Goal: Task Accomplishment & Management: Manage account settings

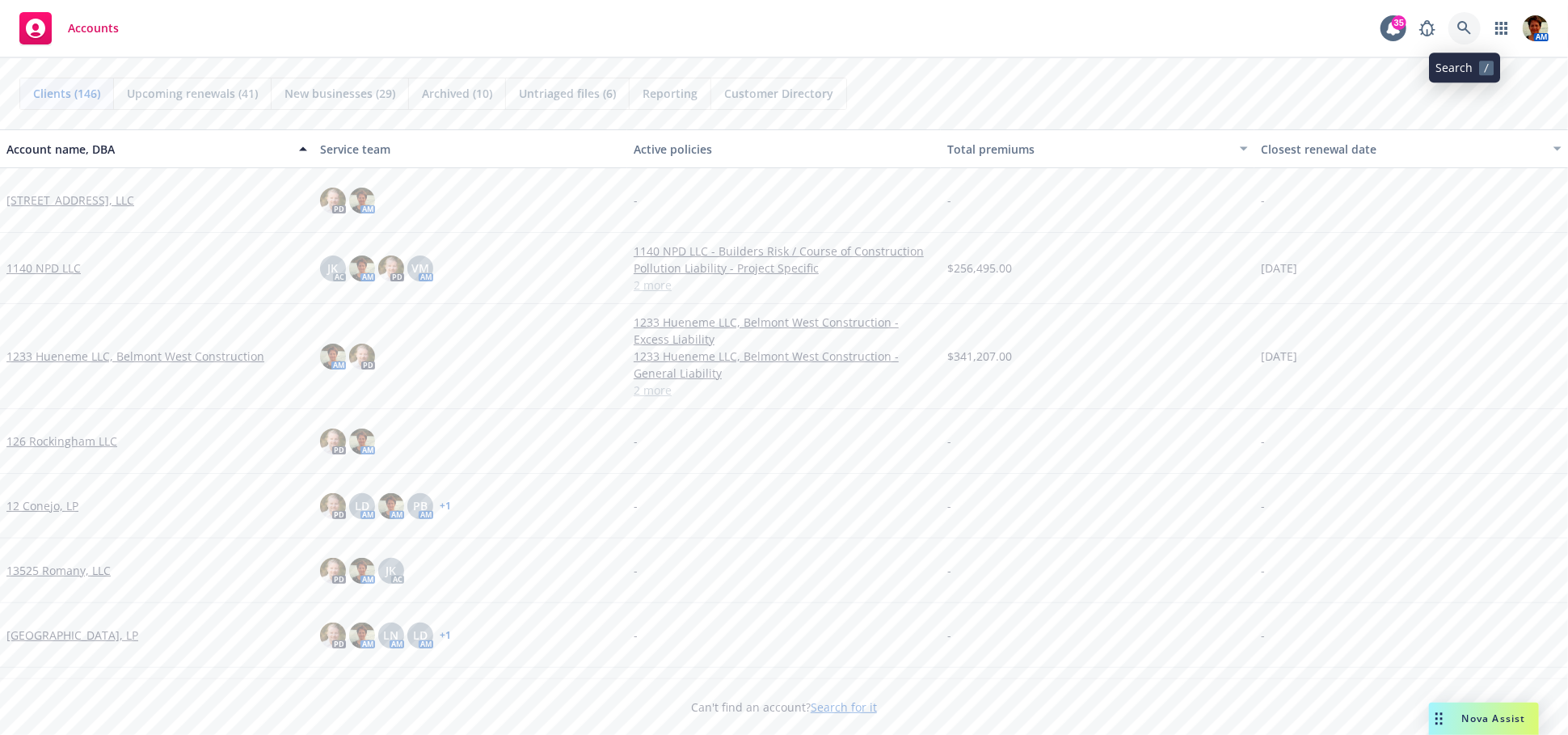
click at [1410, 34] on icon at bounding box center [1465, 28] width 15 height 15
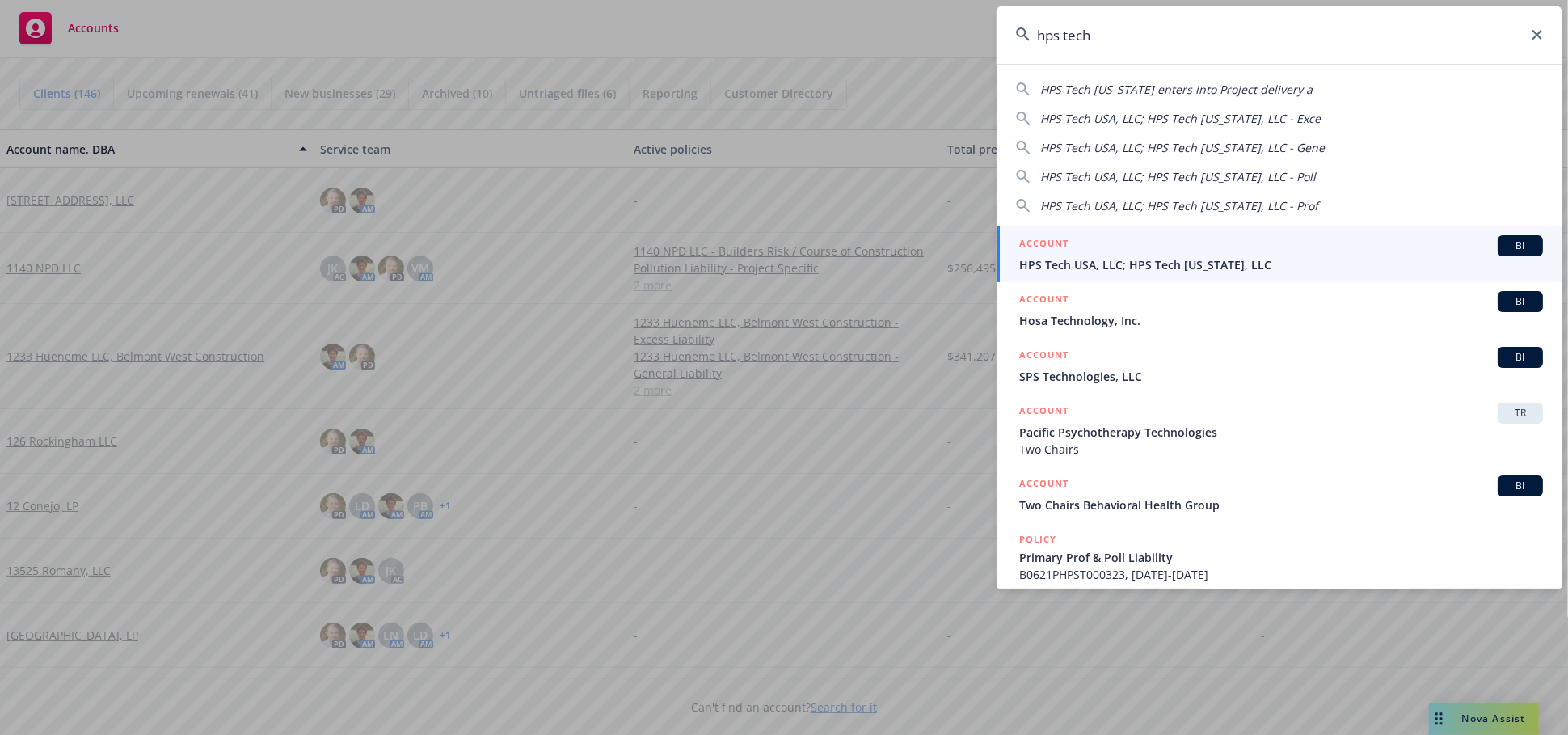
type input "hps tech"
click at [1089, 266] on span "HPS Tech USA, LLC; HPS Tech [US_STATE], LLC" at bounding box center [1282, 265] width 524 height 17
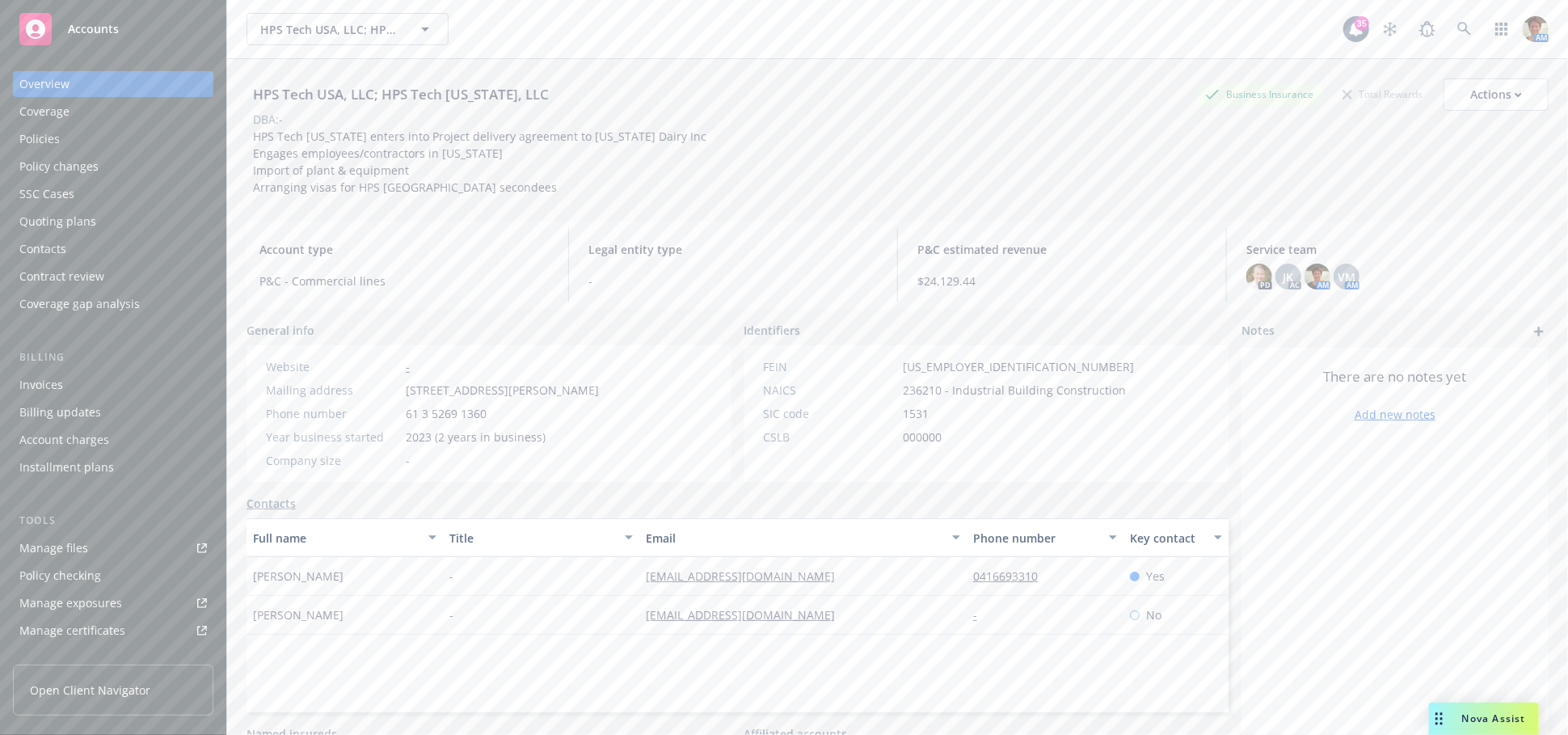
click at [116, 140] on div "Policies" at bounding box center [112, 139] width 188 height 26
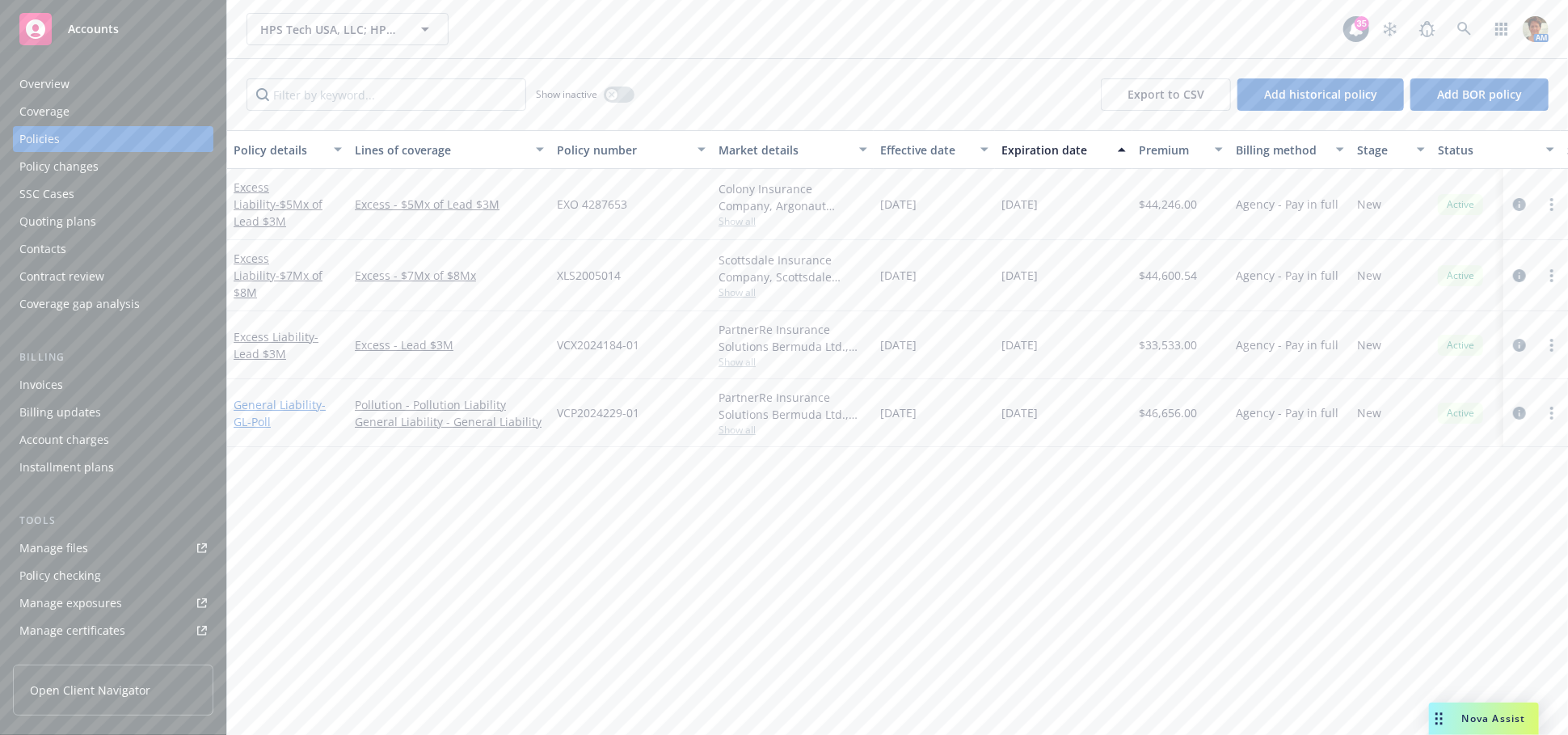
click at [265, 397] on link "General Liability - GL-Poll" at bounding box center [280, 413] width 92 height 33
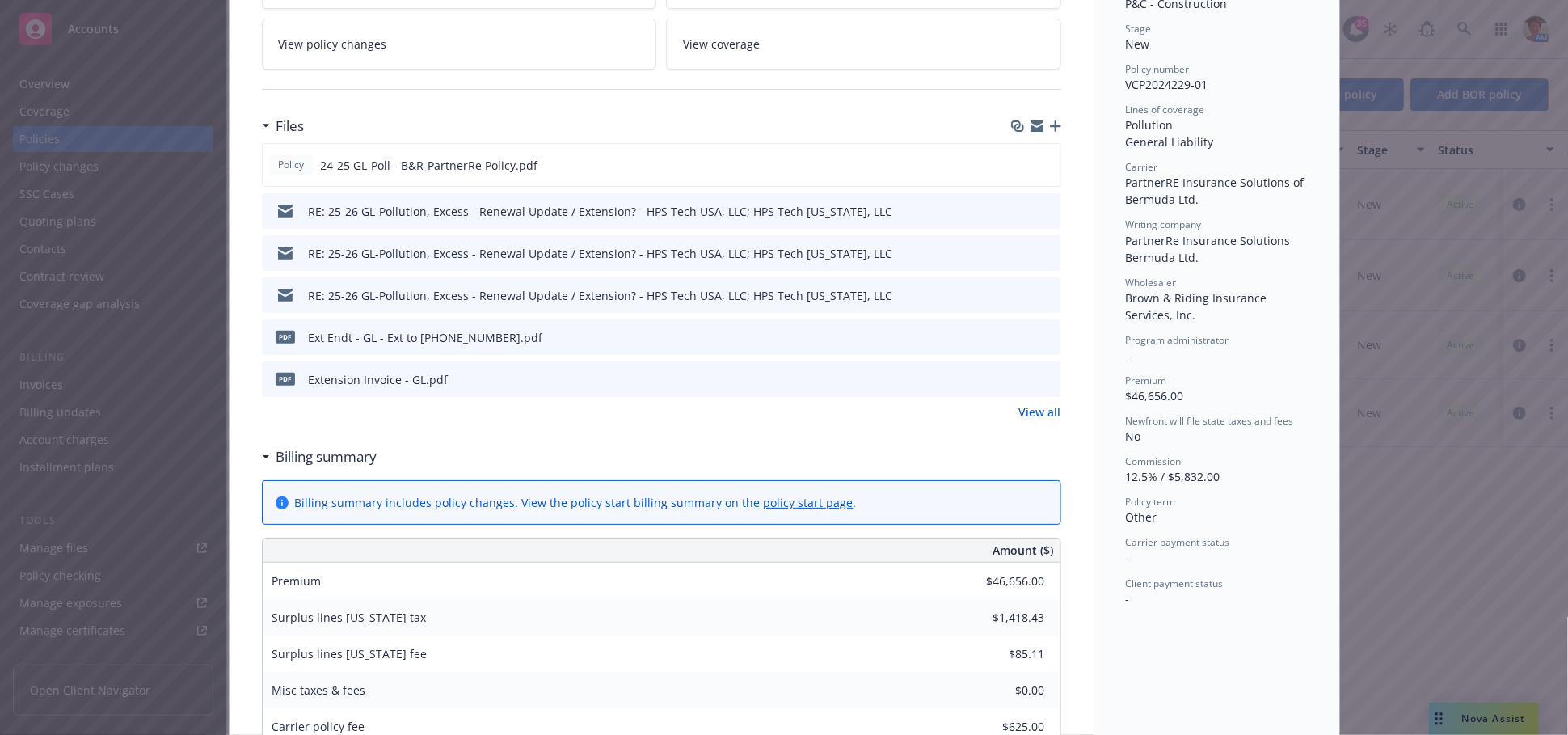
scroll to position [359, 0]
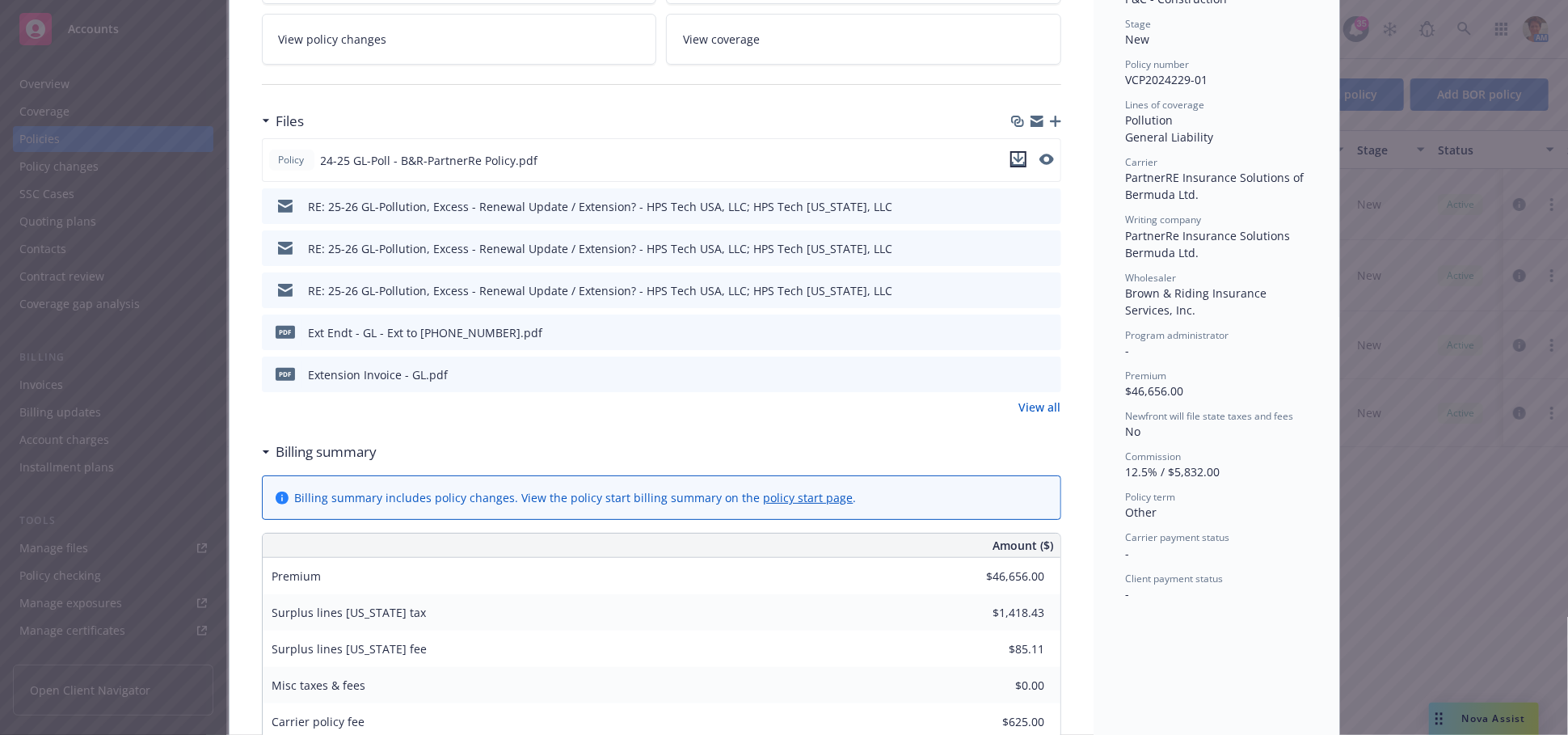
click at [1012, 158] on icon "download file" at bounding box center [1018, 158] width 11 height 10
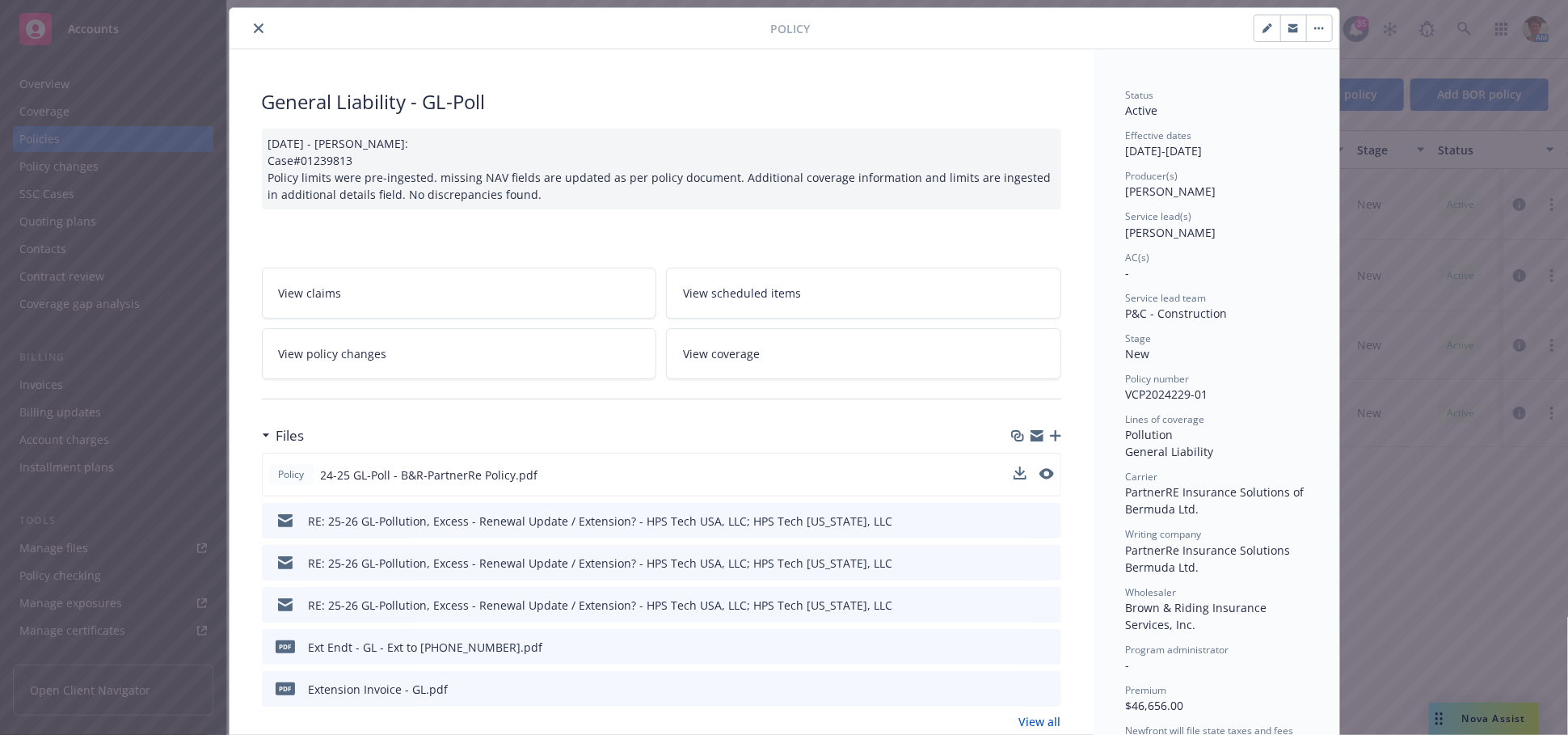
scroll to position [0, 0]
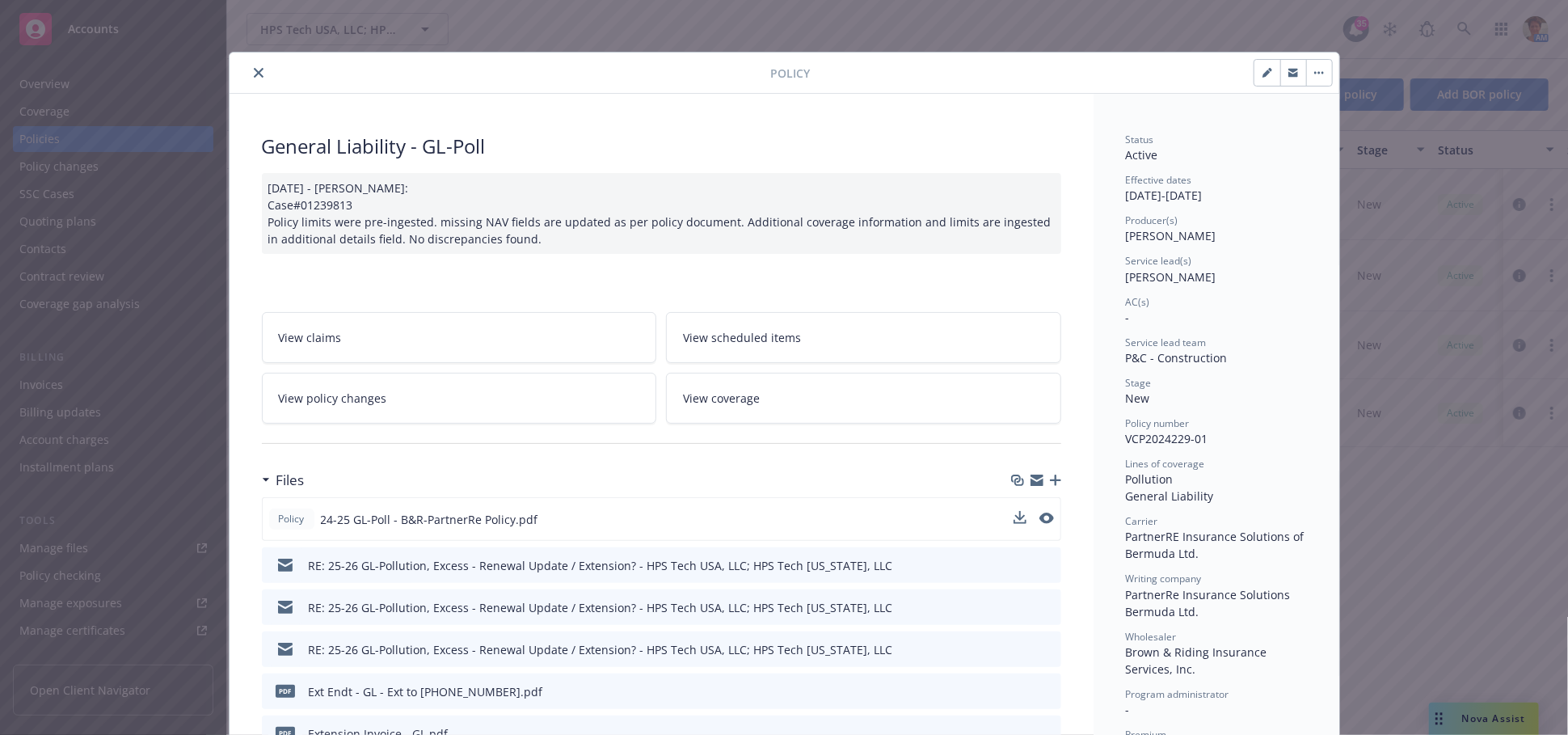
click at [254, 73] on icon "close" at bounding box center [258, 73] width 10 height 10
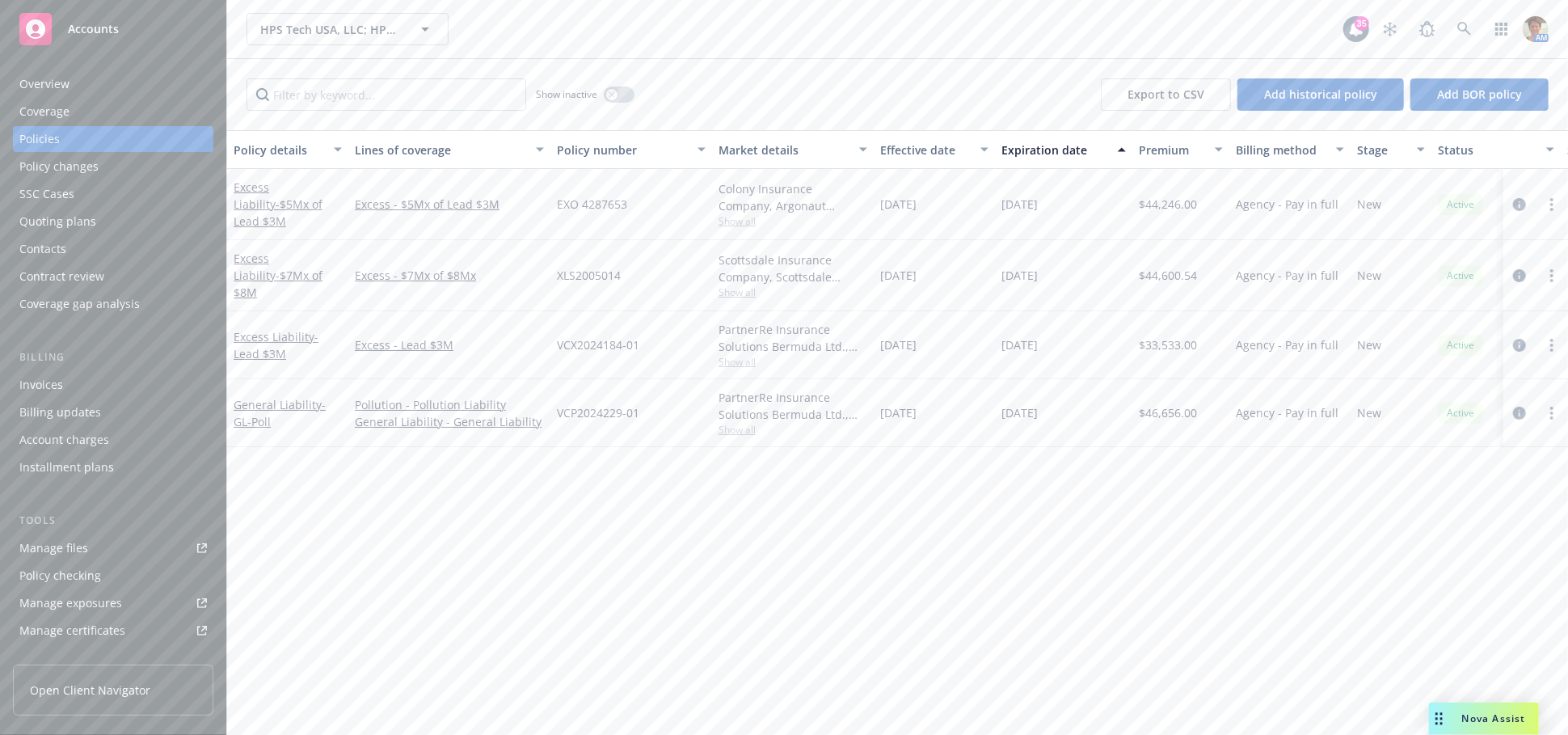
click at [50, 542] on div "Manage files" at bounding box center [53, 547] width 69 height 26
click at [272, 333] on link "Excess Liability - Lead $3M" at bounding box center [276, 345] width 85 height 33
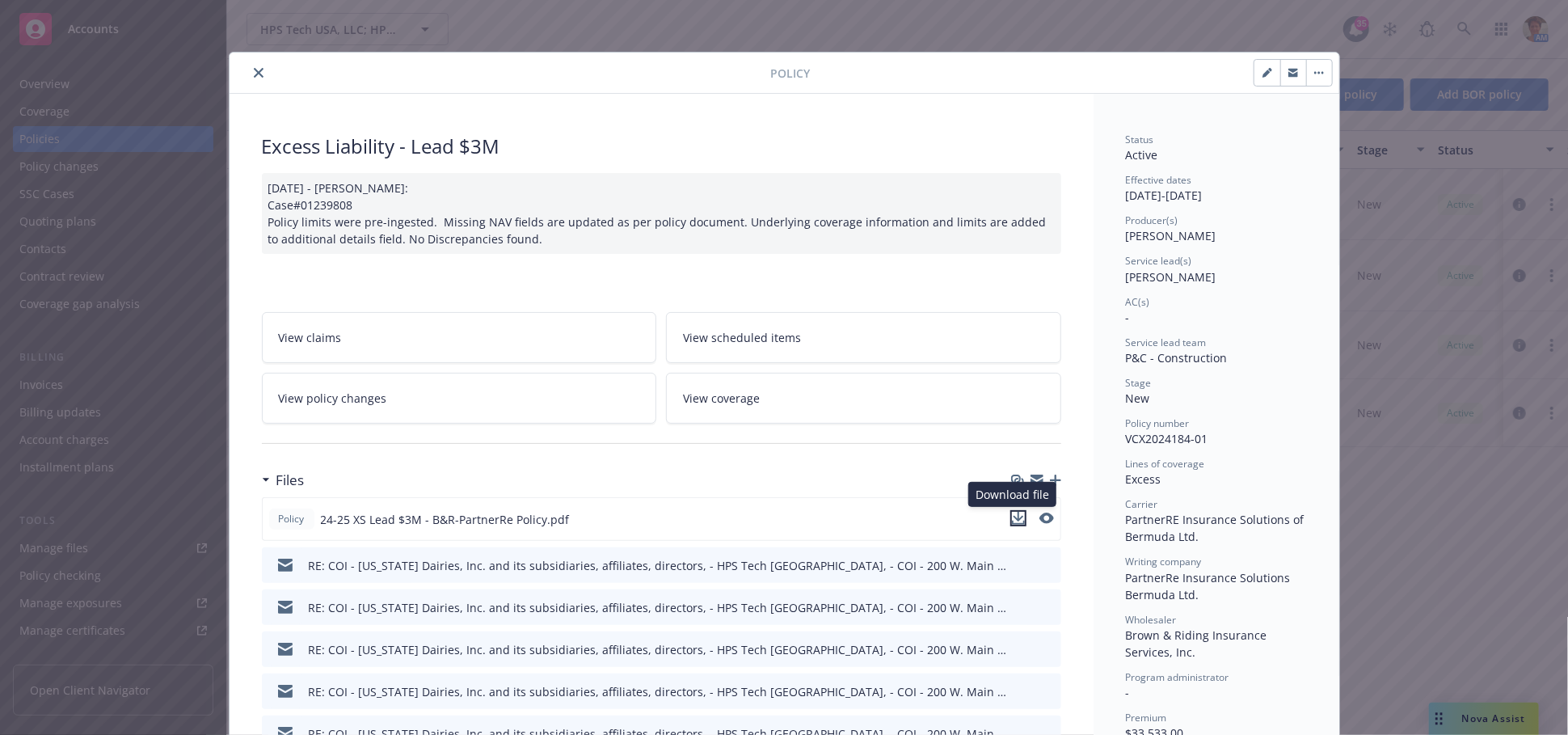
click at [1012, 517] on icon "download file" at bounding box center [1018, 517] width 11 height 10
click at [254, 71] on icon "close" at bounding box center [258, 73] width 10 height 10
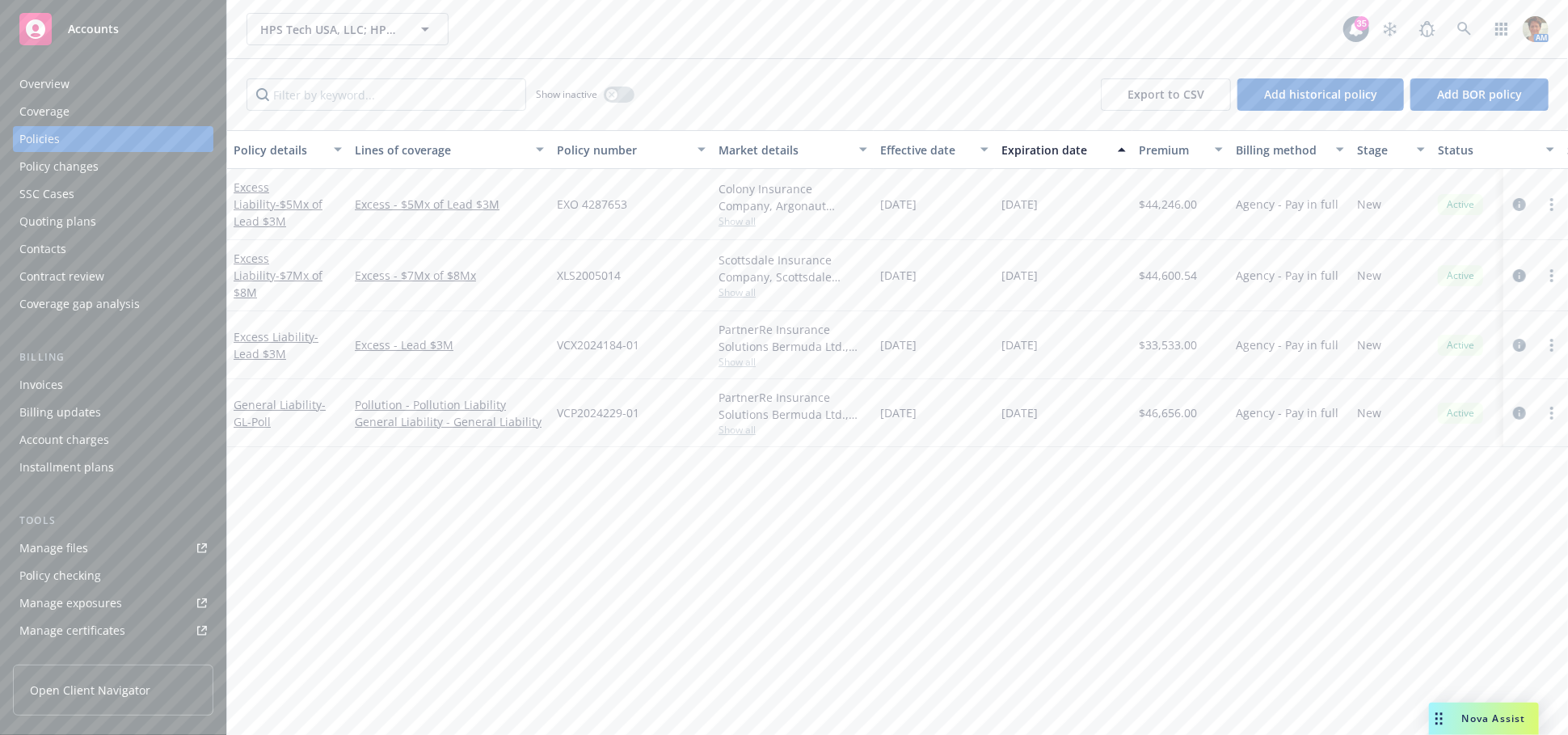
click at [56, 166] on div "Policy changes" at bounding box center [58, 166] width 79 height 26
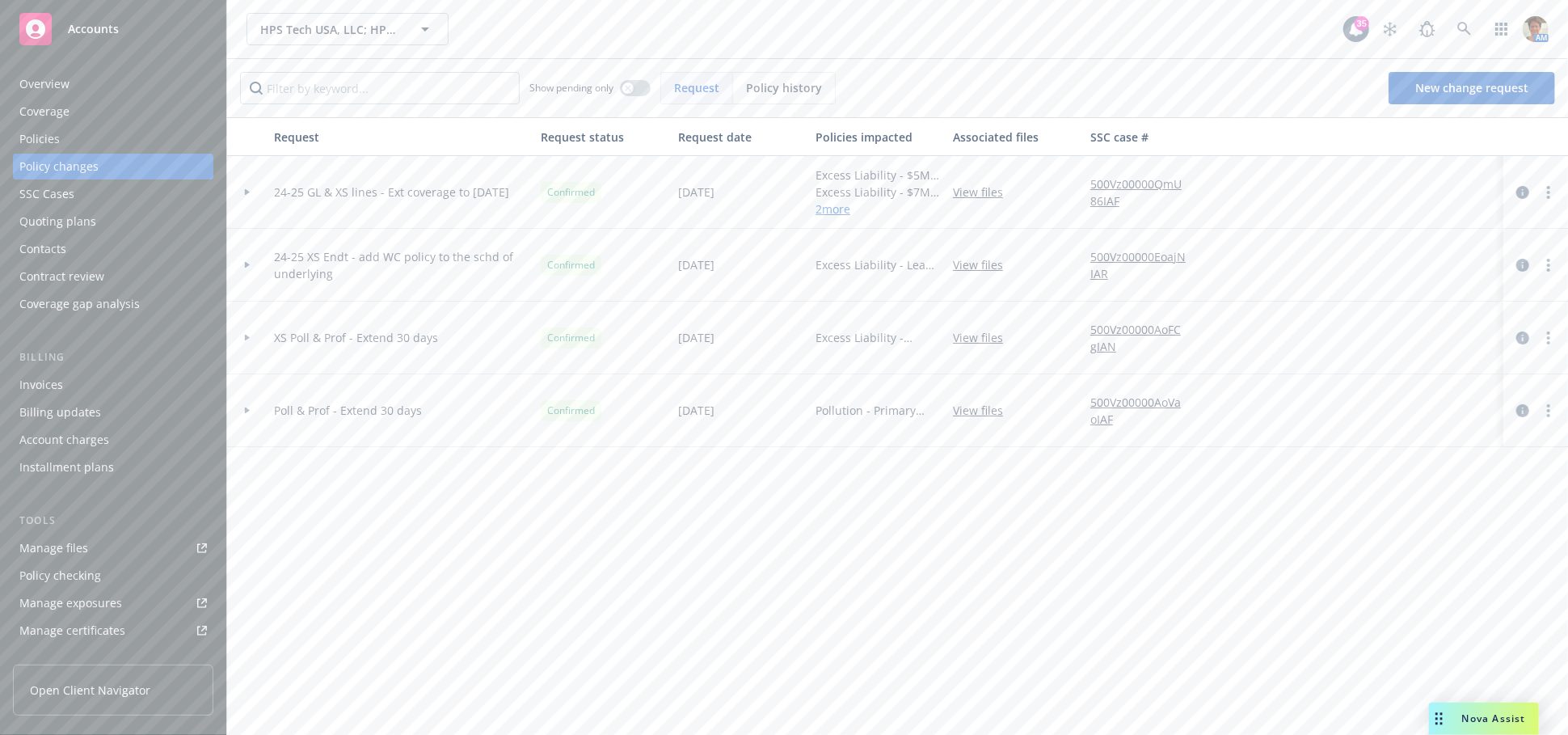
click at [73, 142] on div "Policies" at bounding box center [112, 139] width 188 height 26
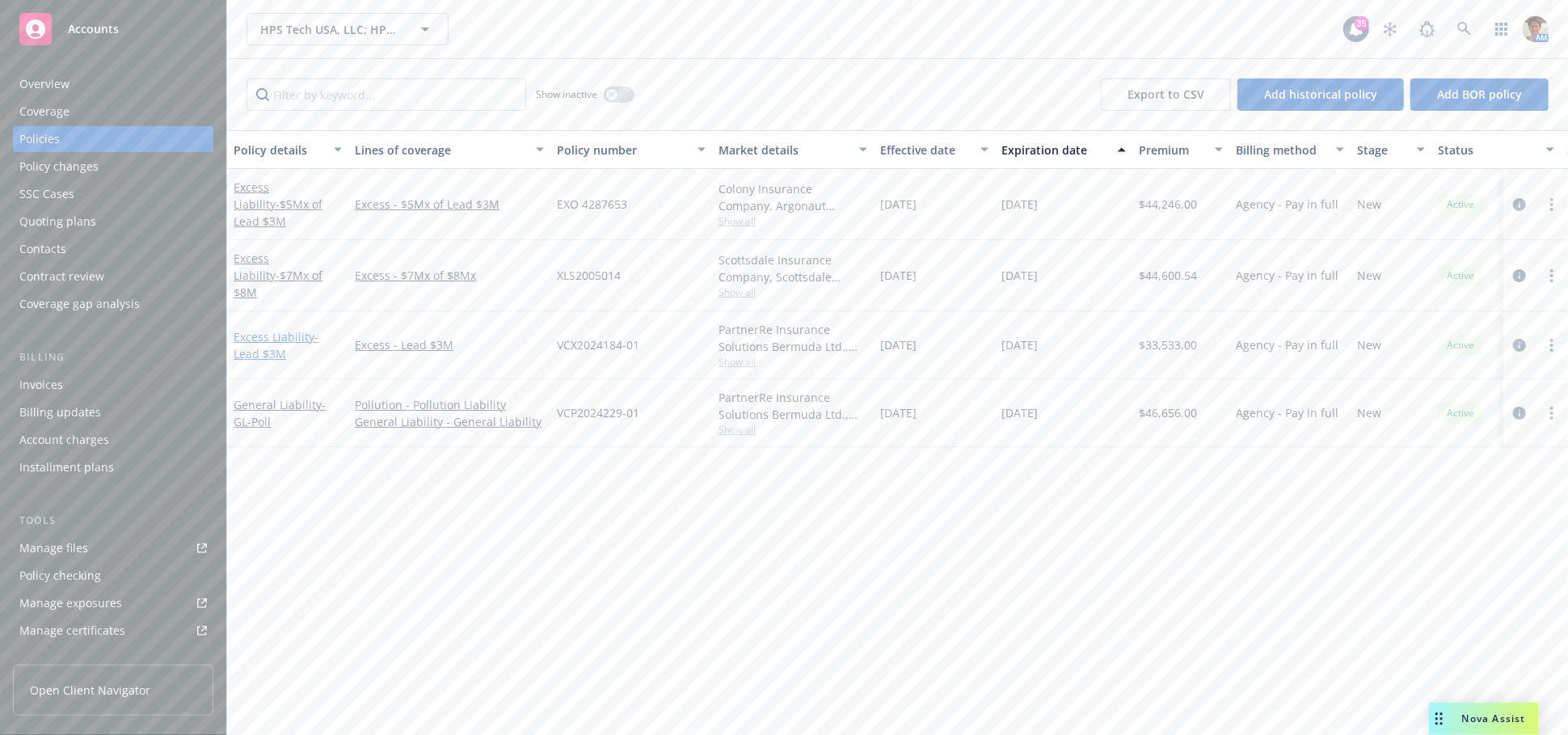
click at [256, 341] on span "- Lead $3M" at bounding box center [276, 345] width 85 height 33
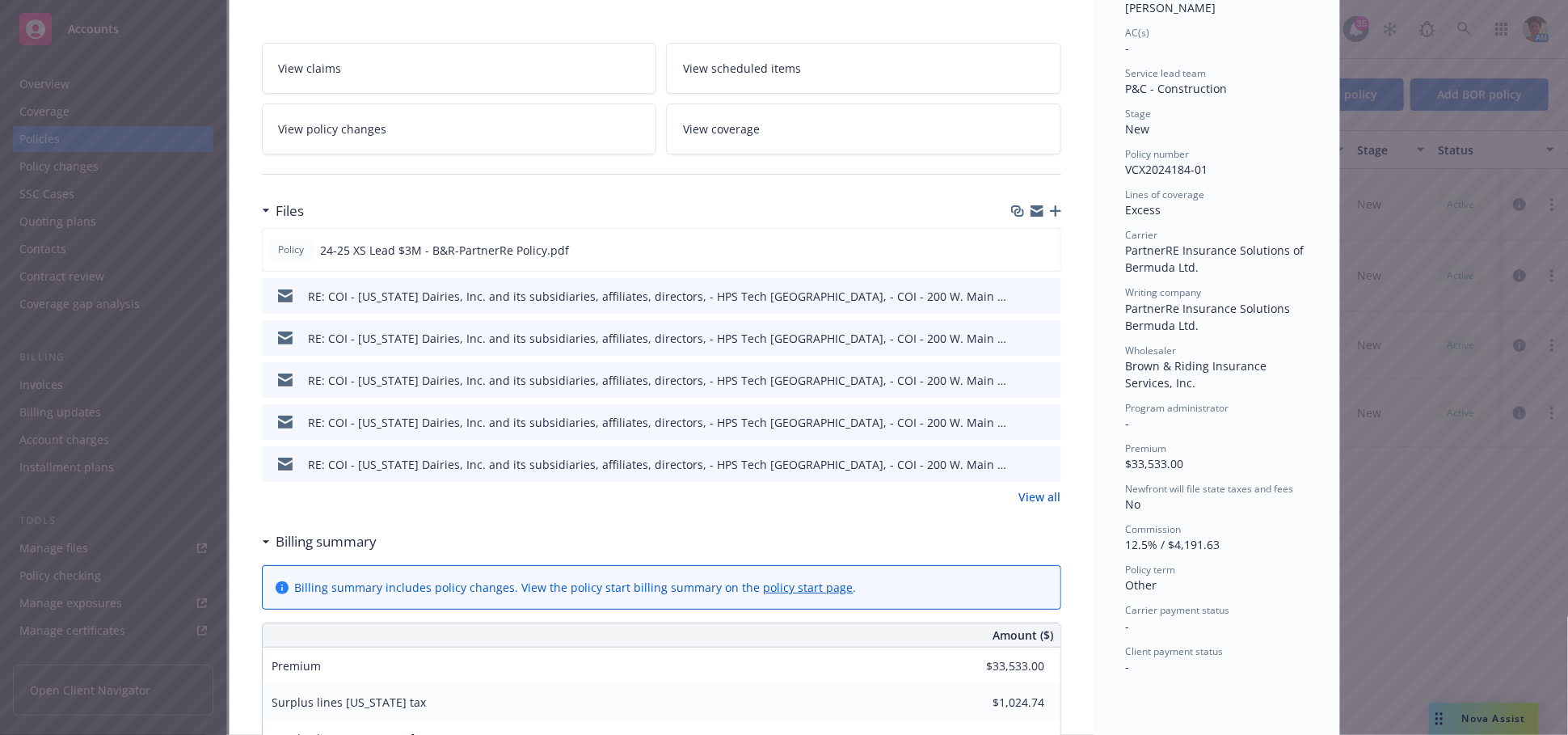
scroll to position [407, 0]
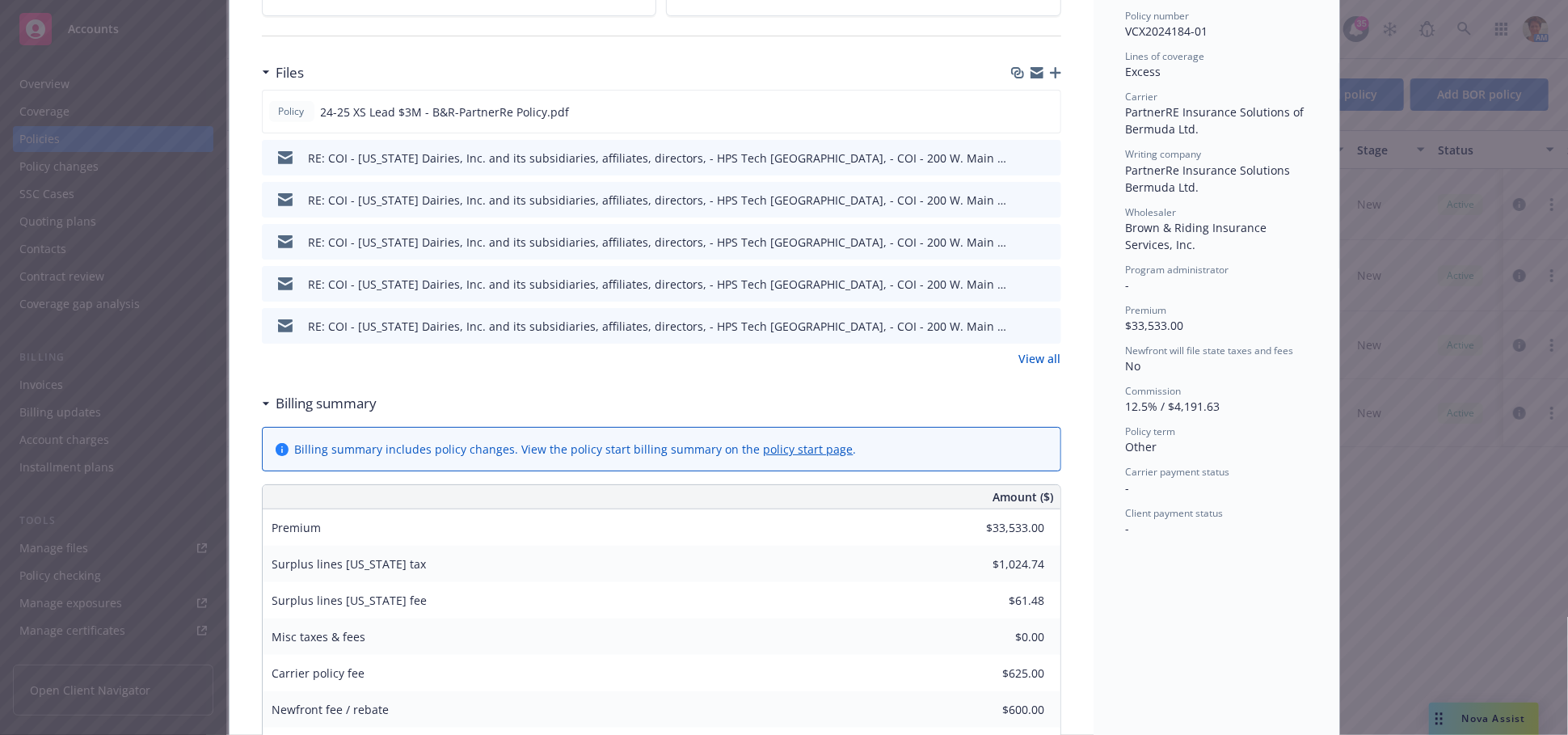
click at [1026, 363] on link "View all" at bounding box center [1040, 358] width 42 height 17
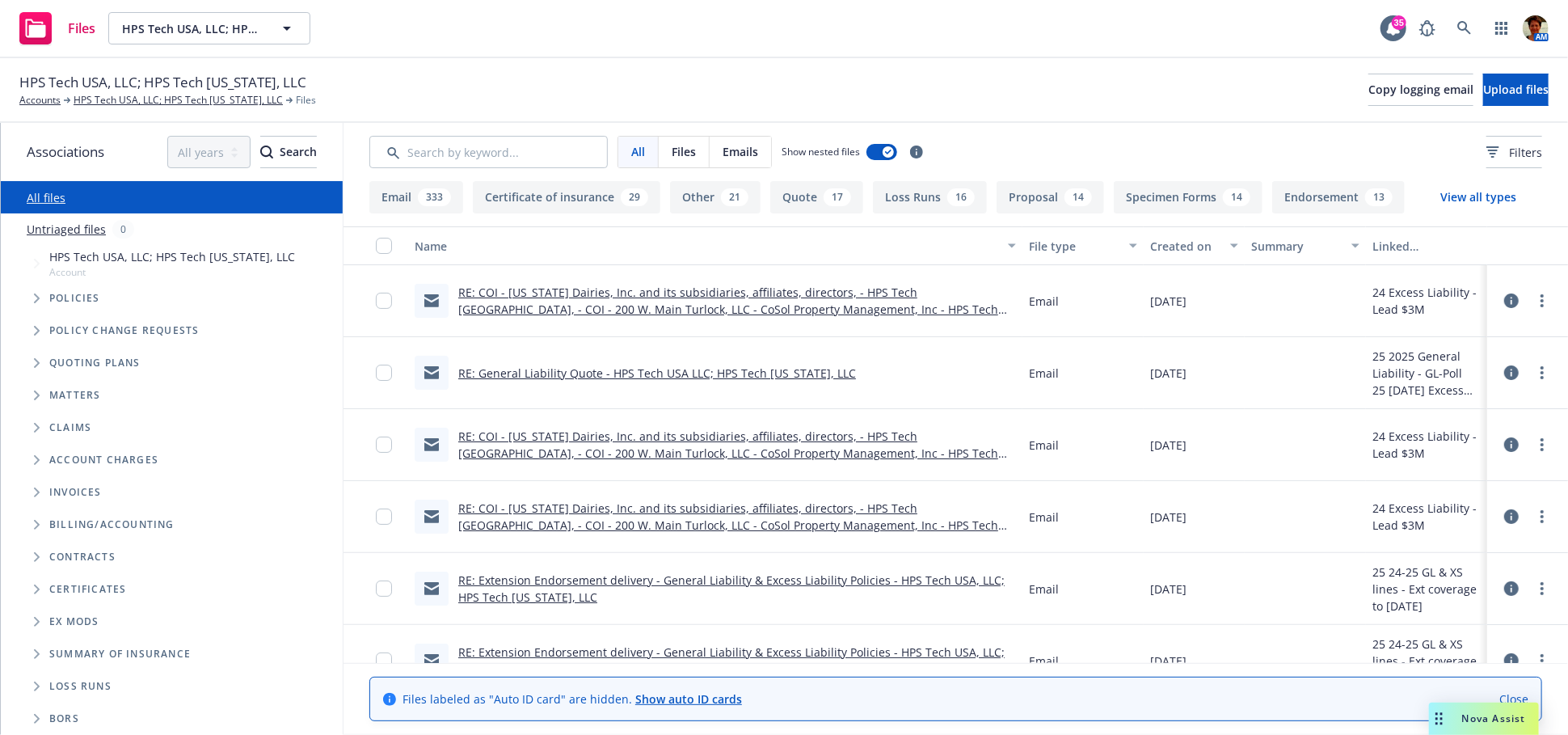
click at [748, 369] on link "RE: General Liability Quote - HPS Tech USA LLC; HPS Tech California, LLC" at bounding box center [657, 372] width 398 height 15
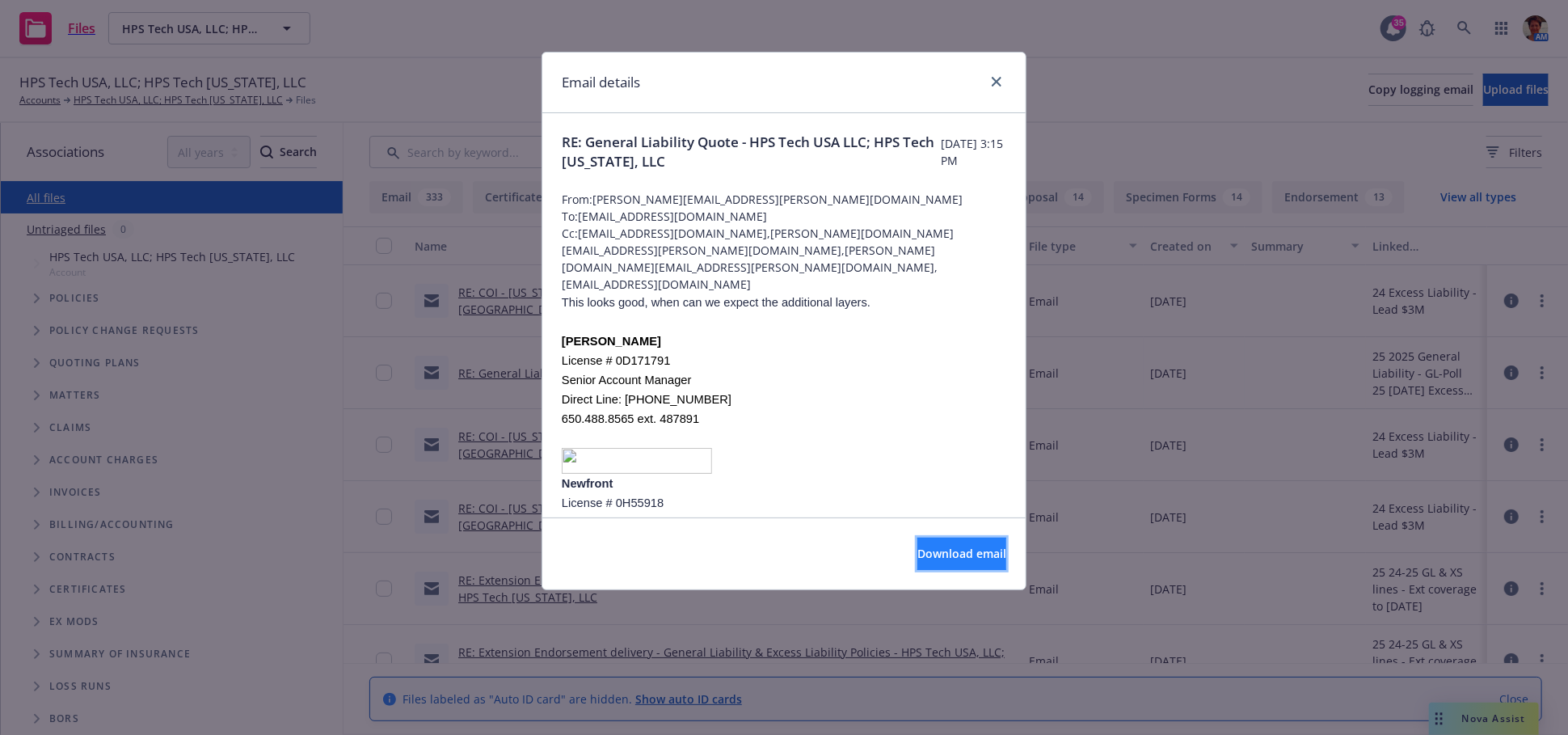
click at [936, 549] on span "Download email" at bounding box center [962, 553] width 89 height 15
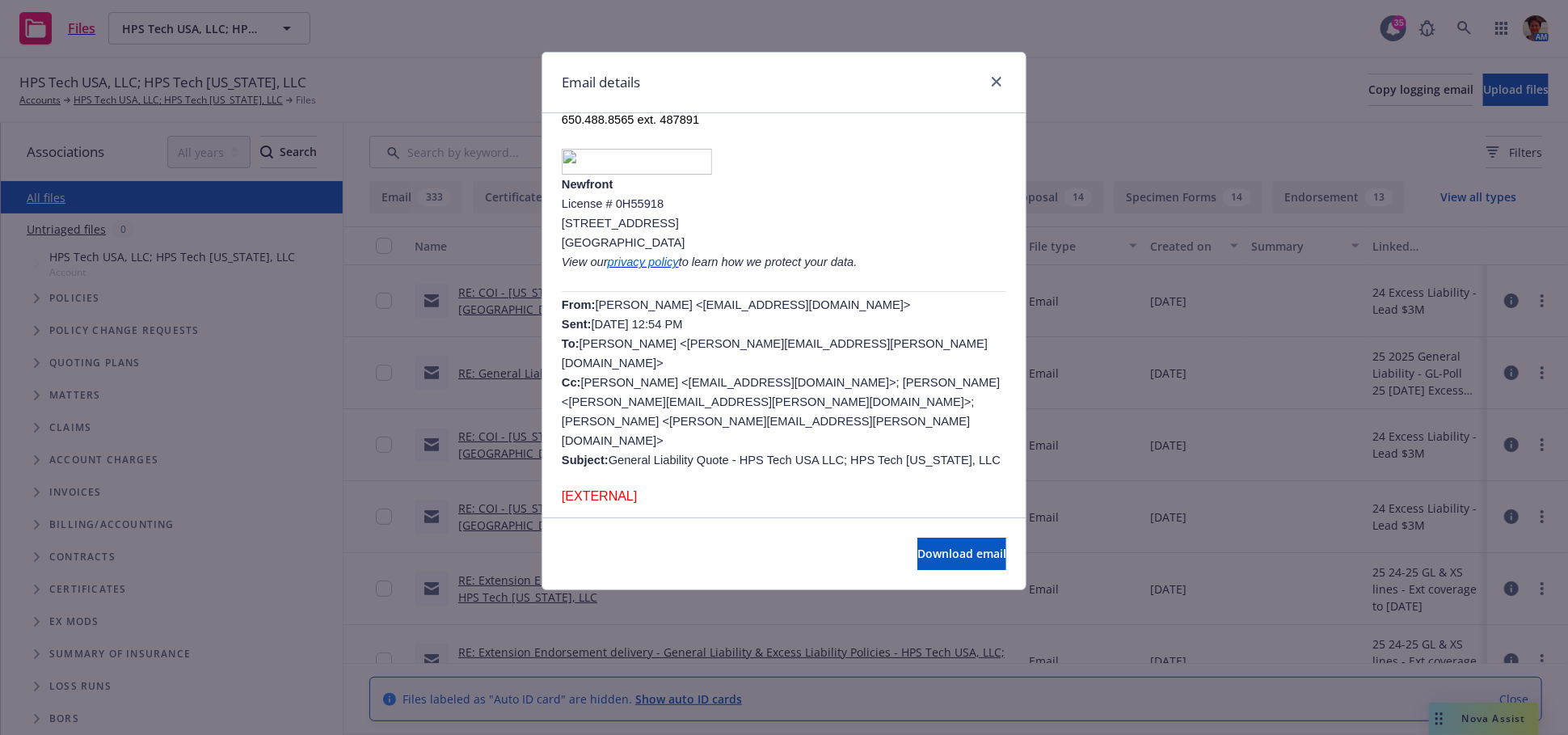
scroll to position [359, 0]
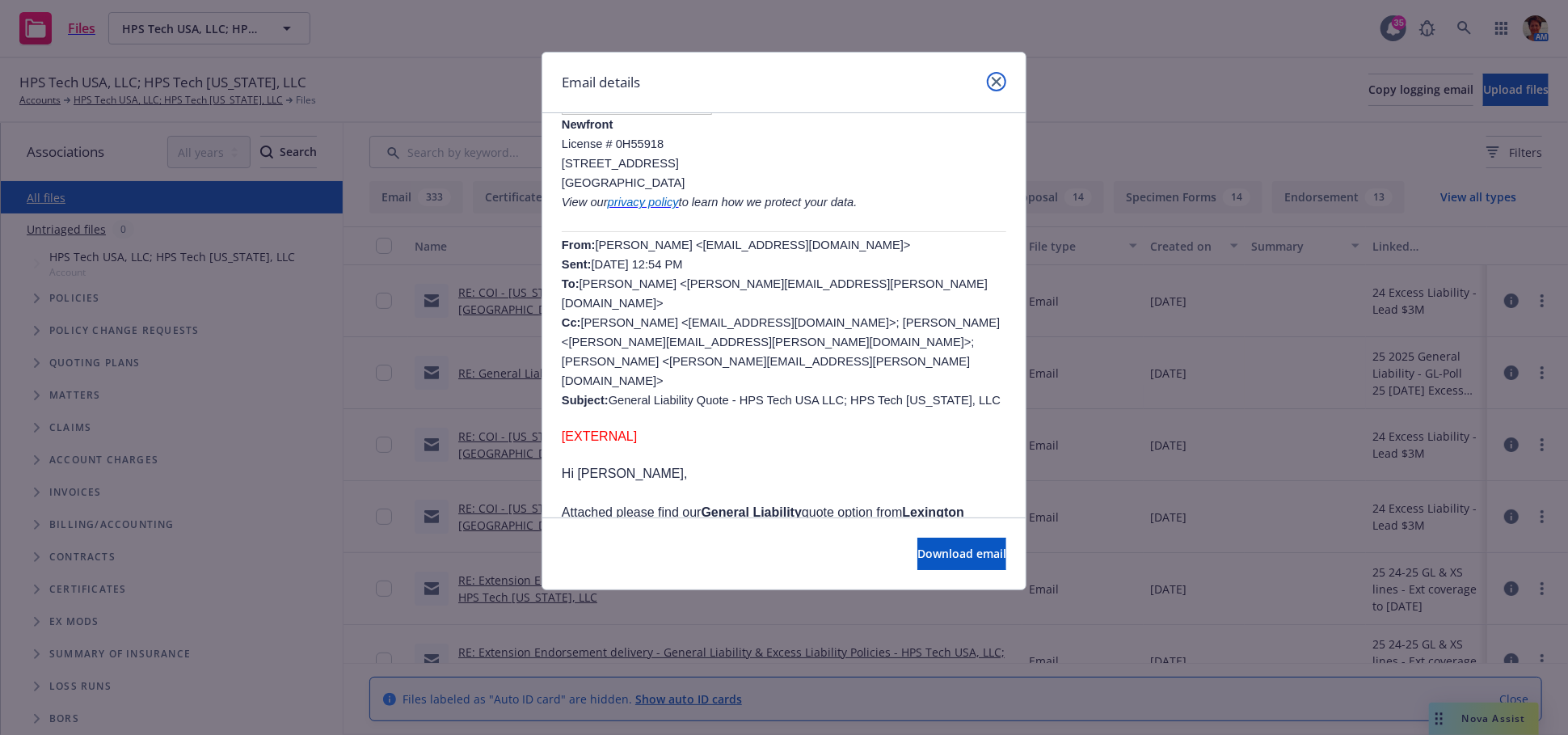
click at [994, 85] on icon "close" at bounding box center [996, 82] width 10 height 10
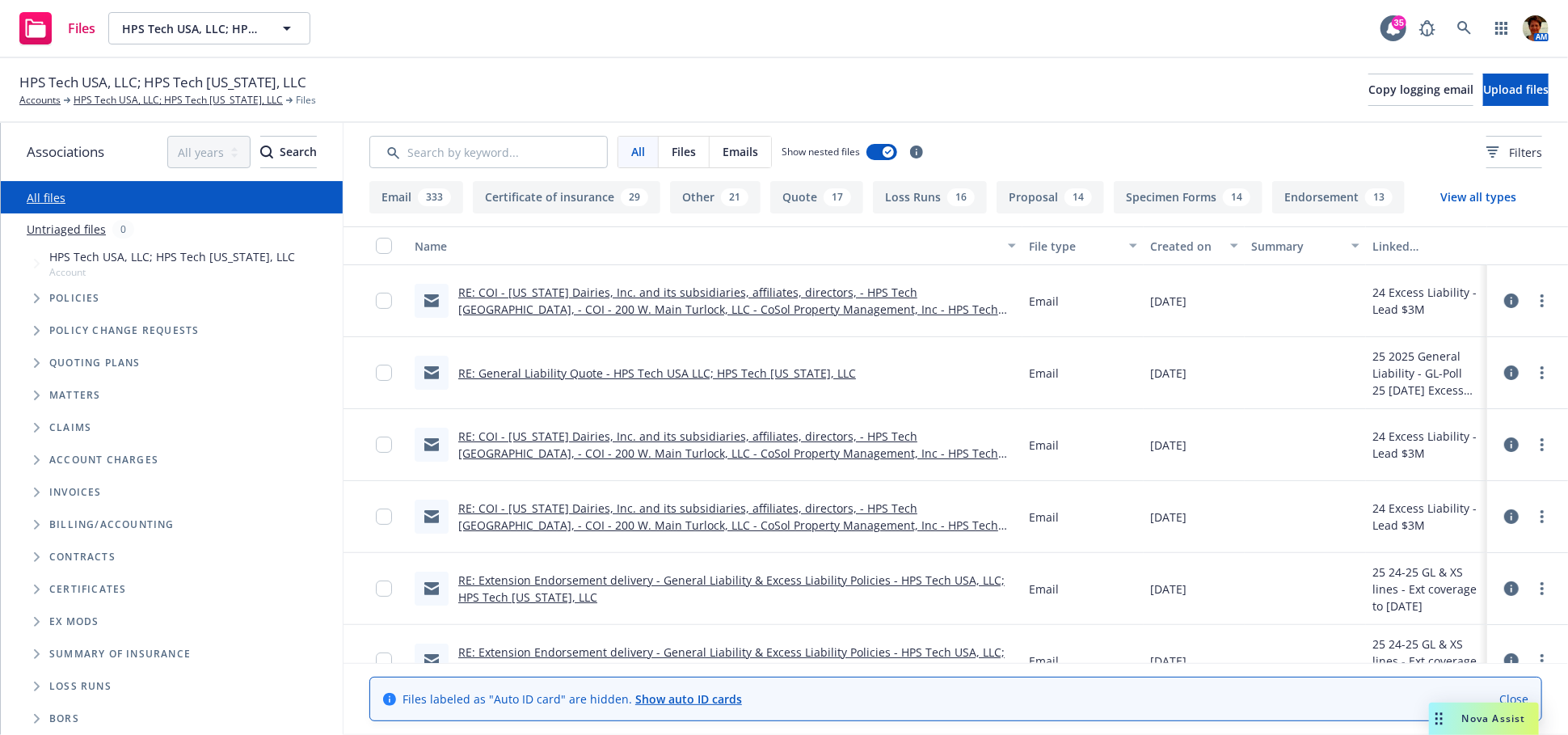
click at [554, 444] on link "RE: COI - California Dairies, Inc. and its subsidiaries, affiliates, directors,…" at bounding box center [729, 453] width 540 height 49
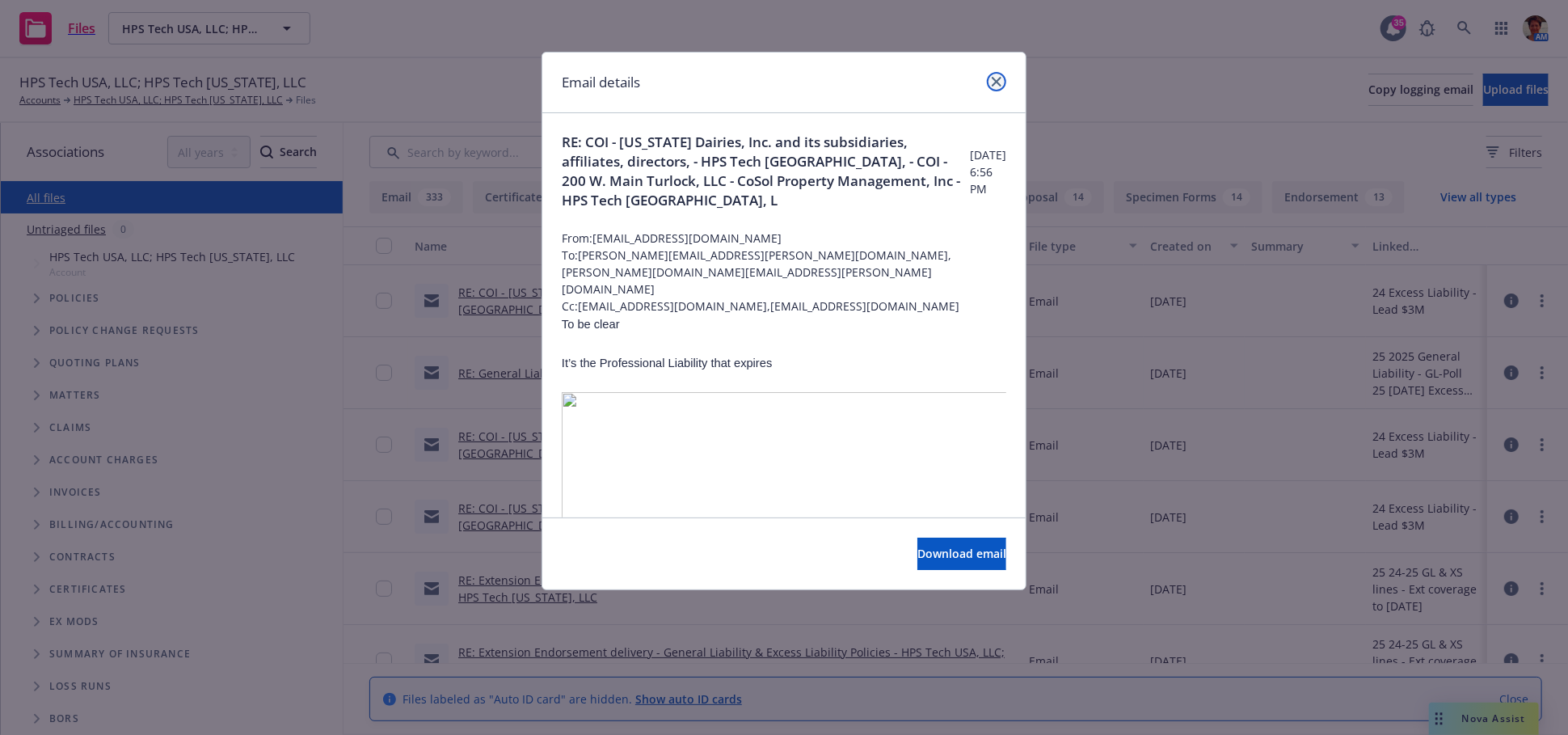
click at [998, 86] on link "close" at bounding box center [996, 81] width 19 height 19
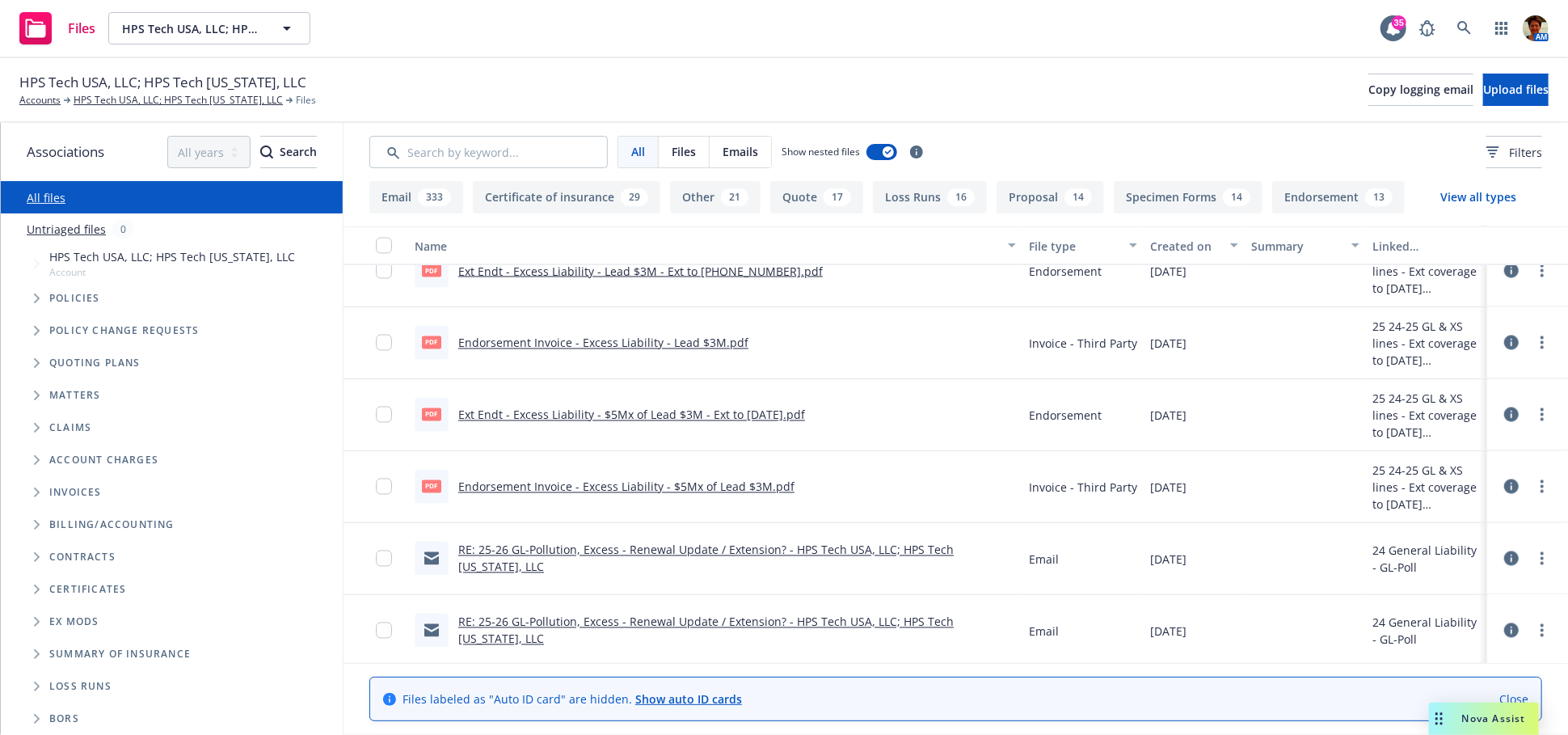
scroll to position [1886, 0]
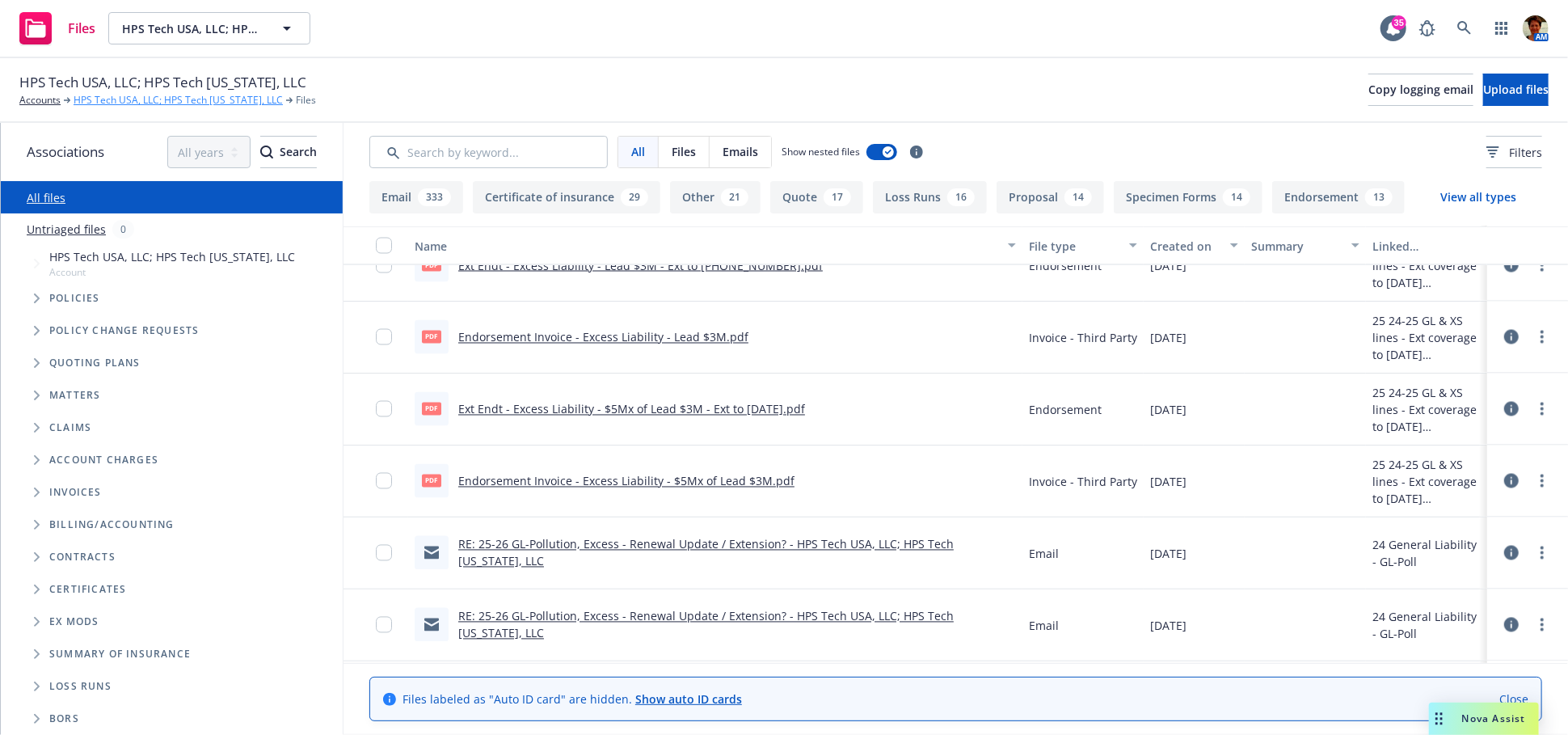
click at [124, 97] on link "HPS Tech USA, LLC; HPS Tech [US_STATE], LLC" at bounding box center [178, 101] width 209 height 15
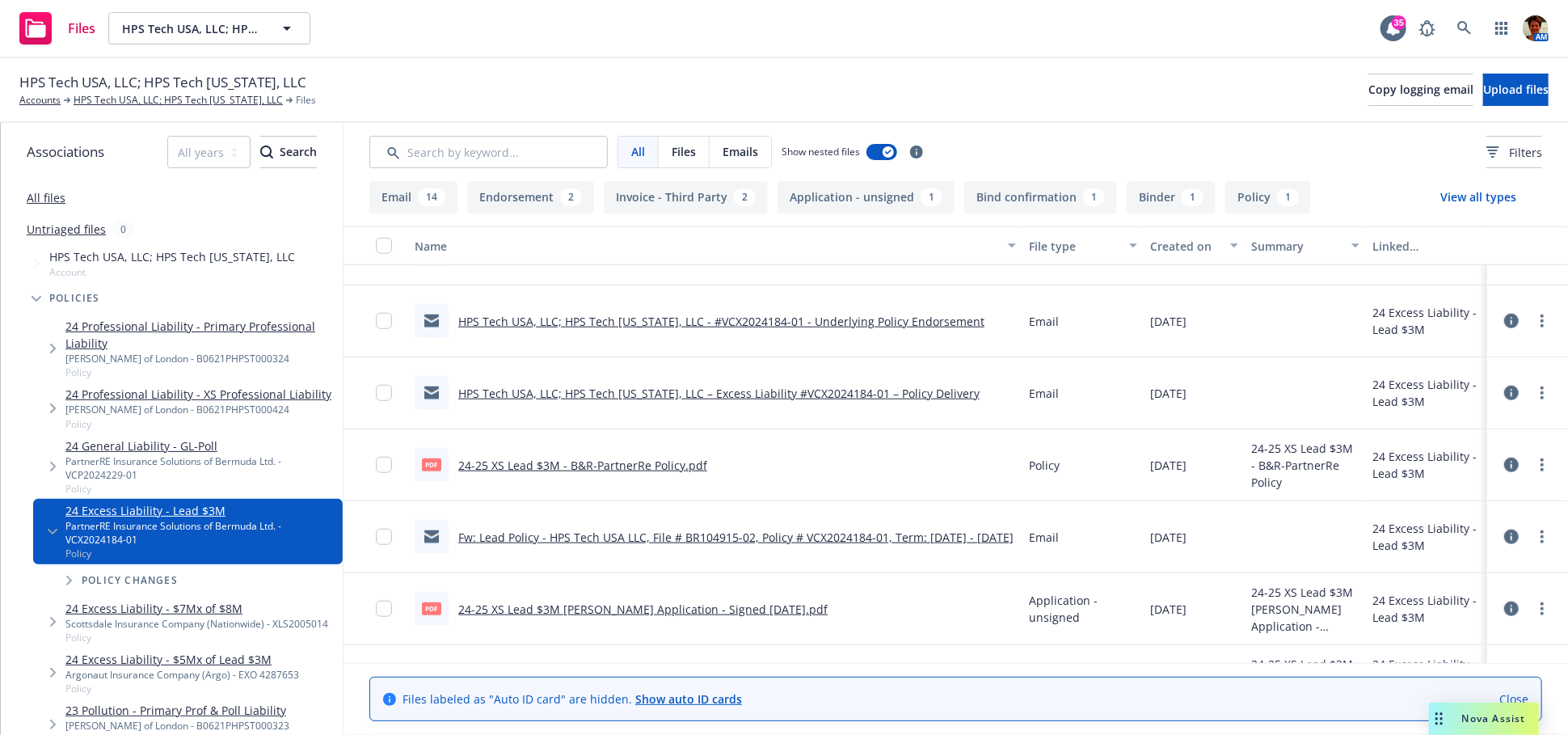
scroll to position [988, 0]
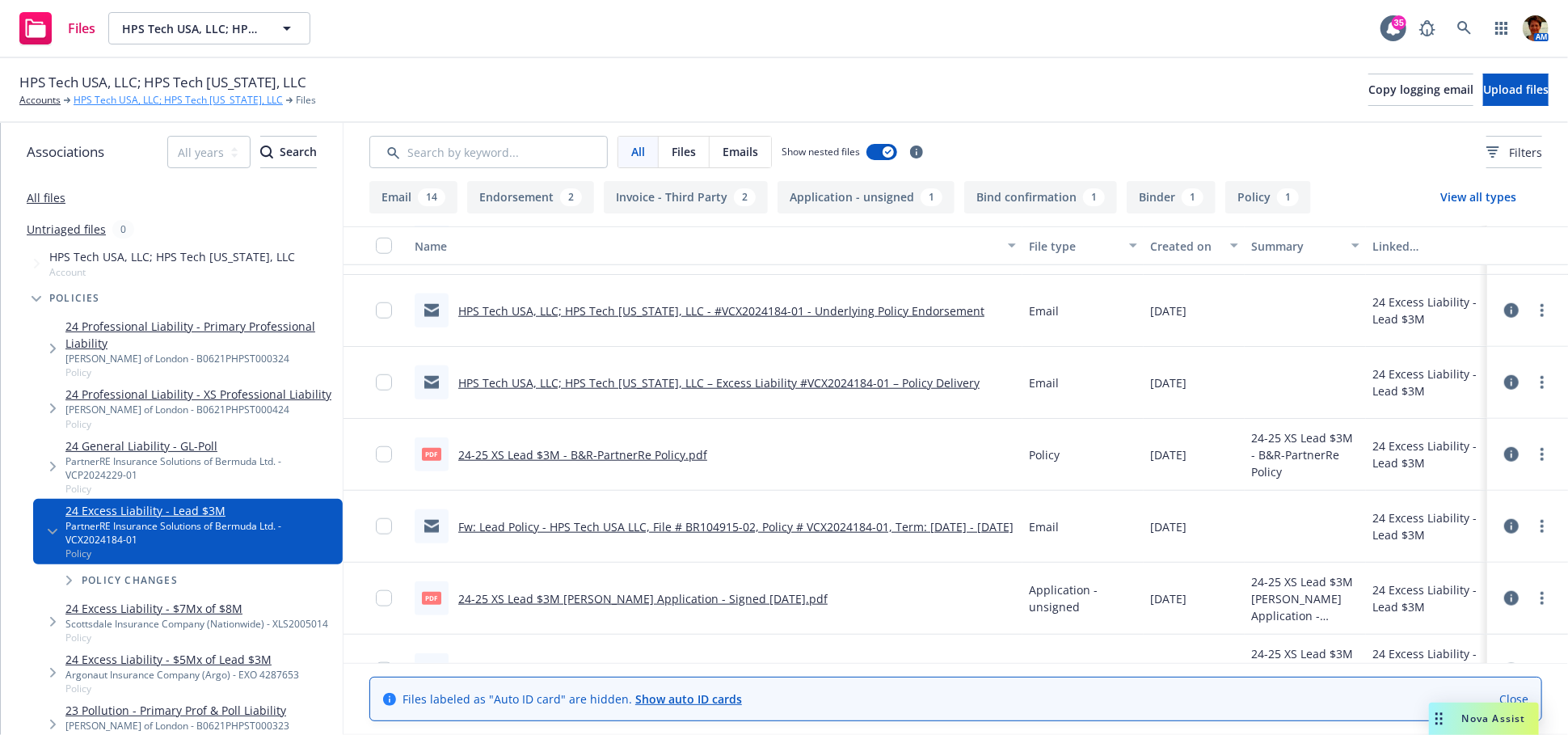
click at [111, 96] on link "HPS Tech USA, LLC; HPS Tech [US_STATE], LLC" at bounding box center [178, 101] width 209 height 15
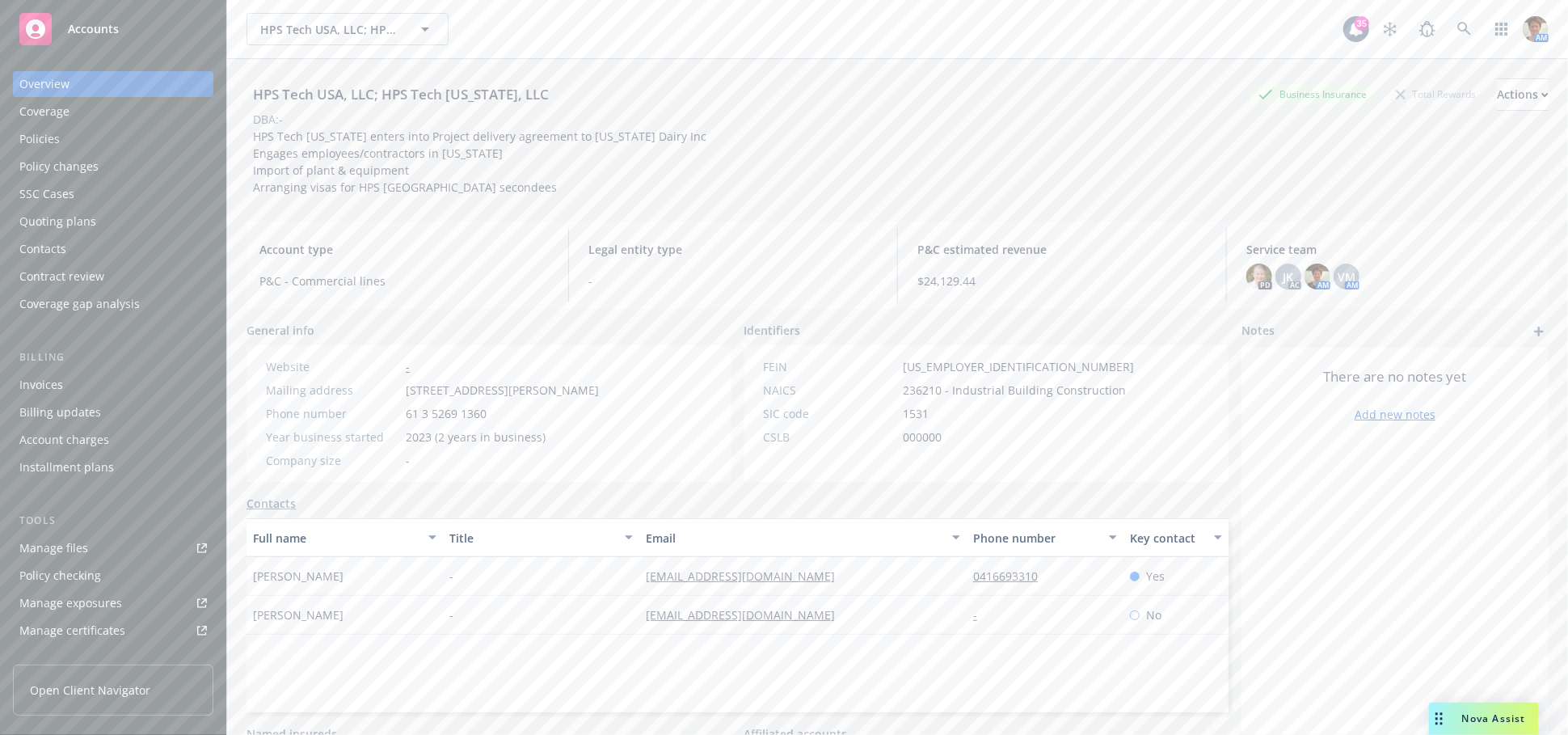
click at [57, 131] on div "Policies" at bounding box center [39, 139] width 41 height 26
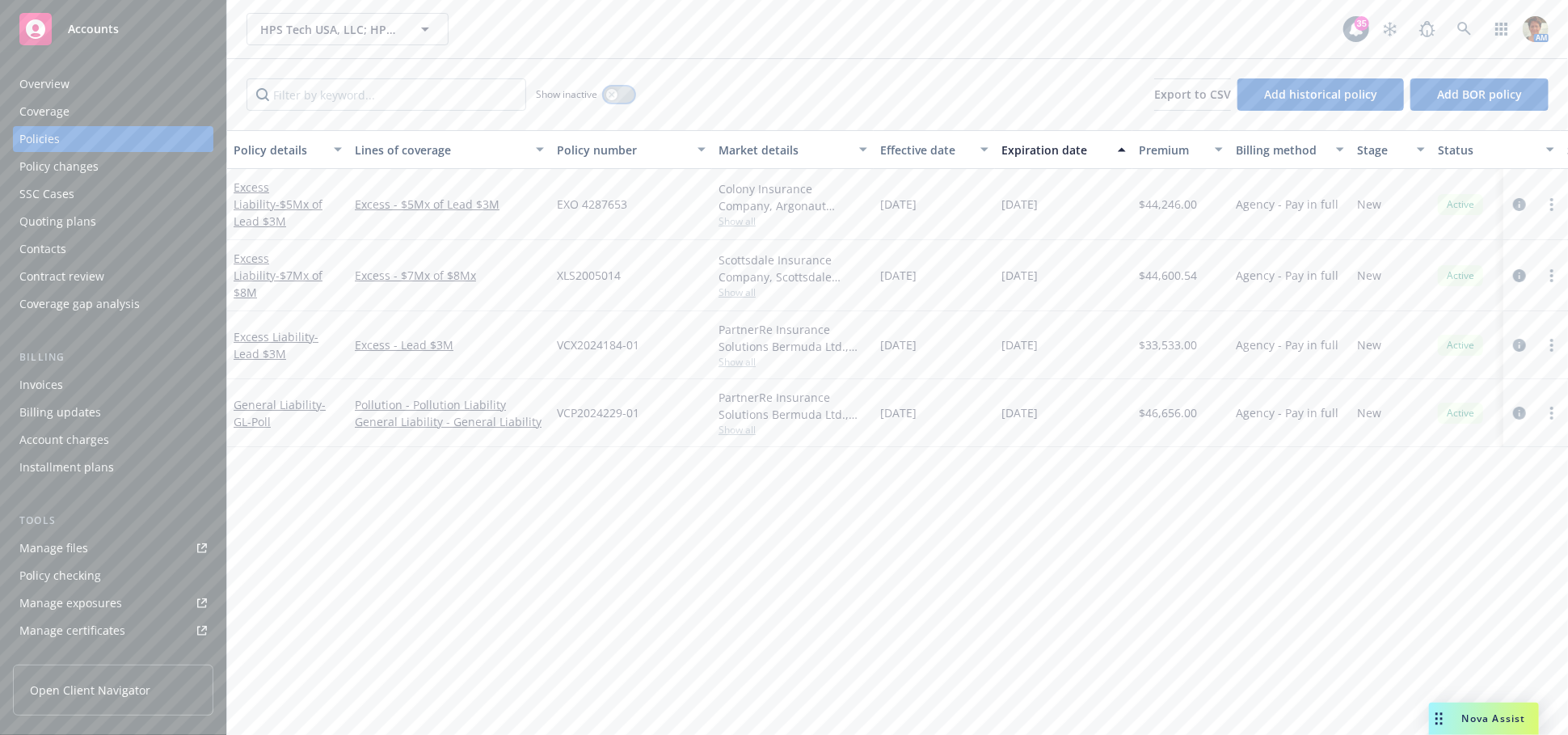
click at [610, 95] on icon "button" at bounding box center [612, 94] width 5 height 5
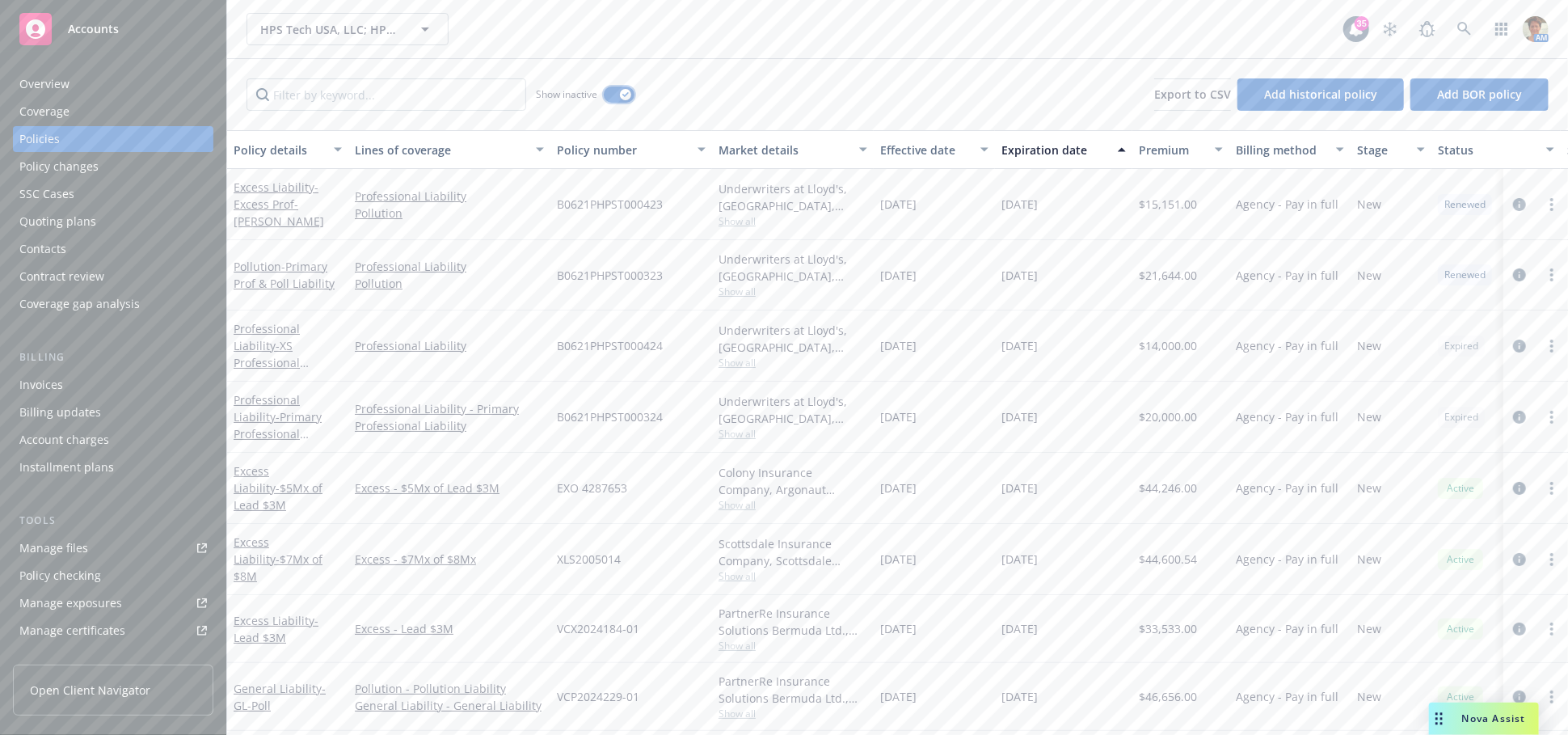
scroll to position [3, 0]
click at [276, 681] on link "General Liability - GL-Poll" at bounding box center [280, 697] width 92 height 33
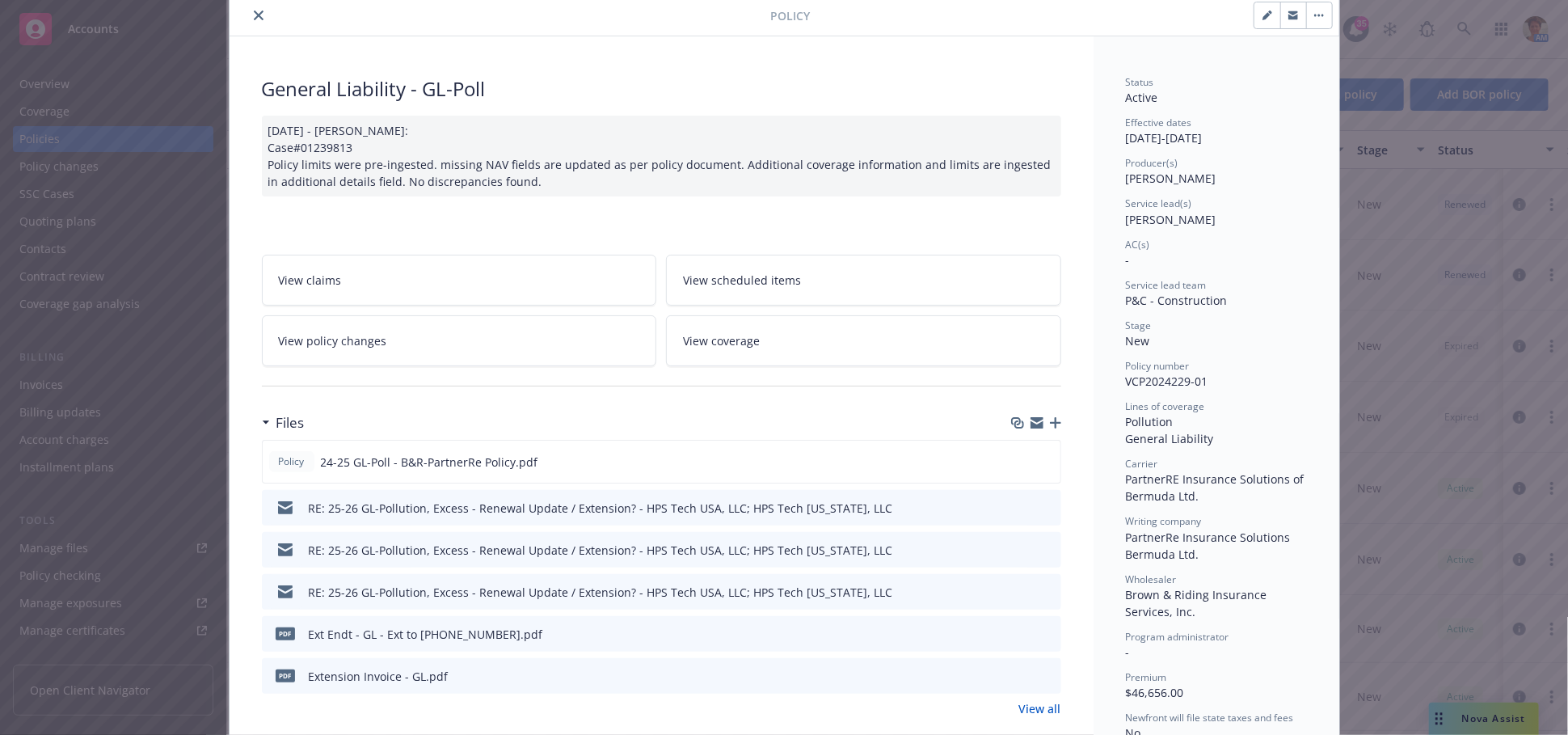
scroll to position [90, 0]
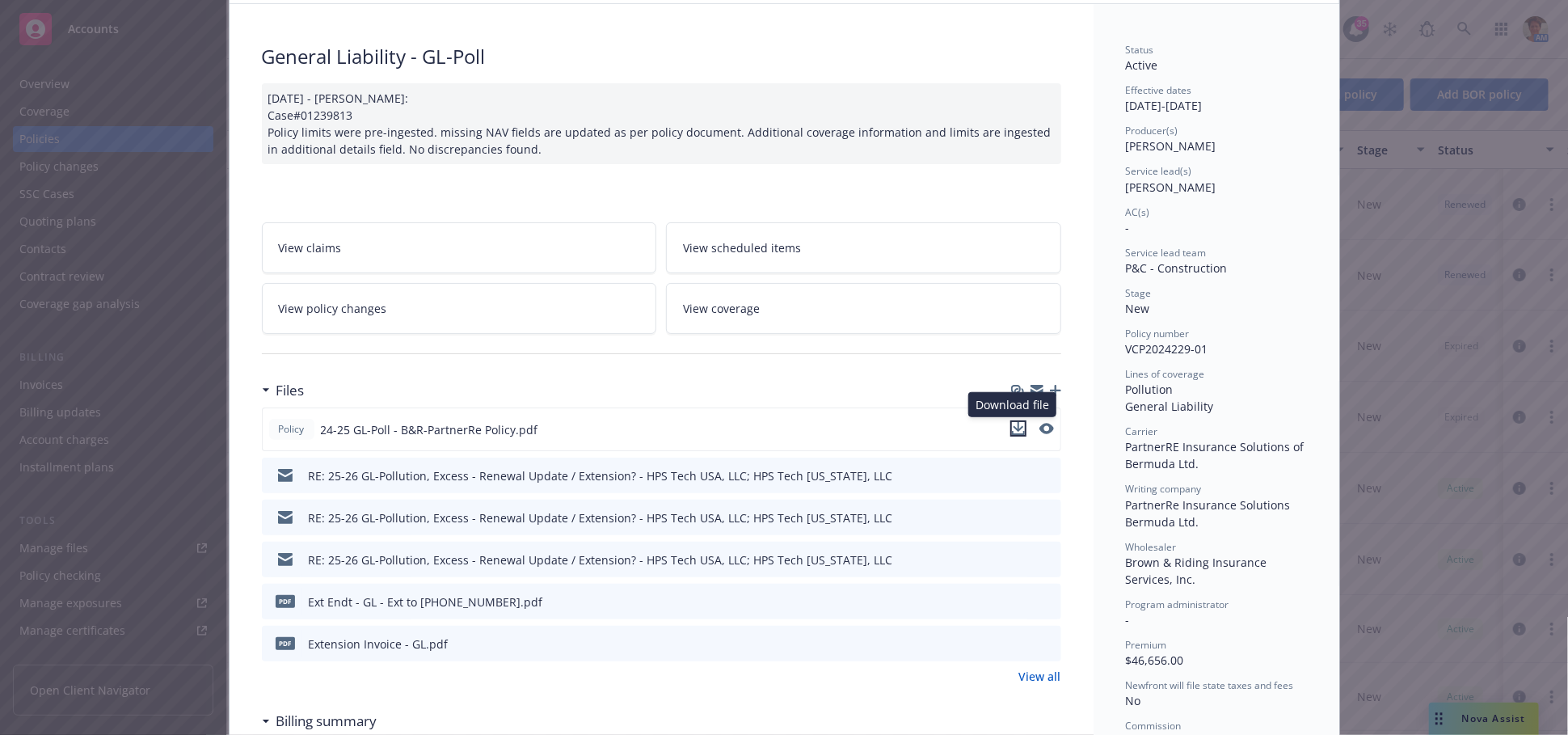
click at [1012, 425] on icon "download file" at bounding box center [1019, 429] width 13 height 13
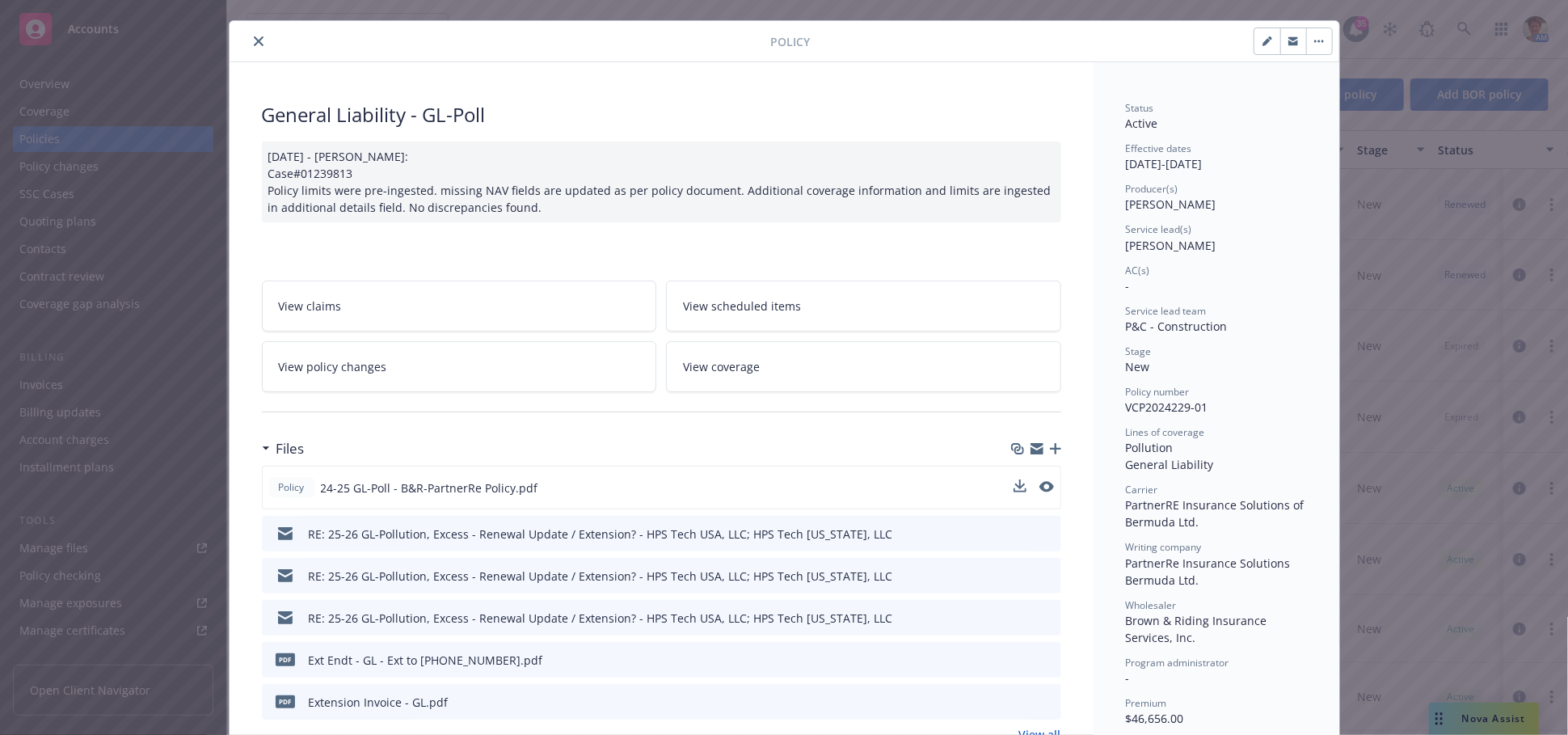
scroll to position [0, 0]
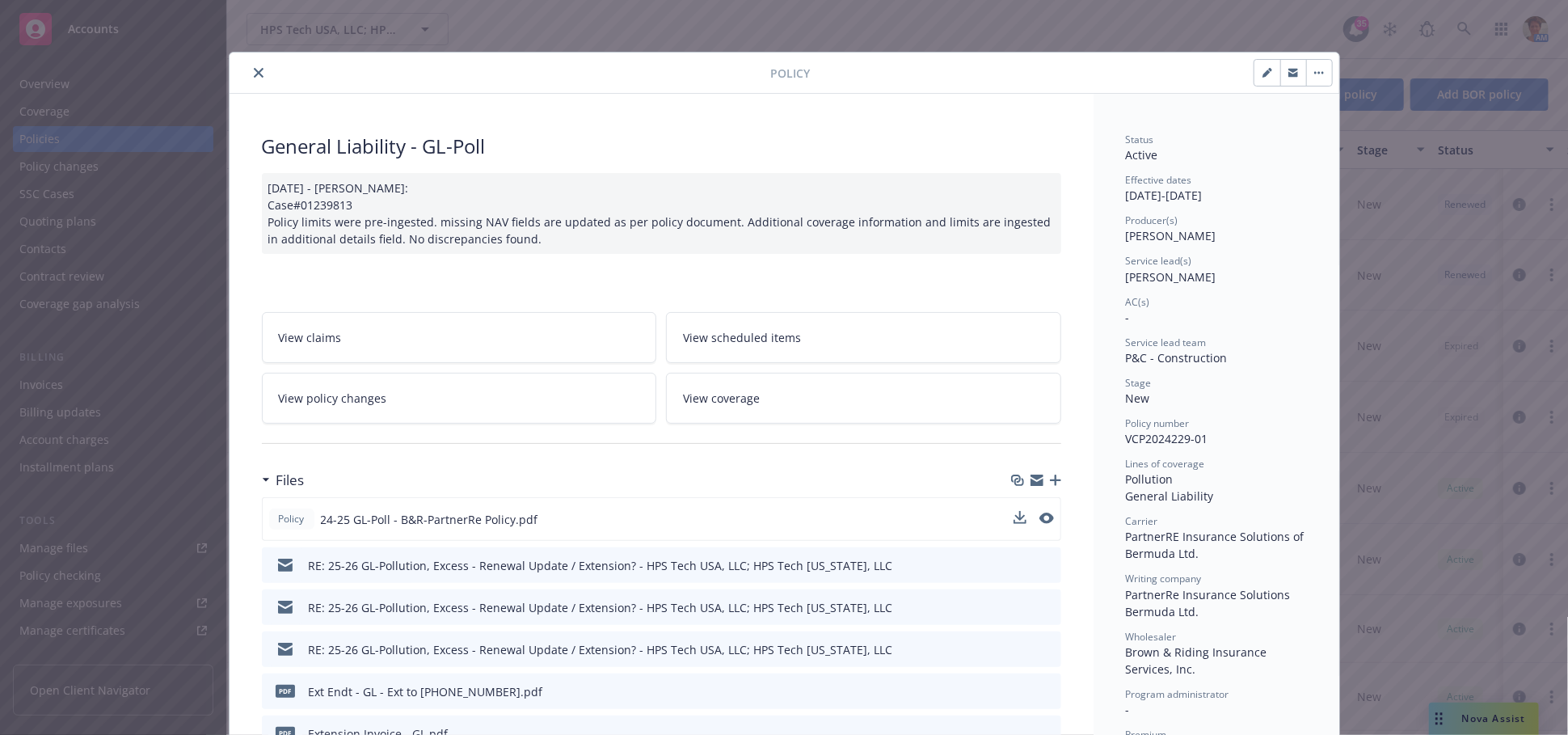
click at [254, 68] on icon "close" at bounding box center [258, 73] width 10 height 10
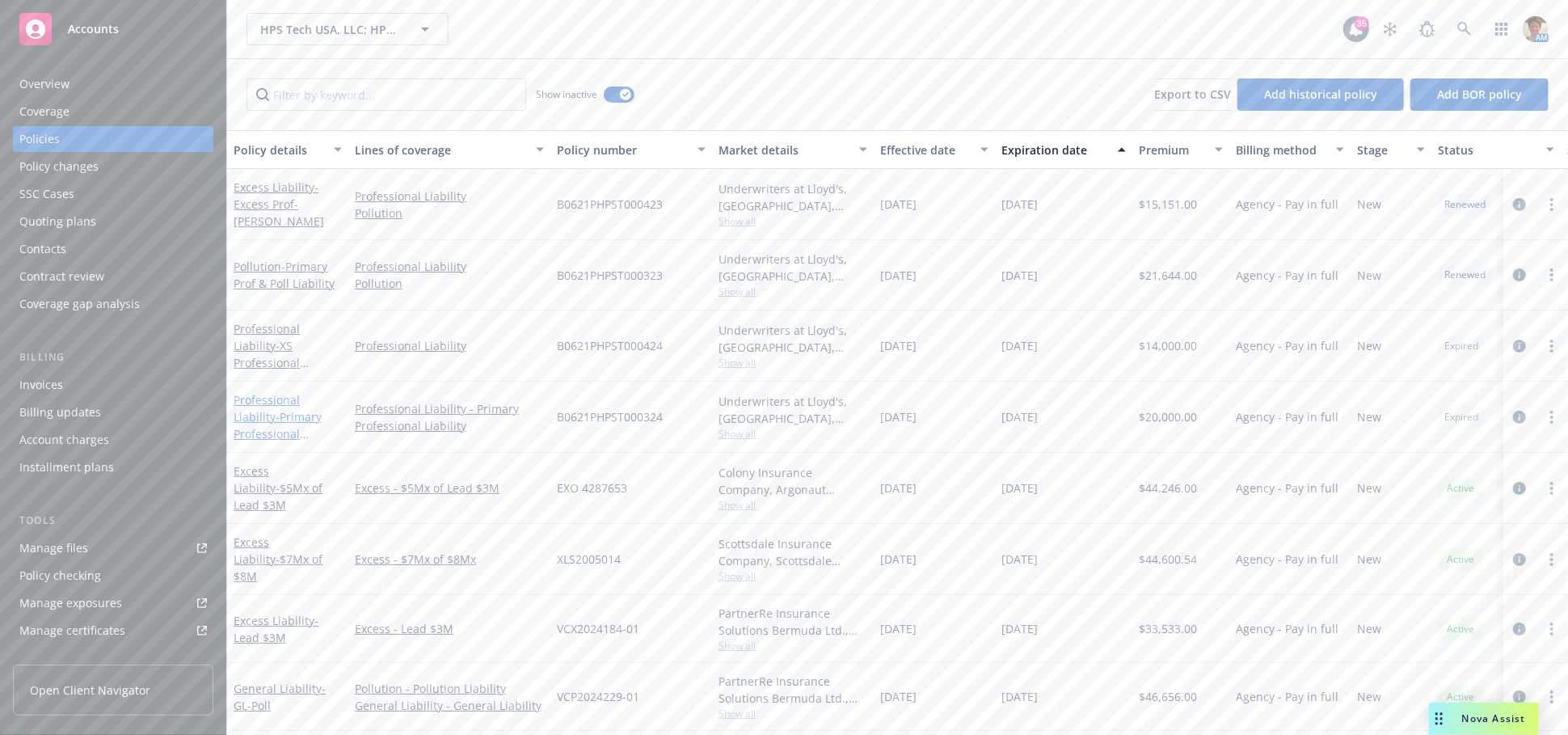
click at [266, 409] on span "- Primary Professional Liability" at bounding box center [277, 433] width 88 height 49
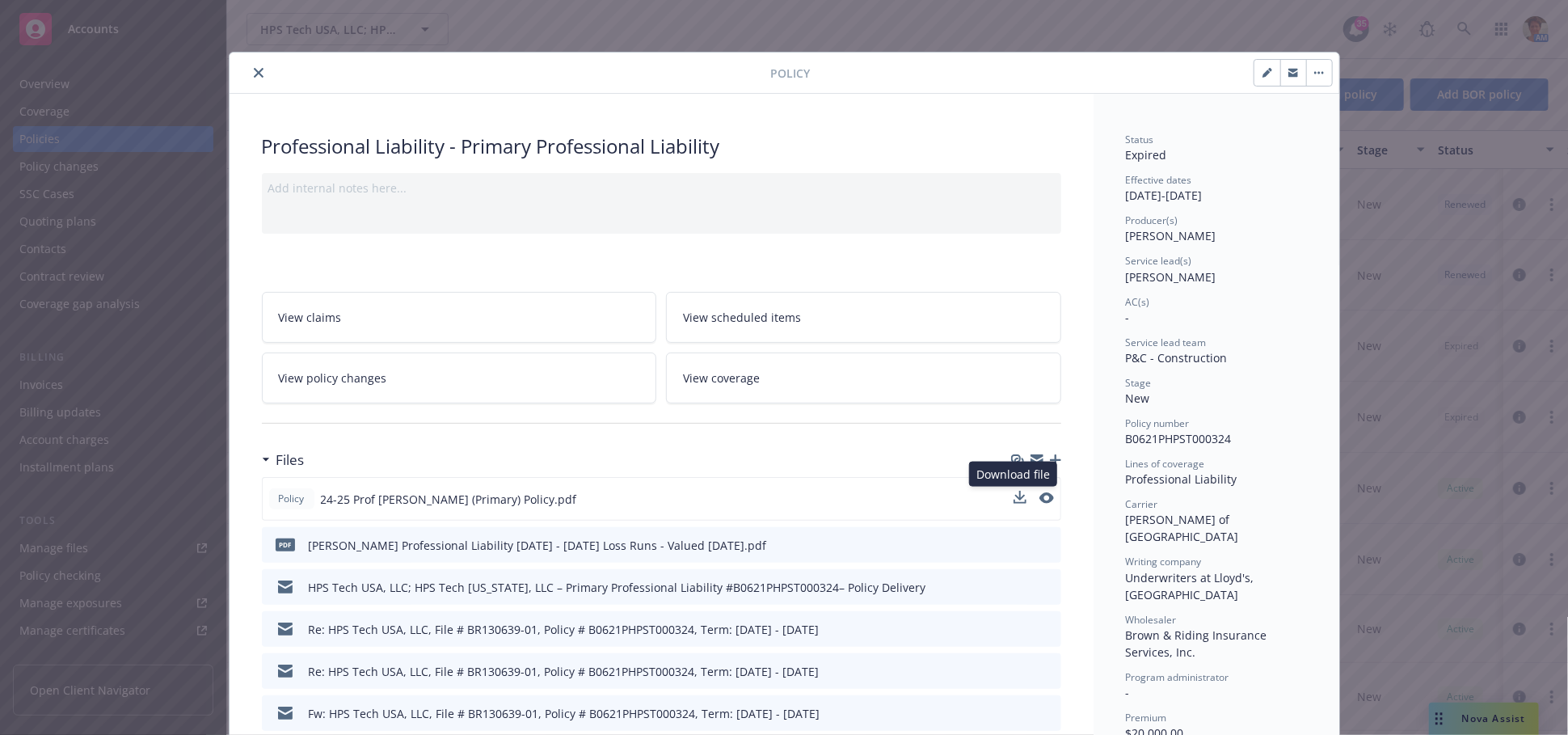
click at [1013, 503] on button at bounding box center [1020, 498] width 13 height 17
click at [1012, 493] on icon "download file" at bounding box center [1018, 496] width 11 height 10
click at [1263, 70] on icon "button" at bounding box center [1267, 73] width 10 height 10
select select "NEW"
select select "12"
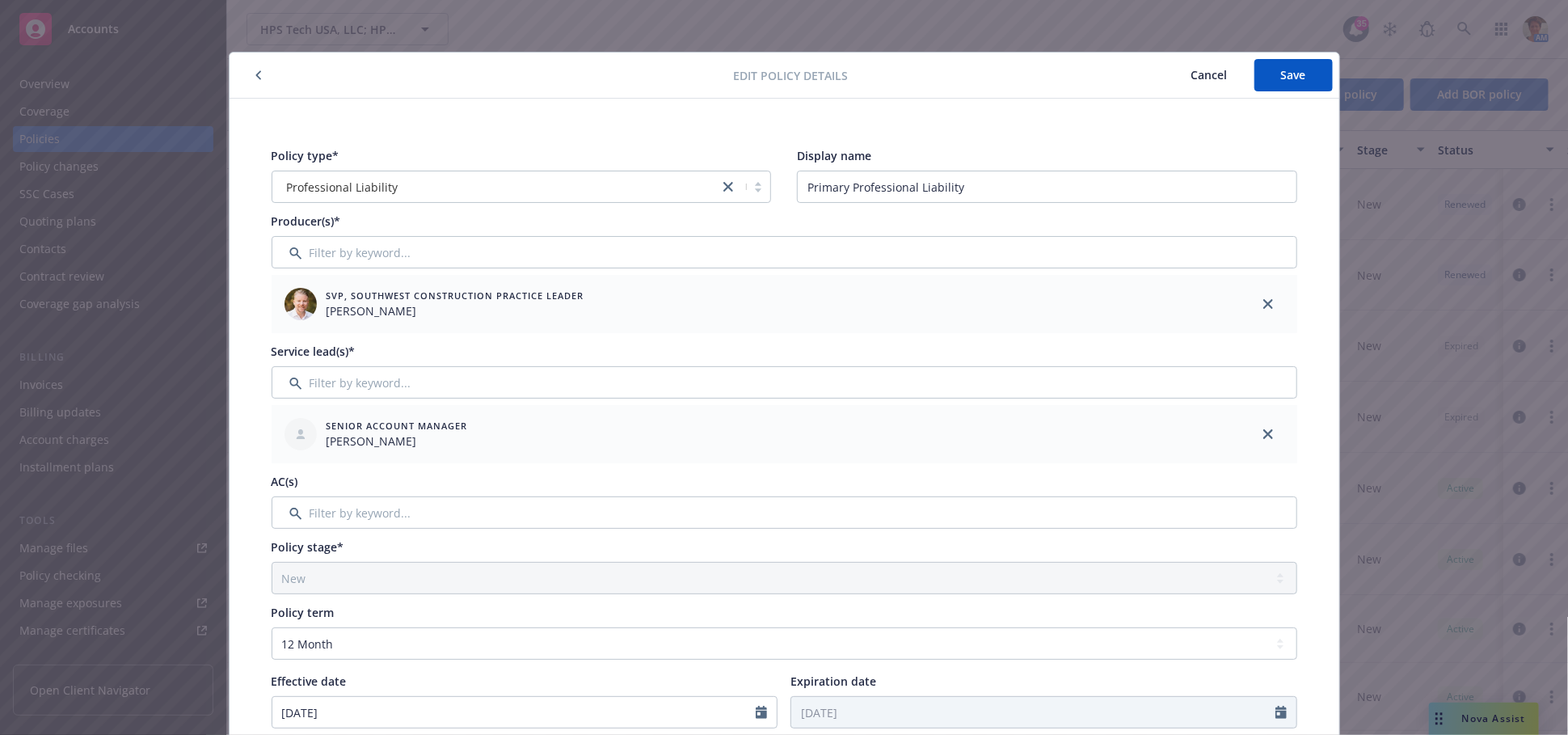
click at [1182, 67] on button "Cancel" at bounding box center [1209, 75] width 90 height 33
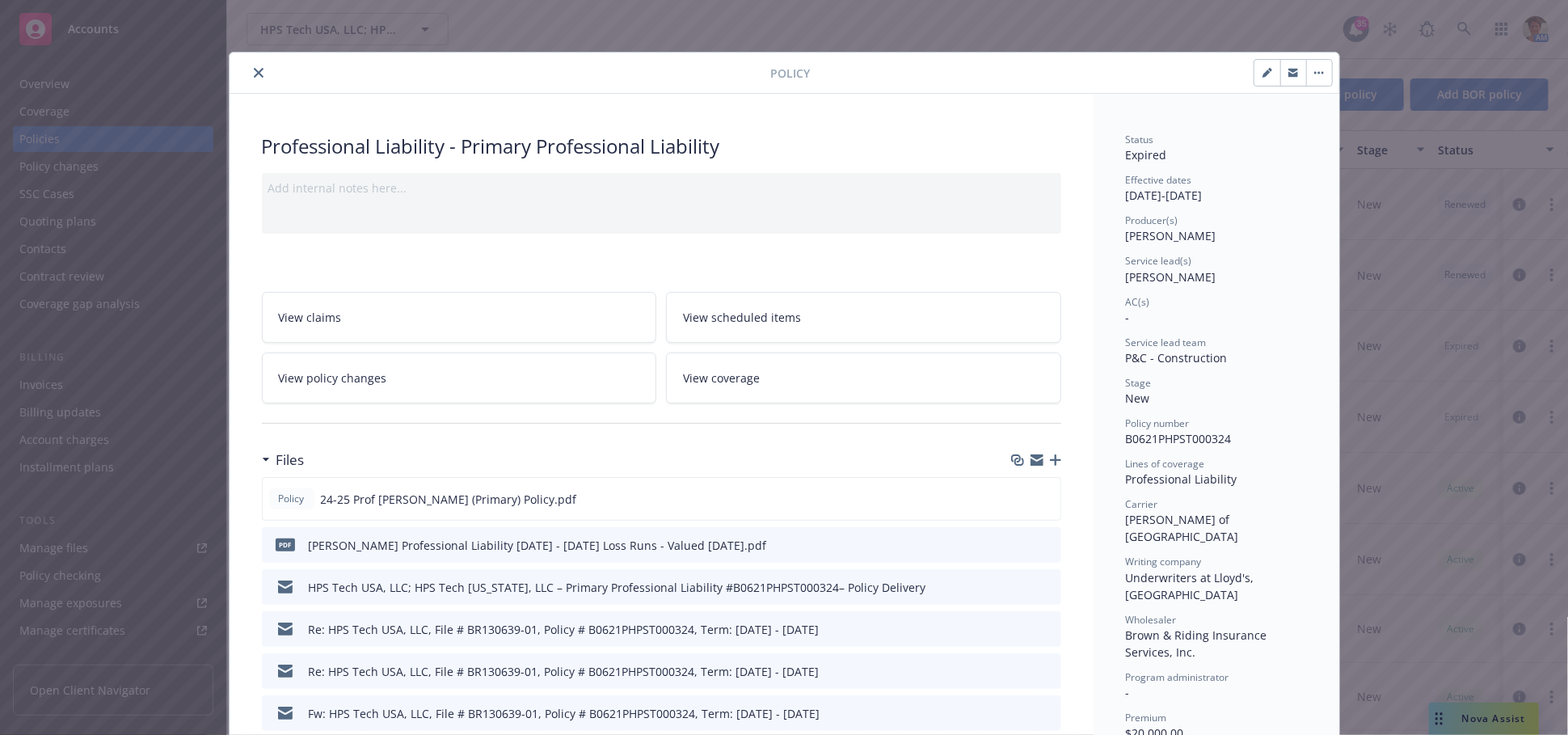
click at [254, 68] on icon "close" at bounding box center [258, 73] width 10 height 10
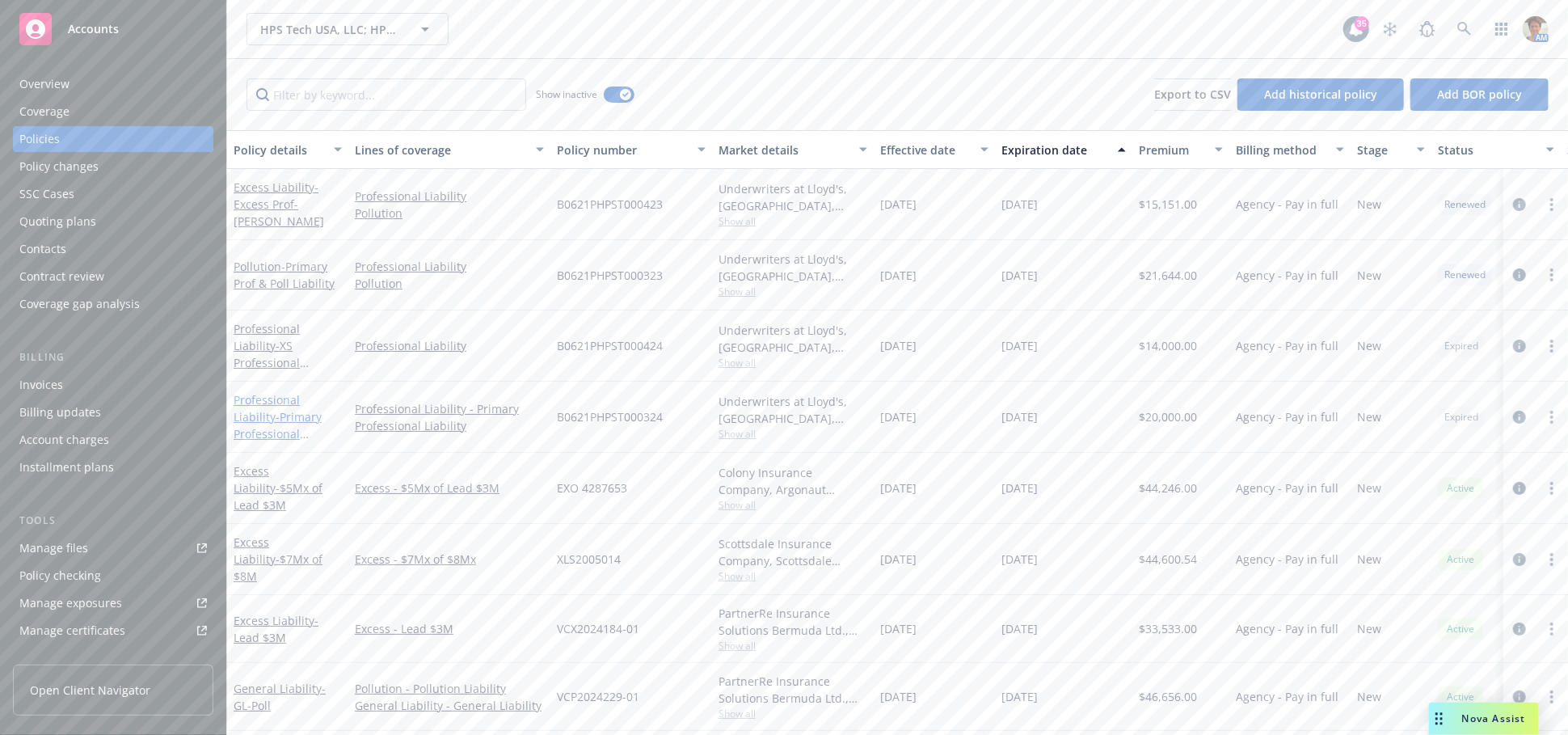
click at [306, 395] on link "Professional Liability - Primary Professional Liability" at bounding box center [277, 425] width 88 height 66
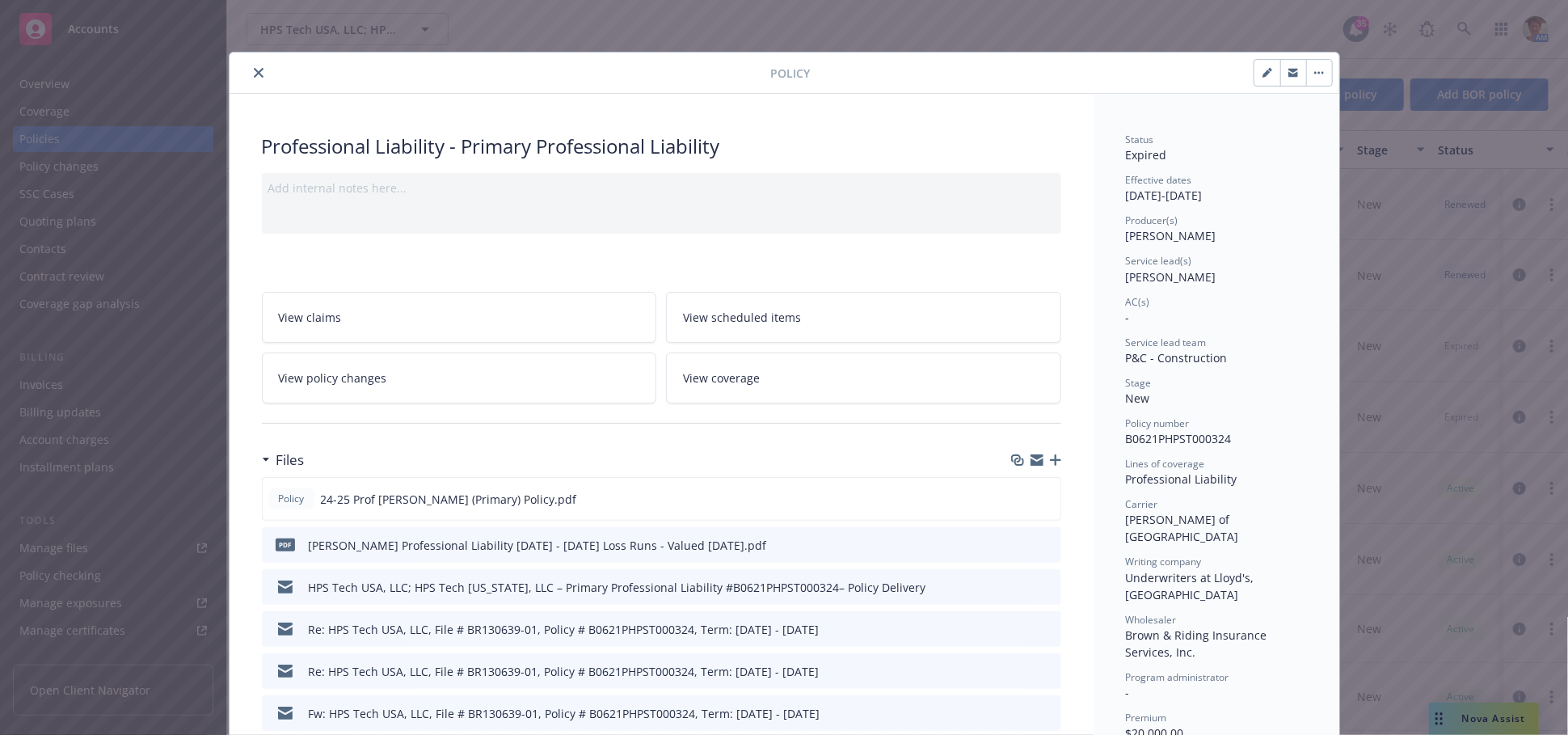
scroll to position [48, 0]
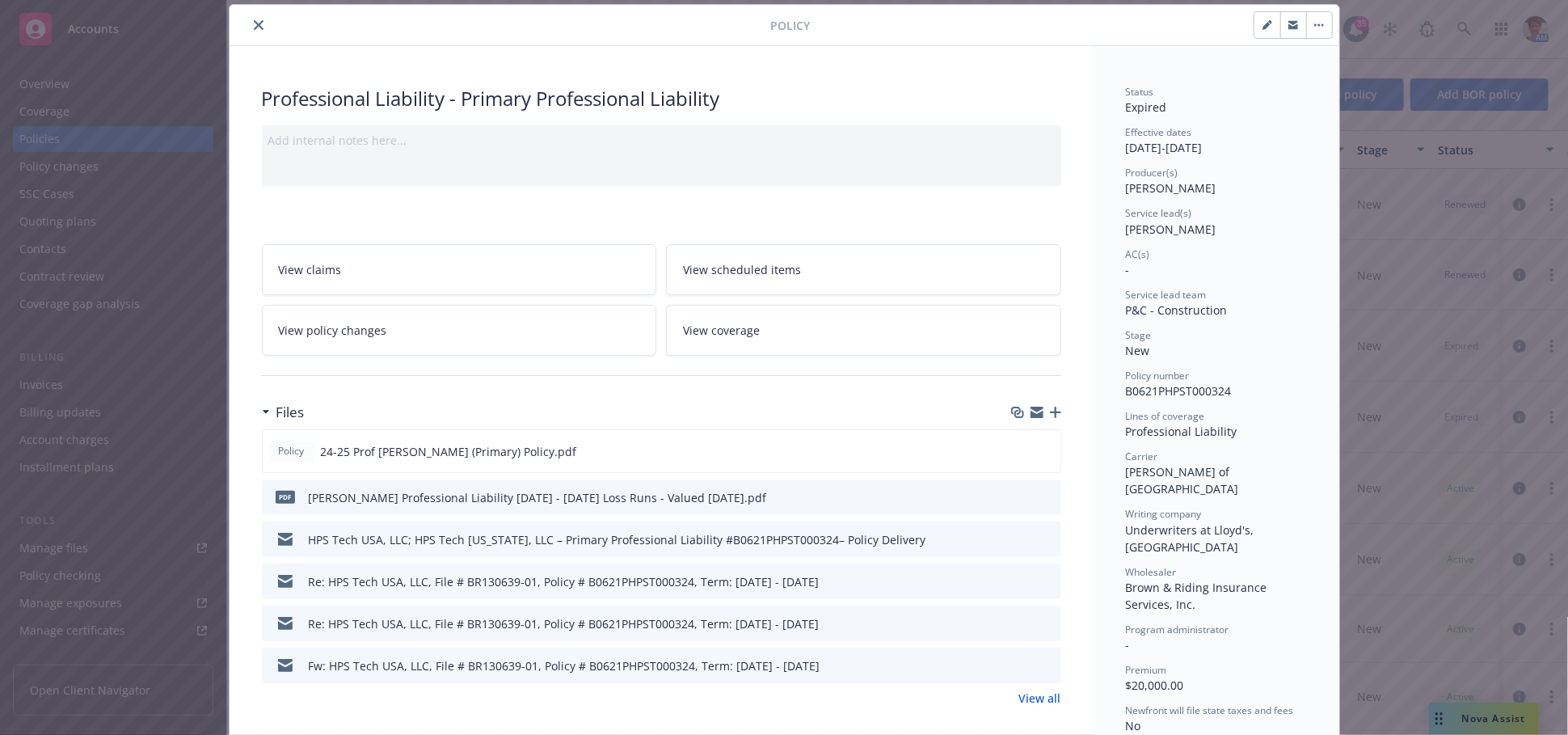
click at [254, 28] on icon "close" at bounding box center [258, 24] width 10 height 10
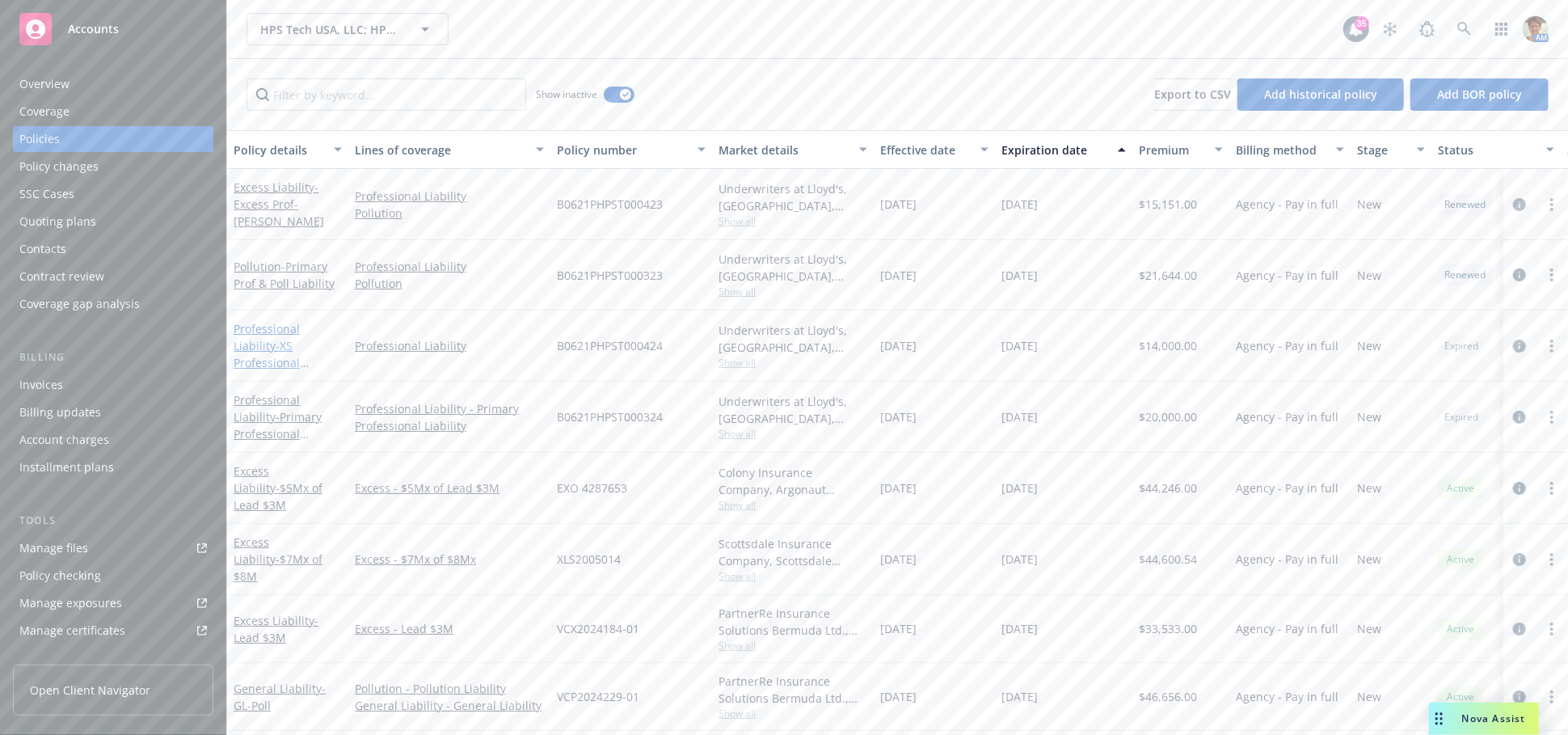
click at [300, 321] on link "Professional Liability - XS Professional Liability" at bounding box center [266, 353] width 66 height 66
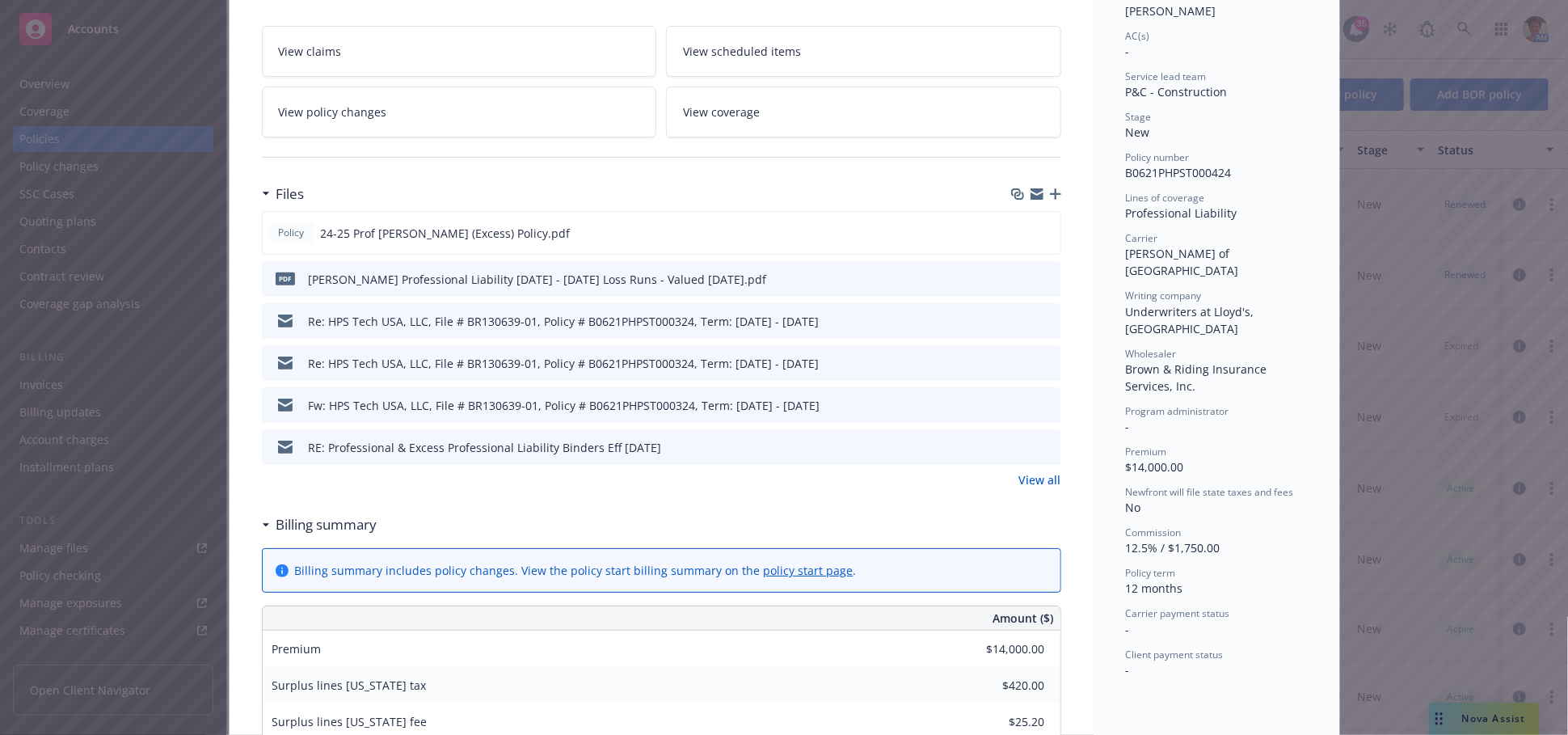
scroll to position [260, 0]
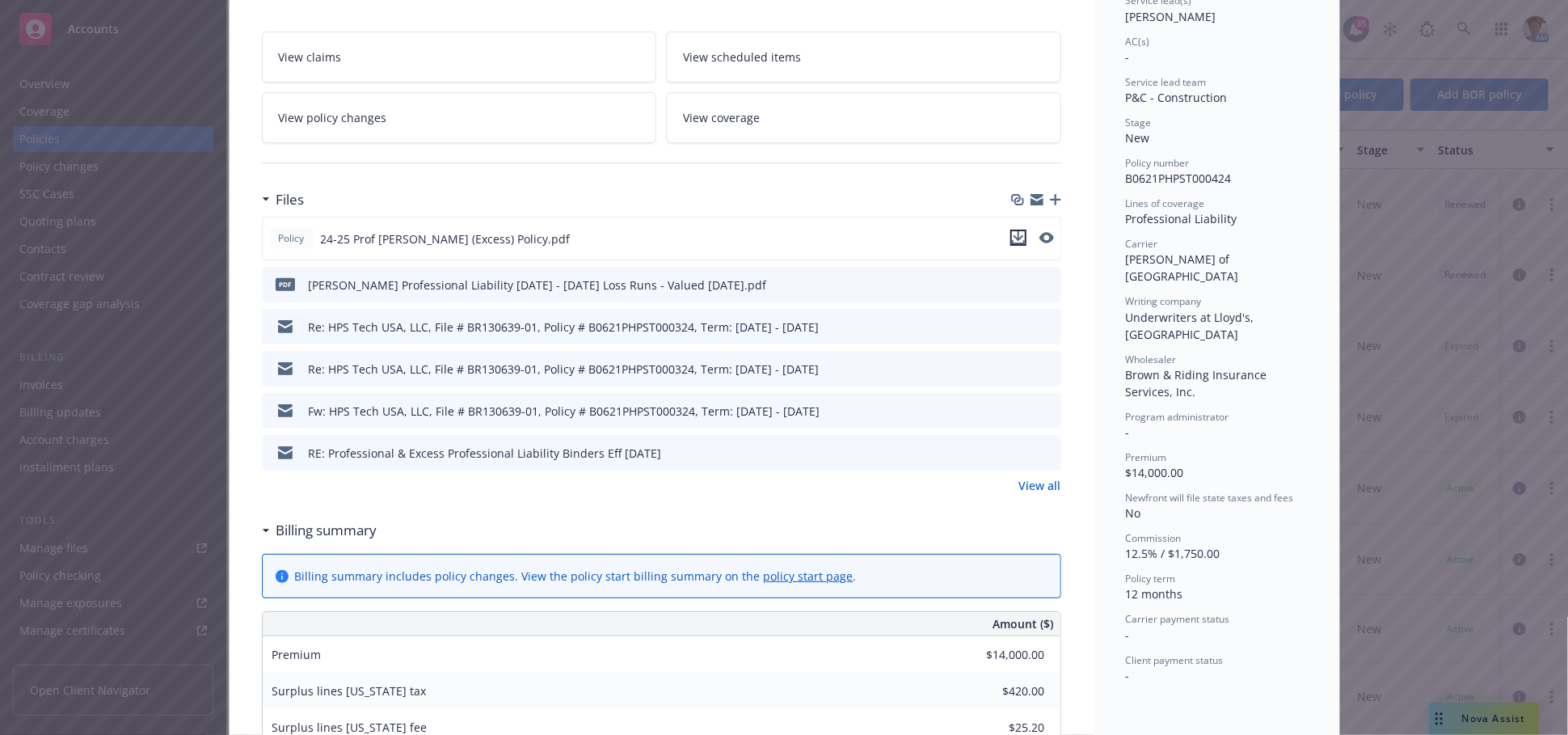
click at [1015, 236] on icon "download file" at bounding box center [1019, 237] width 13 height 13
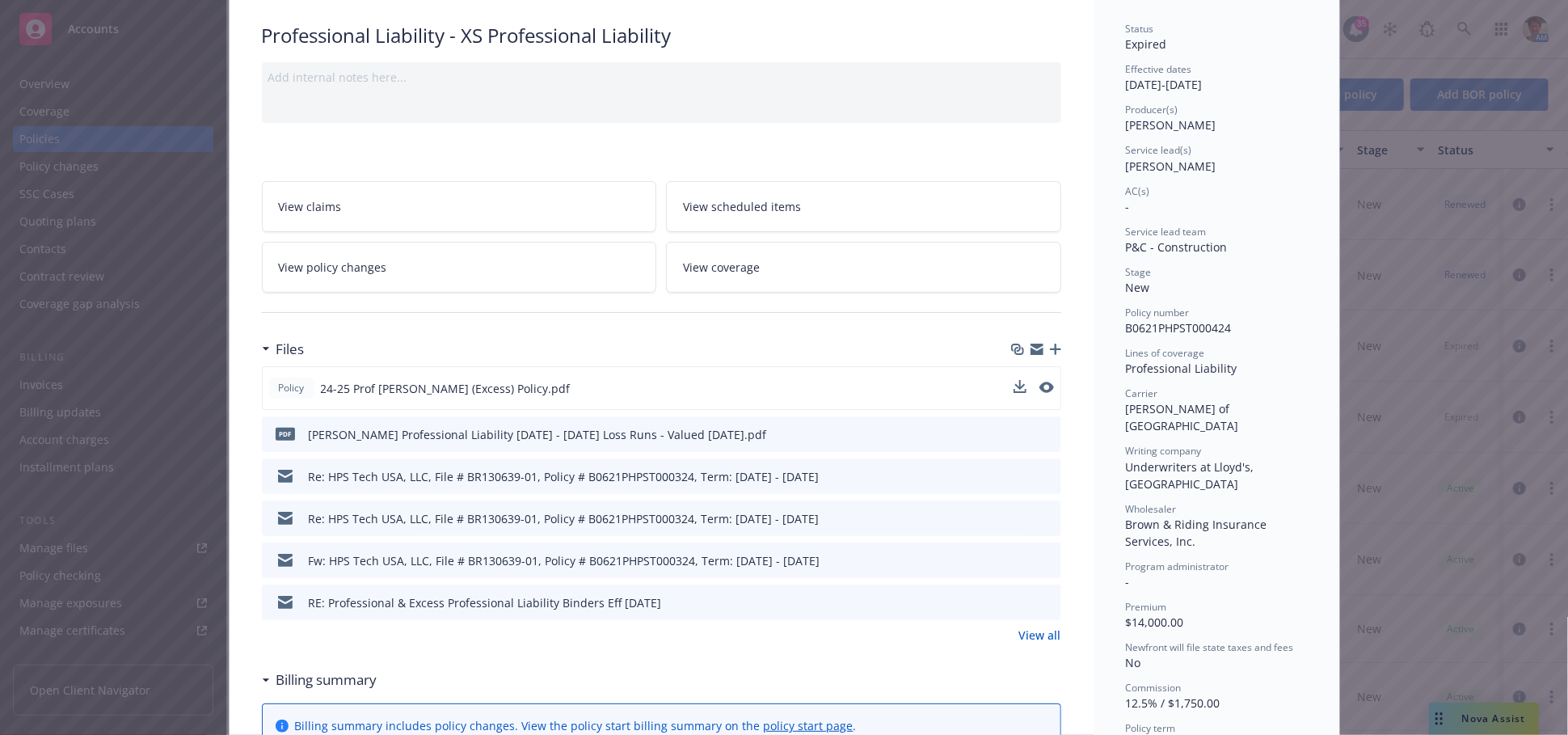
scroll to position [0, 0]
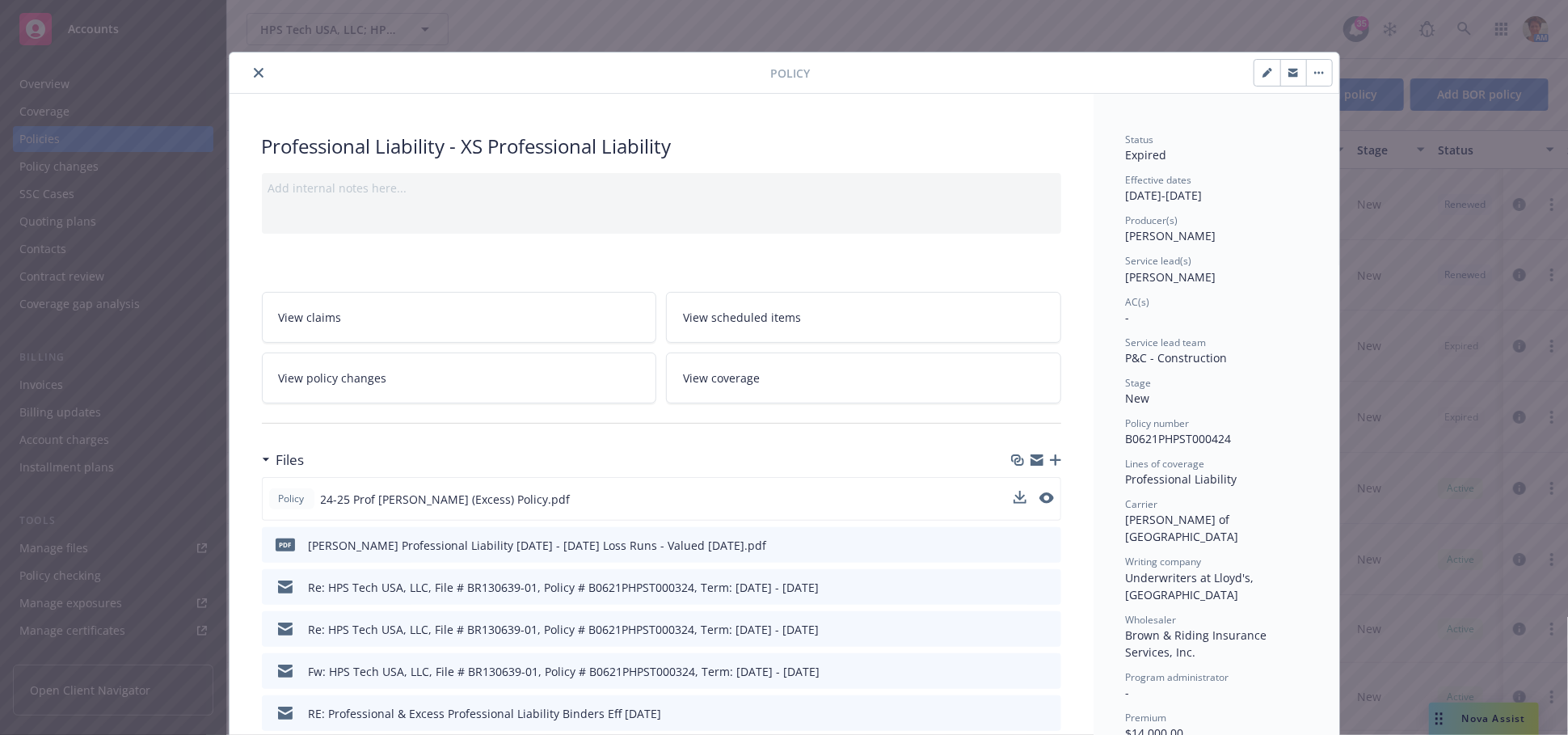
click at [254, 73] on icon "close" at bounding box center [258, 73] width 10 height 10
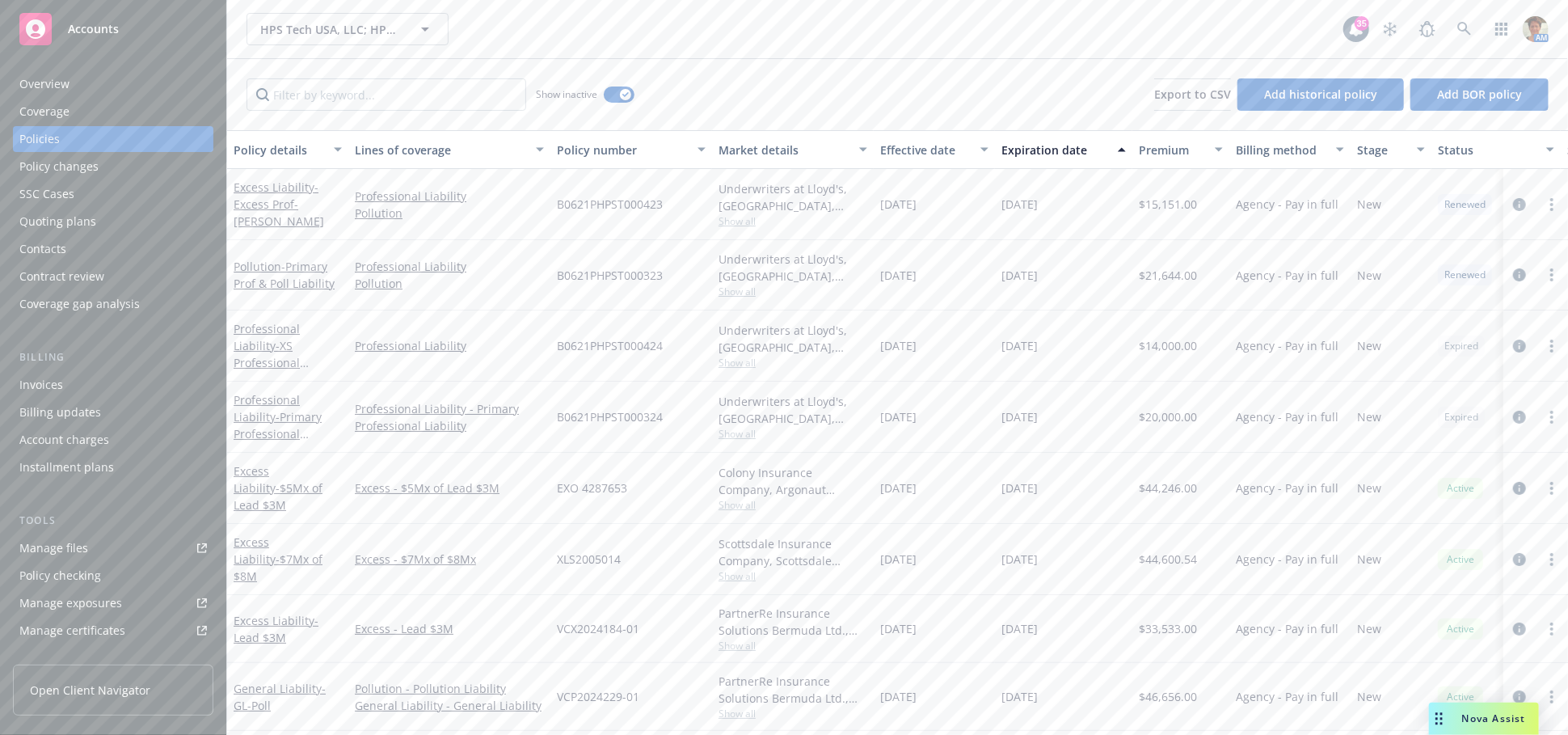
click at [68, 138] on div "Policies" at bounding box center [112, 139] width 188 height 26
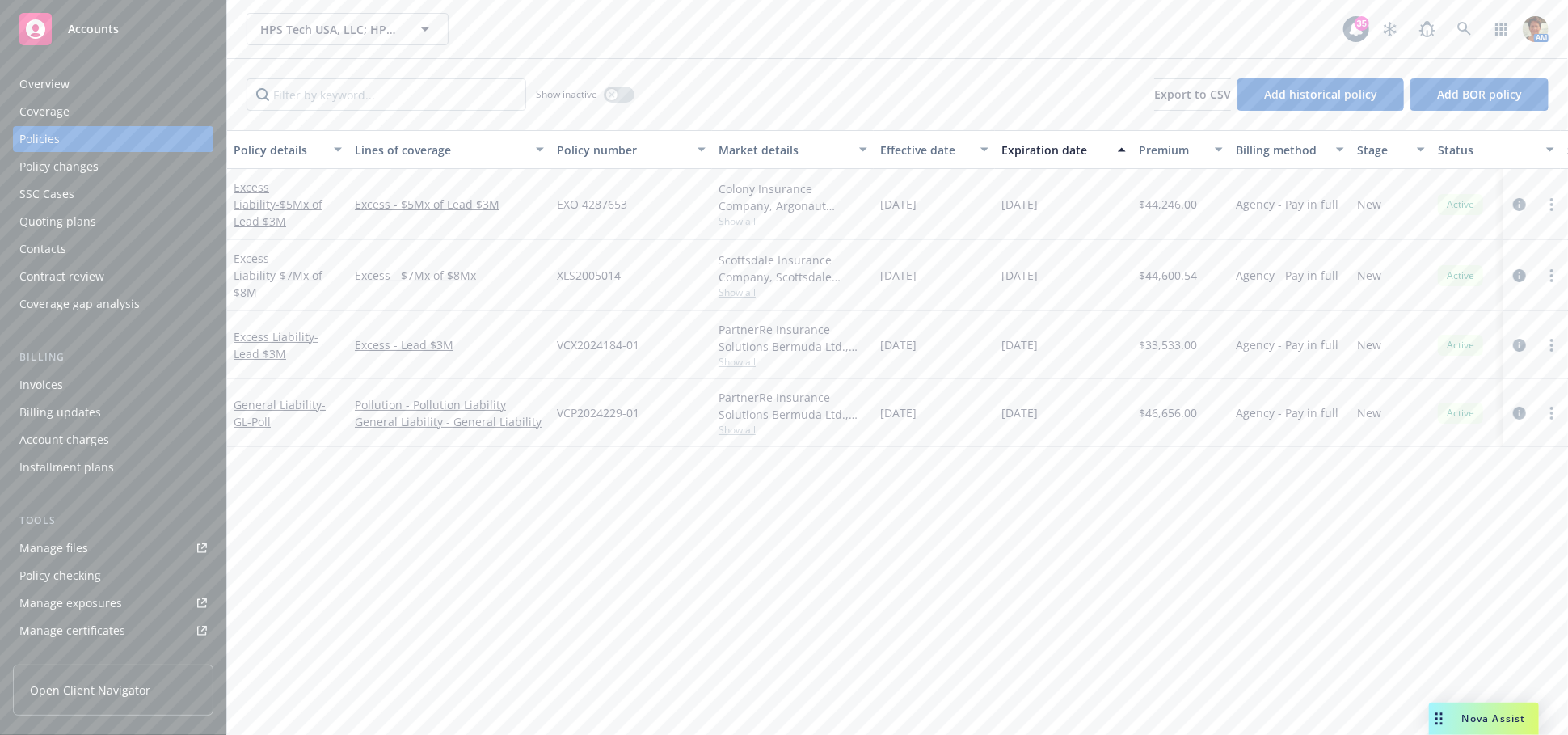
click at [82, 218] on div "Quoting plans" at bounding box center [57, 221] width 77 height 26
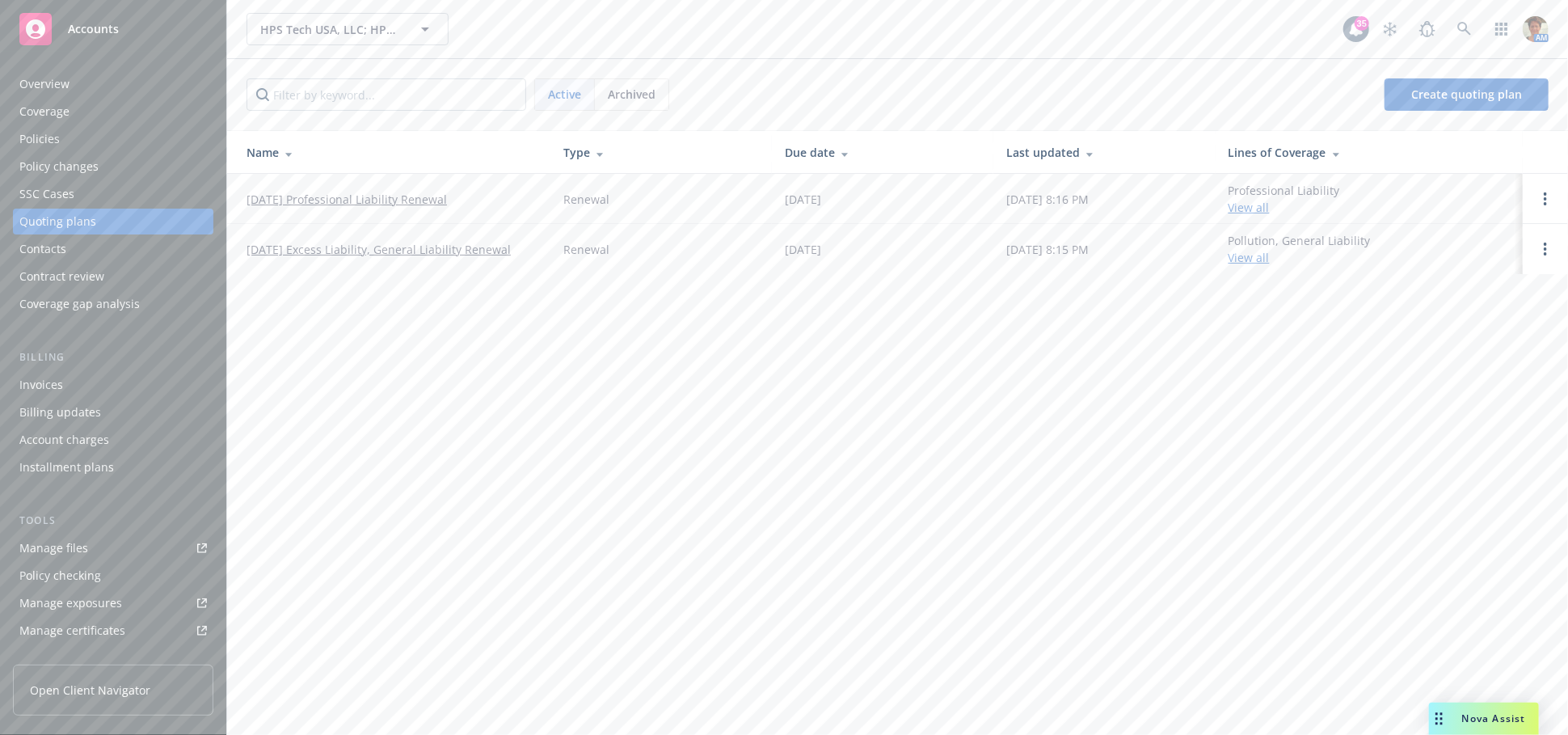
click at [319, 197] on link "[DATE] Professional Liability Renewal" at bounding box center [346, 198] width 200 height 17
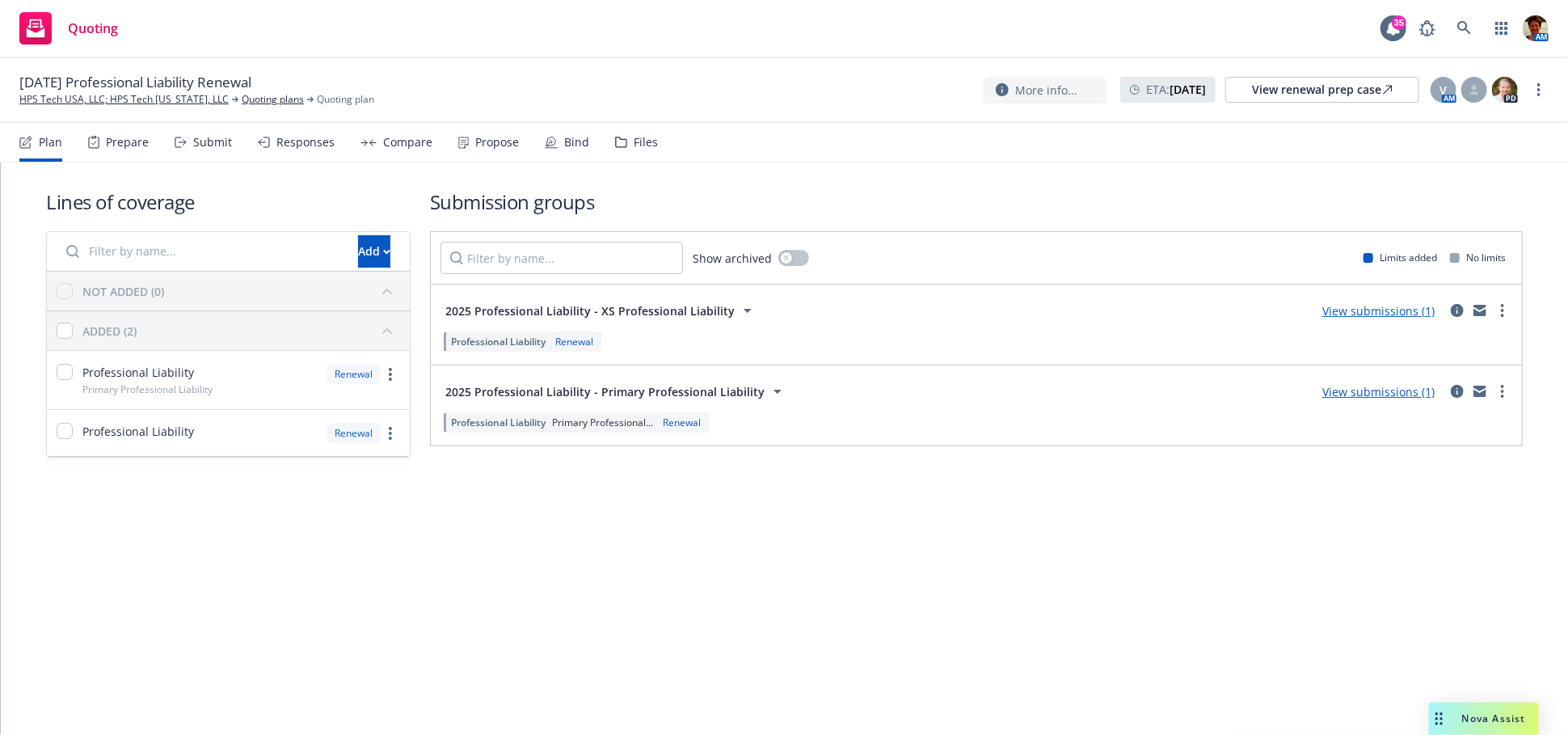
click at [291, 145] on div "Responses" at bounding box center [305, 142] width 58 height 13
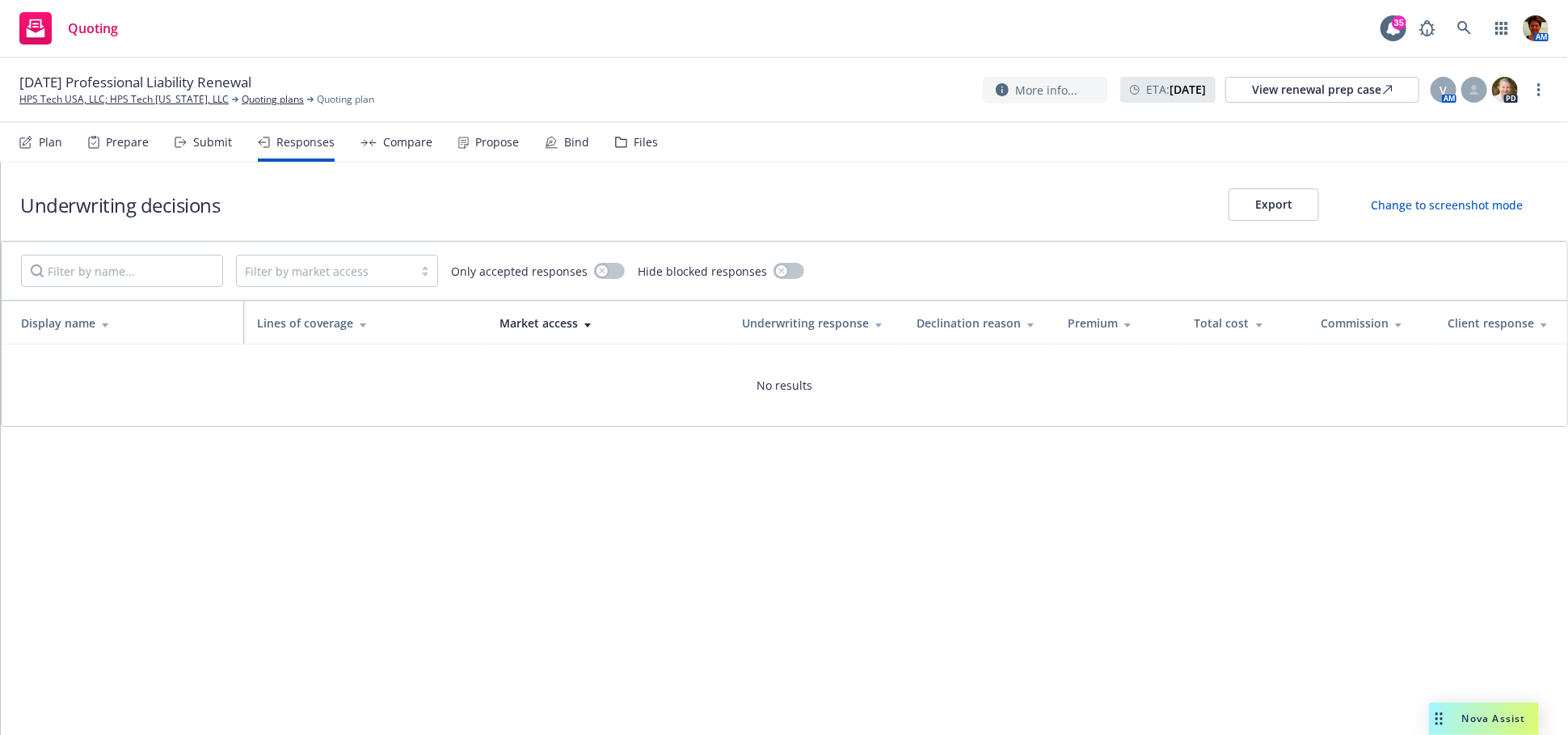
click at [209, 142] on div "Submit" at bounding box center [212, 142] width 39 height 13
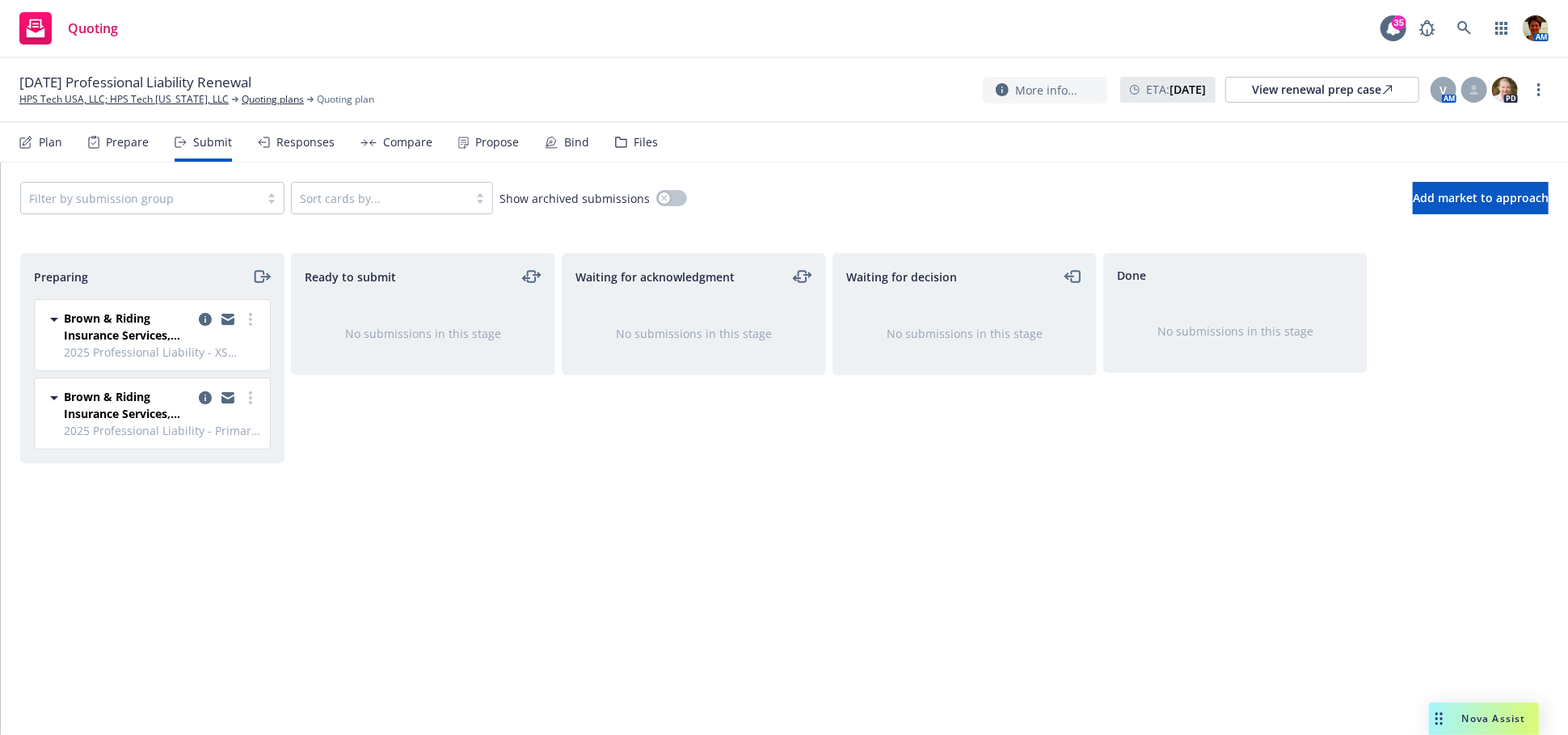
click at [644, 140] on div "Files" at bounding box center [645, 142] width 24 height 13
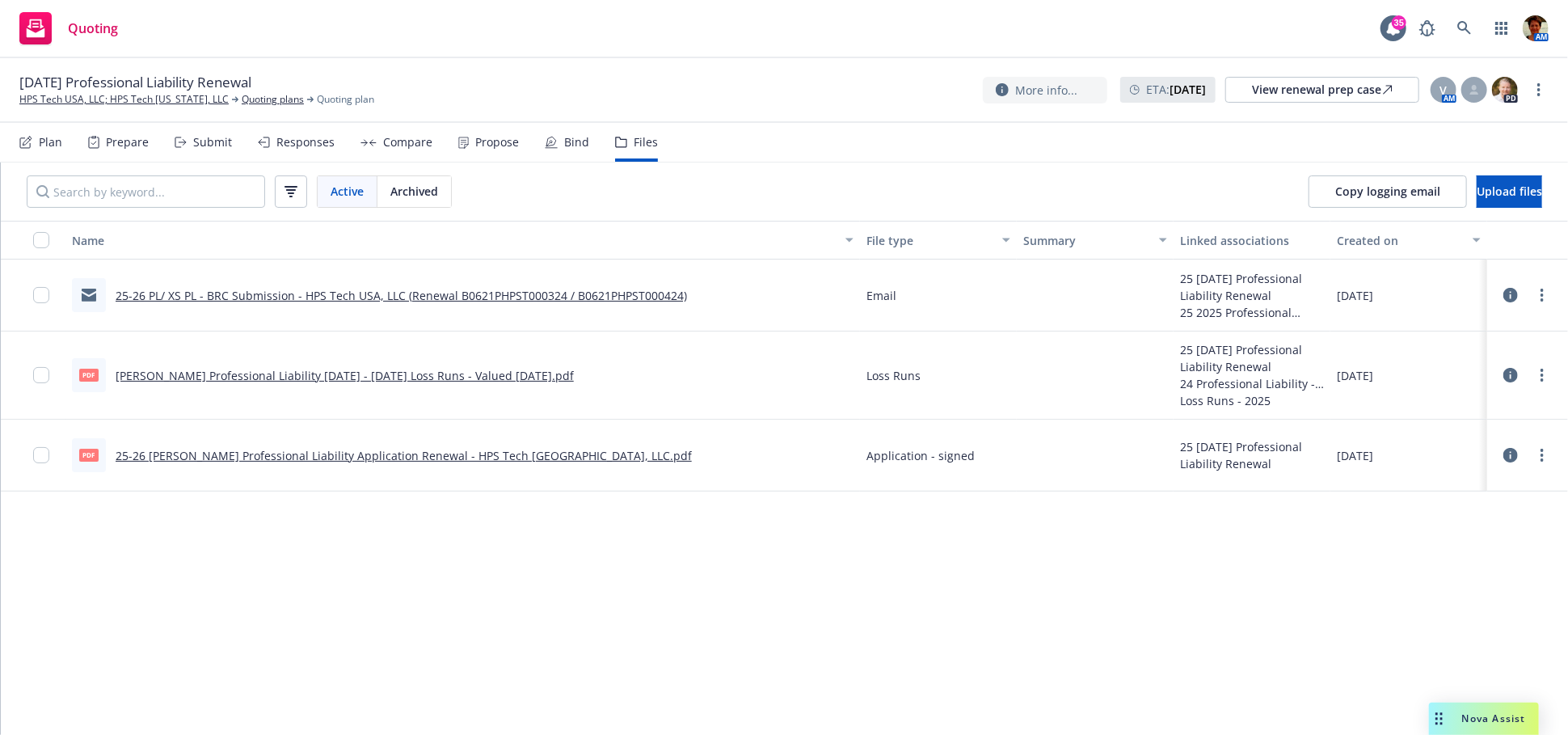
click at [348, 290] on link "25-26 PL/ XS PL - BRC Submission - HPS Tech USA, LLC (Renewal B0621PHPST000324 …" at bounding box center [402, 295] width 572 height 15
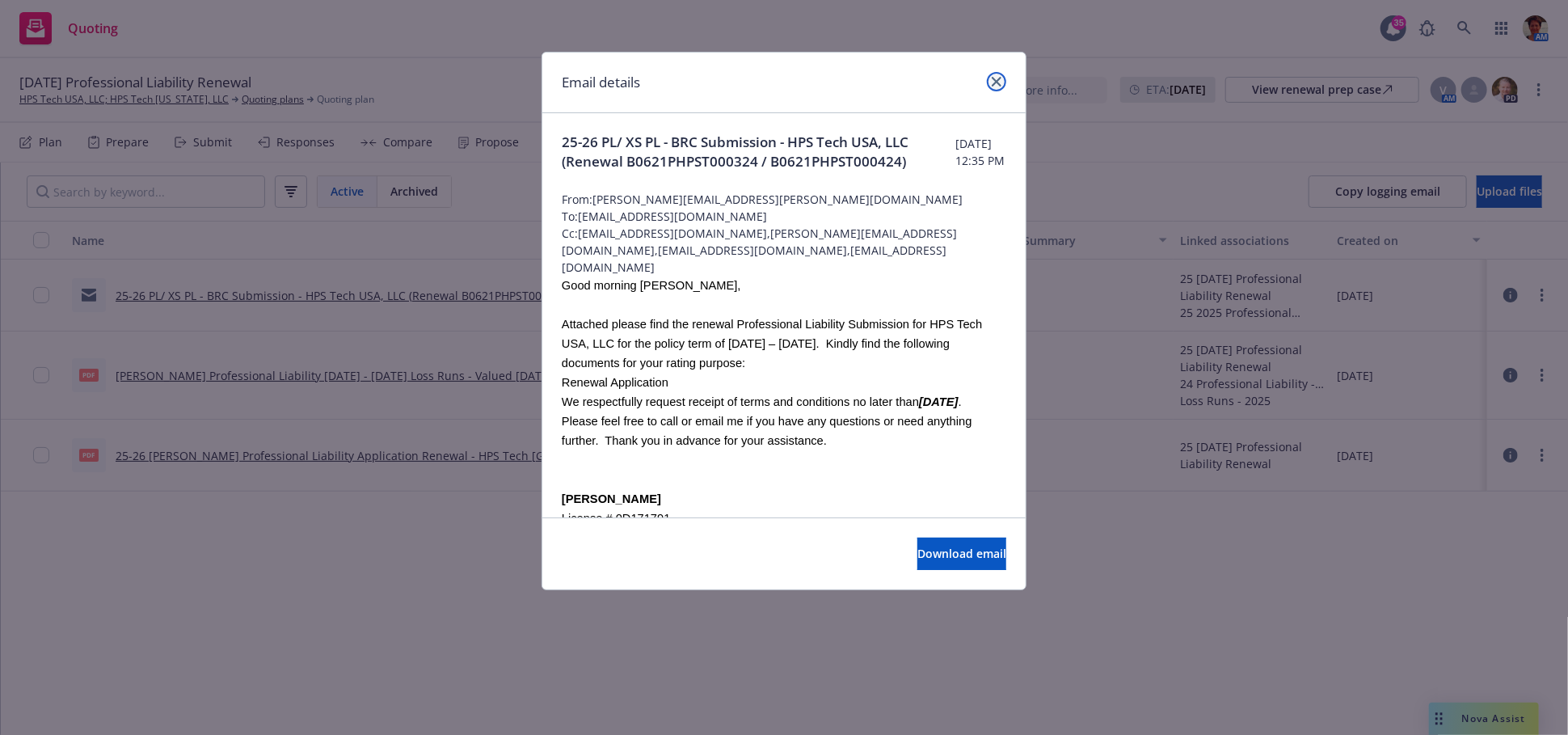
click at [994, 82] on icon "close" at bounding box center [996, 82] width 10 height 10
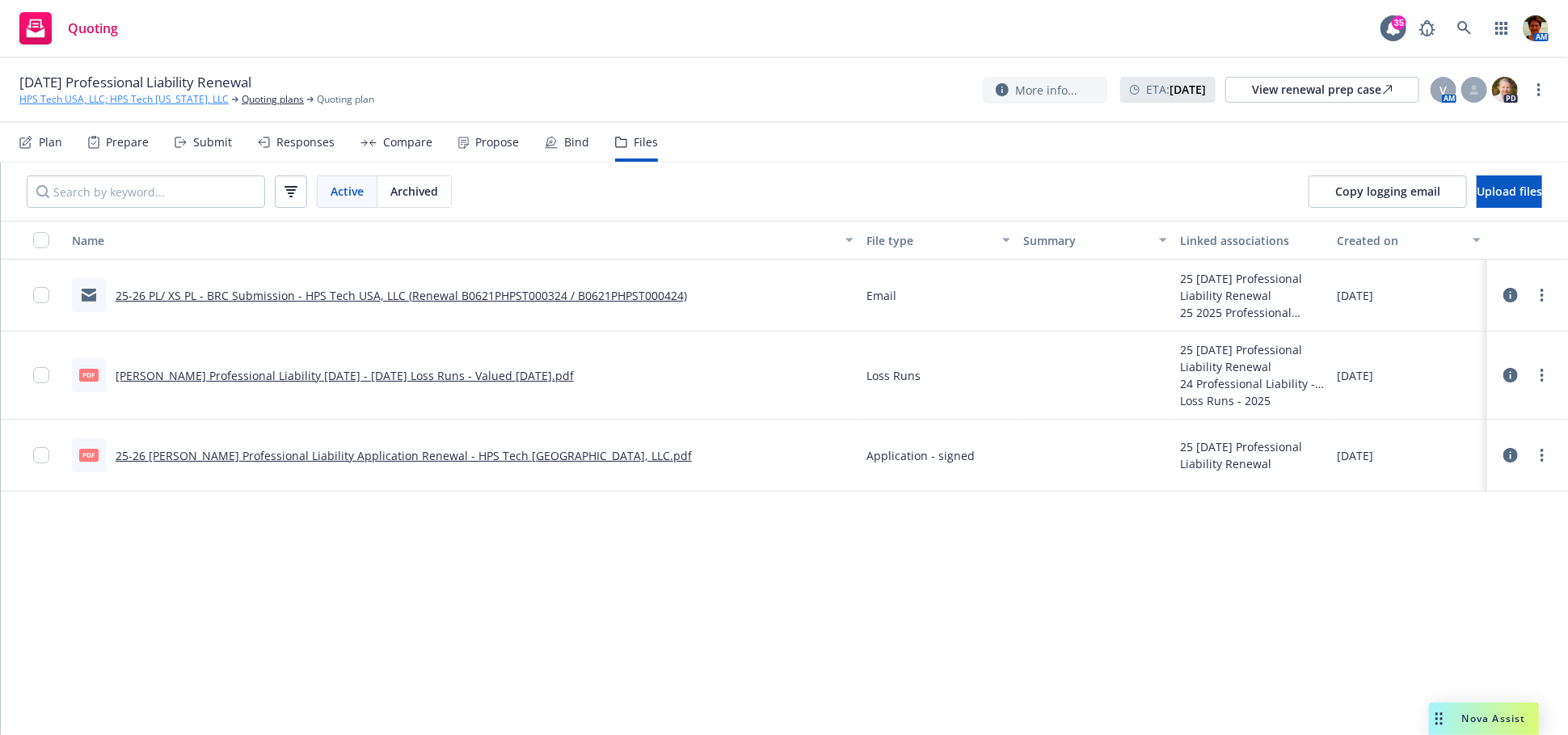
click at [175, 100] on link "HPS Tech USA, LLC; HPS Tech [US_STATE], LLC" at bounding box center [123, 100] width 209 height 15
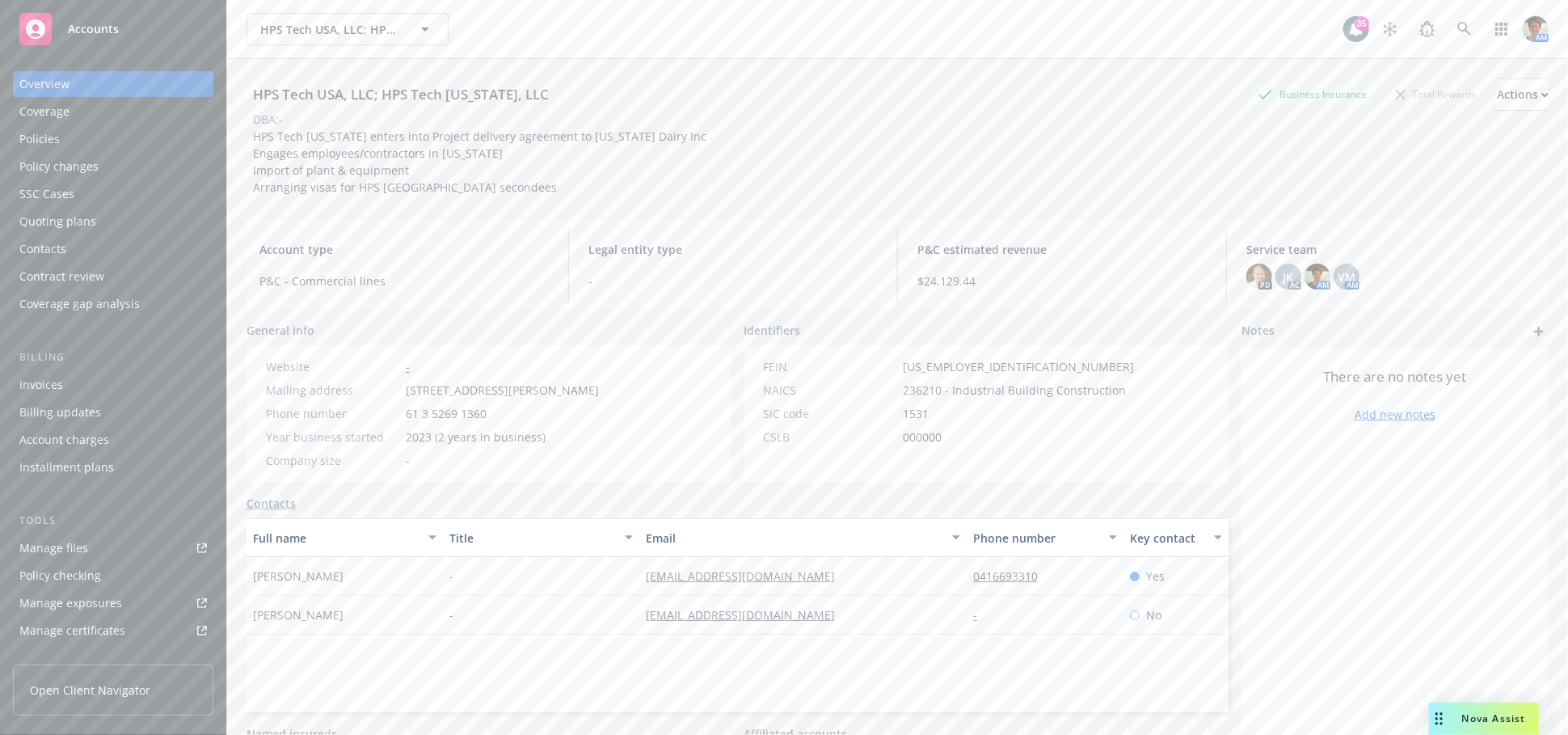
click at [76, 549] on div "Manage files" at bounding box center [53, 547] width 69 height 26
click at [82, 143] on div "Policies" at bounding box center [112, 139] width 188 height 26
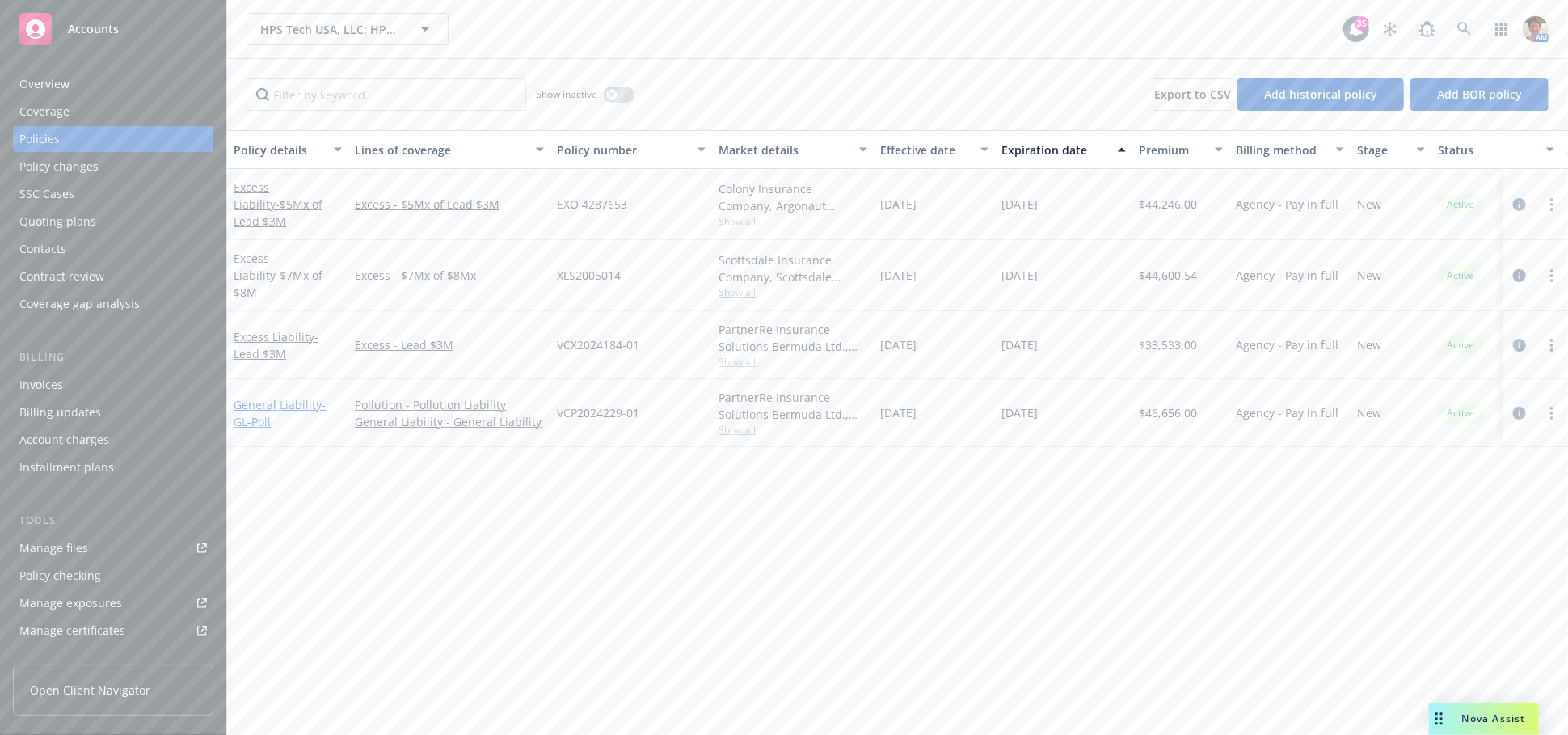
click at [267, 398] on link "General Liability - GL-Poll" at bounding box center [280, 413] width 92 height 33
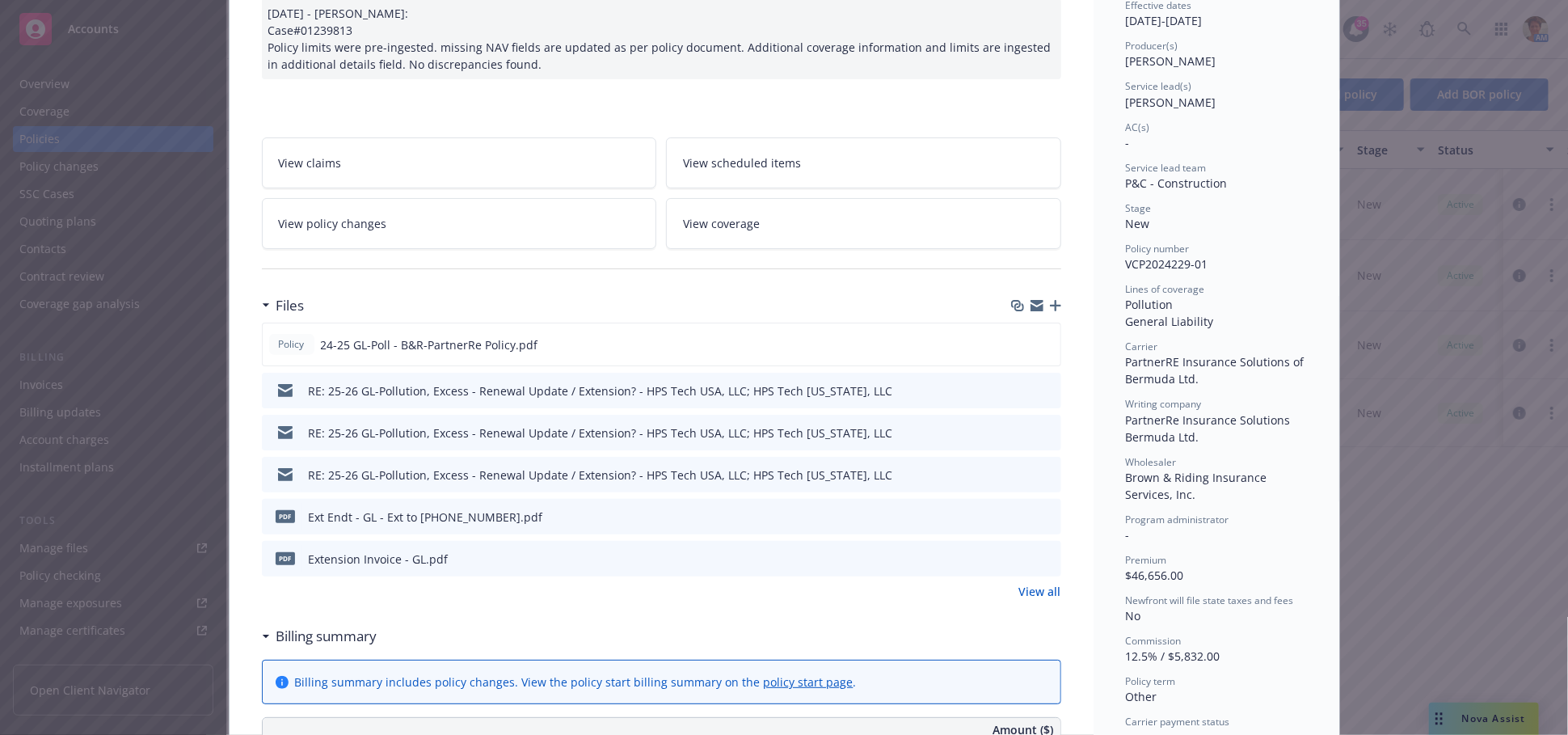
scroll to position [179, 0]
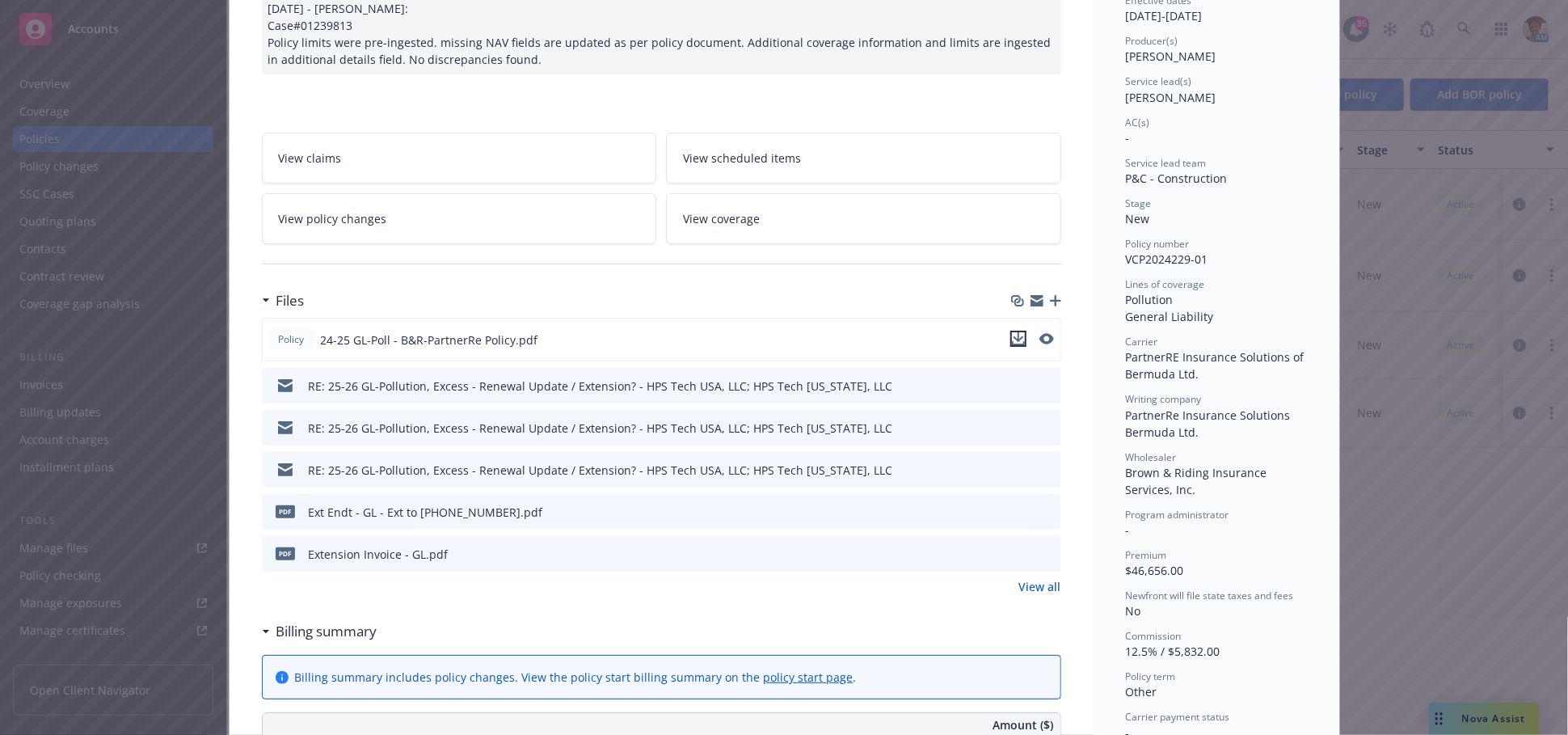
click at [1012, 337] on icon "download file" at bounding box center [1019, 339] width 13 height 13
click at [1015, 511] on icon "download file" at bounding box center [1019, 511] width 13 height 13
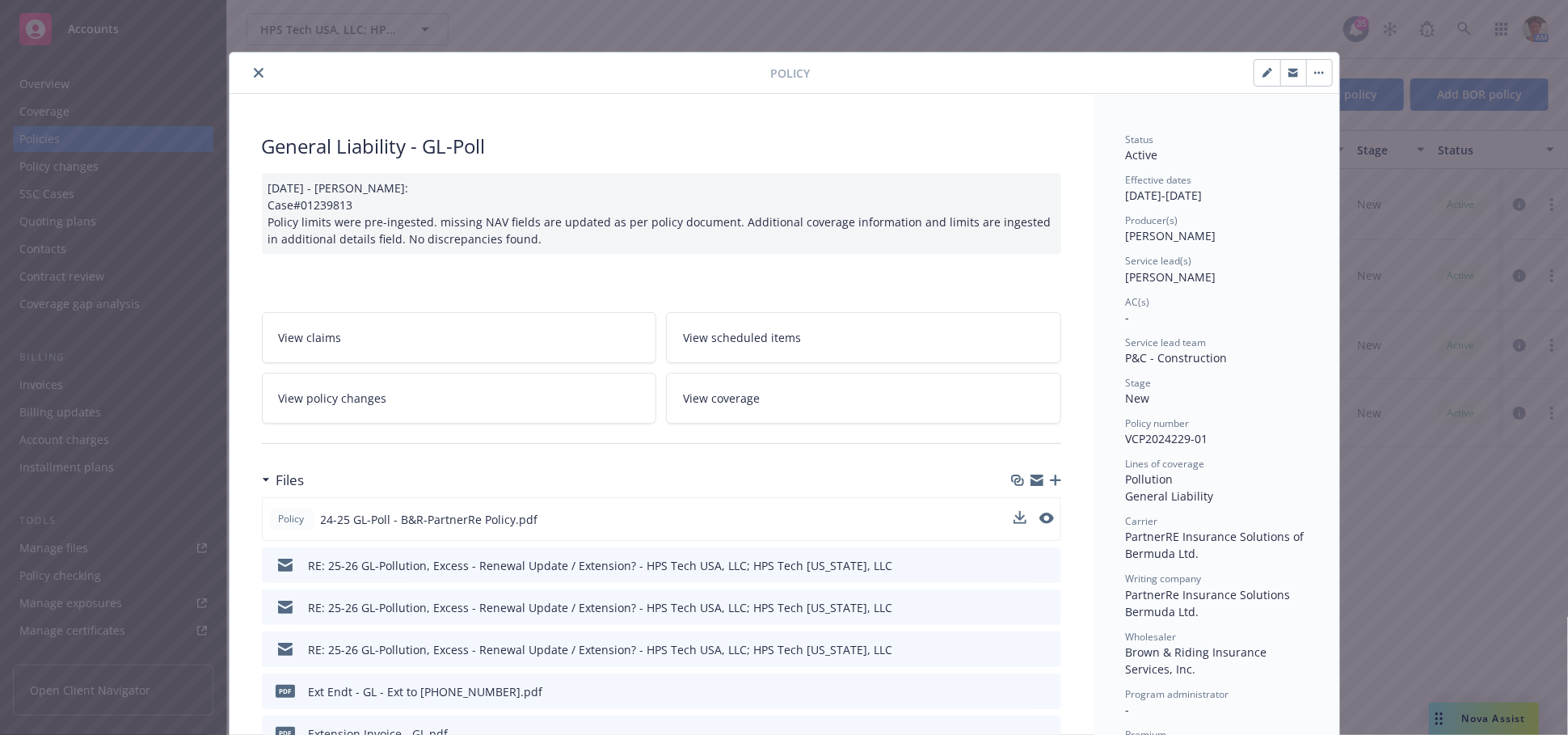
click at [254, 72] on icon "close" at bounding box center [258, 73] width 10 height 10
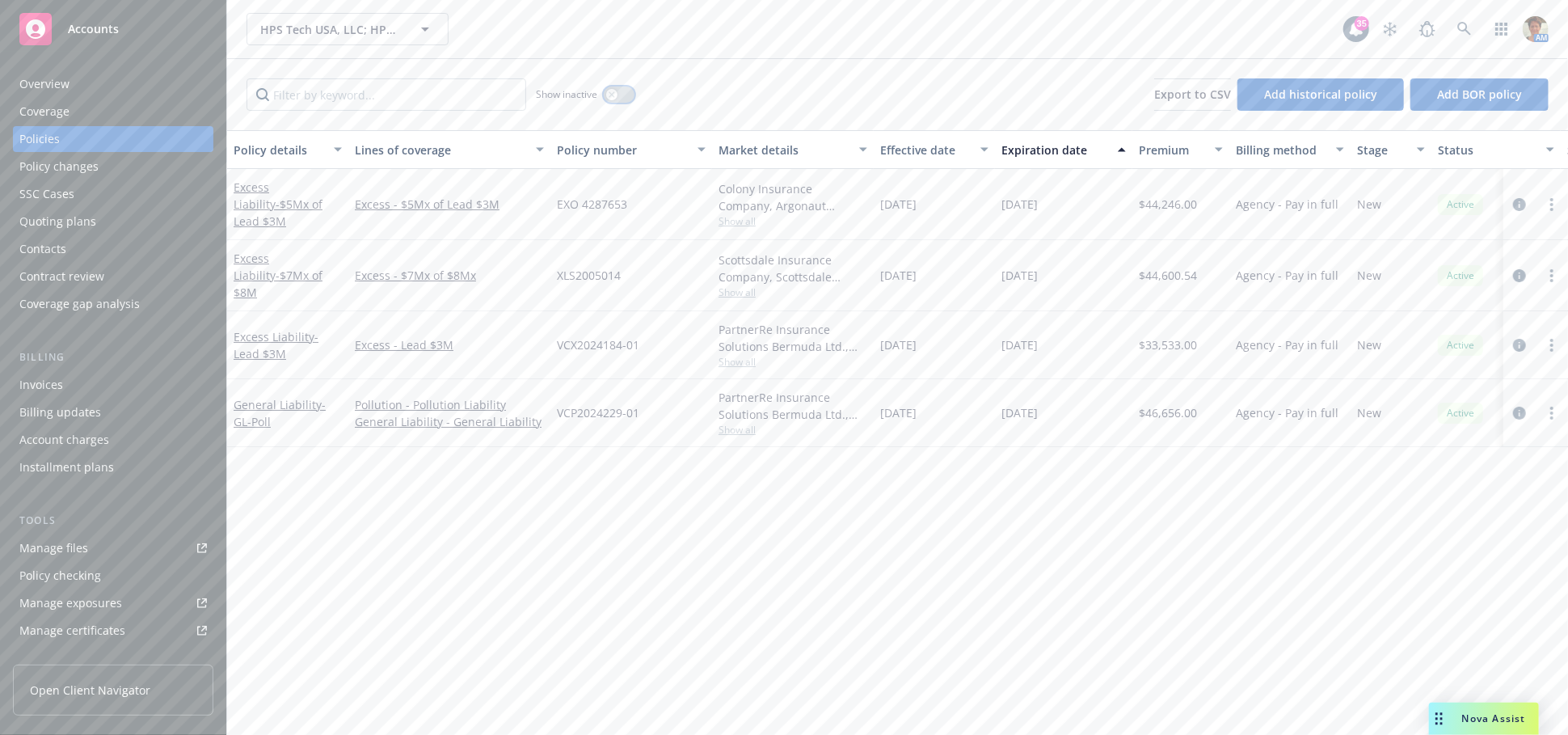
click at [613, 93] on icon "button" at bounding box center [612, 94] width 5 height 5
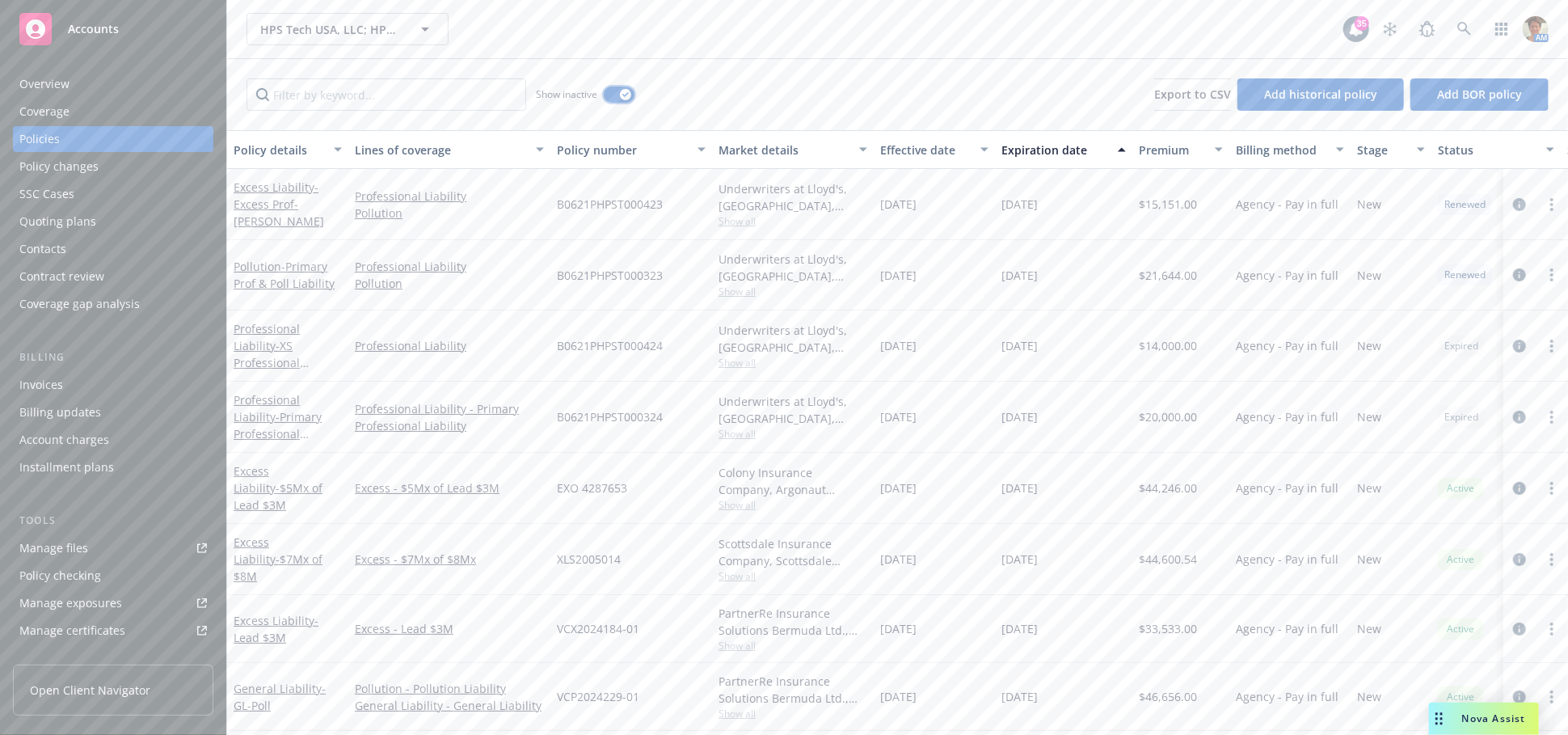
scroll to position [3, 0]
click at [295, 397] on link "Professional Liability - Primary Professional Liability" at bounding box center [277, 425] width 88 height 66
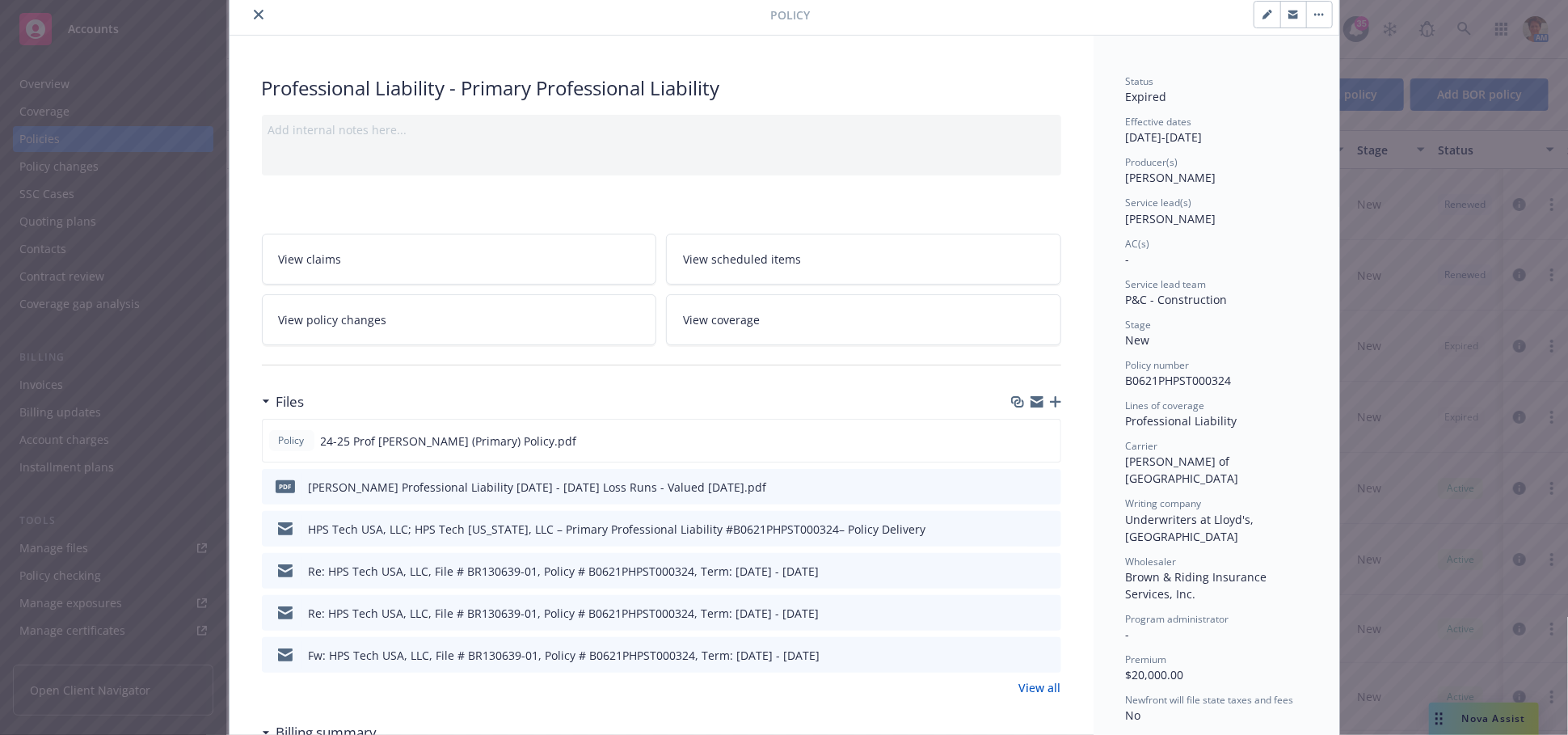
scroll to position [90, 0]
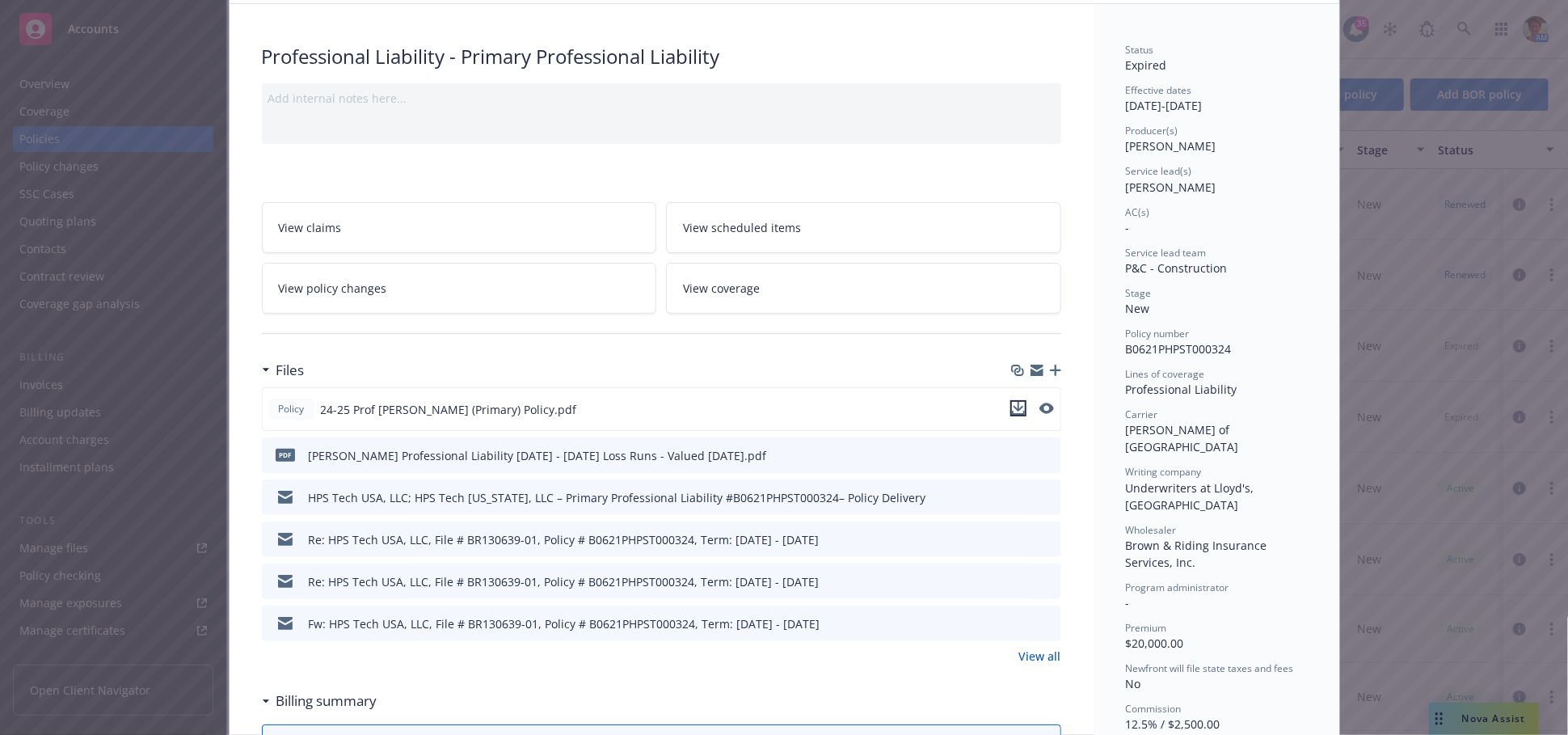
click at [1012, 406] on icon "download file" at bounding box center [1018, 406] width 11 height 10
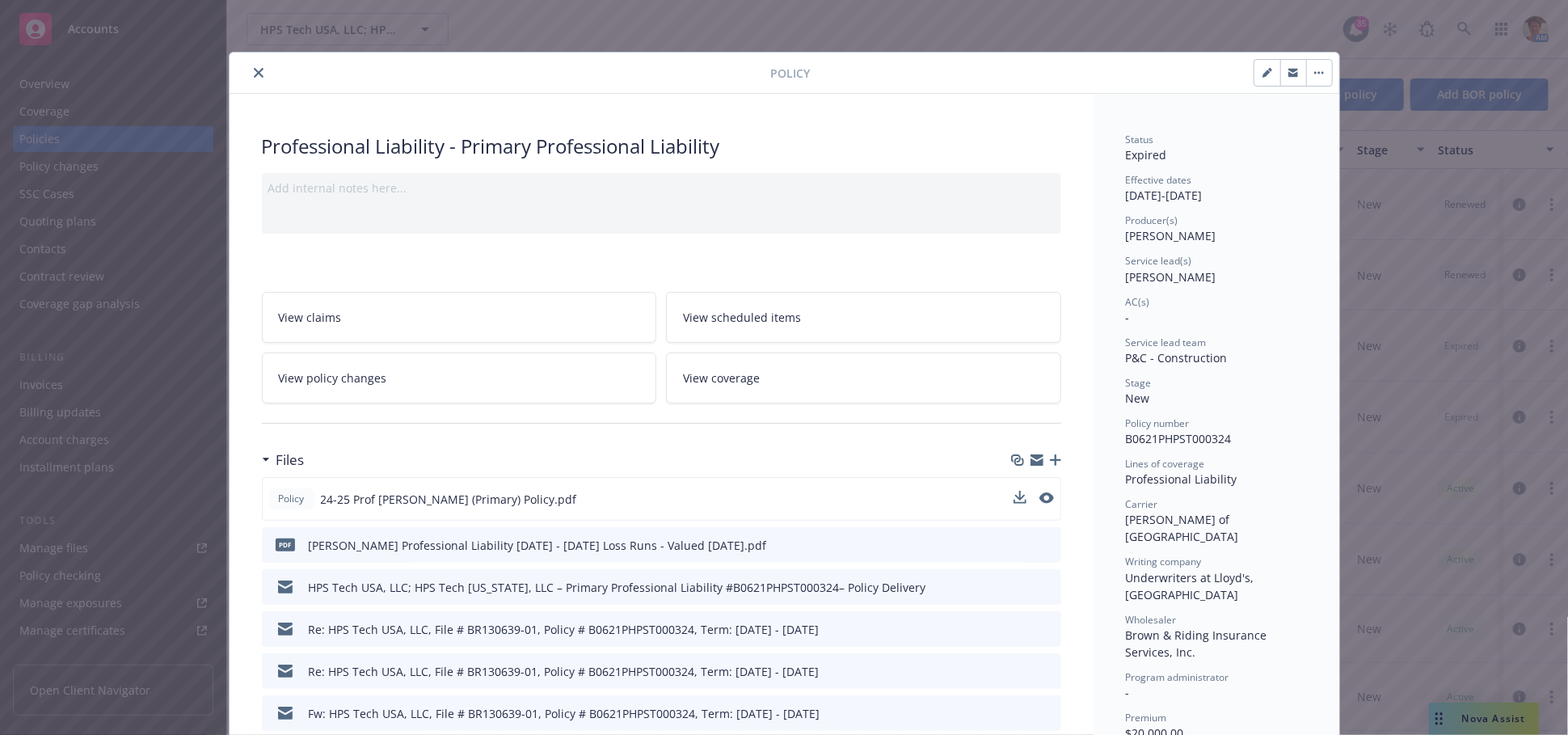
click at [254, 76] on icon "close" at bounding box center [258, 73] width 10 height 10
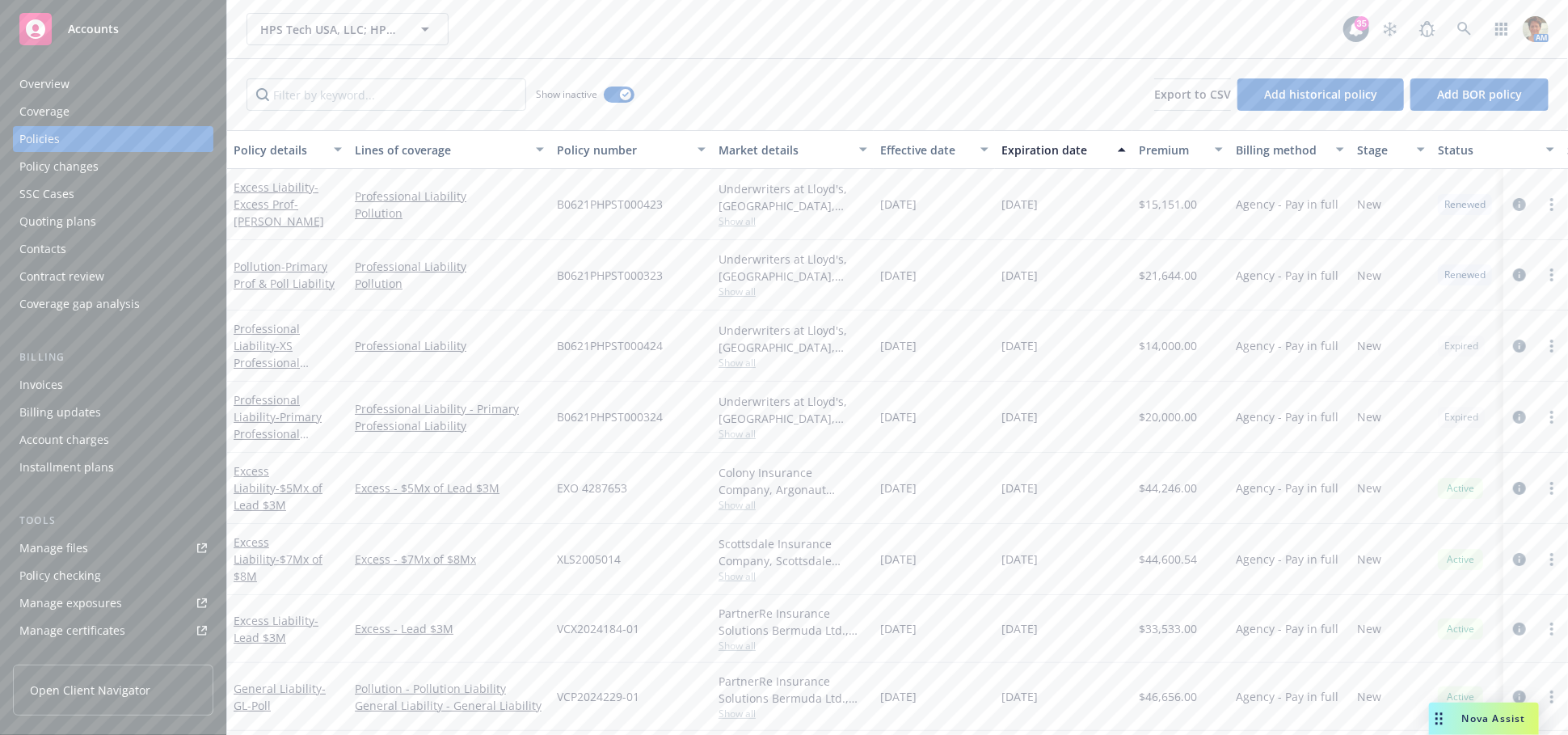
click at [85, 227] on div "Quoting plans" at bounding box center [57, 221] width 77 height 26
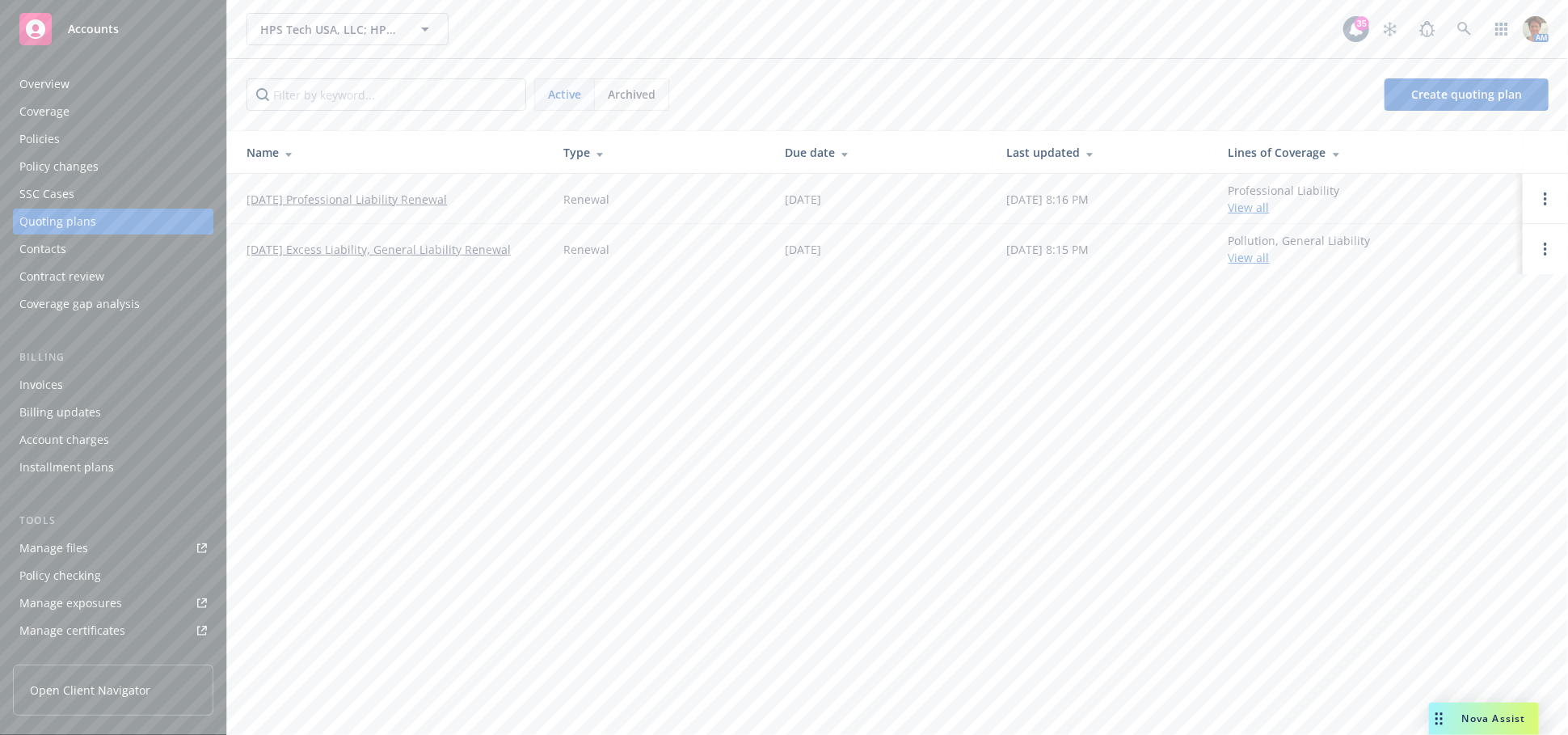
click at [335, 198] on link "09/23/25 Professional Liability Renewal" at bounding box center [346, 198] width 200 height 17
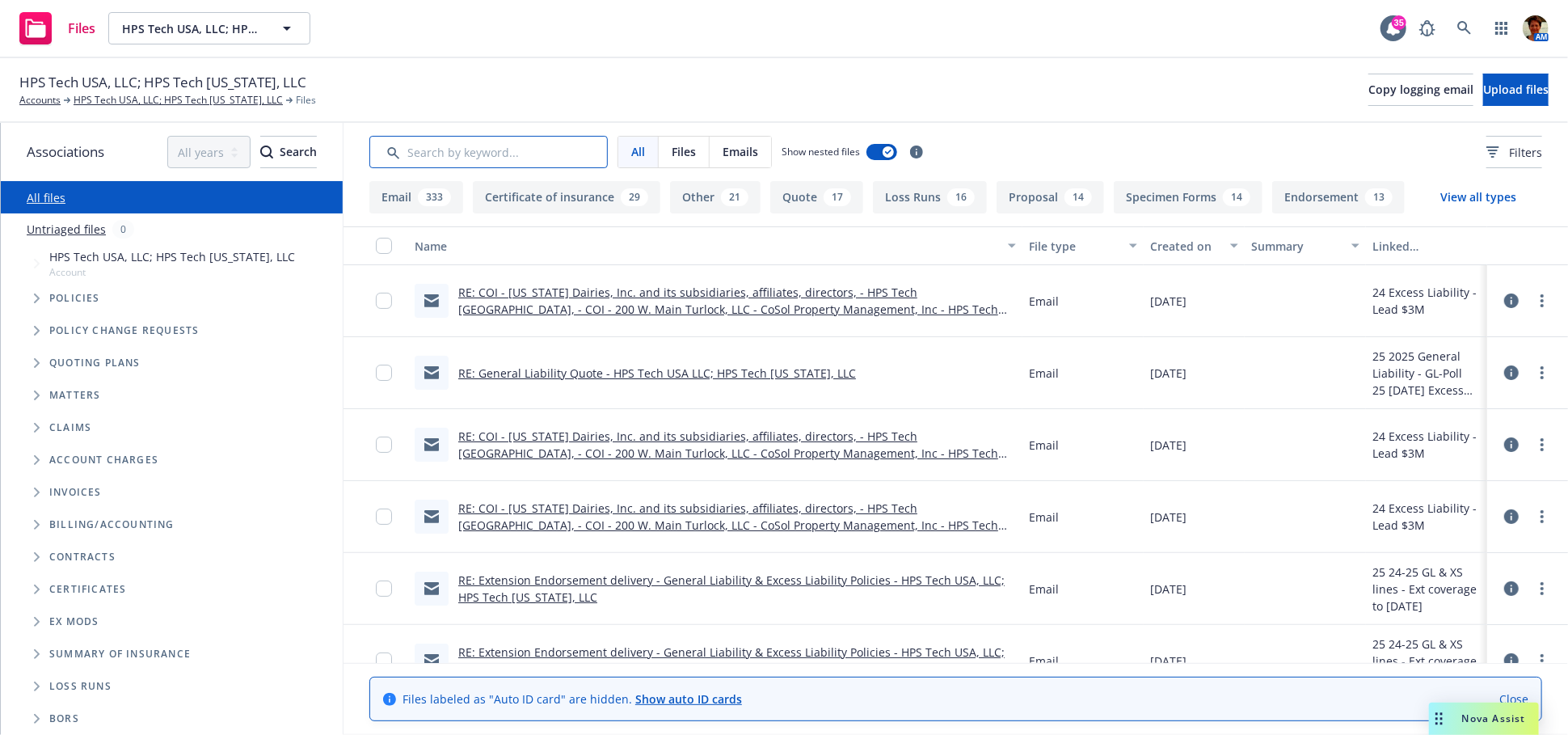
click at [552, 146] on input "Search by keyword..." at bounding box center [489, 152] width 238 height 33
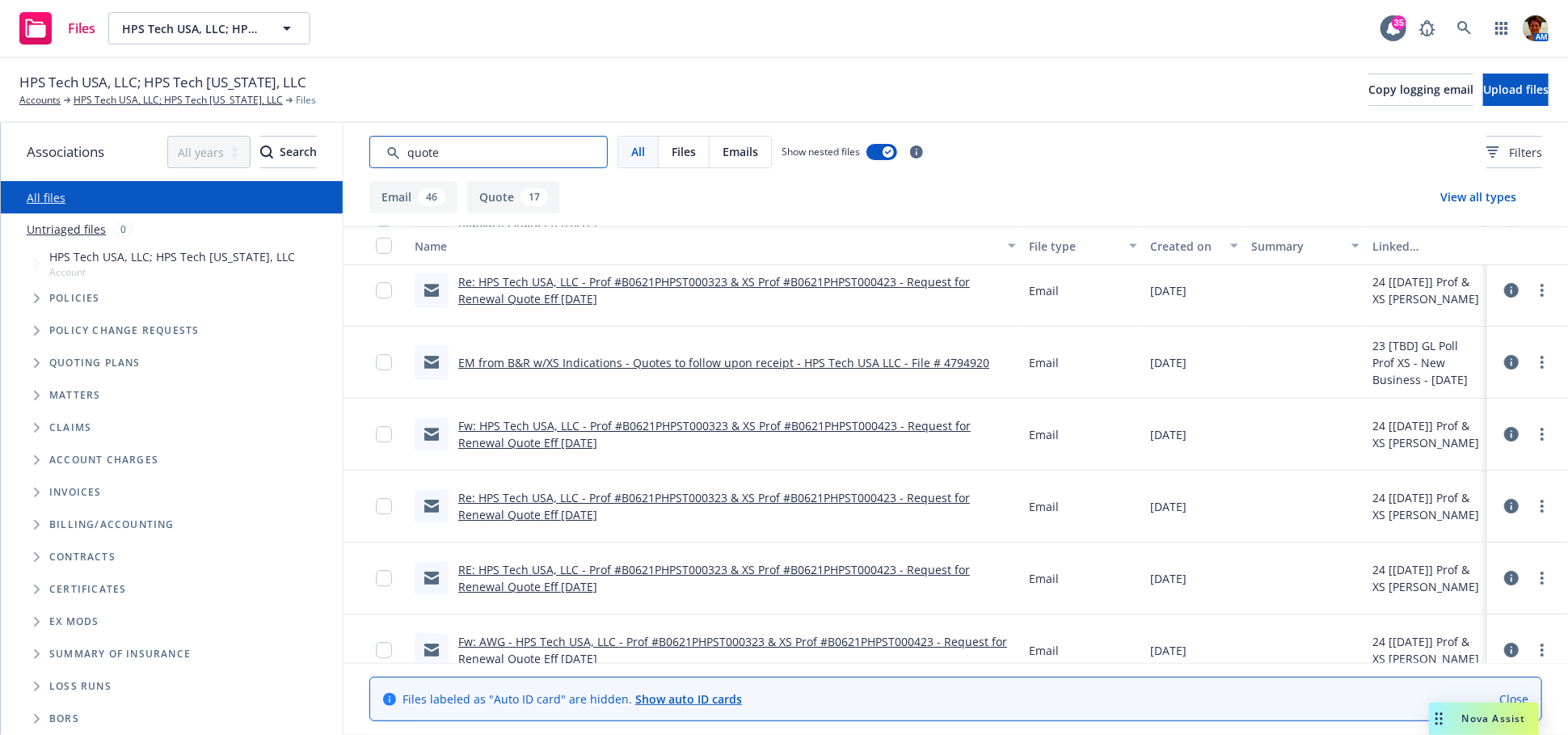
scroll to position [3549, 0]
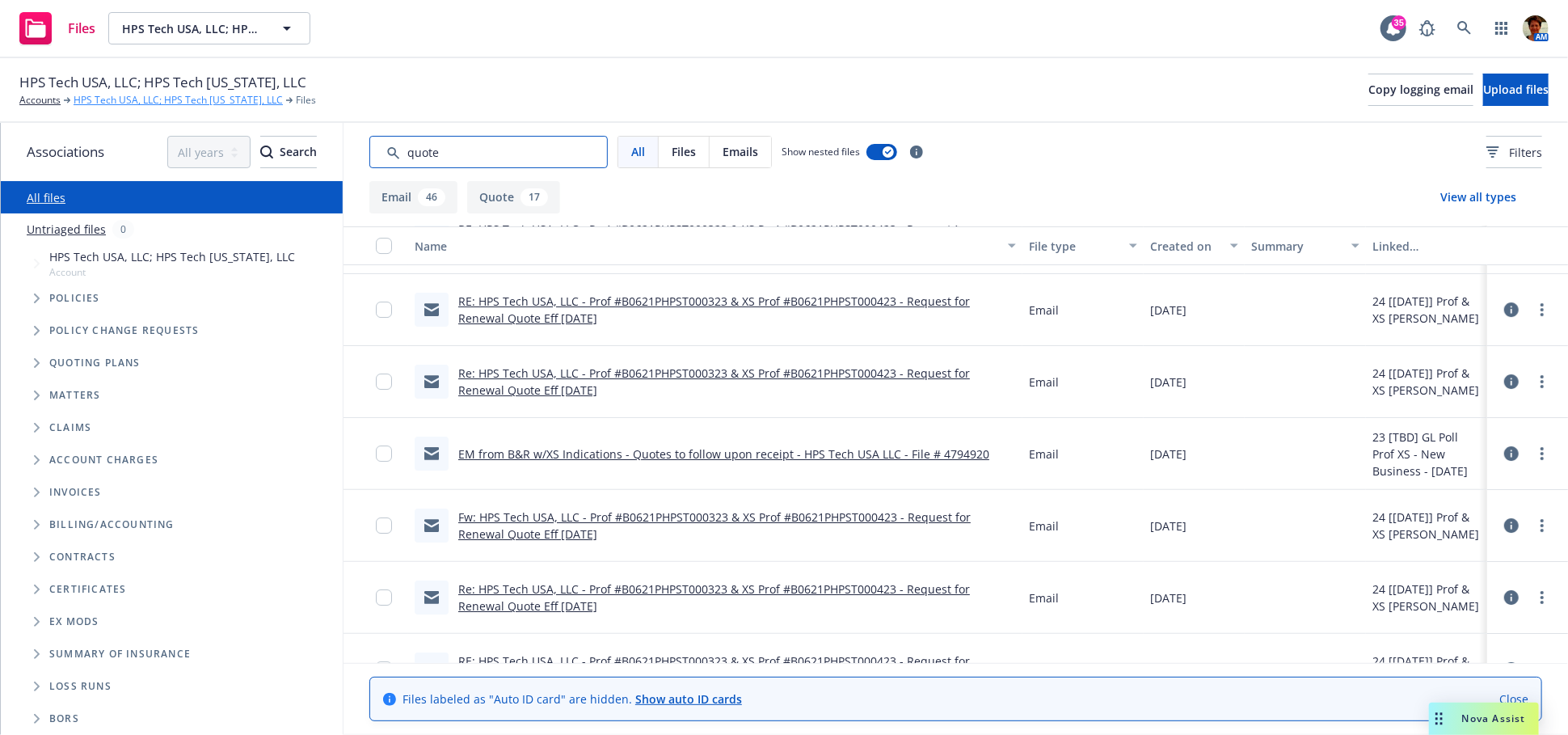
type input "quote"
click at [217, 105] on link "HPS Tech USA, LLC; HPS Tech [US_STATE], LLC" at bounding box center [178, 101] width 209 height 15
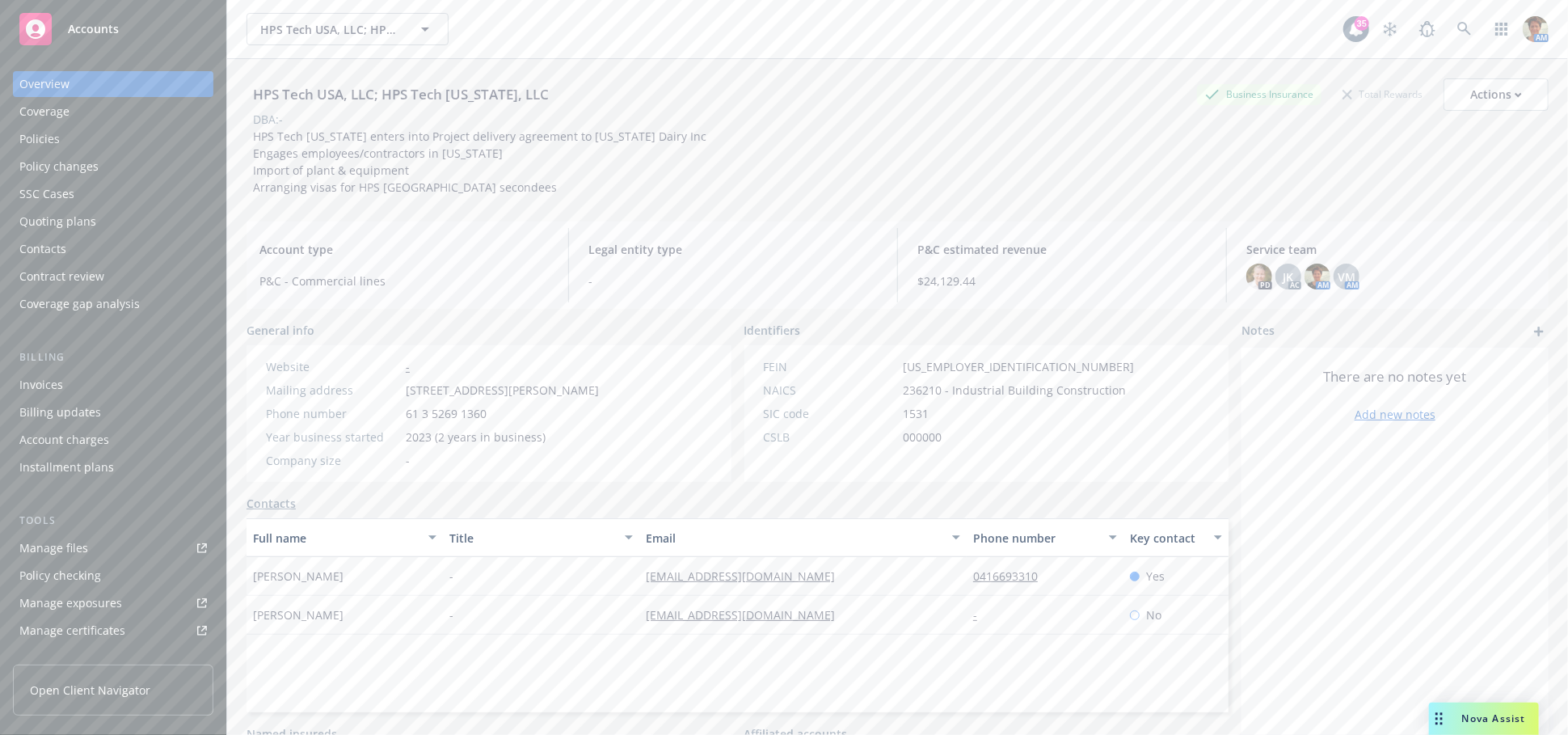
click at [122, 222] on div "Quoting plans" at bounding box center [112, 221] width 188 height 26
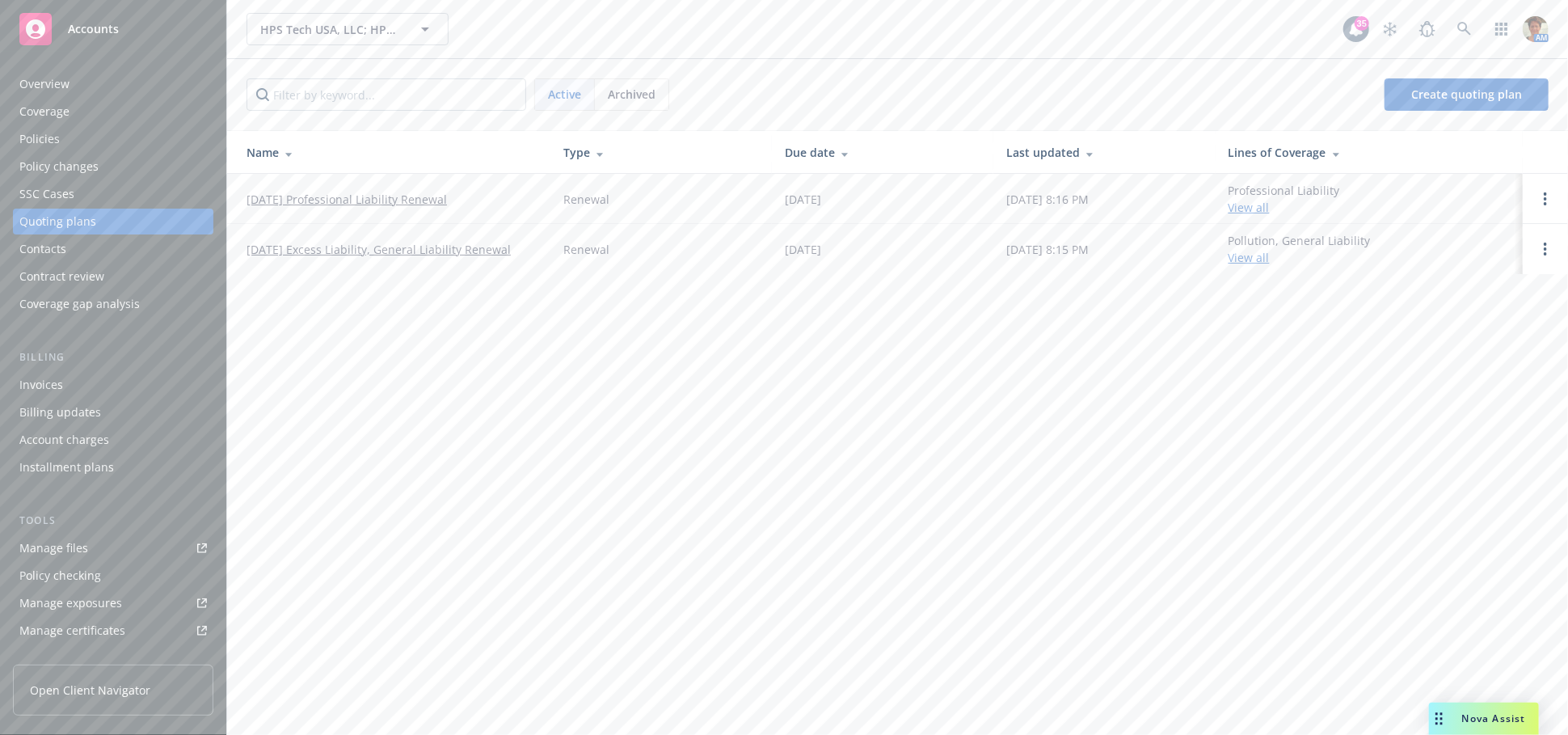
click at [390, 250] on link "[DATE] Excess Liability, General Liability Renewal" at bounding box center [379, 249] width 265 height 17
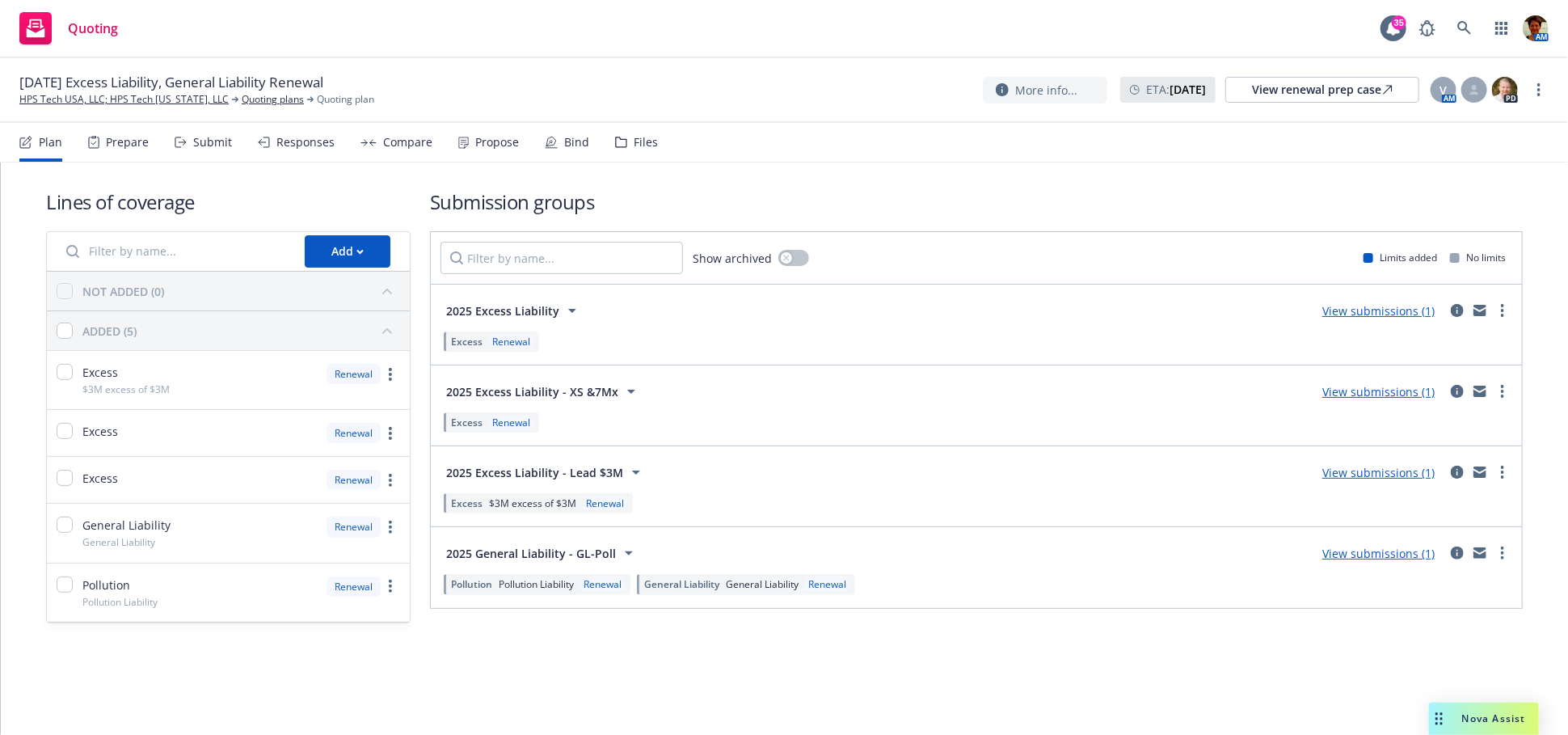
click at [310, 145] on div "Responses" at bounding box center [305, 142] width 58 height 13
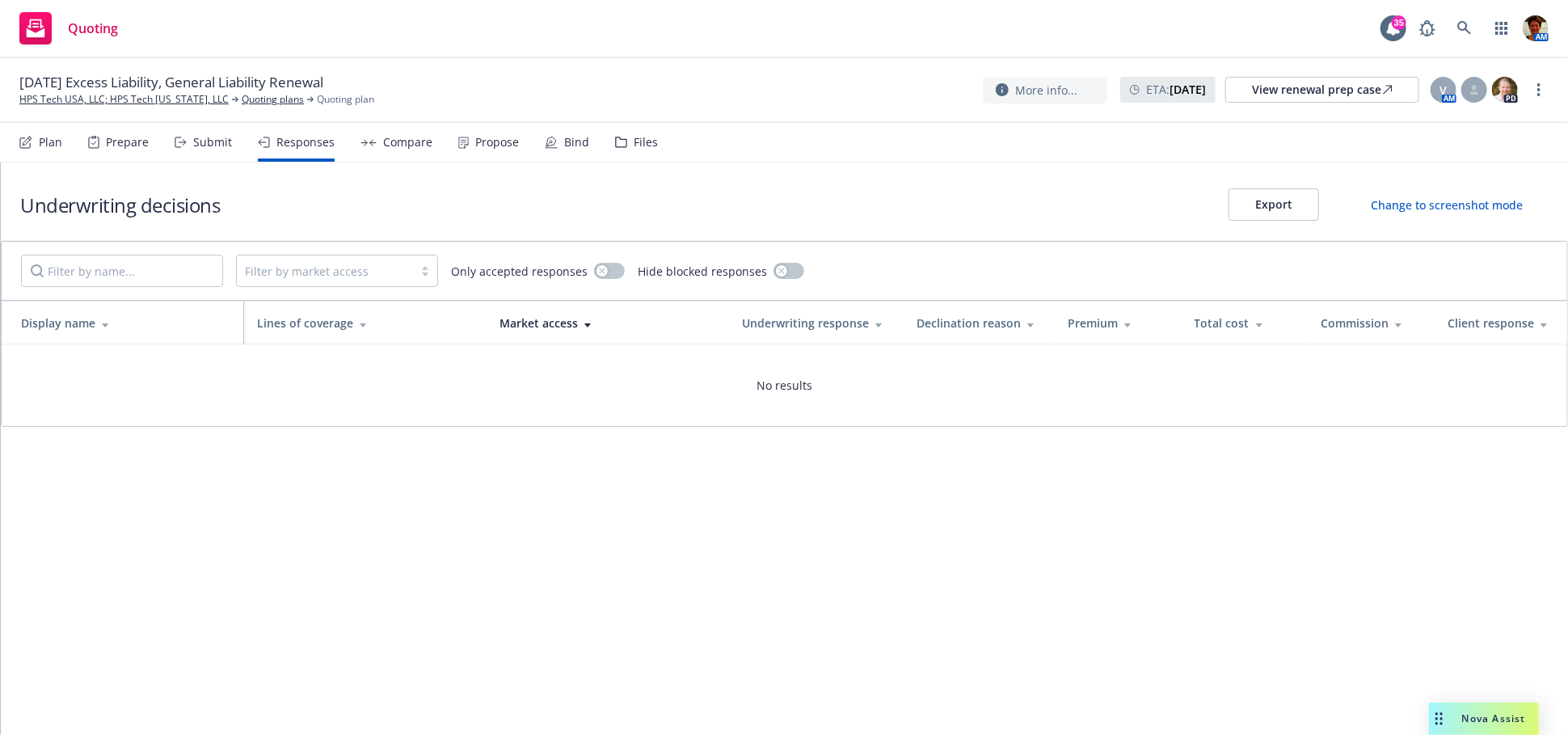
click at [203, 146] on div "Submit" at bounding box center [212, 142] width 39 height 13
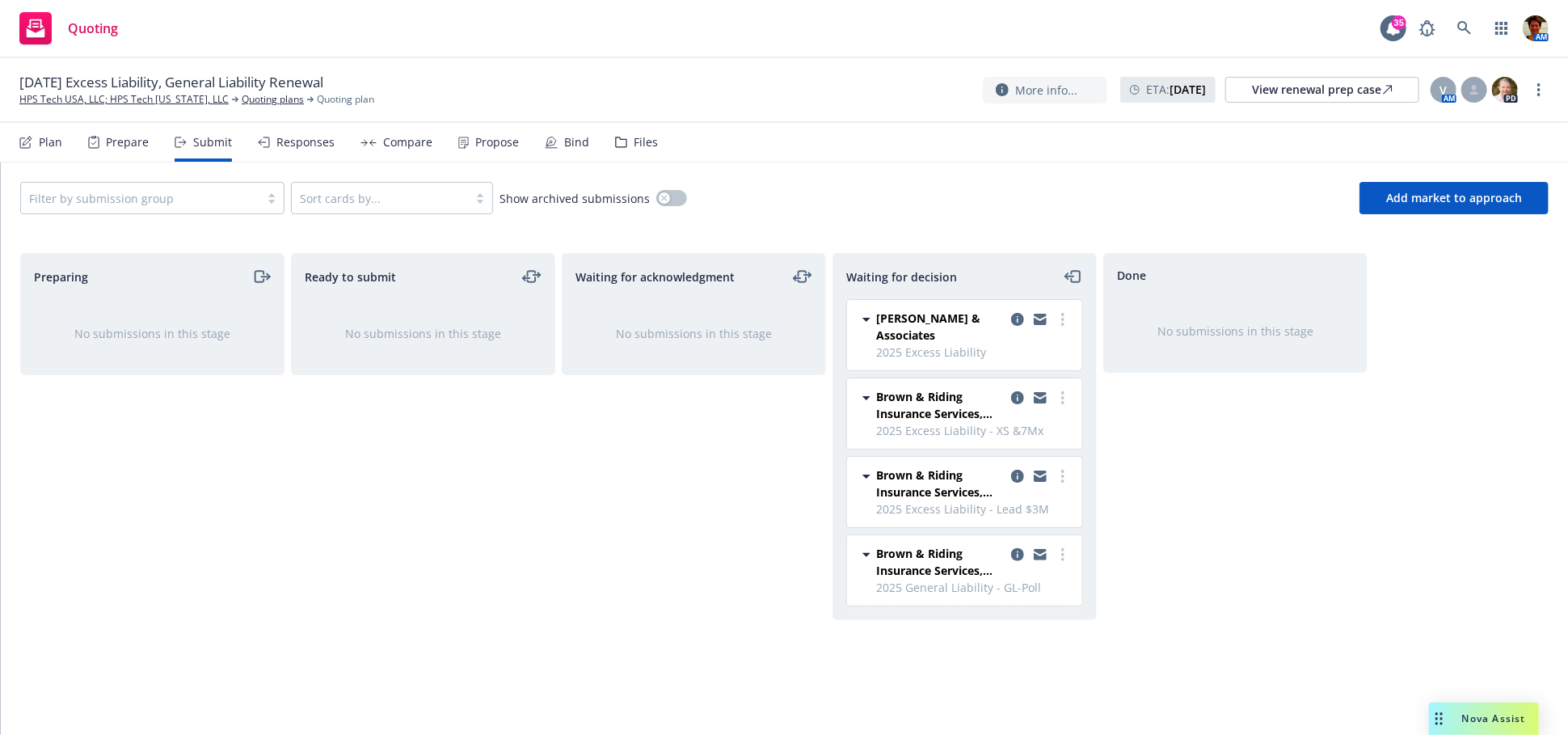
click at [634, 141] on div "Files" at bounding box center [645, 142] width 24 height 13
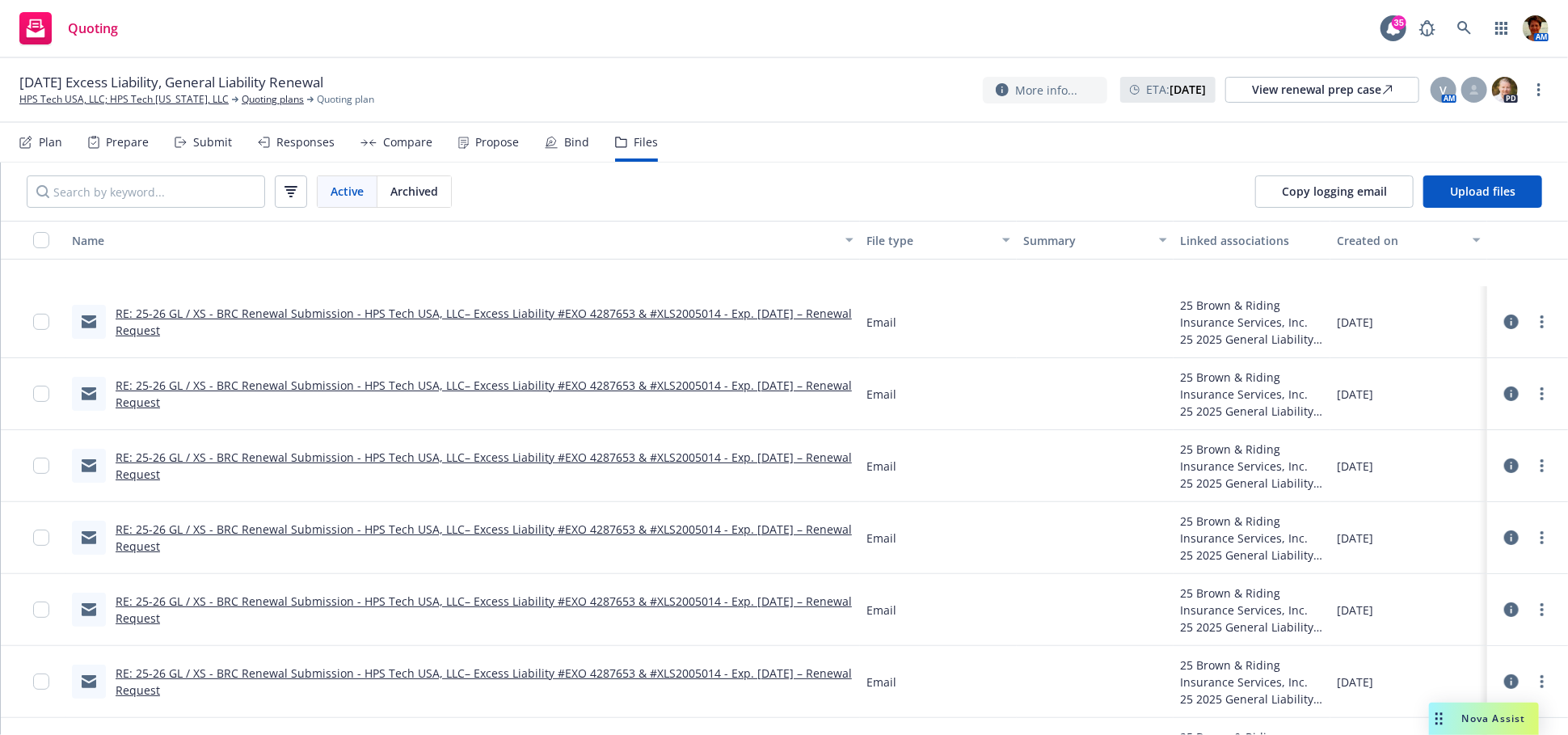
scroll to position [269, 0]
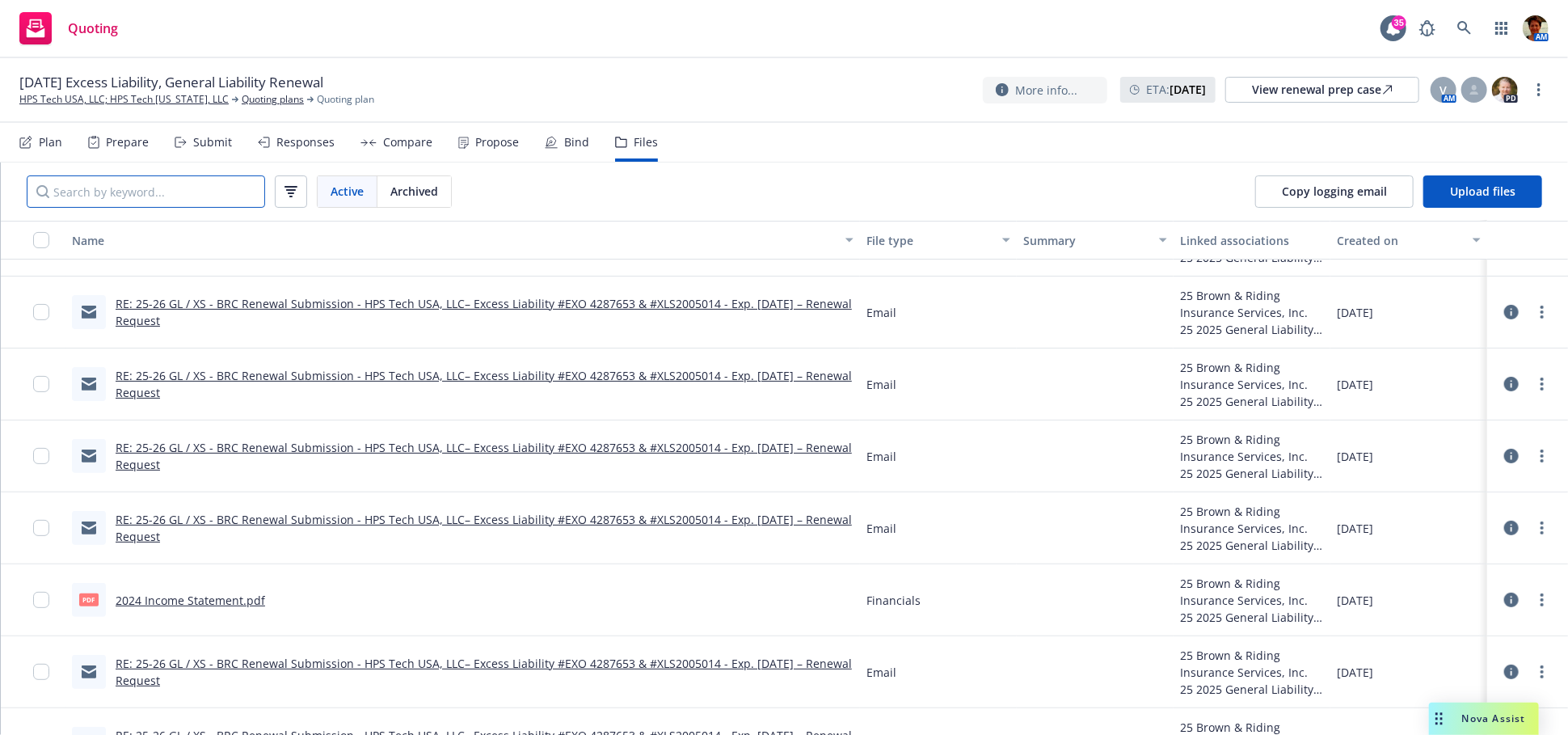
click at [210, 198] on input "Search by keyword..." at bounding box center [145, 192] width 238 height 33
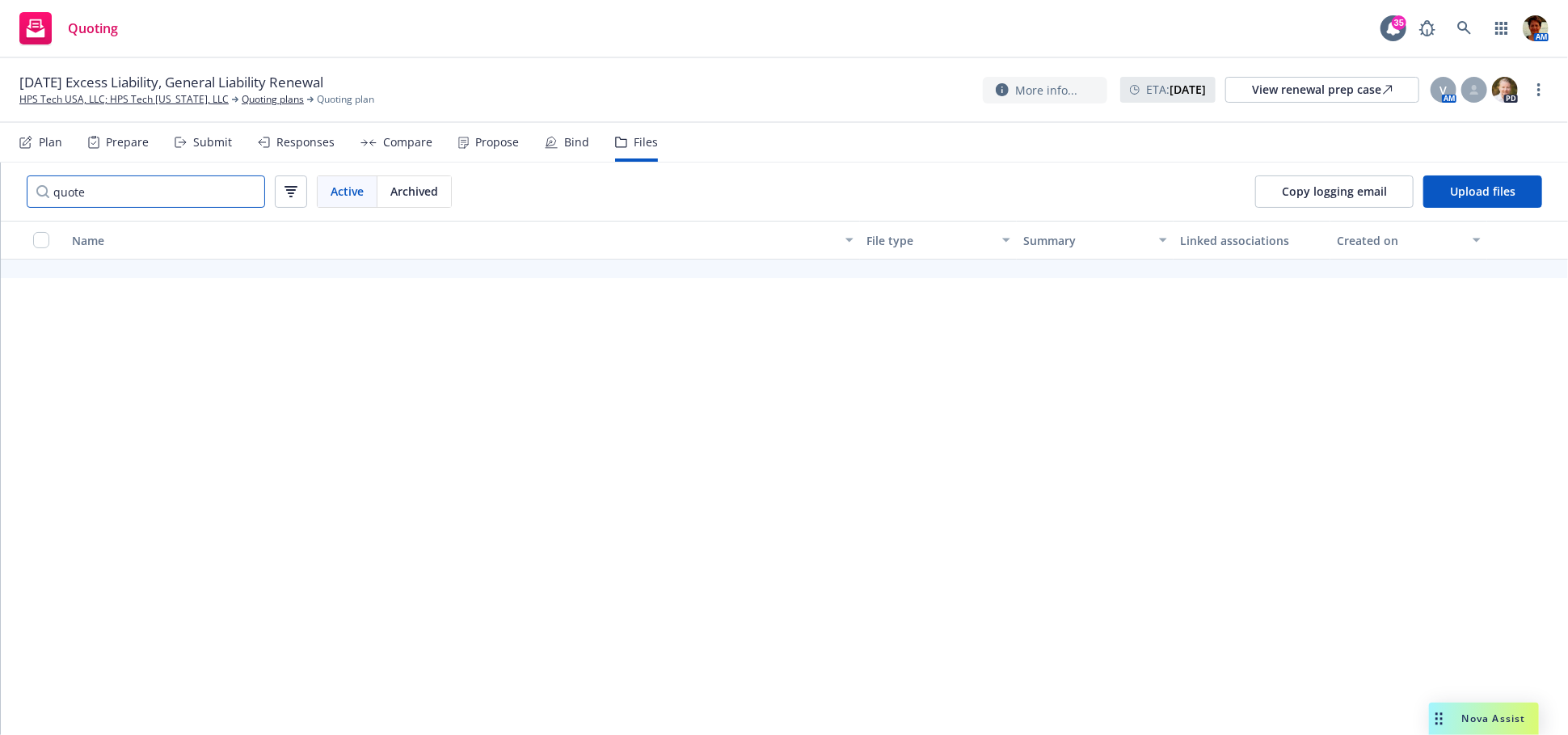
scroll to position [0, 0]
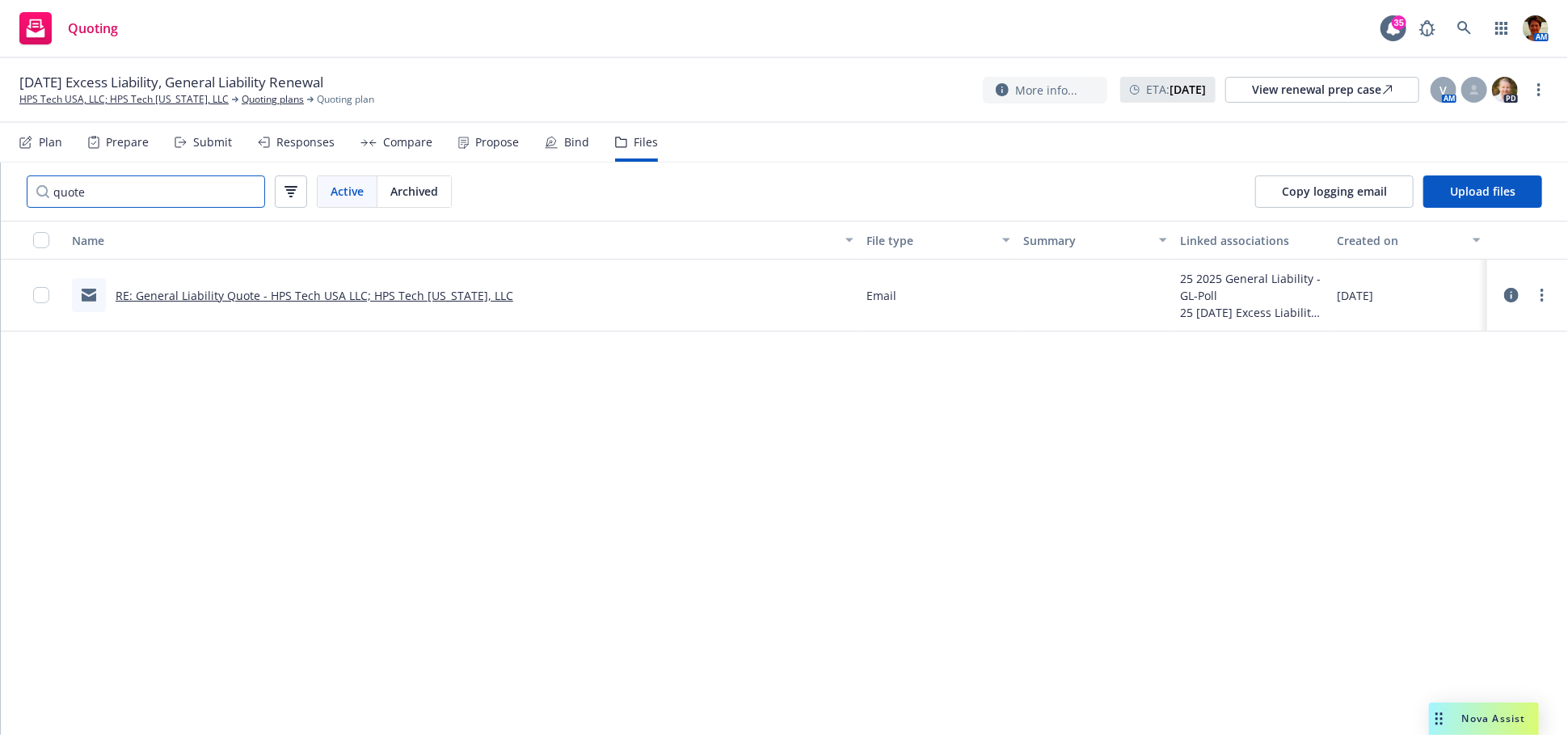
type input "quote"
click at [407, 291] on link "RE: General Liability Quote - HPS Tech USA LLC; HPS Tech California, LLC" at bounding box center [315, 295] width 398 height 15
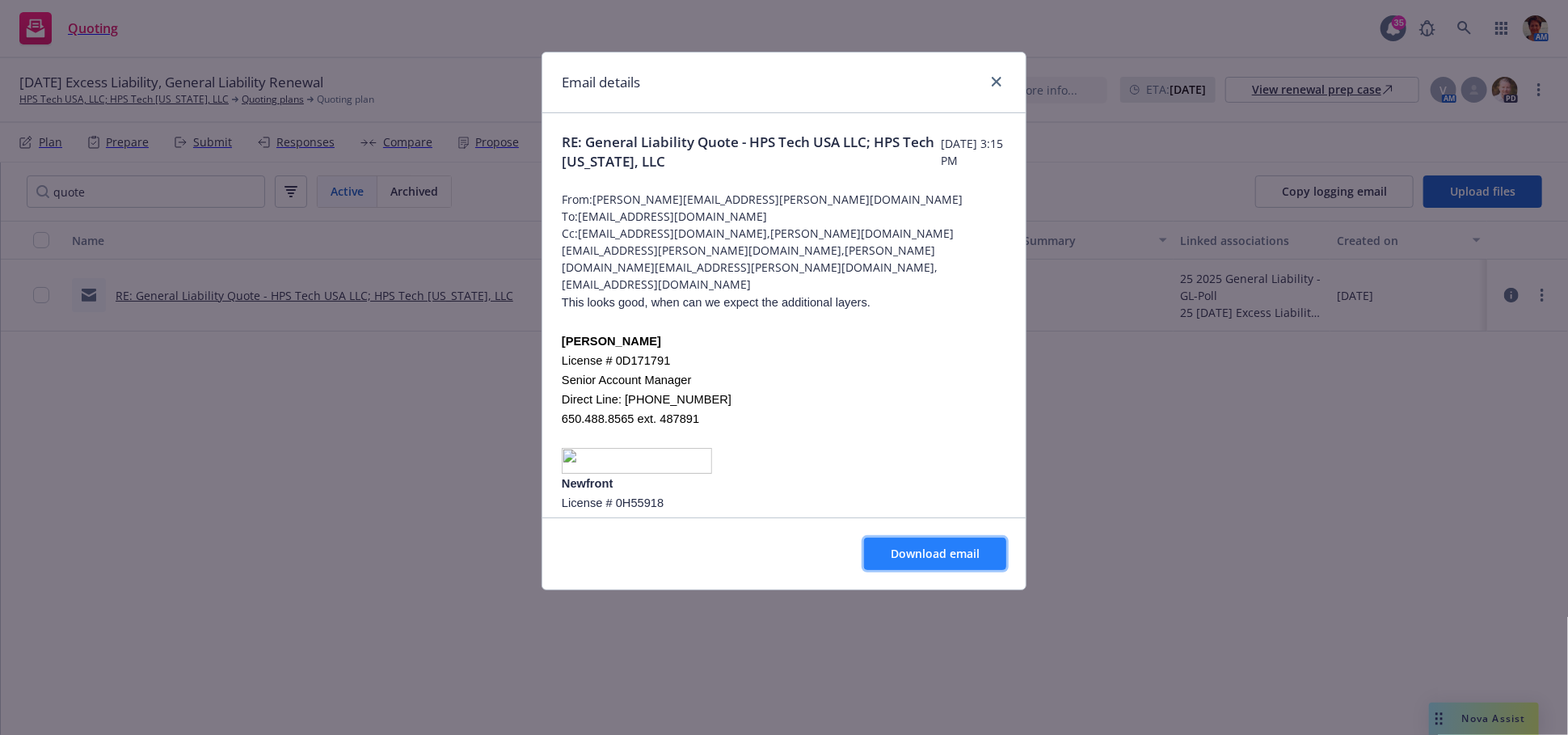
click at [938, 549] on span "Download email" at bounding box center [935, 553] width 89 height 15
click at [923, 549] on span "Download email" at bounding box center [935, 553] width 89 height 15
click at [992, 77] on icon "close" at bounding box center [996, 82] width 10 height 10
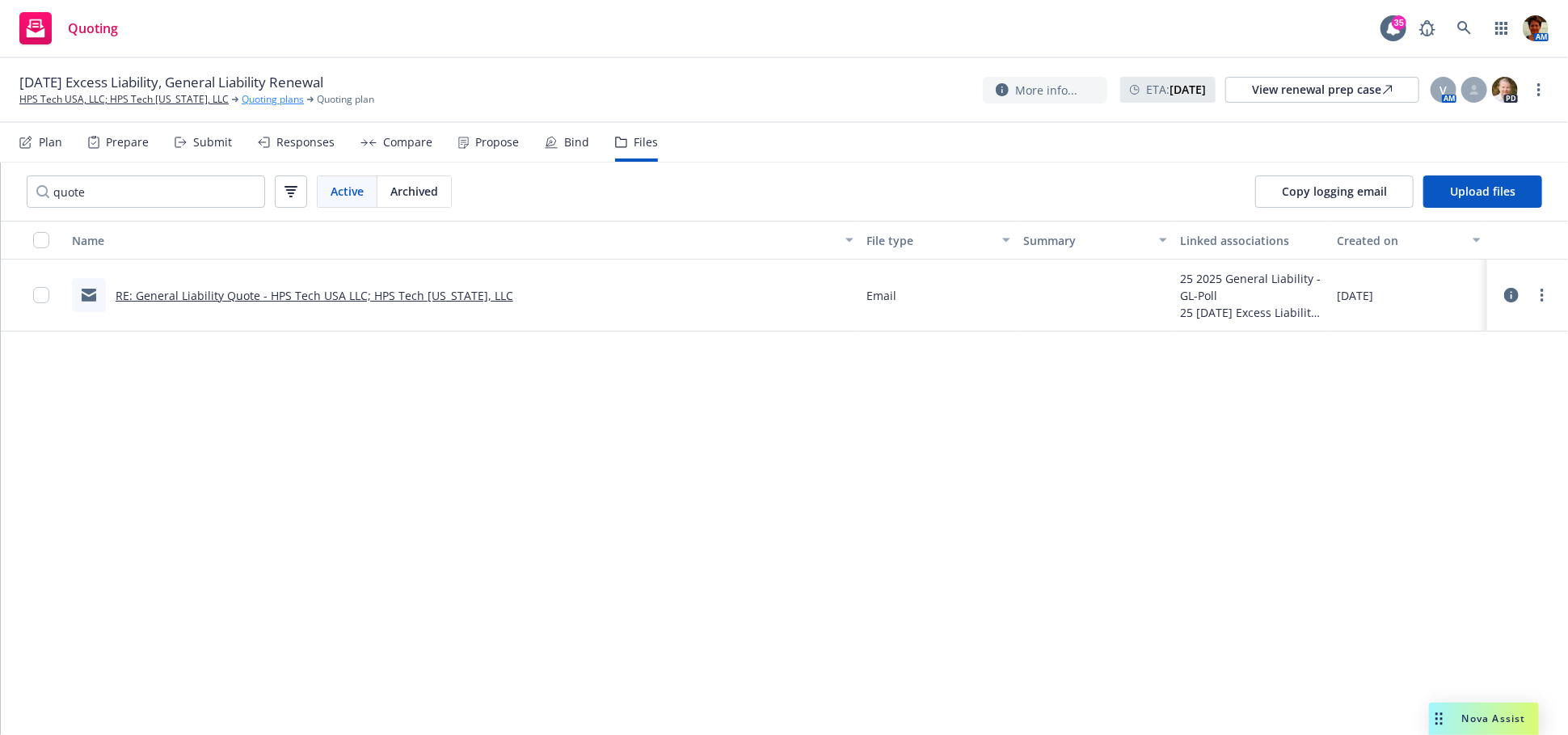
click at [269, 97] on link "Quoting plans" at bounding box center [273, 100] width 63 height 15
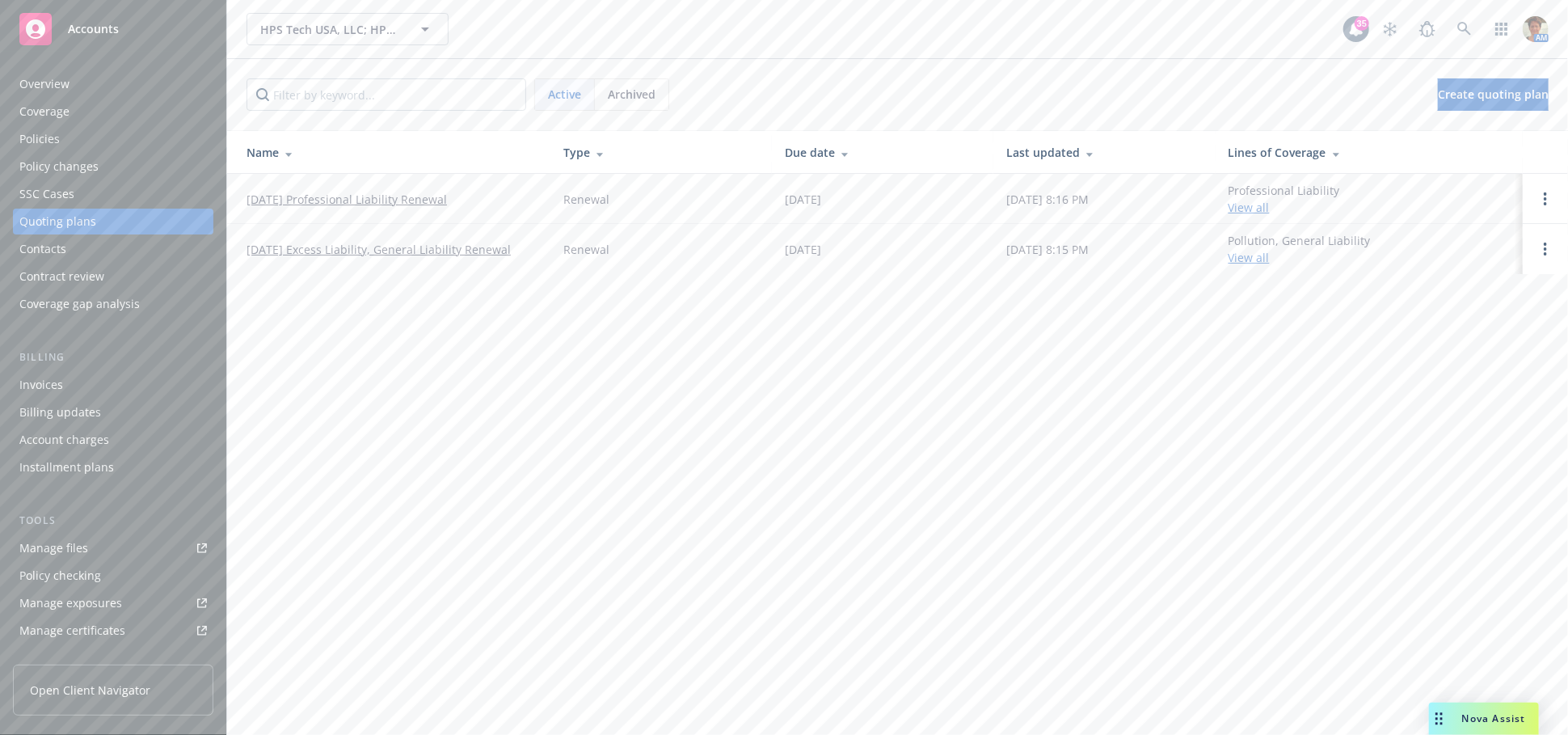
click at [347, 196] on link "[DATE] Professional Liability Renewal" at bounding box center [346, 198] width 200 height 17
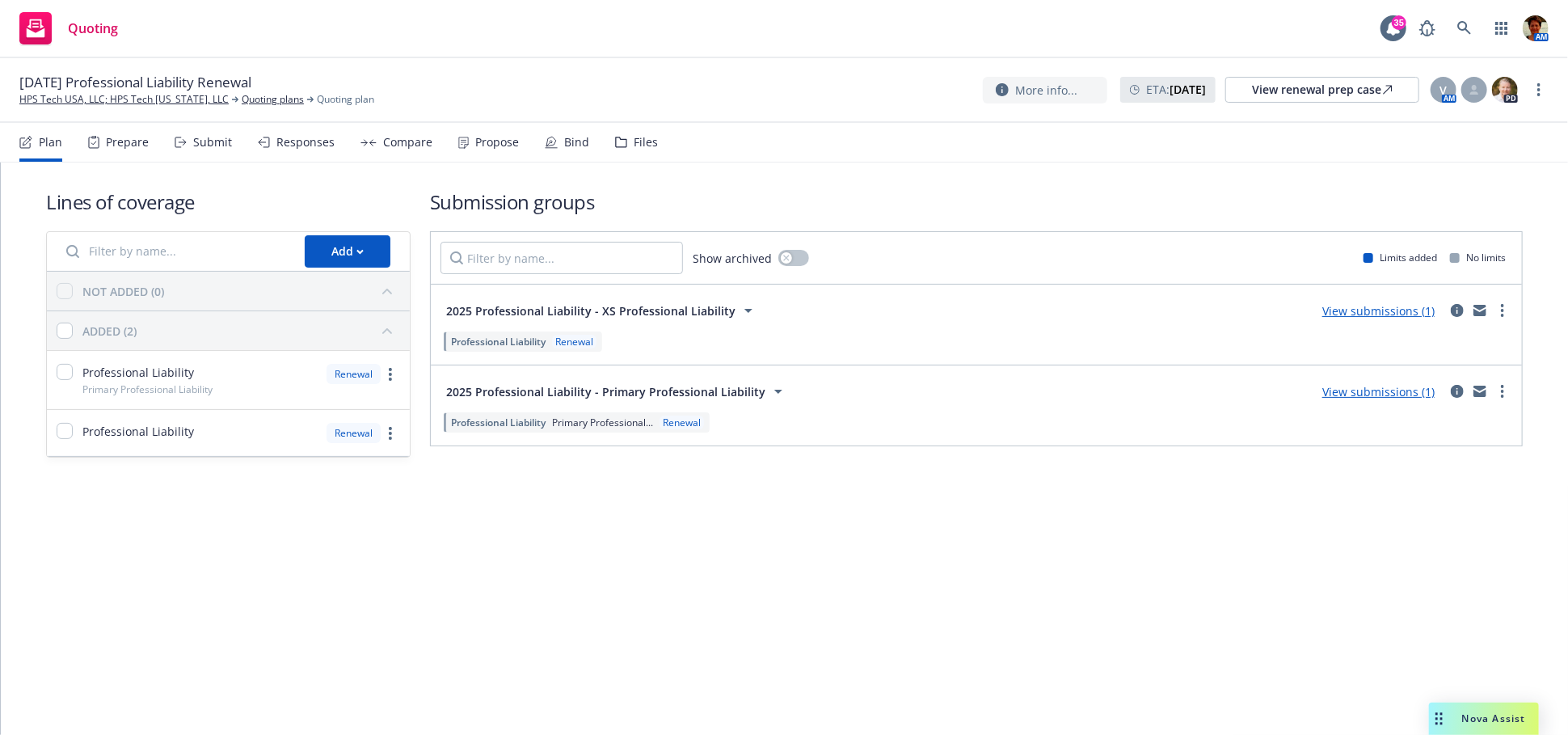
click at [206, 147] on div "Submit" at bounding box center [212, 142] width 39 height 13
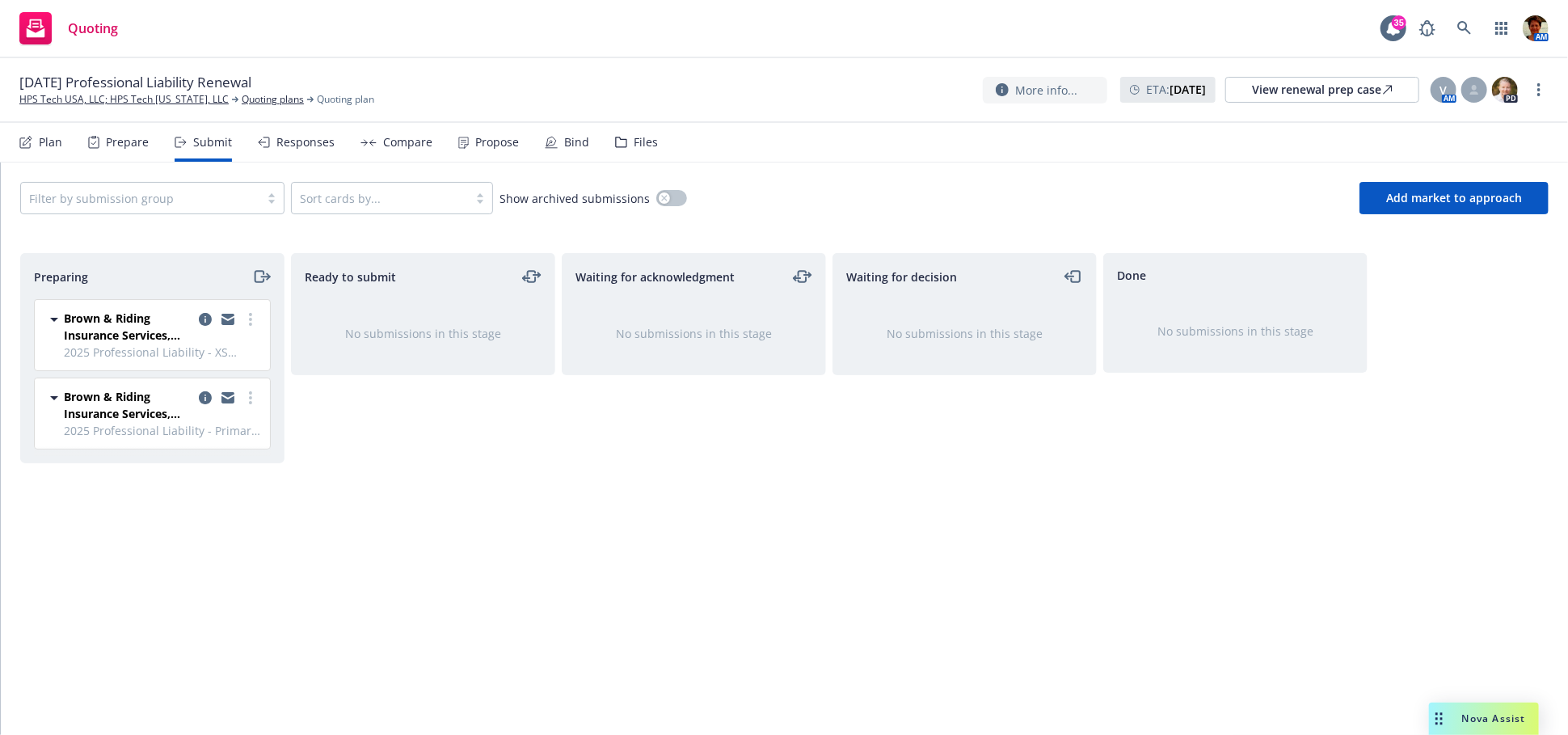
click at [302, 139] on div "Responses" at bounding box center [305, 142] width 58 height 13
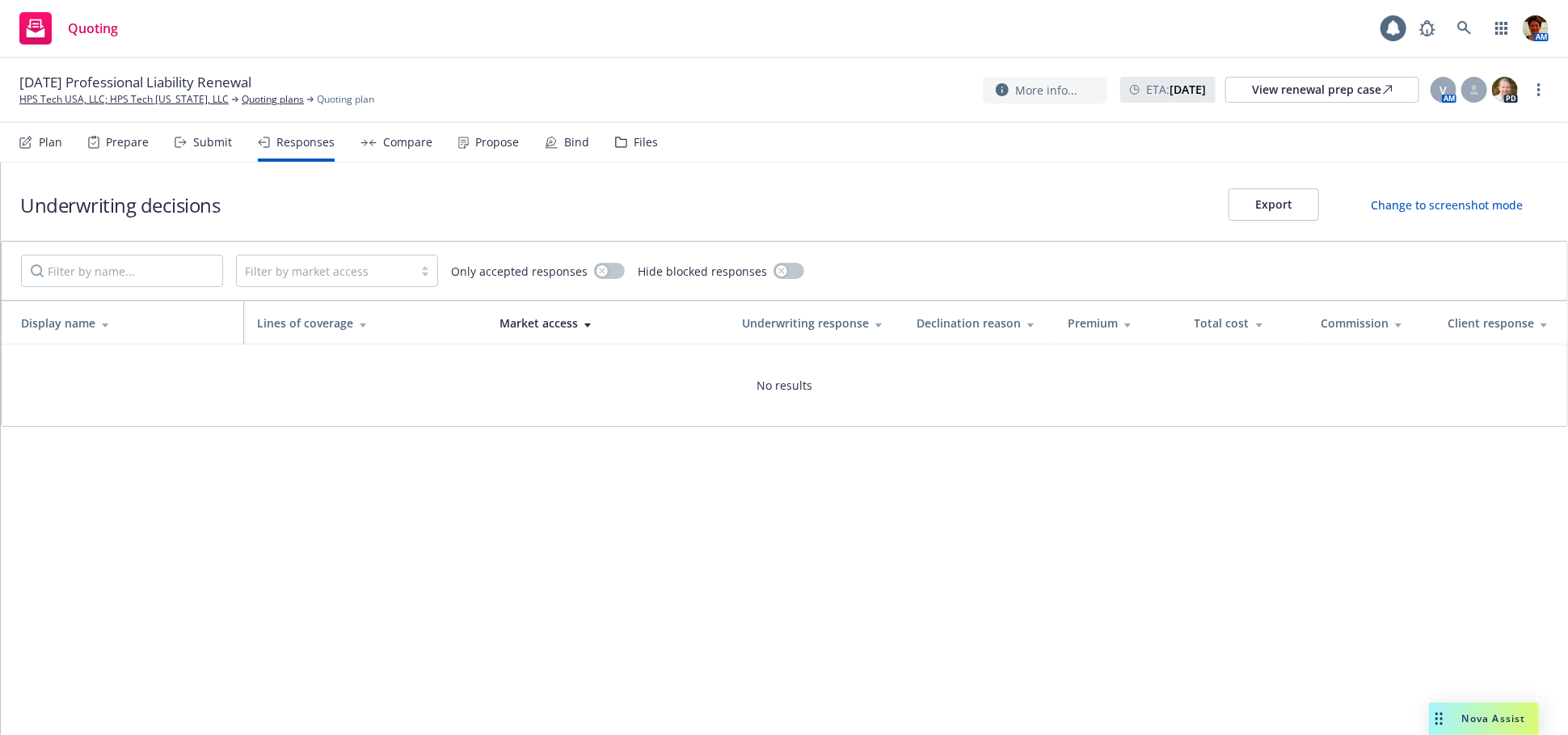
click at [210, 146] on div "Submit" at bounding box center [212, 142] width 39 height 13
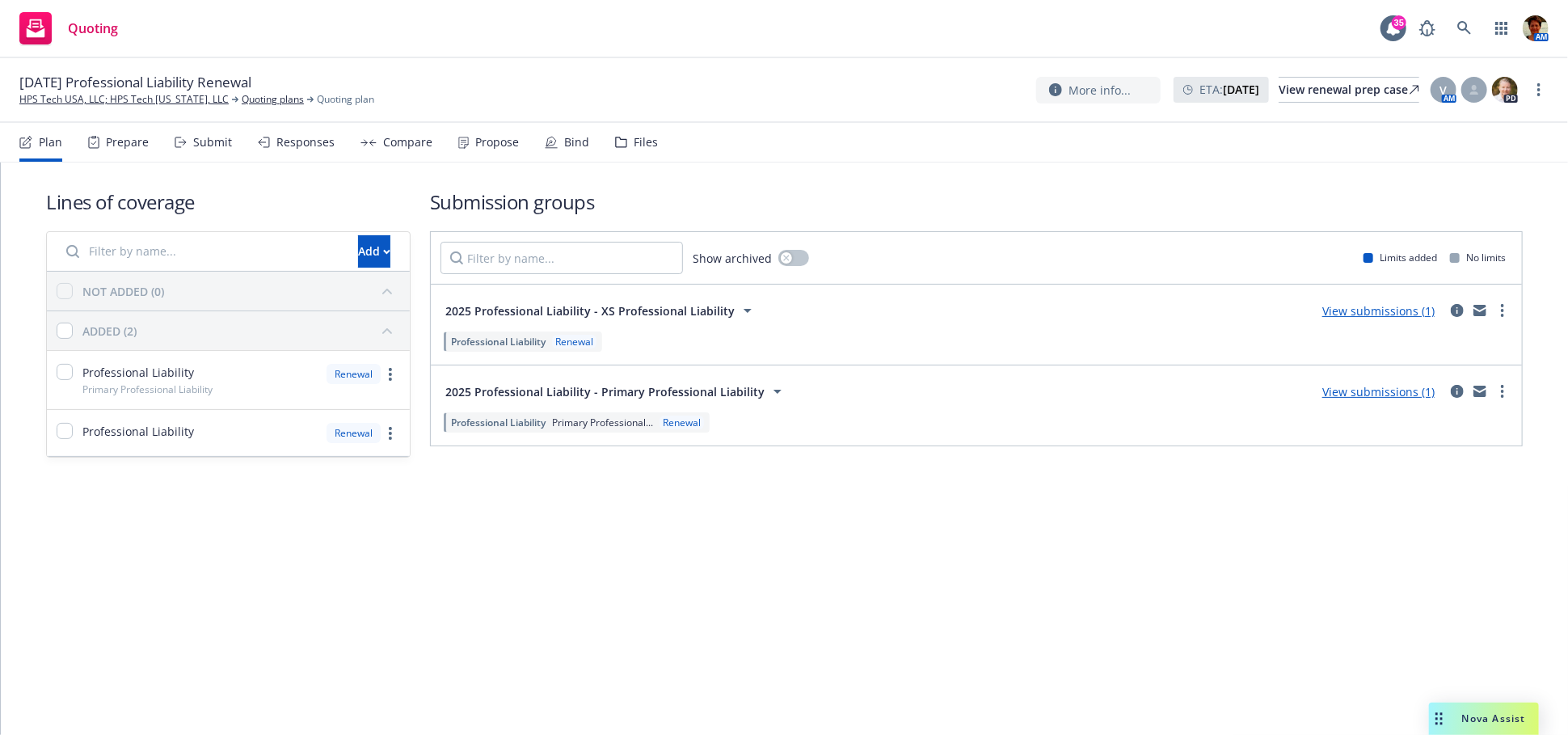
click at [637, 146] on div "Files" at bounding box center [645, 142] width 24 height 13
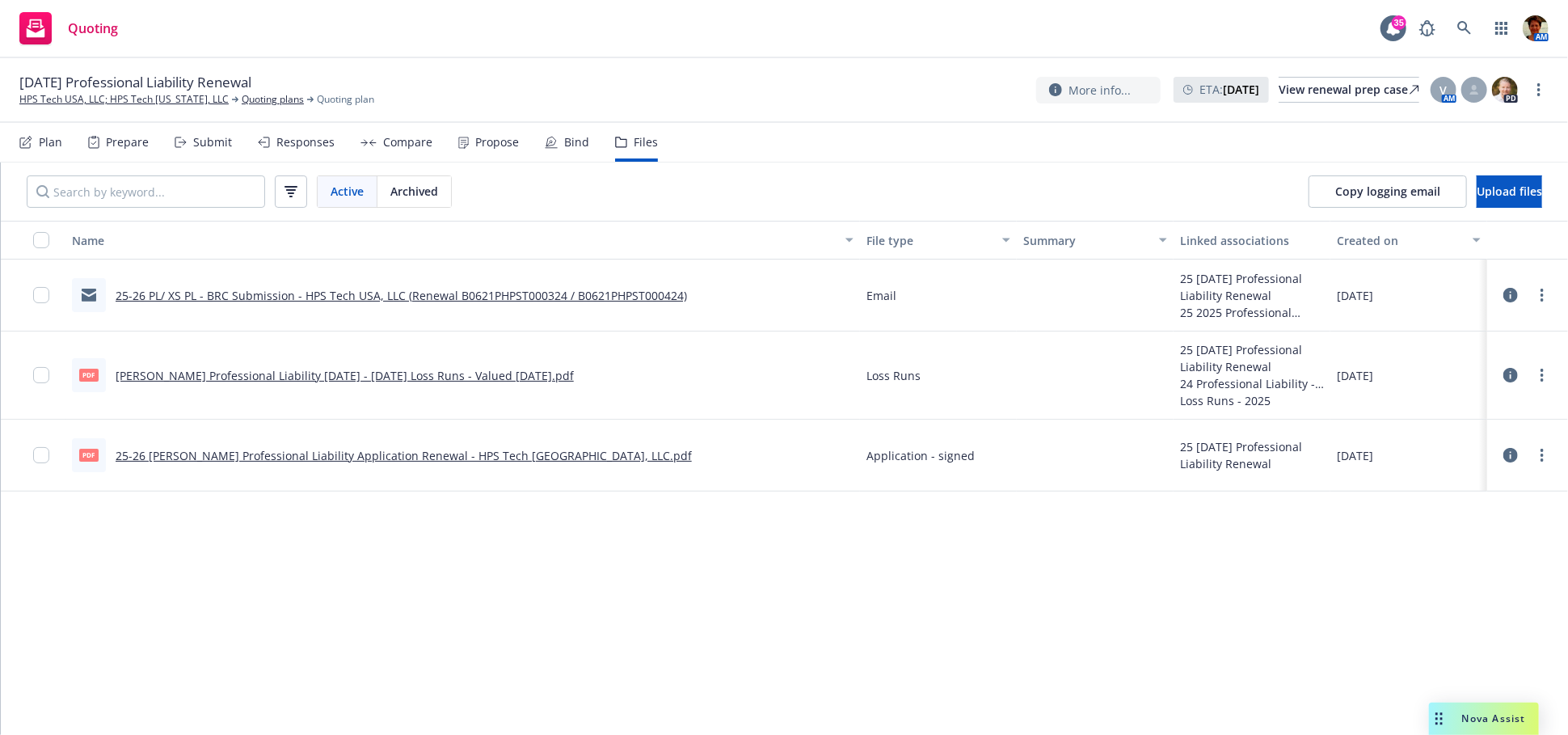
click at [505, 295] on link "25-26 PL/ XS PL - BRC Submission - HPS Tech USA, LLC (Renewal B0621PHPST000324 …" at bounding box center [402, 295] width 572 height 15
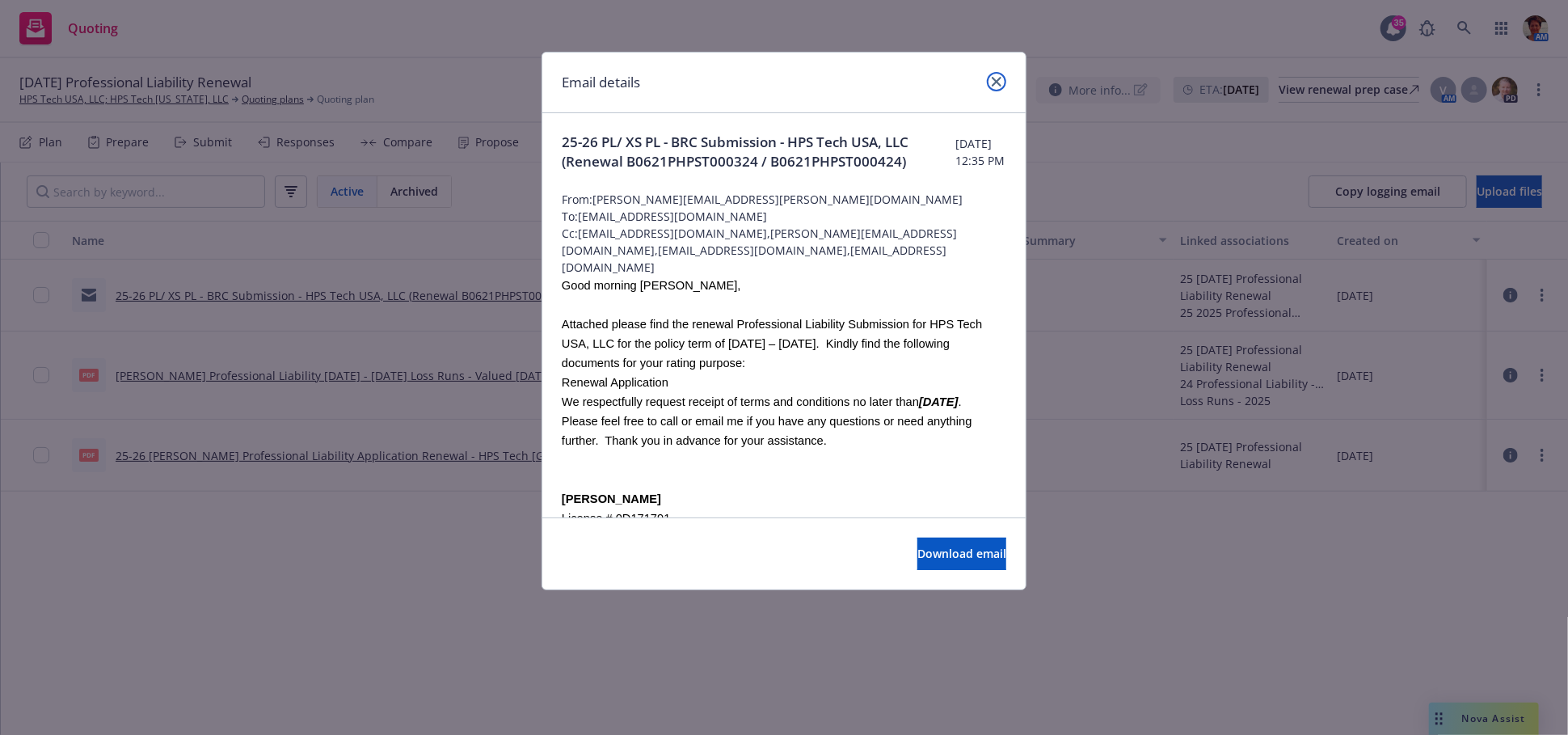
drag, startPoint x: 1000, startPoint y: 84, endPoint x: 992, endPoint y: 87, distance: 8.5
click at [1000, 83] on icon "close" at bounding box center [996, 82] width 10 height 10
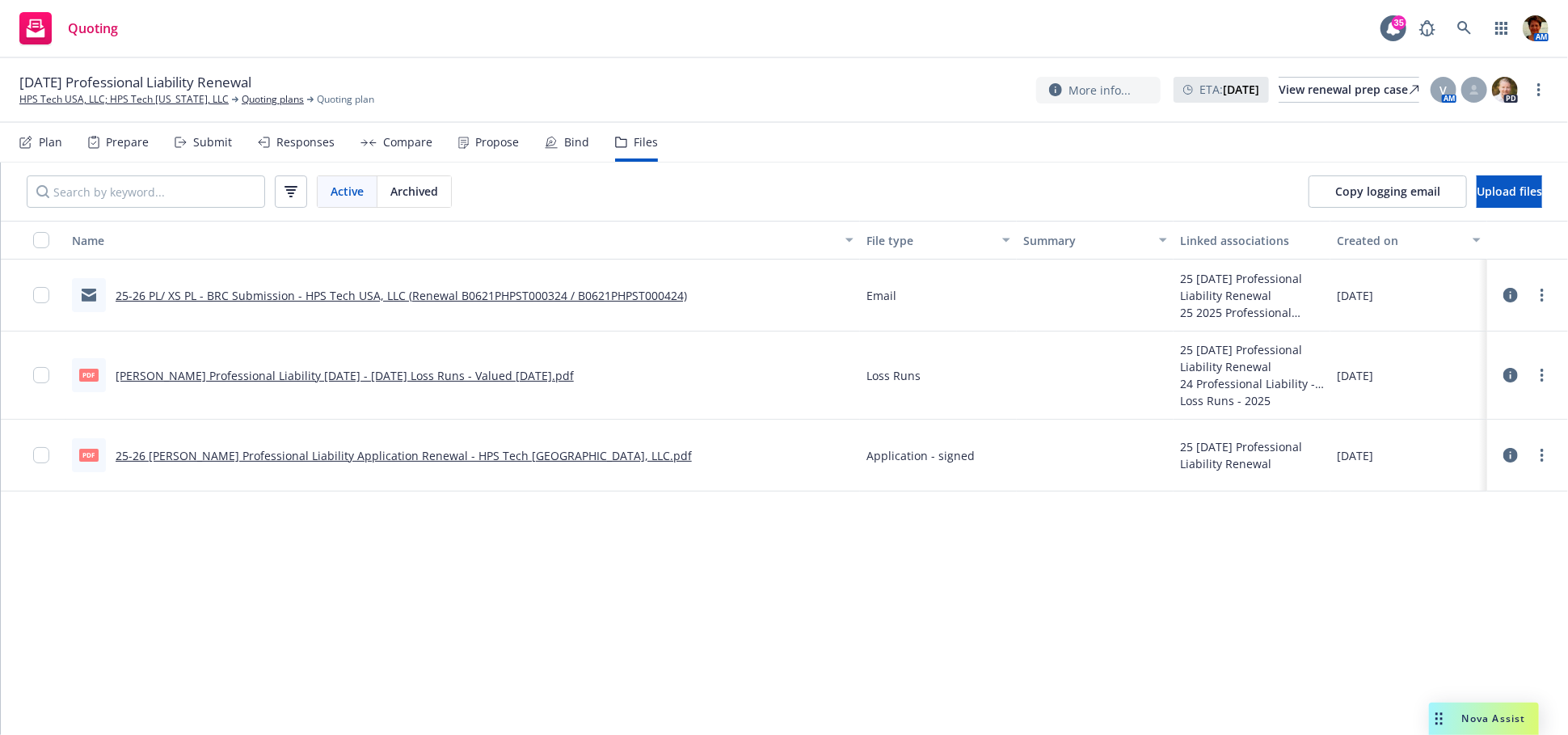
click at [203, 144] on div "Submit" at bounding box center [212, 142] width 39 height 13
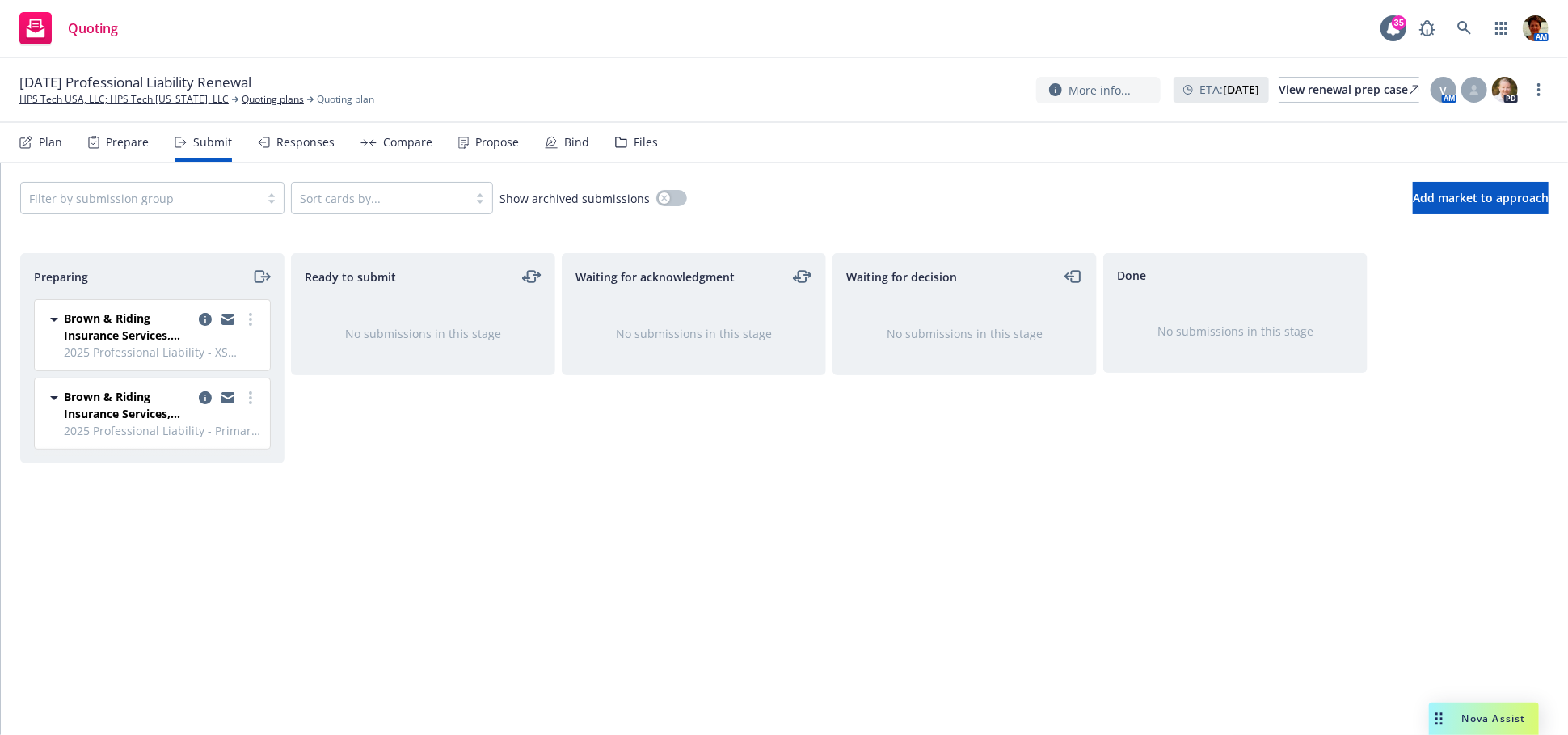
click at [299, 146] on div "Responses" at bounding box center [305, 142] width 58 height 13
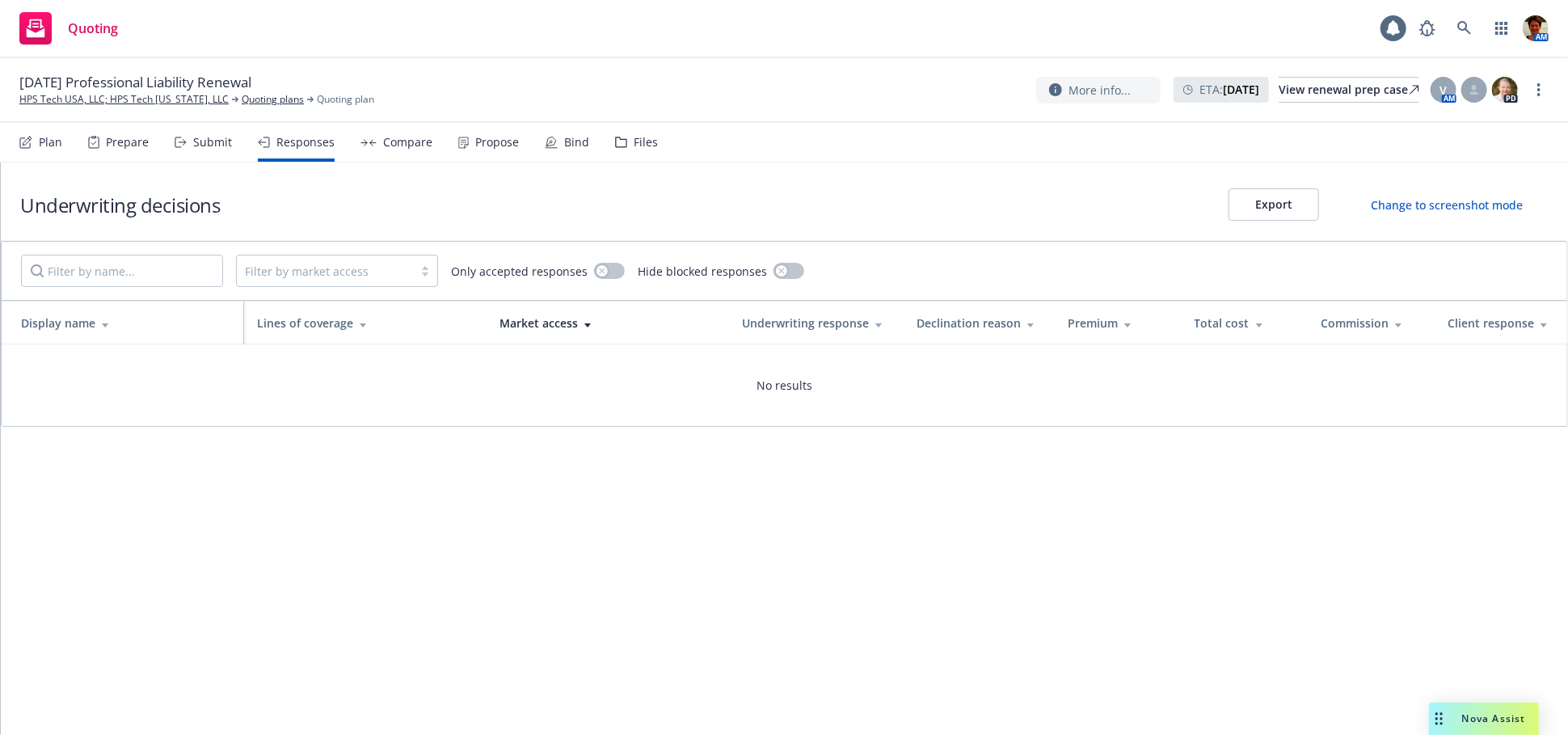
click at [411, 150] on div "Compare" at bounding box center [396, 142] width 72 height 39
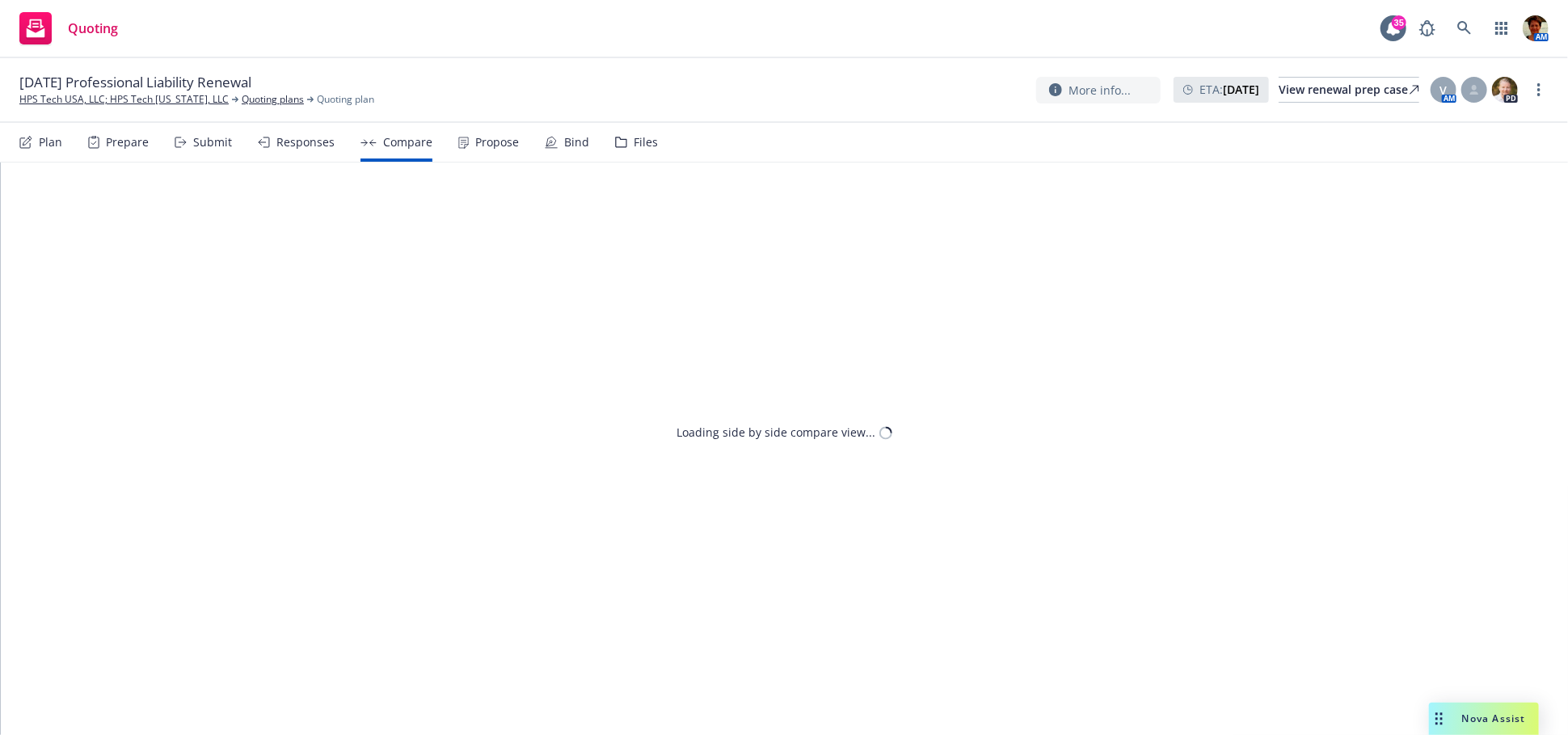
click at [478, 153] on div "Propose" at bounding box center [489, 142] width 61 height 39
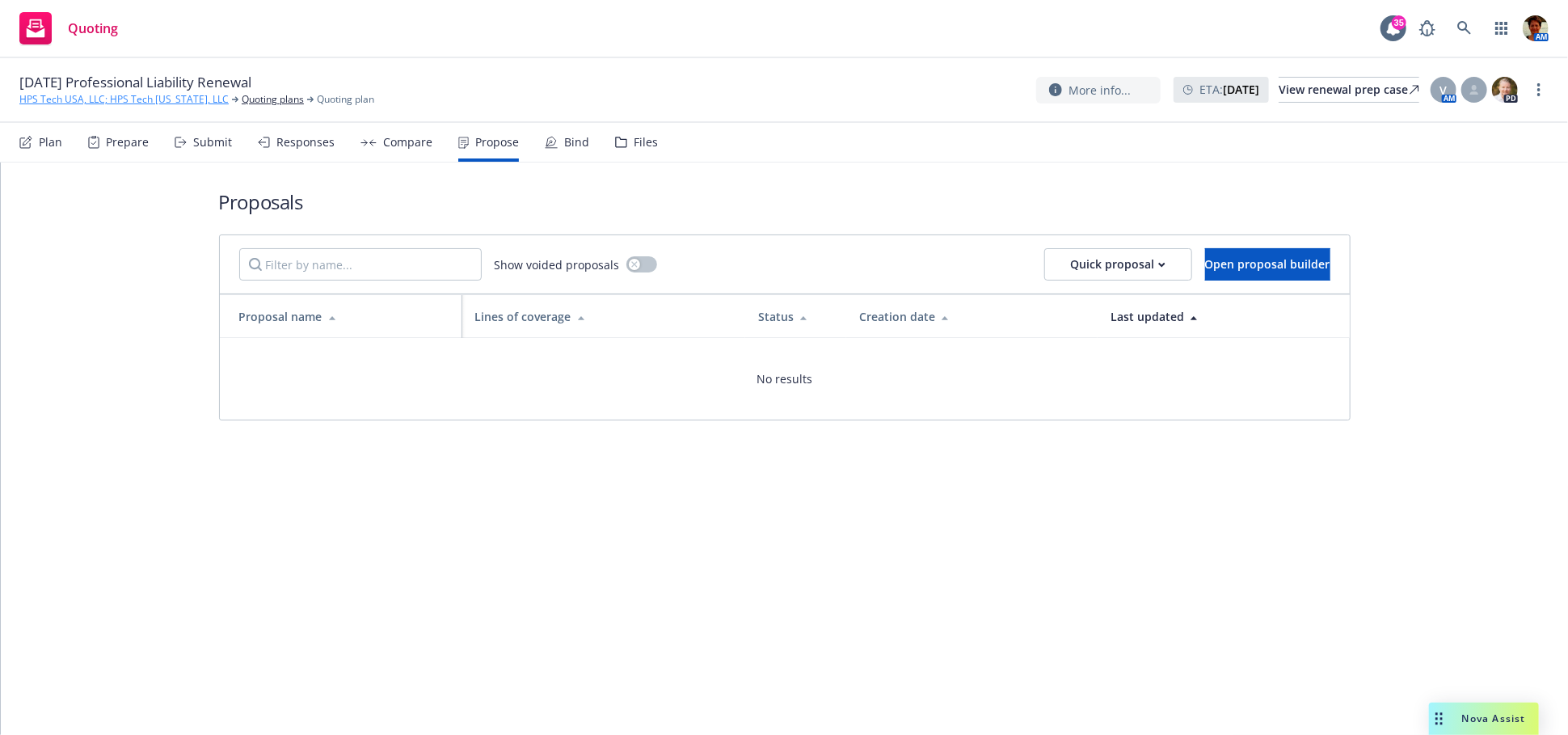
click at [115, 105] on link "HPS Tech USA, LLC; HPS Tech [US_STATE], LLC" at bounding box center [123, 100] width 209 height 15
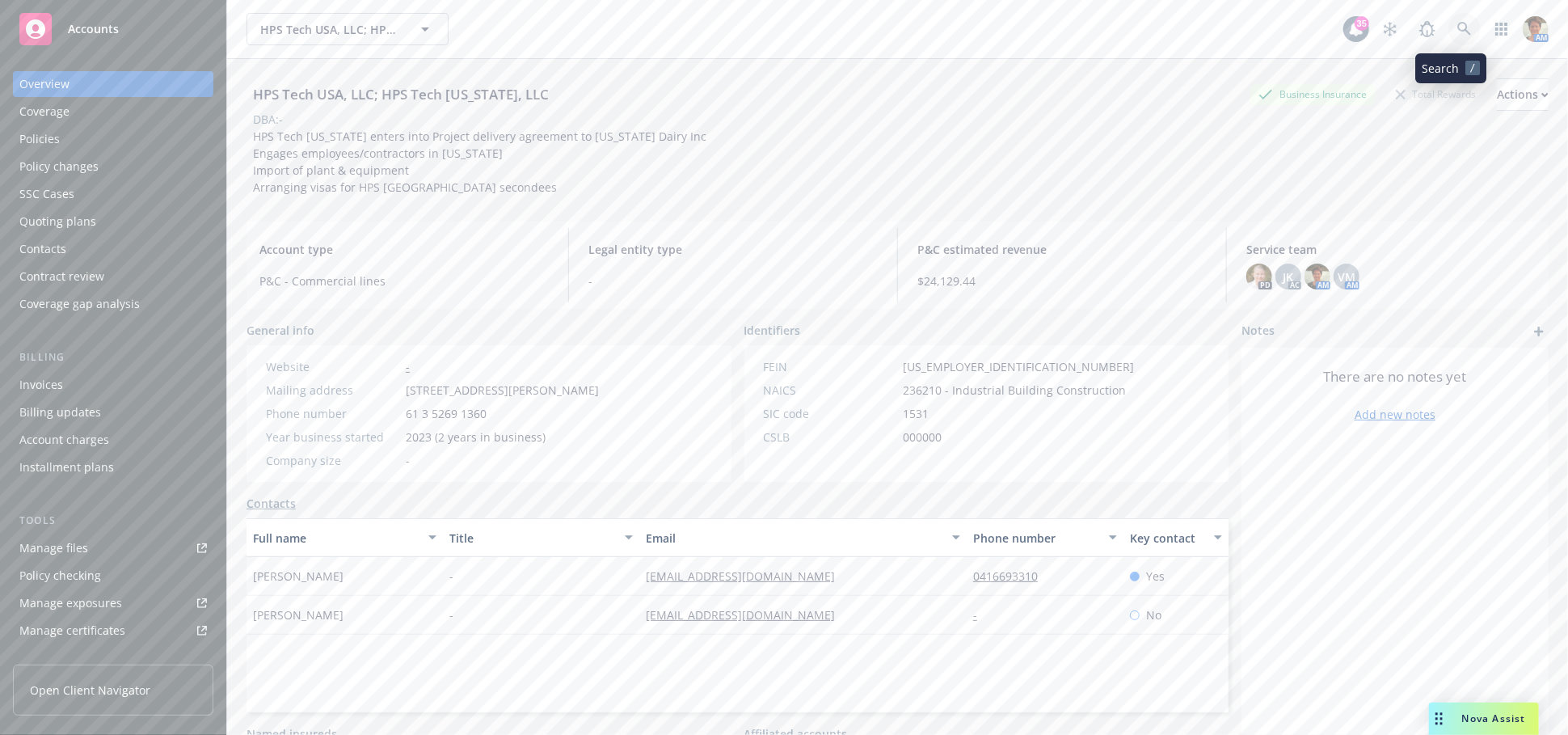
click at [1448, 30] on link at bounding box center [1465, 29] width 33 height 33
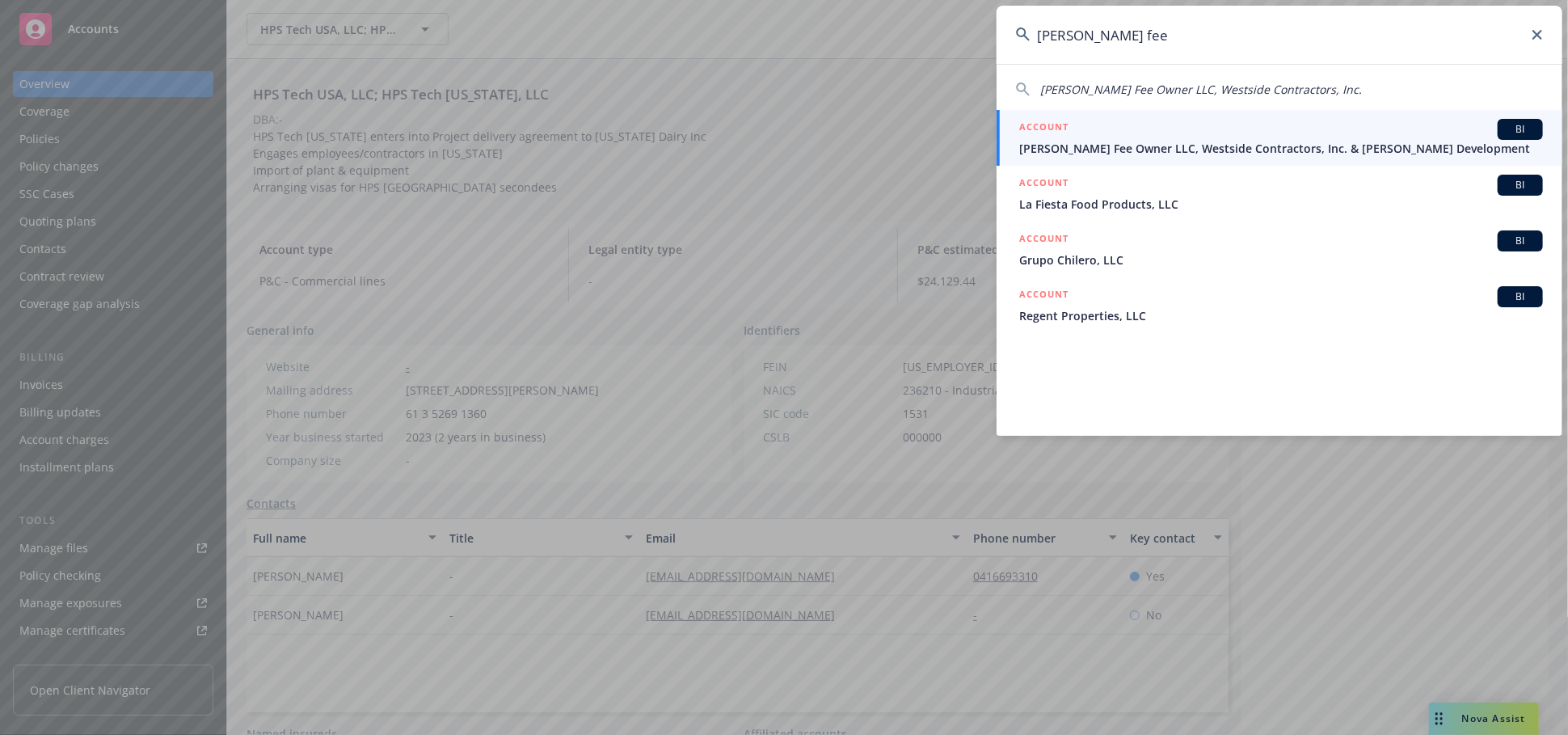
type input "[PERSON_NAME] fee"
click at [1095, 147] on span "[PERSON_NAME] Fee Owner LLC, Westside Contractors, Inc. & [PERSON_NAME] Develop…" at bounding box center [1282, 148] width 524 height 17
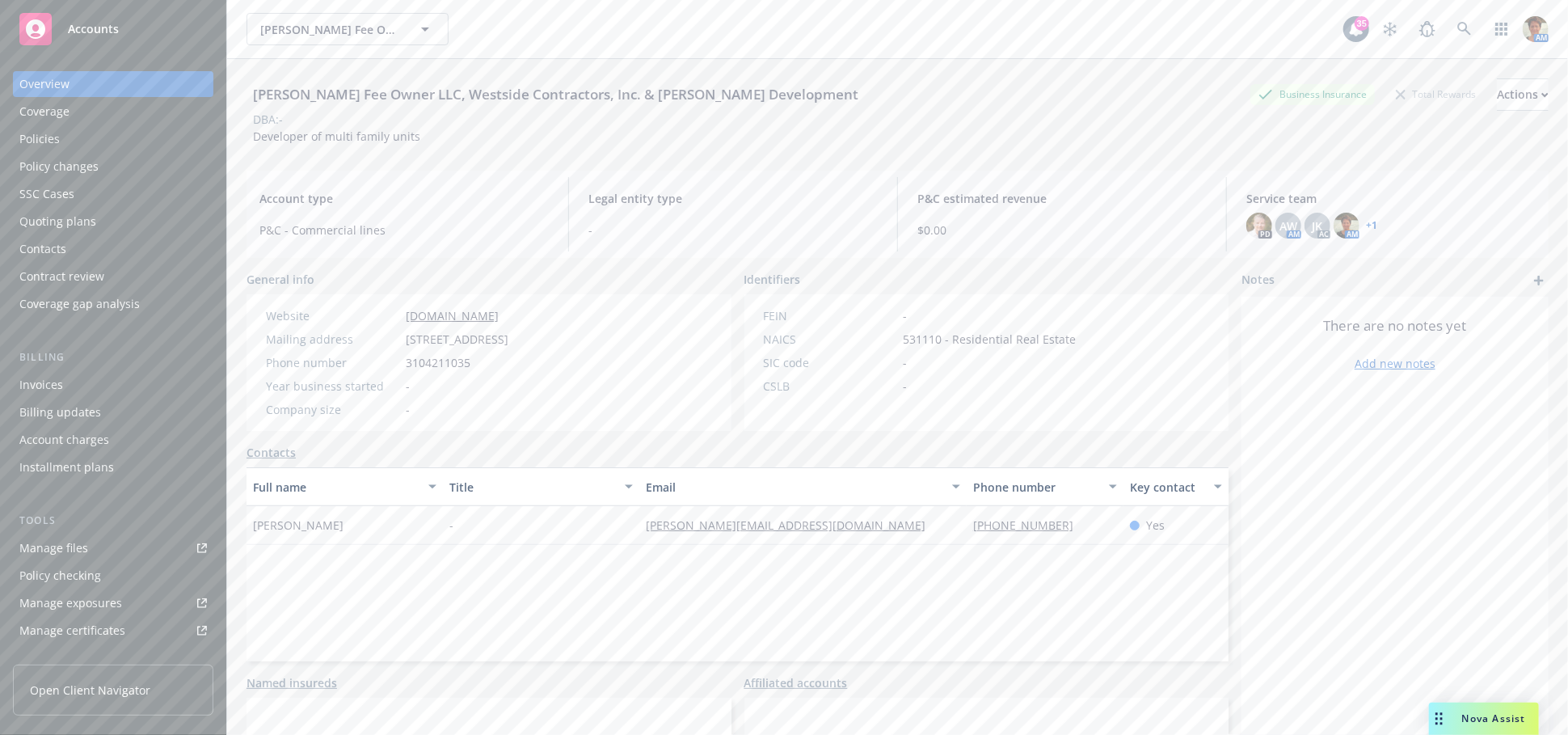
click at [65, 385] on div "Invoices" at bounding box center [112, 384] width 188 height 26
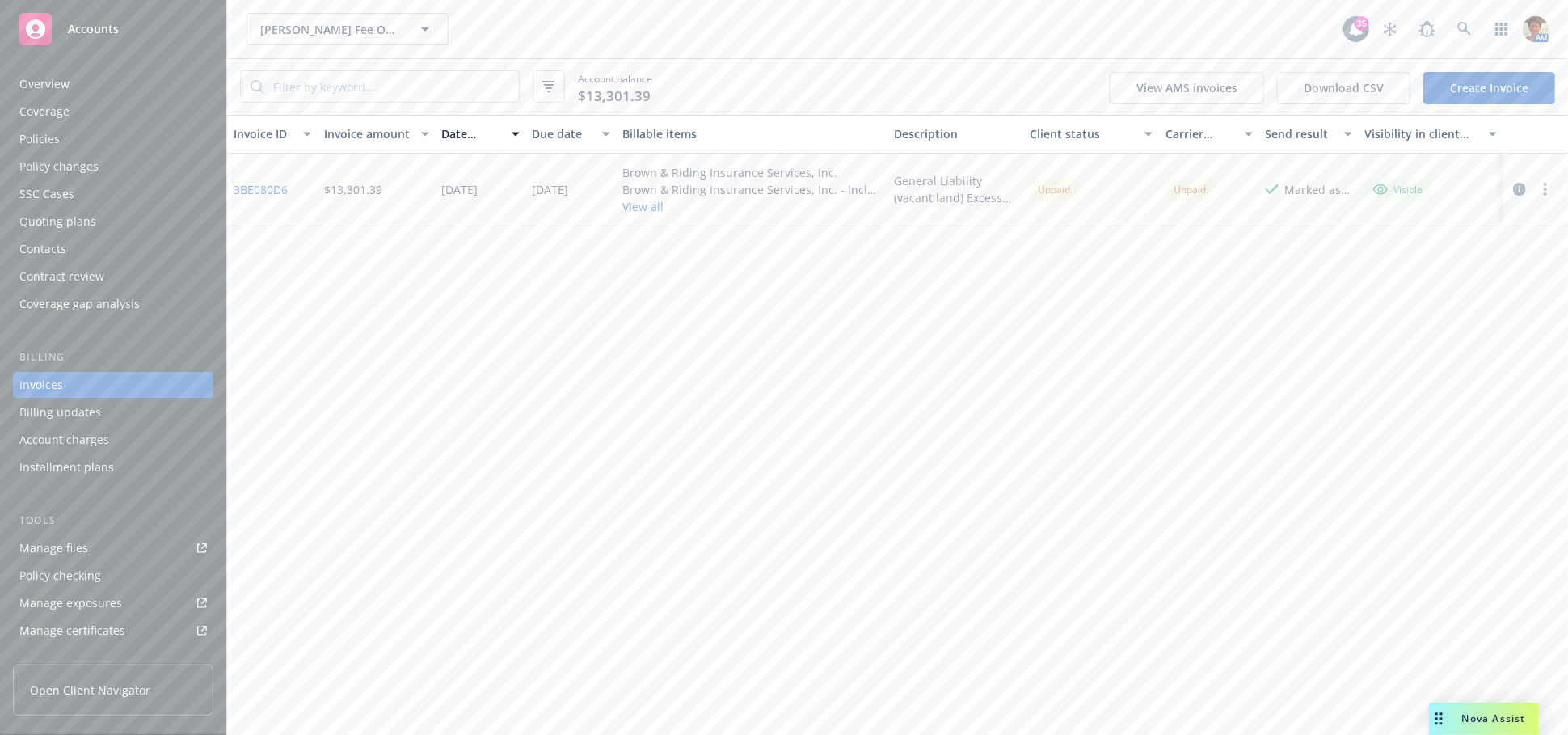
click at [1544, 189] on circle "button" at bounding box center [1545, 189] width 4 height 4
click at [1401, 440] on link "Void" at bounding box center [1451, 450] width 206 height 33
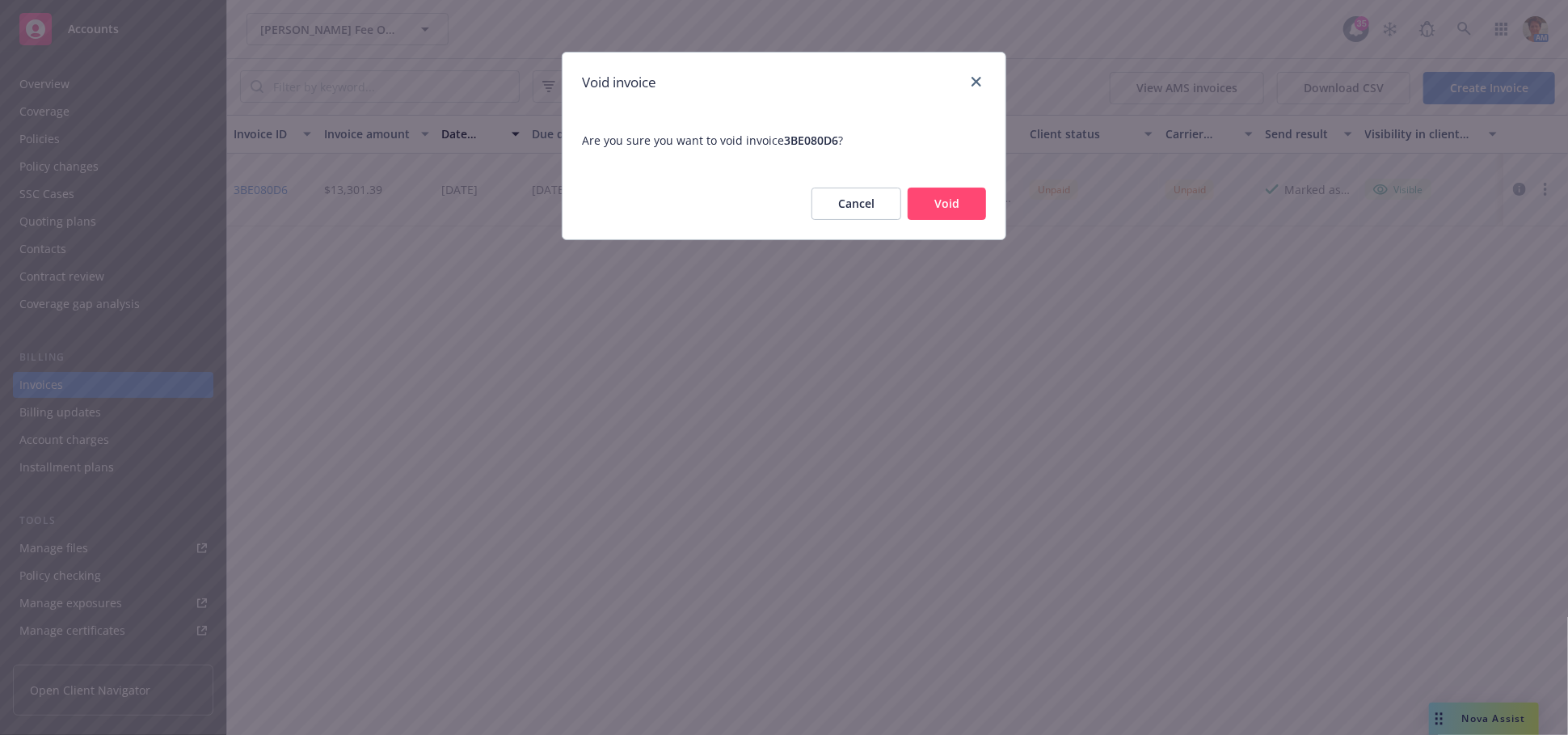
click at [923, 198] on button "Void" at bounding box center [947, 204] width 79 height 33
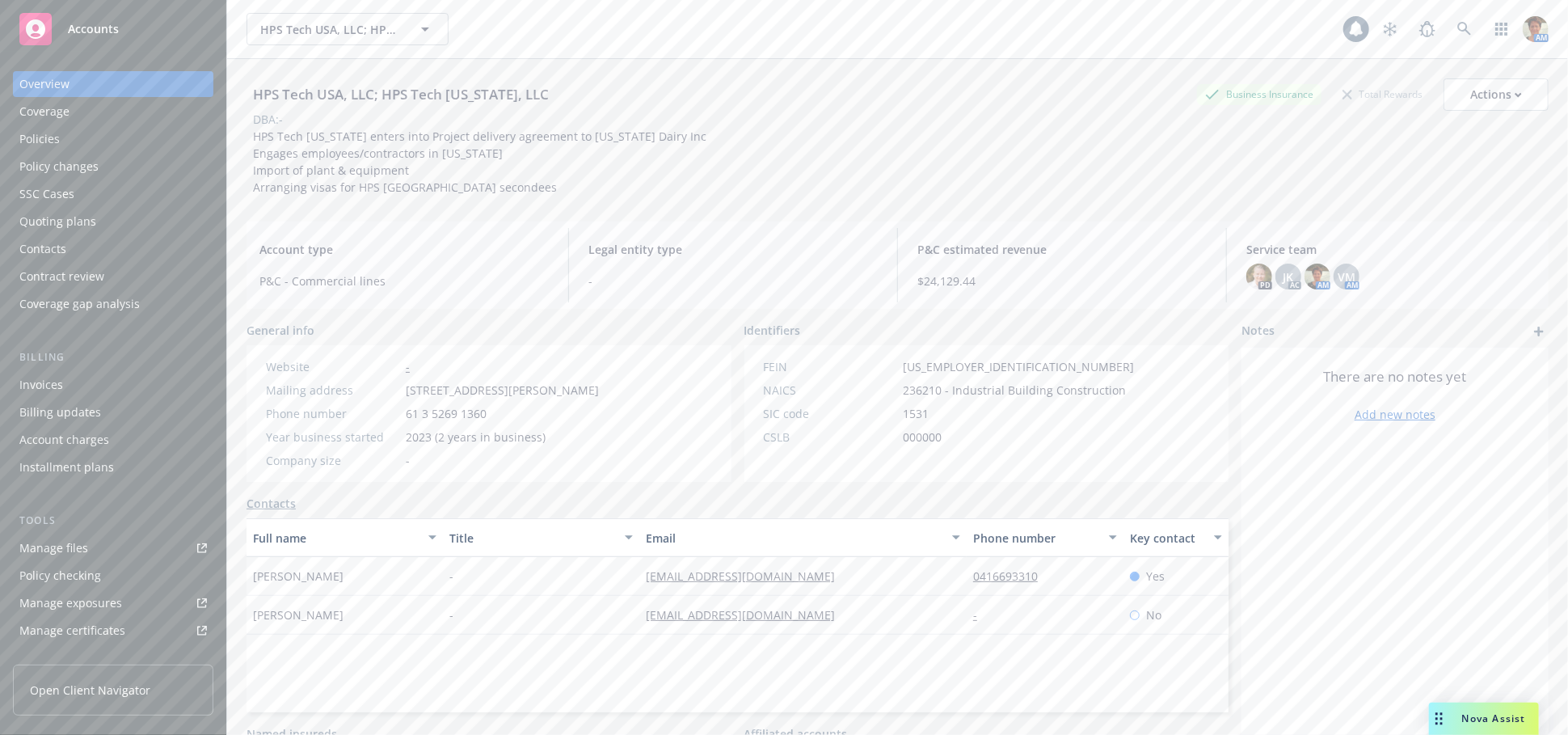
click at [45, 133] on div "Policies" at bounding box center [39, 139] width 41 height 26
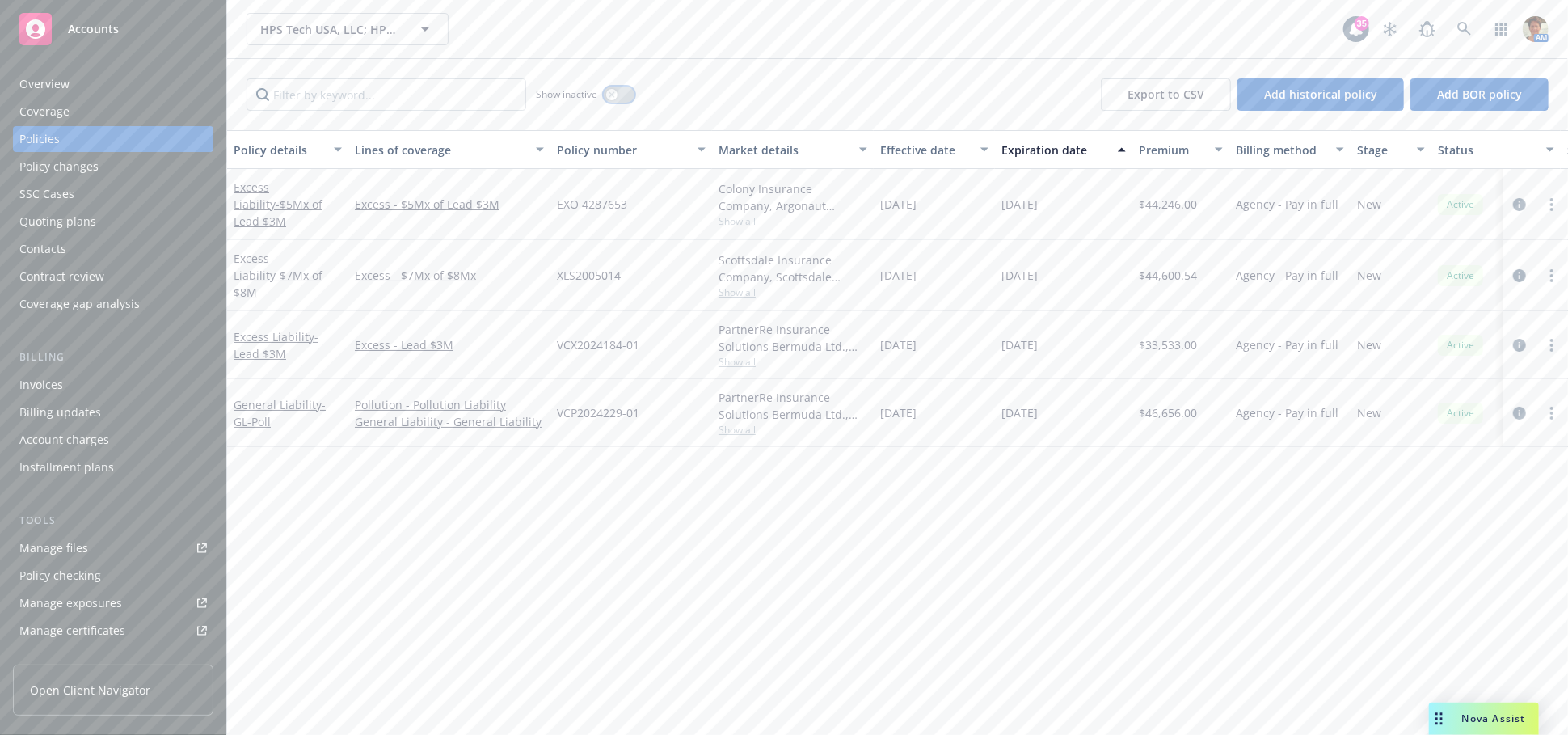
click at [609, 93] on icon "button" at bounding box center [612, 94] width 6 height 6
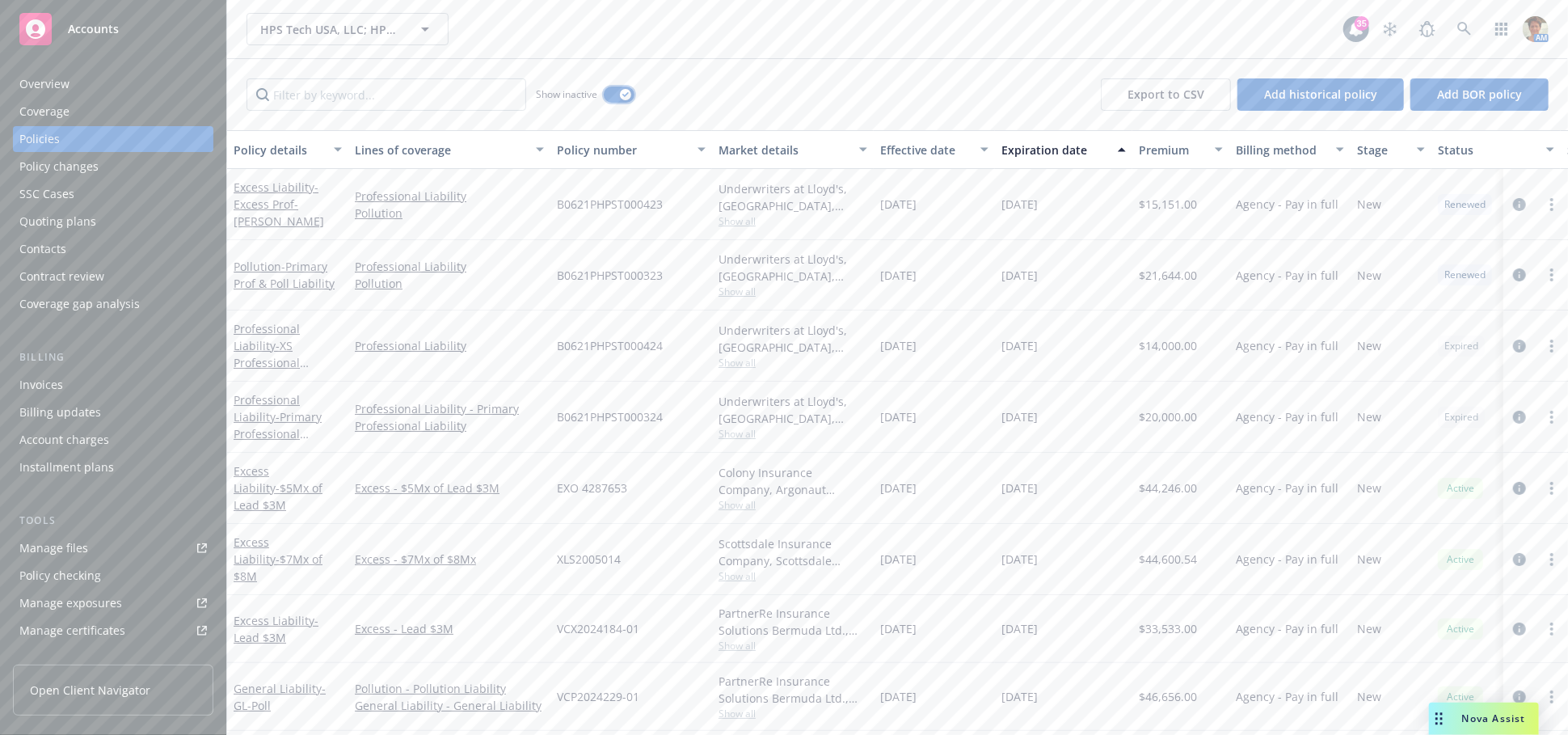
scroll to position [3, 0]
click at [267, 416] on span "- Primary Professional Liability" at bounding box center [277, 433] width 88 height 49
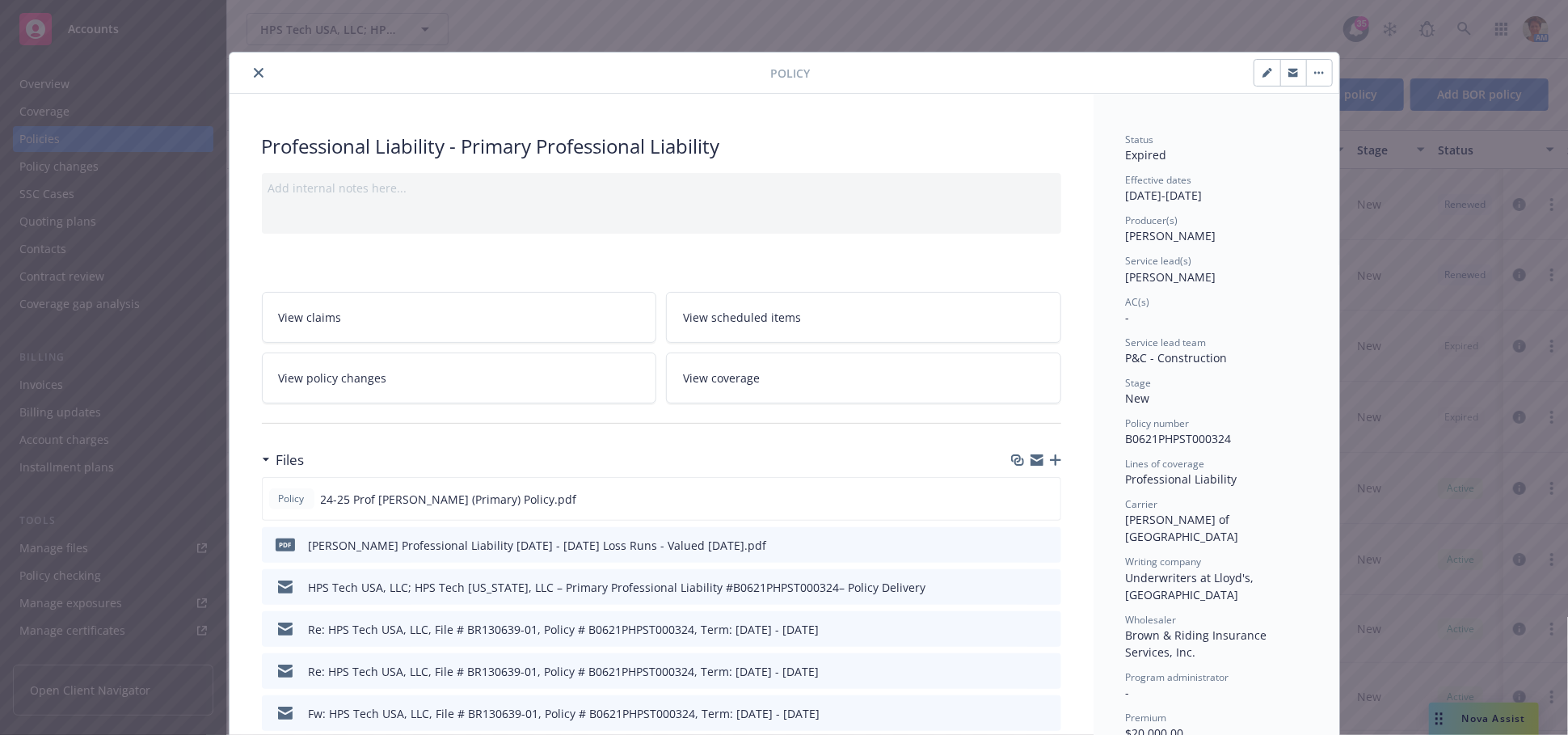
click at [254, 71] on icon "close" at bounding box center [258, 73] width 10 height 10
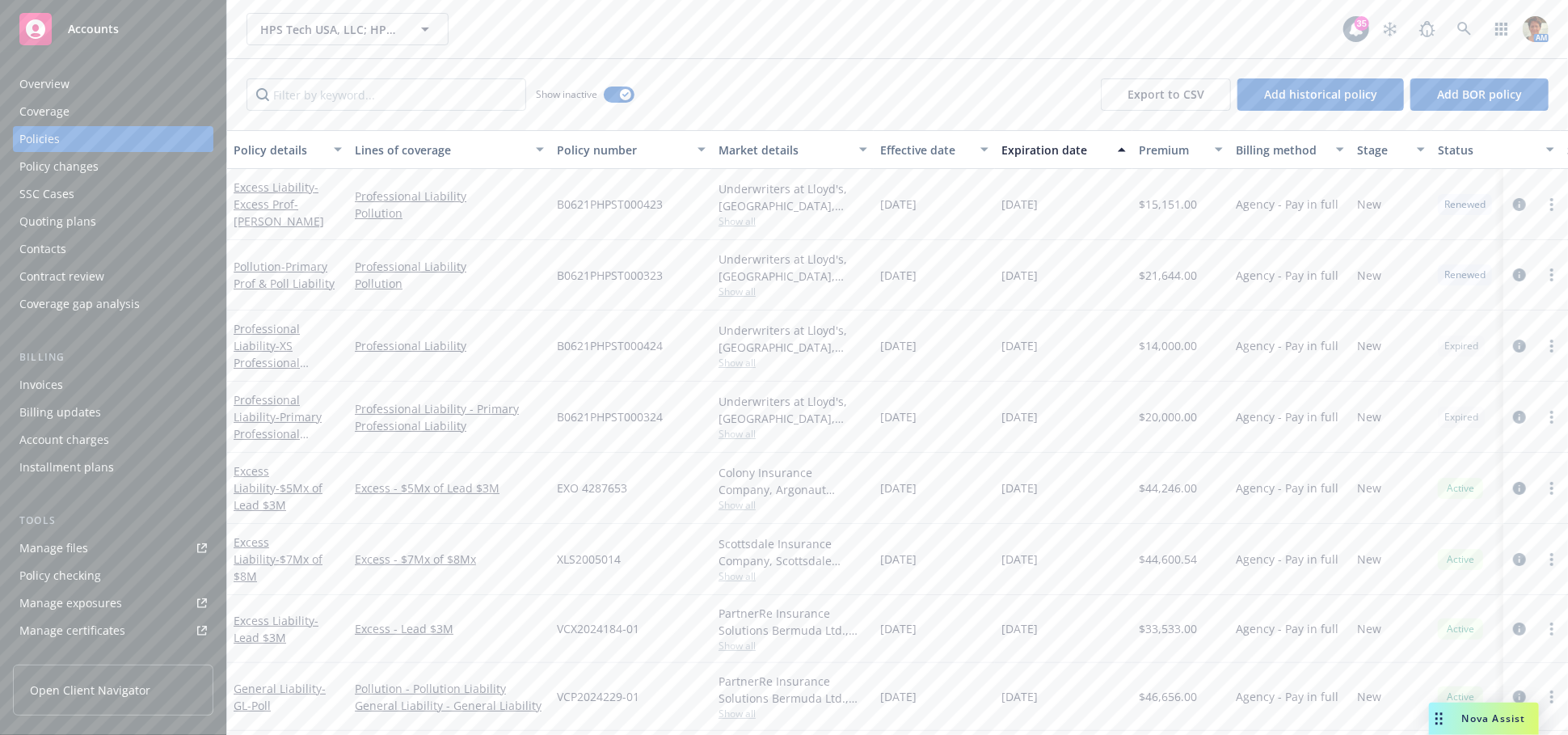
click at [49, 222] on div "Quoting plans" at bounding box center [57, 221] width 77 height 26
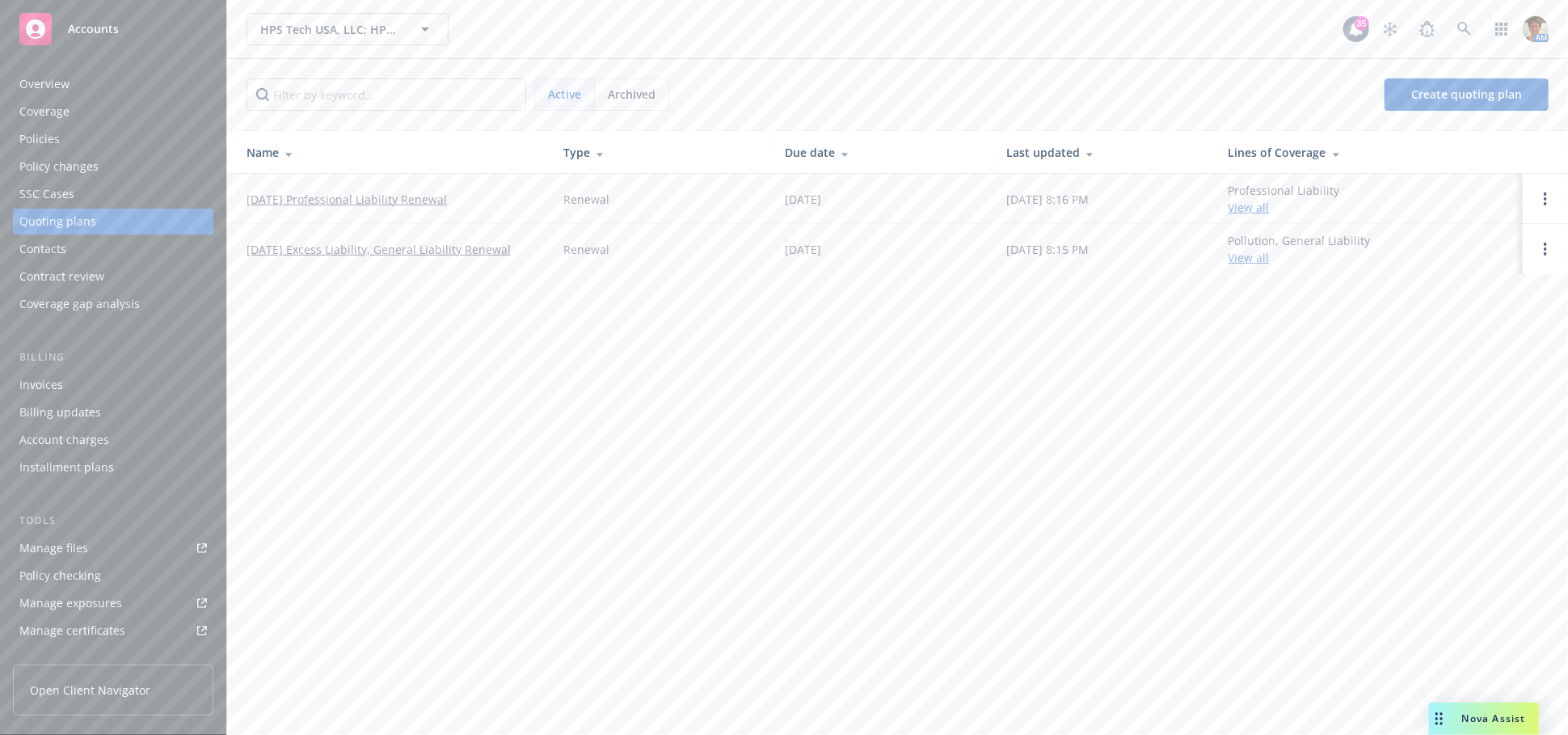
click at [57, 383] on div "Invoices" at bounding box center [41, 384] width 44 height 26
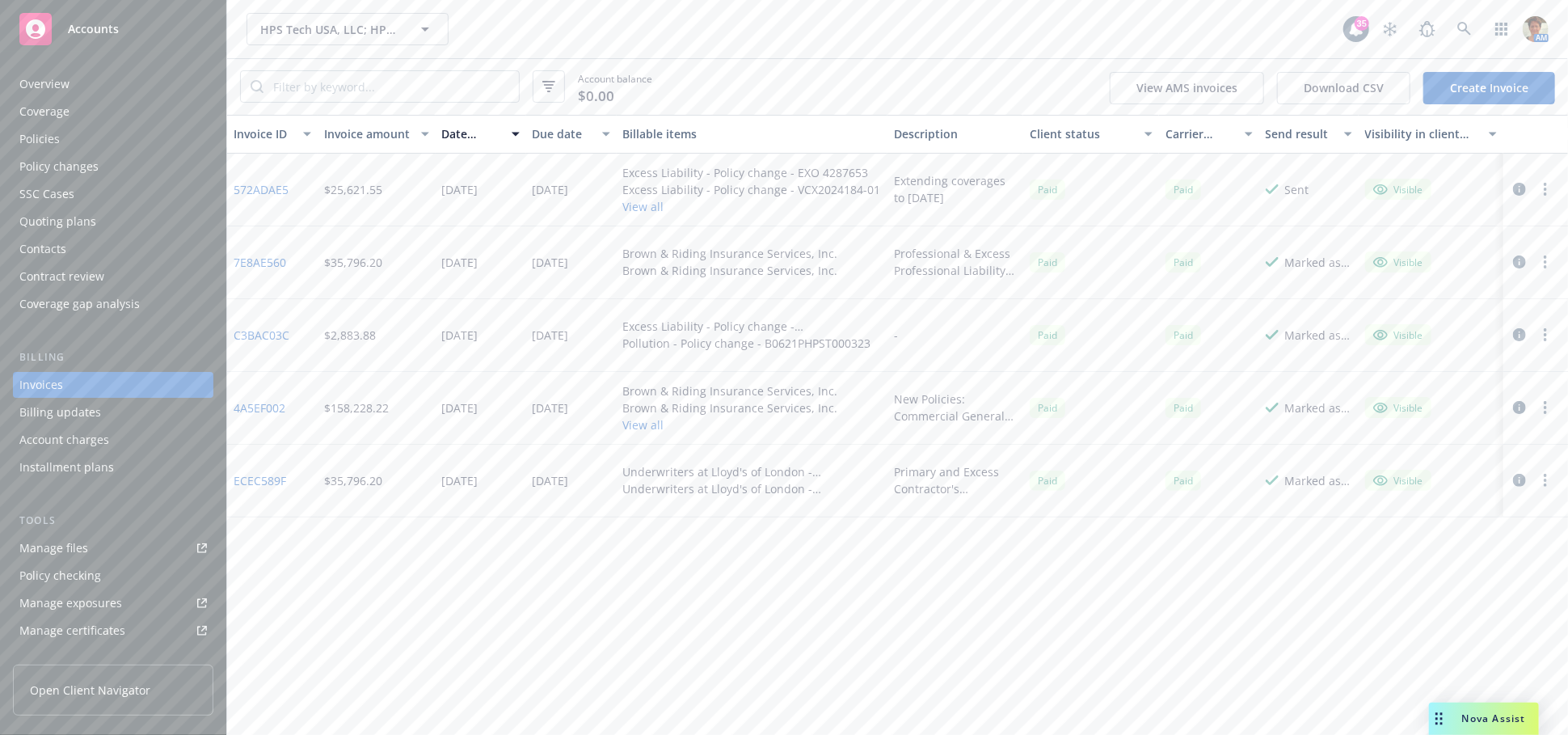
click at [253, 191] on link "572ADAE5" at bounding box center [261, 189] width 55 height 17
click at [55, 218] on div "Quoting plans" at bounding box center [57, 221] width 77 height 26
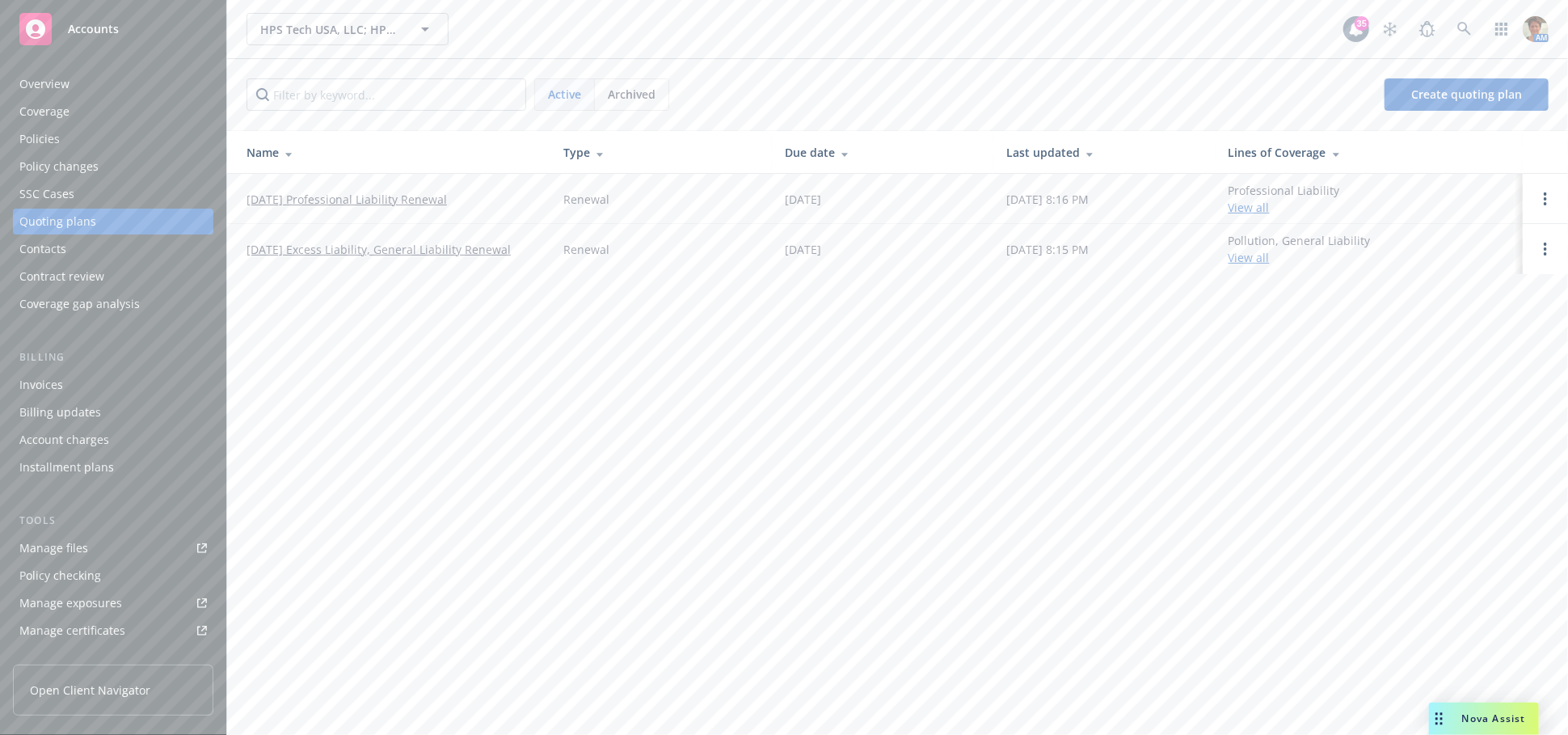
click at [324, 251] on link "08/16/25 Excess Liability, General Liability Renewal" at bounding box center [379, 249] width 265 height 17
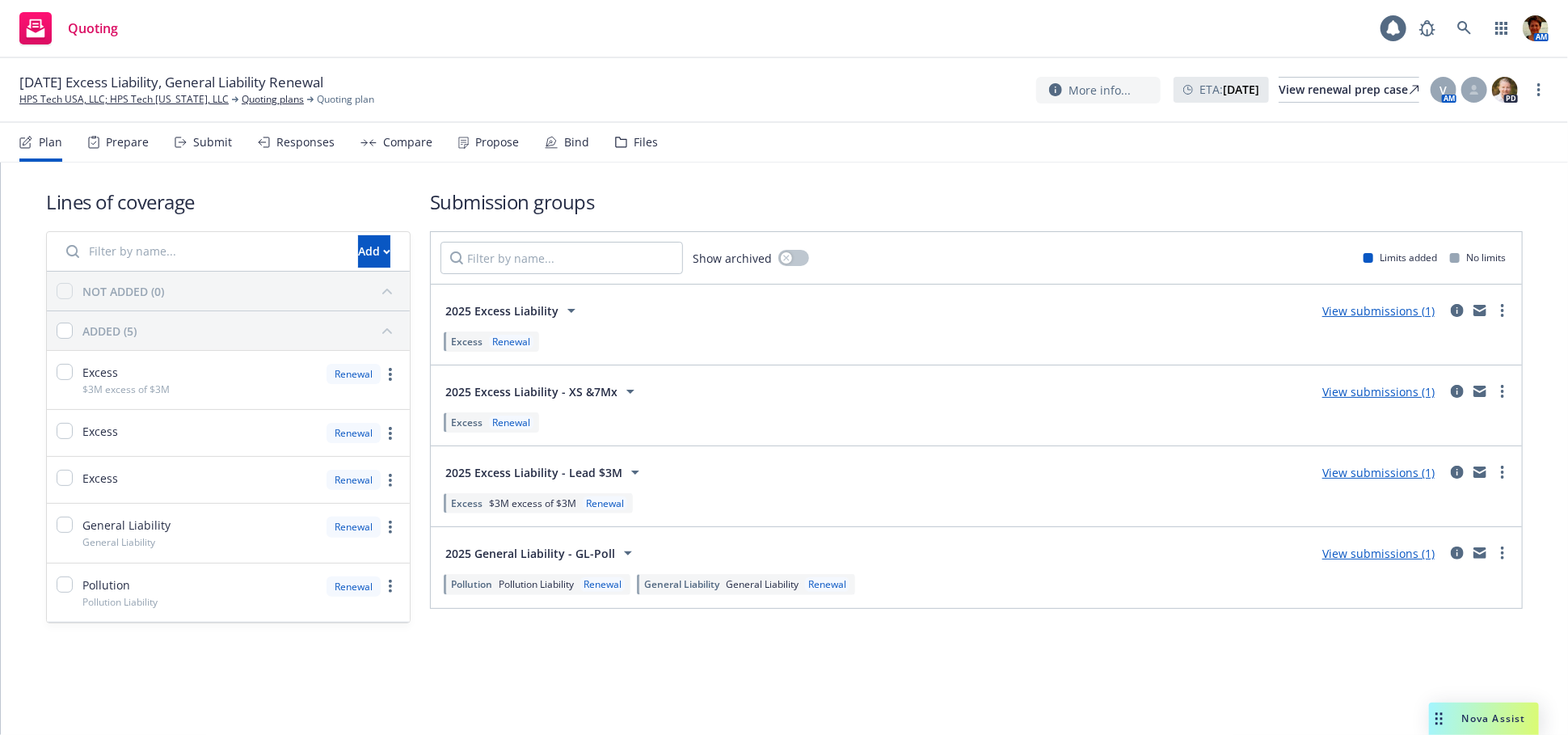
click at [495, 145] on div "Propose" at bounding box center [497, 142] width 44 height 13
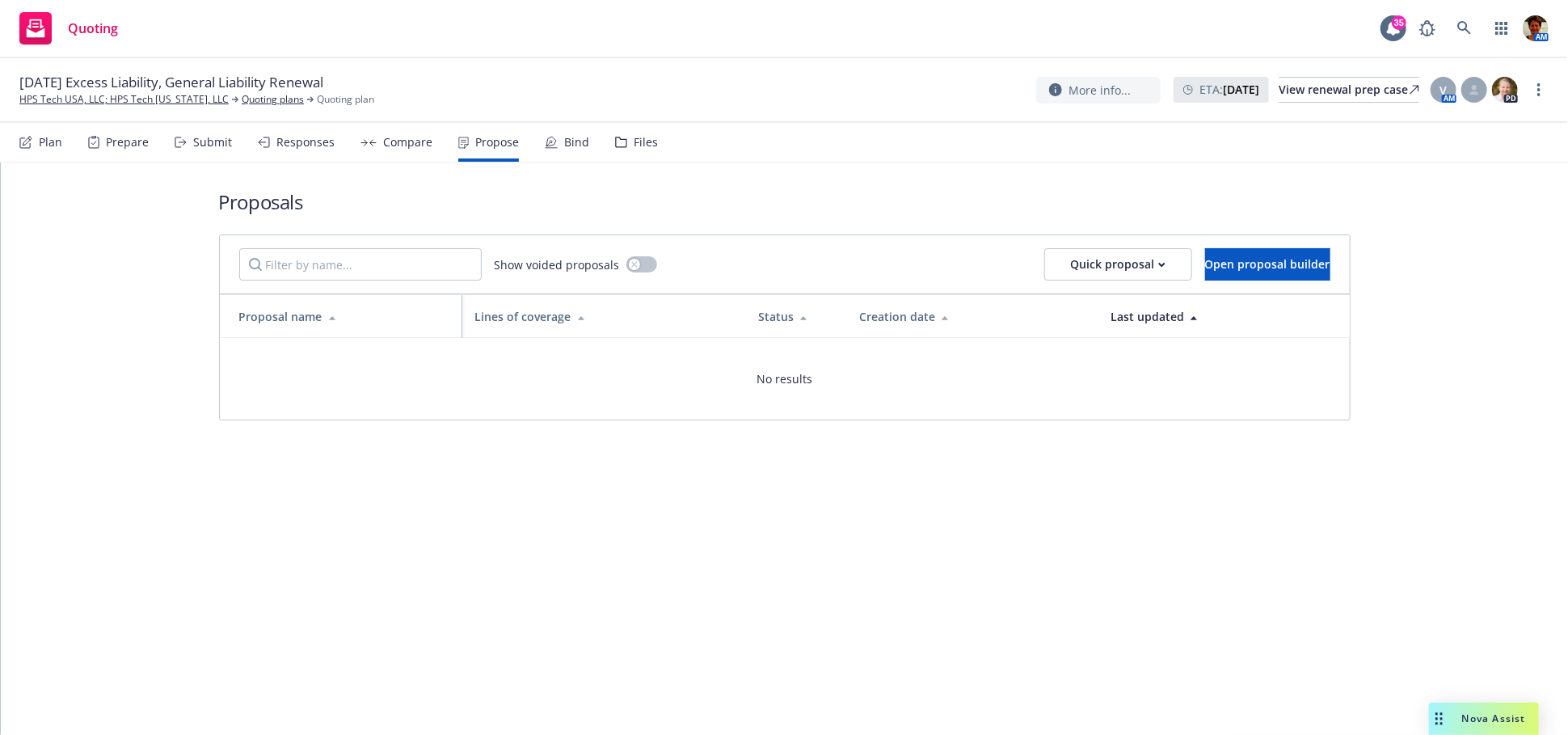
click at [295, 147] on div "Responses" at bounding box center [305, 142] width 58 height 13
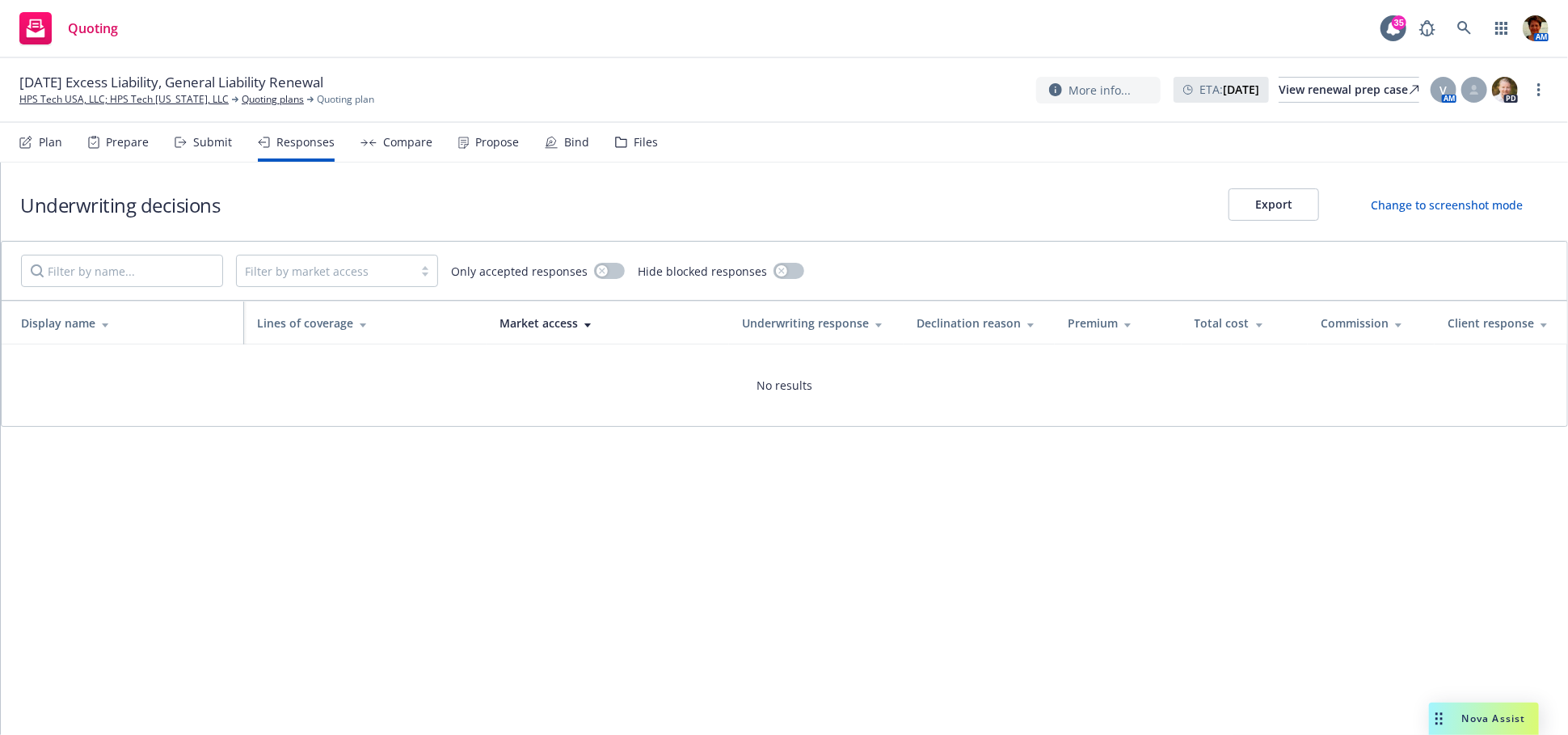
click at [206, 139] on div "Submit" at bounding box center [212, 142] width 39 height 13
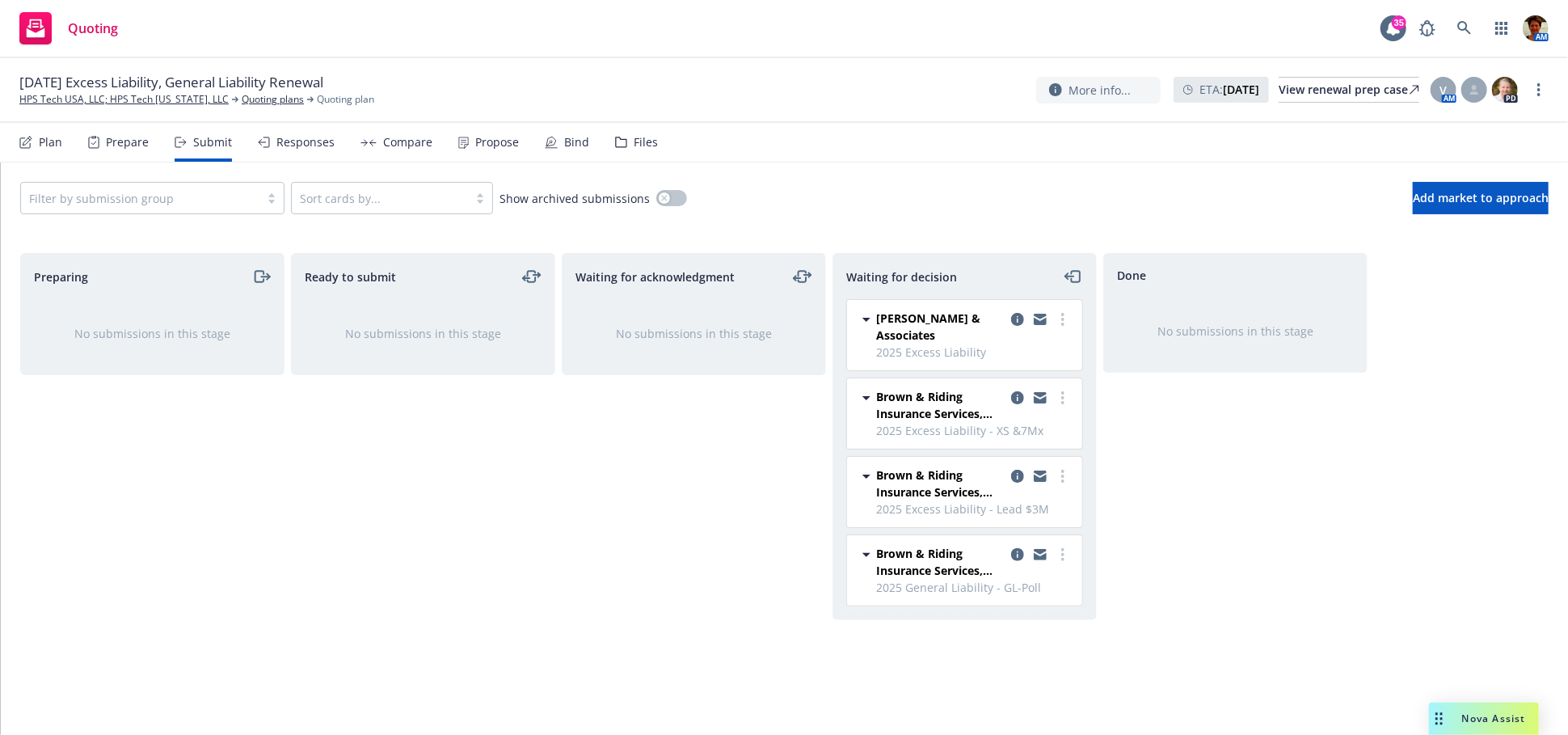
click at [639, 141] on div "Files" at bounding box center [645, 142] width 24 height 13
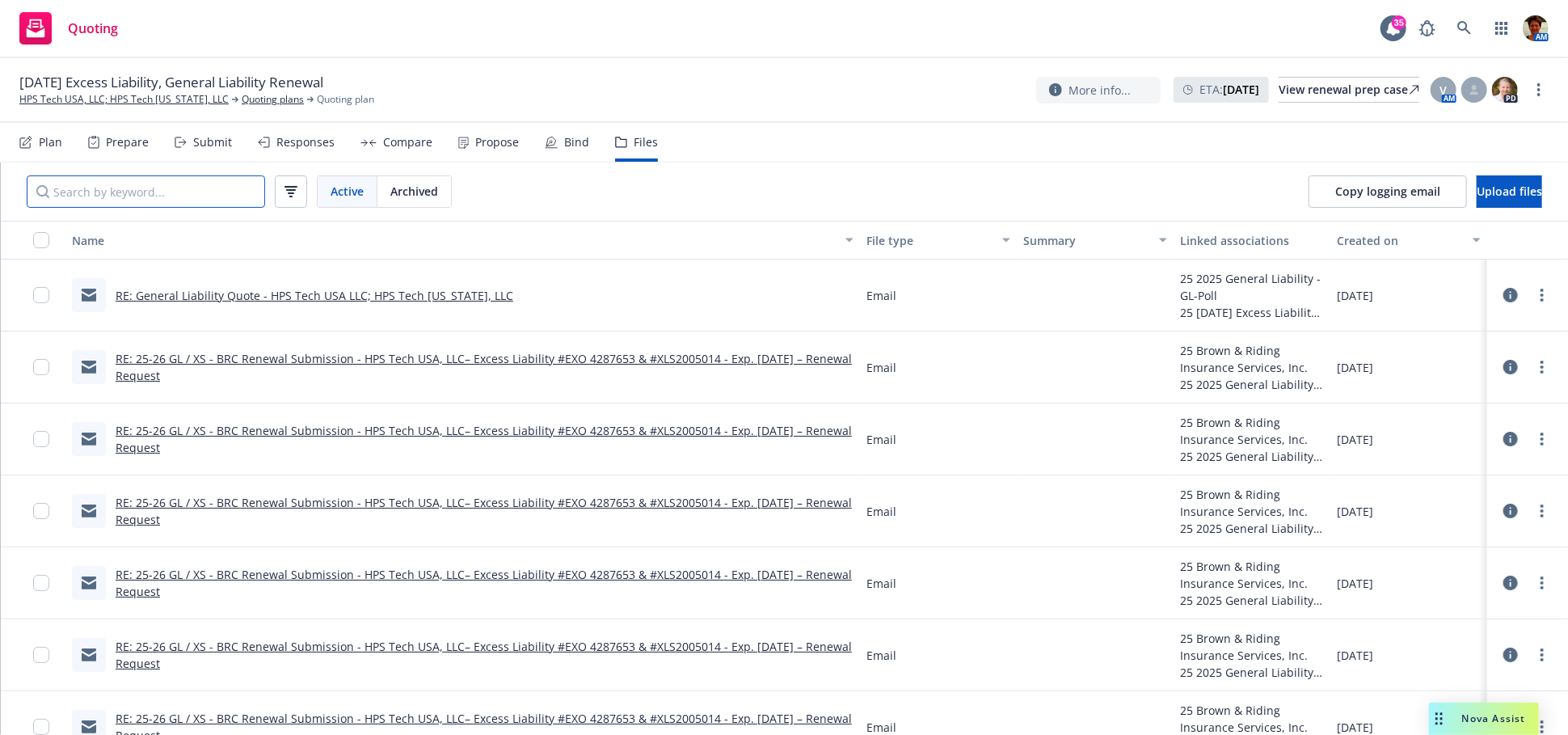
click at [126, 194] on input "Search by keyword..." at bounding box center [145, 192] width 238 height 33
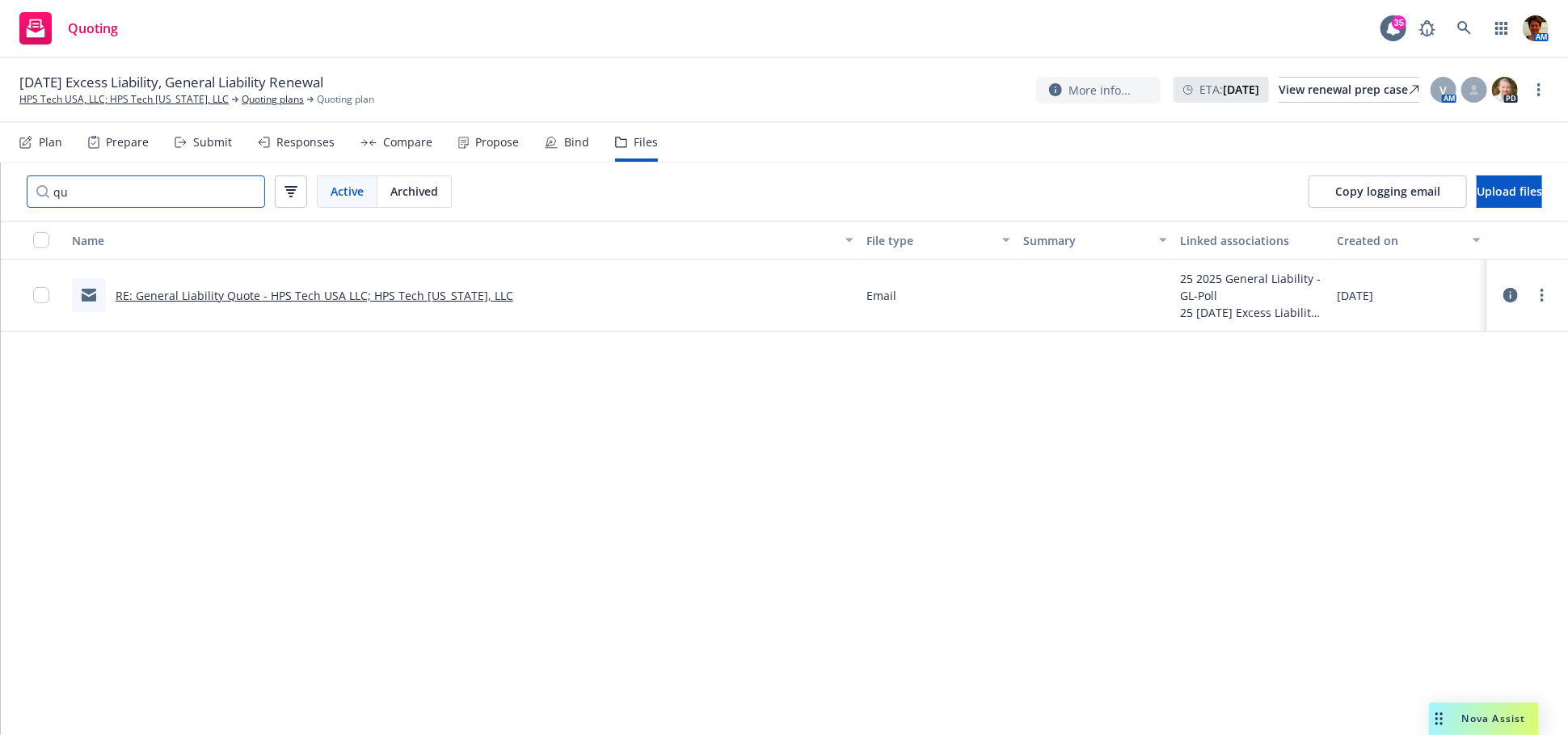
type input "q"
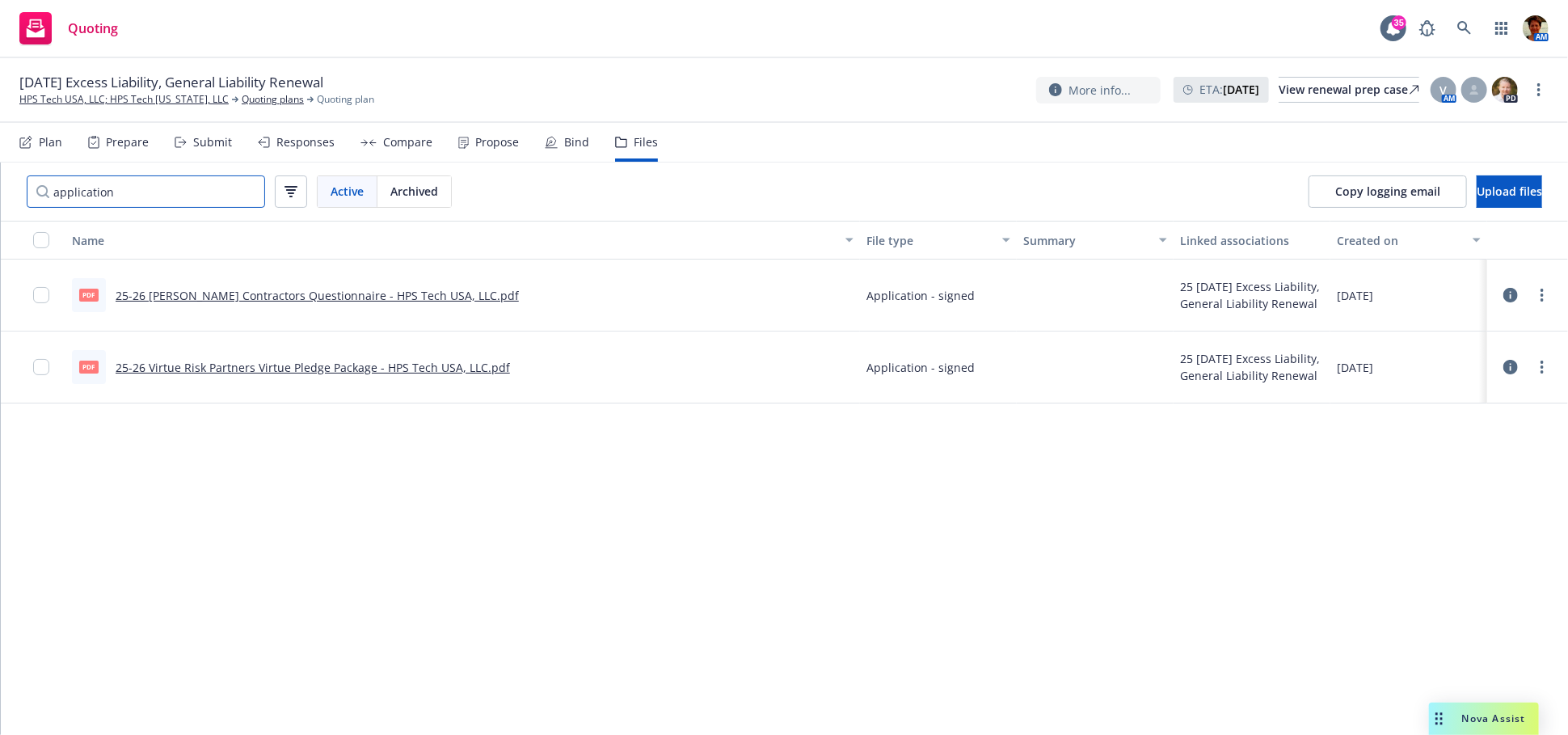
type input "application"
click at [280, 372] on link "25-26 Virtue Risk Partners Virtue Pledge Package - HPS Tech USA, LLC.pdf" at bounding box center [313, 367] width 394 height 15
click at [198, 294] on link "25-26 VELA Contractors Questionnaire - HPS Tech USA, LLC.pdf" at bounding box center [317, 295] width 403 height 15
click at [195, 368] on link "25-26 Virtue Risk Partners Virtue Pledge Package - HPS Tech USA, LLC.pdf" at bounding box center [313, 367] width 394 height 15
click at [124, 97] on link "HPS Tech USA, LLC; HPS Tech [US_STATE], LLC" at bounding box center [123, 100] width 209 height 15
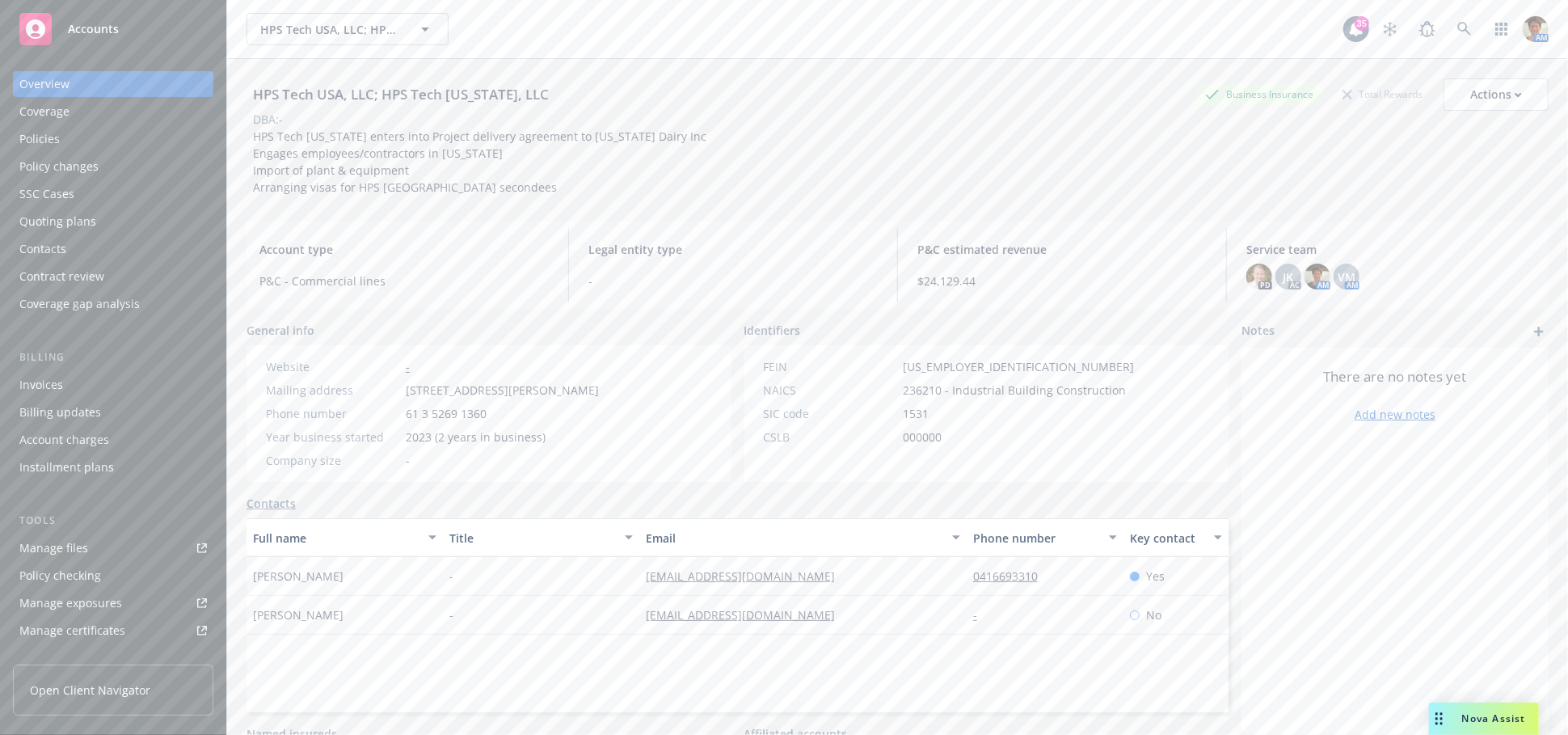
click at [56, 550] on div "Manage files" at bounding box center [53, 547] width 69 height 26
click at [58, 134] on div "Policies" at bounding box center [112, 139] width 188 height 26
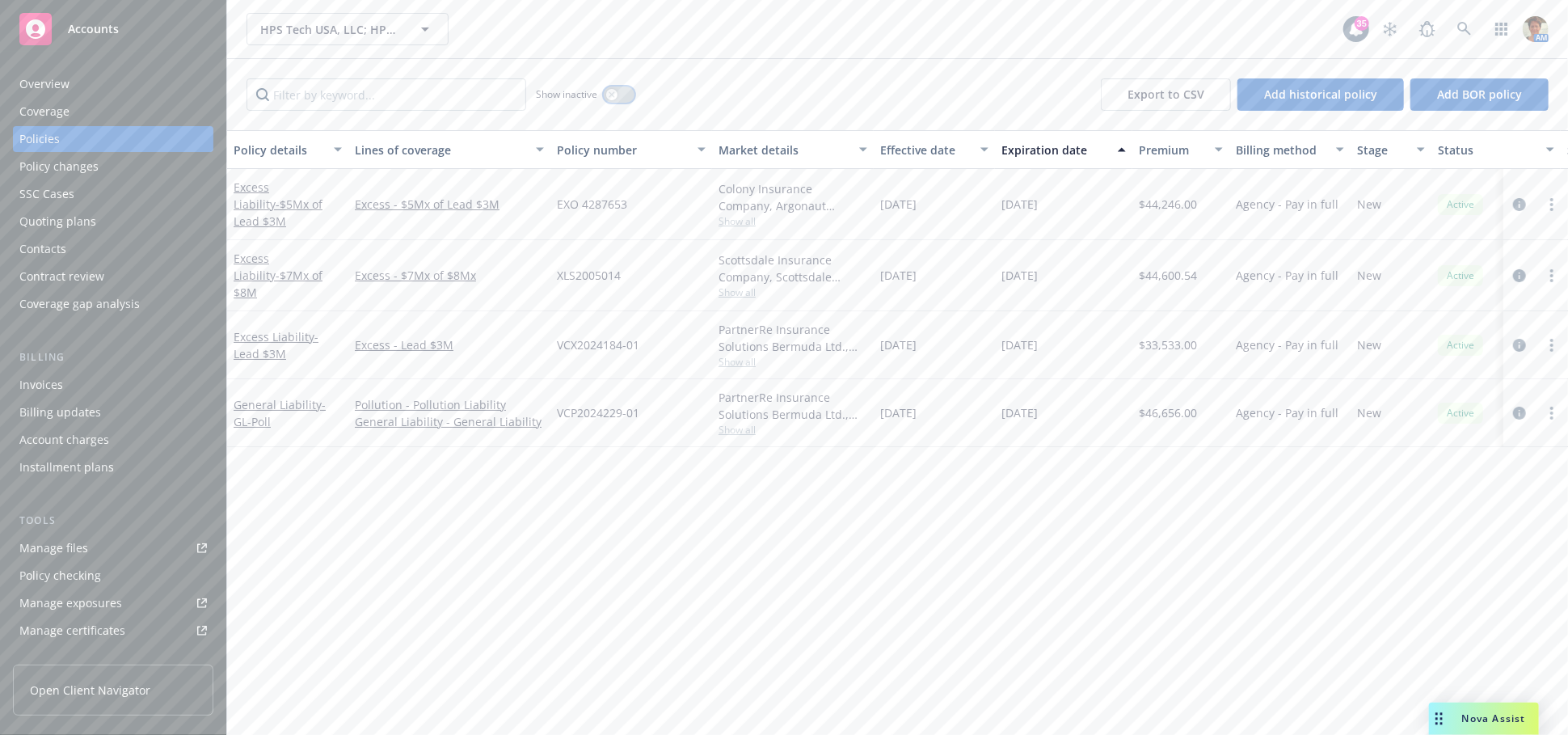
click at [610, 97] on icon "button" at bounding box center [612, 94] width 6 height 6
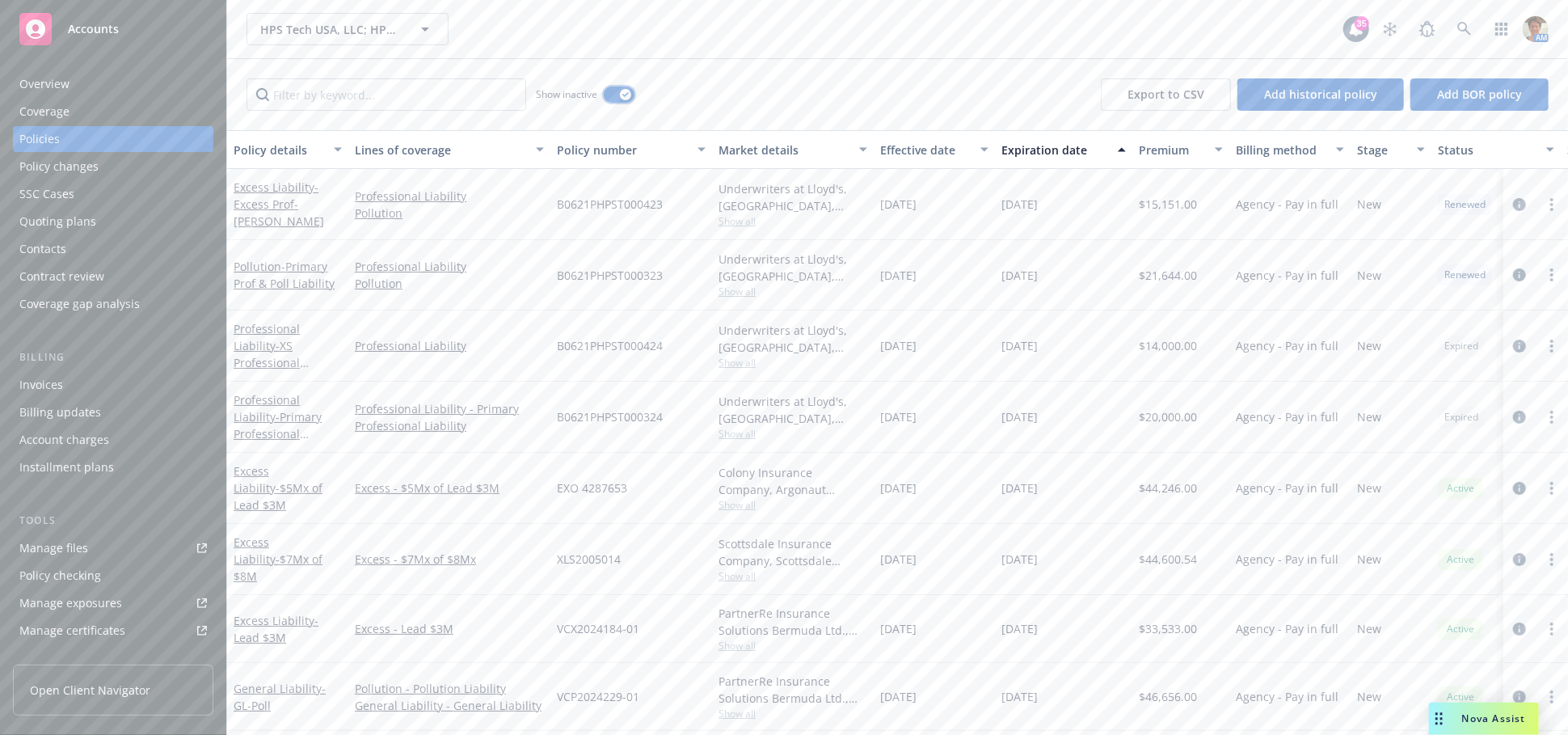
scroll to position [3, 0]
click at [293, 275] on span "- Primary Prof & Poll Liability" at bounding box center [284, 275] width 101 height 33
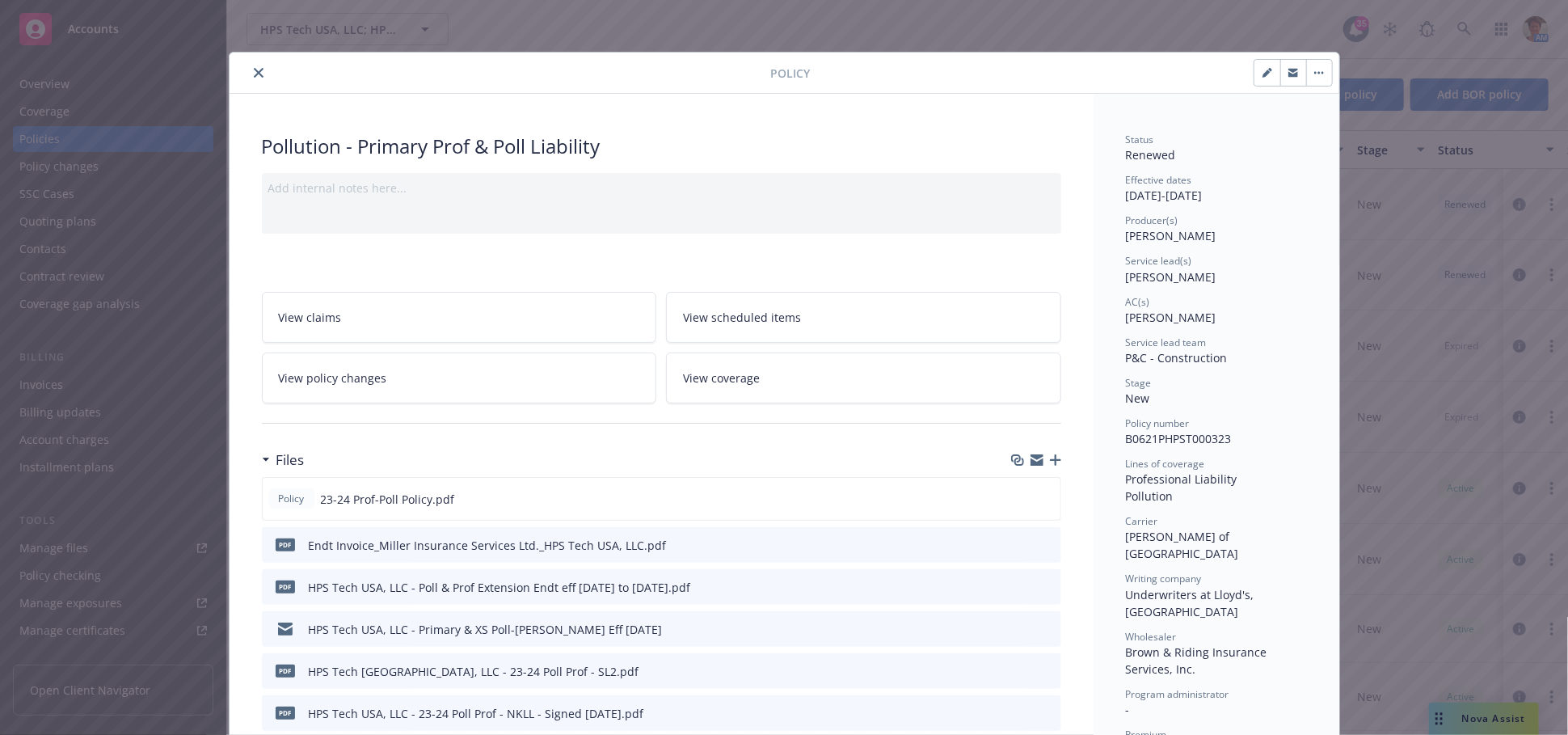
scroll to position [90, 0]
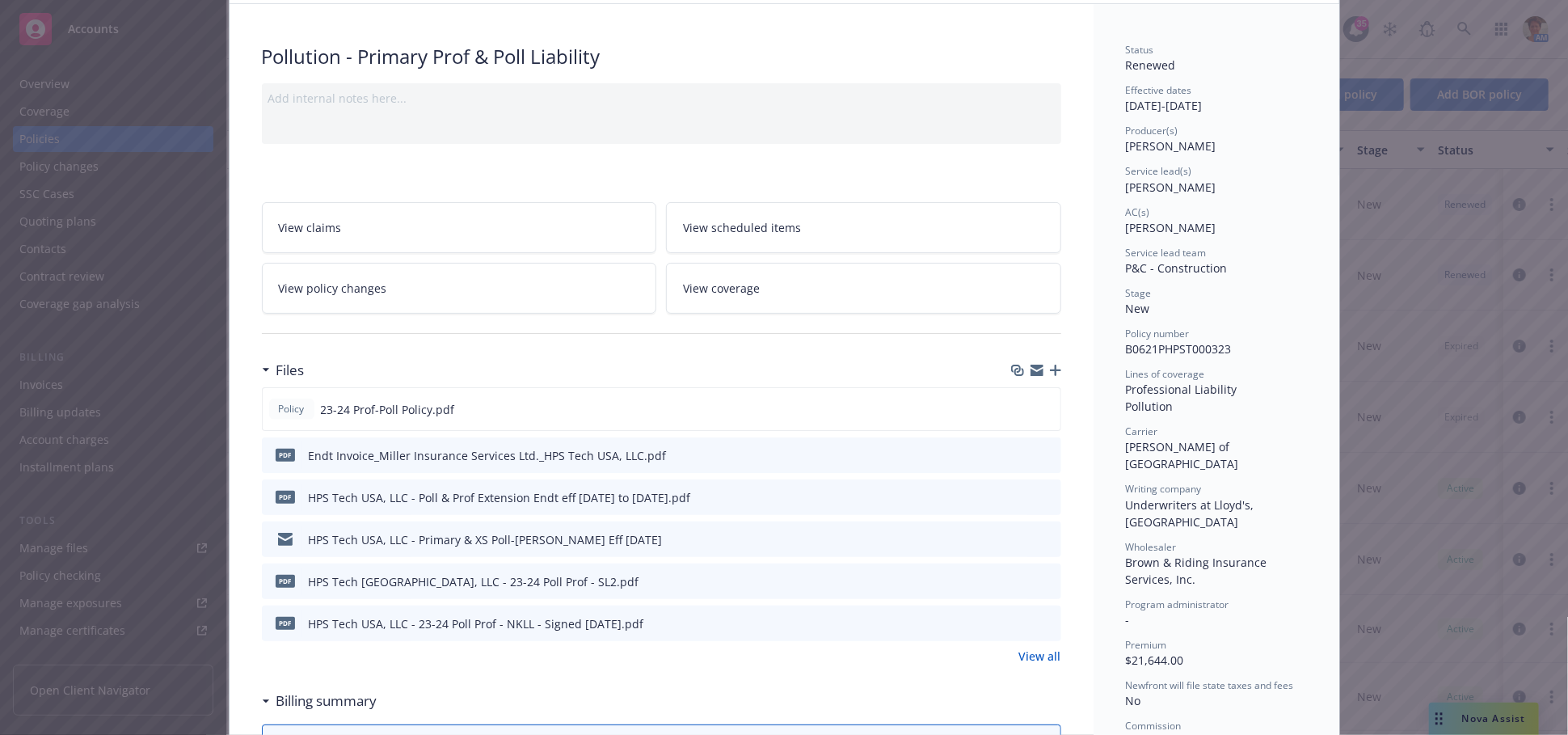
click at [1047, 652] on link "View all" at bounding box center [1040, 655] width 42 height 17
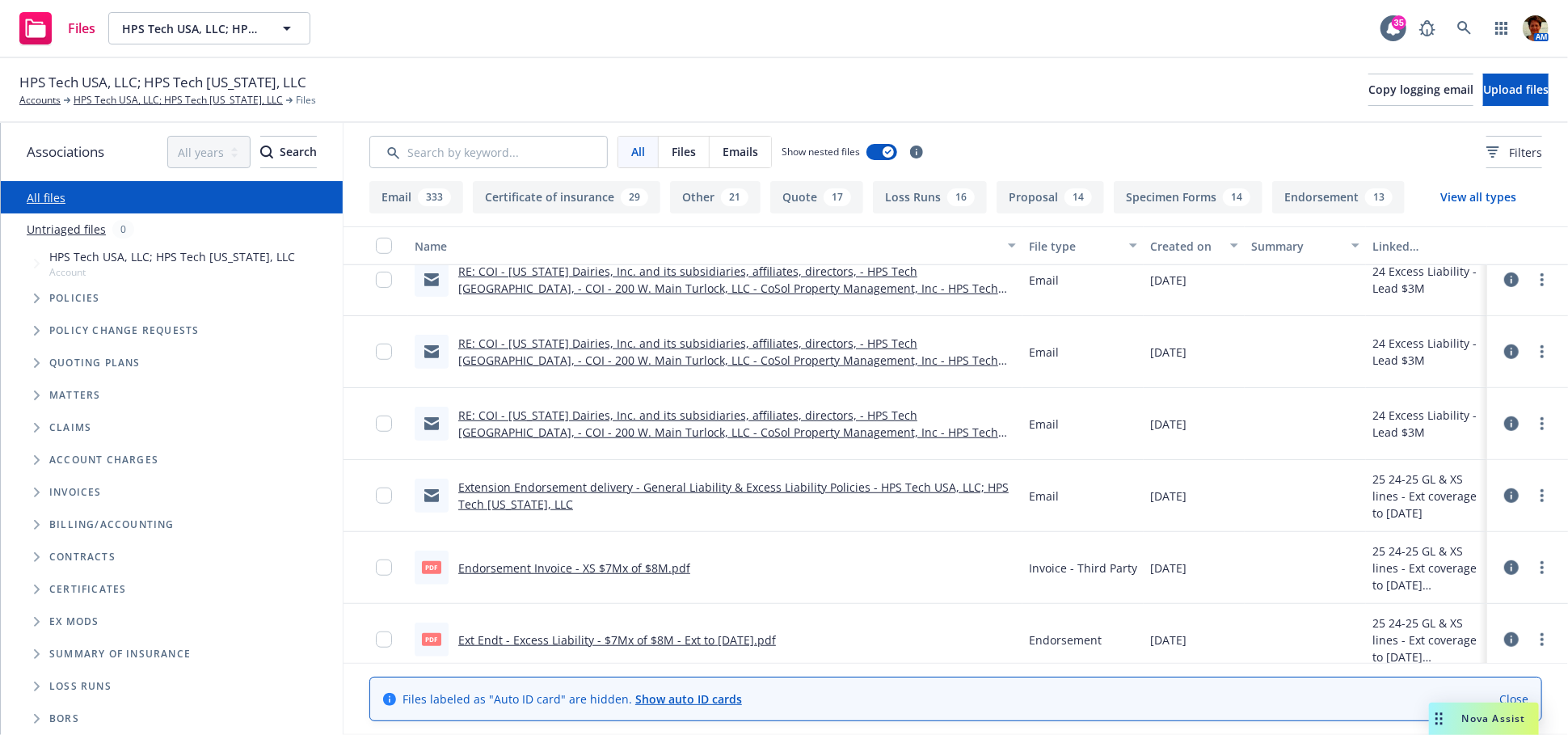
scroll to position [718, 0]
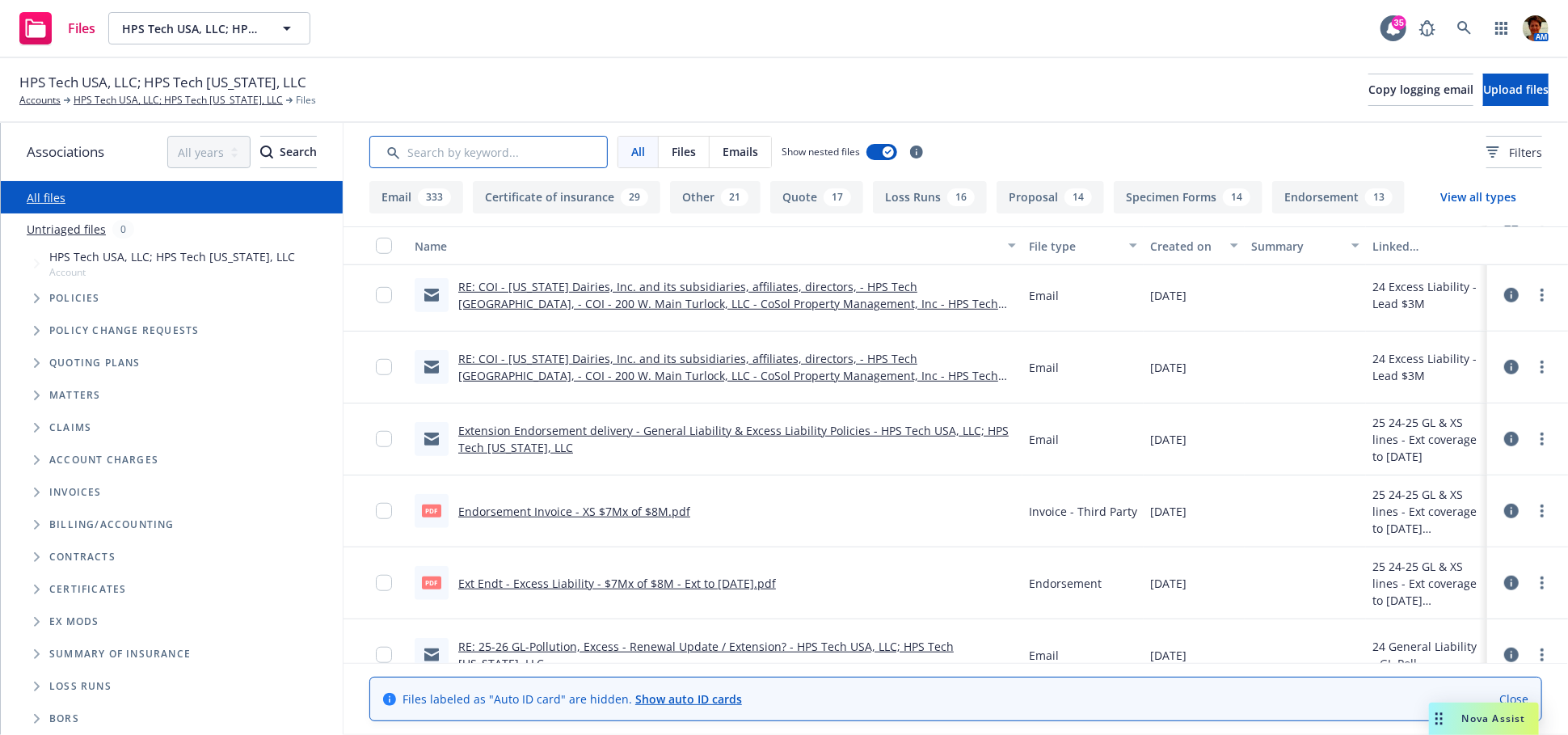
click at [475, 153] on input "Search by keyword..." at bounding box center [489, 152] width 238 height 33
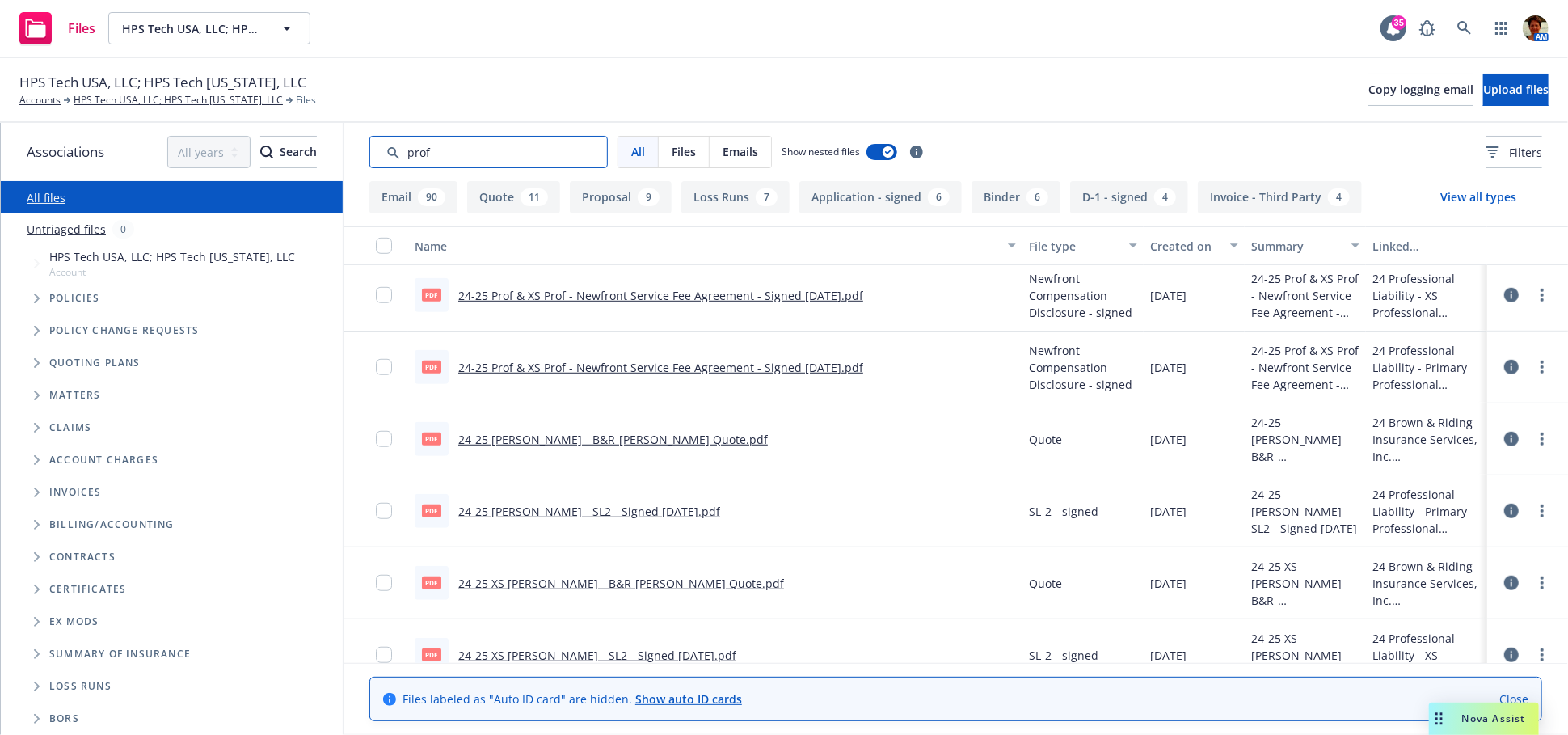
type input "prof"
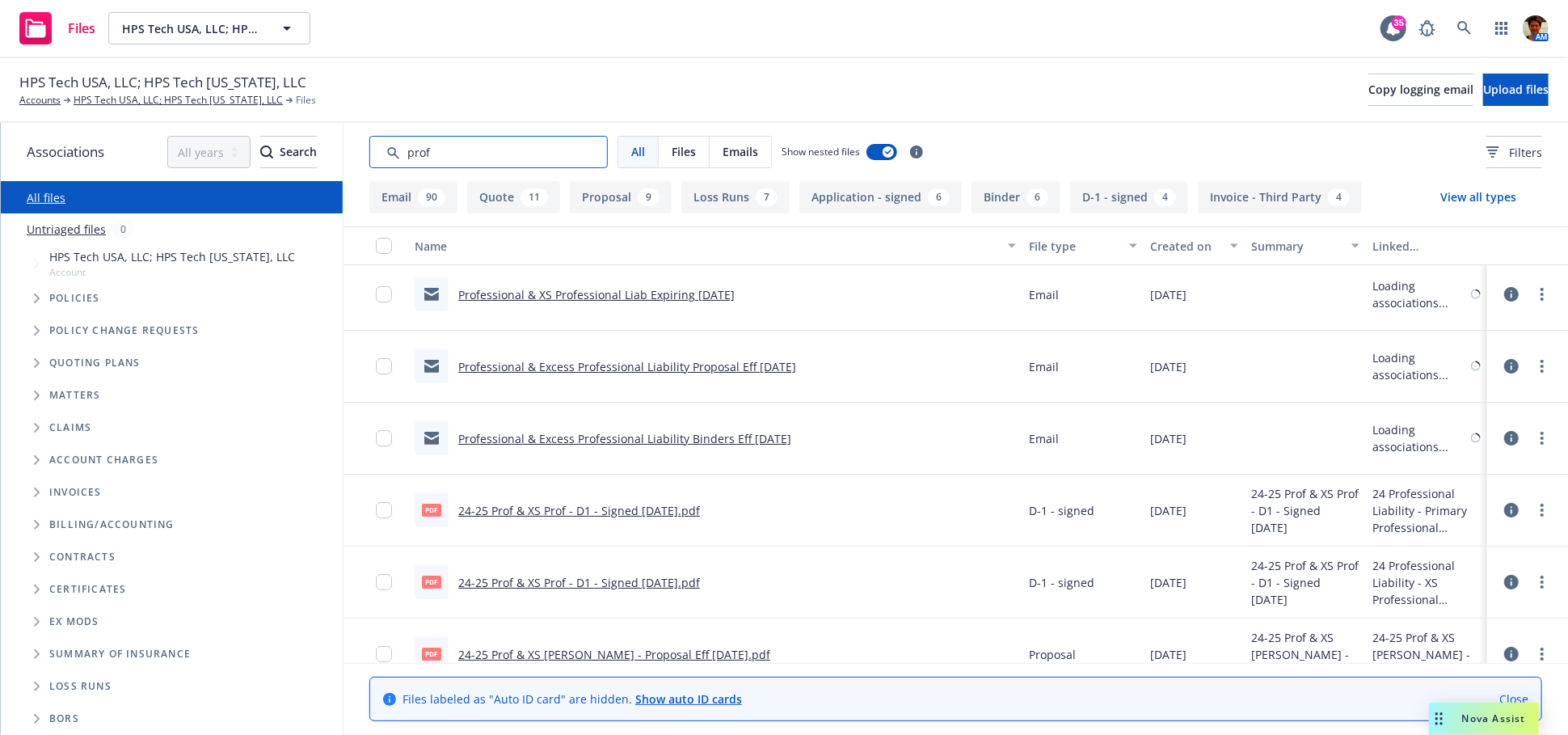
scroll to position [0, 0]
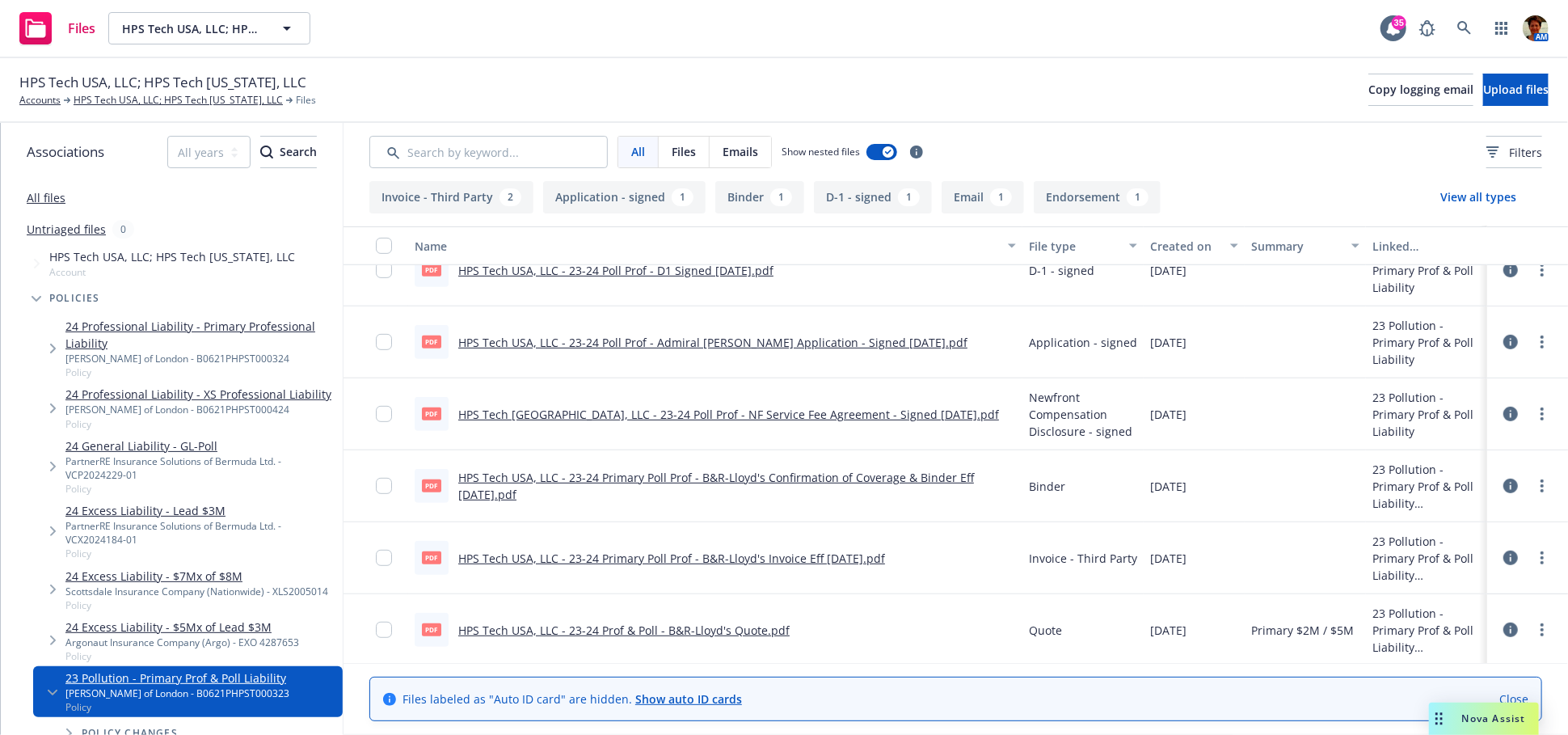
scroll to position [460, 0]
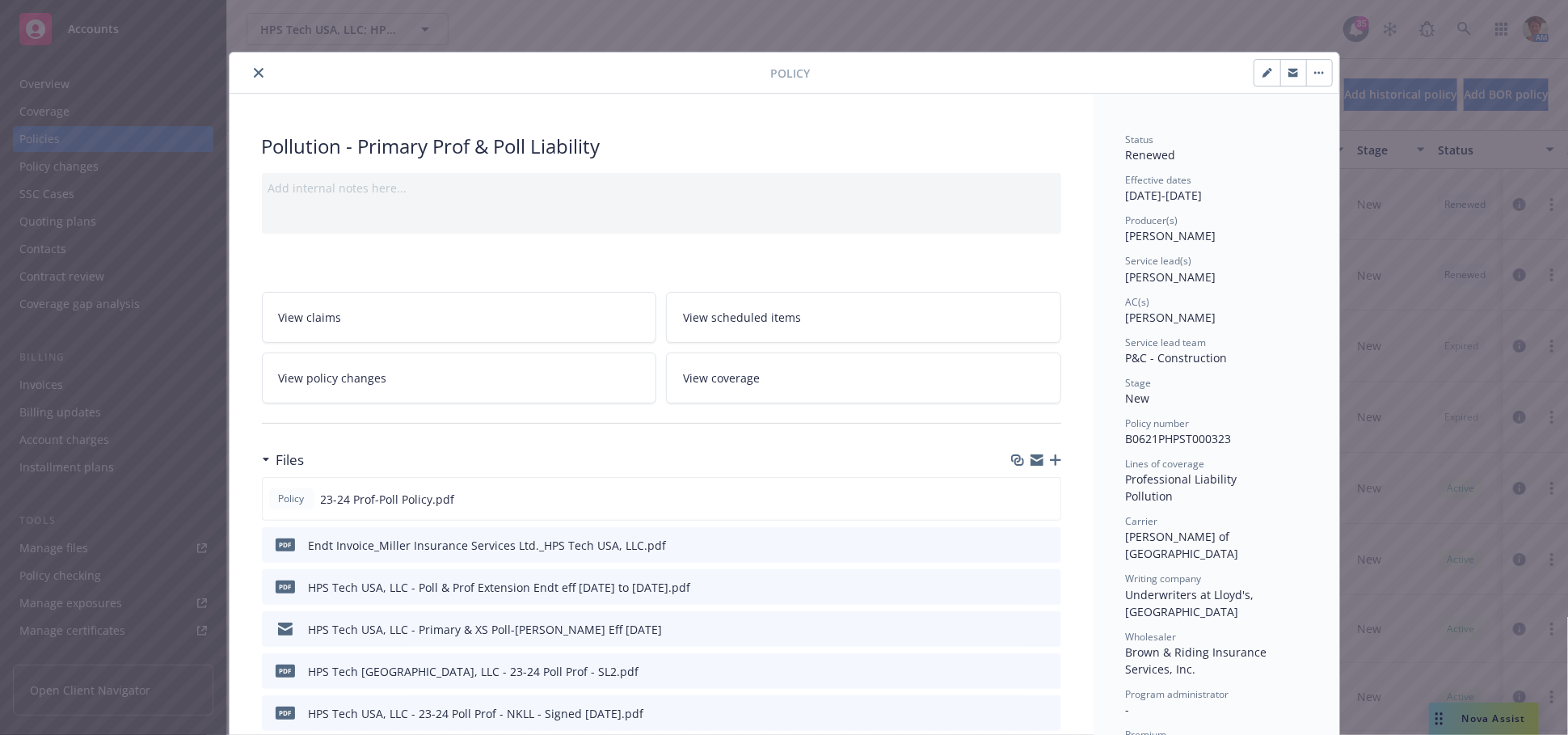
click at [254, 73] on icon "close" at bounding box center [258, 73] width 10 height 10
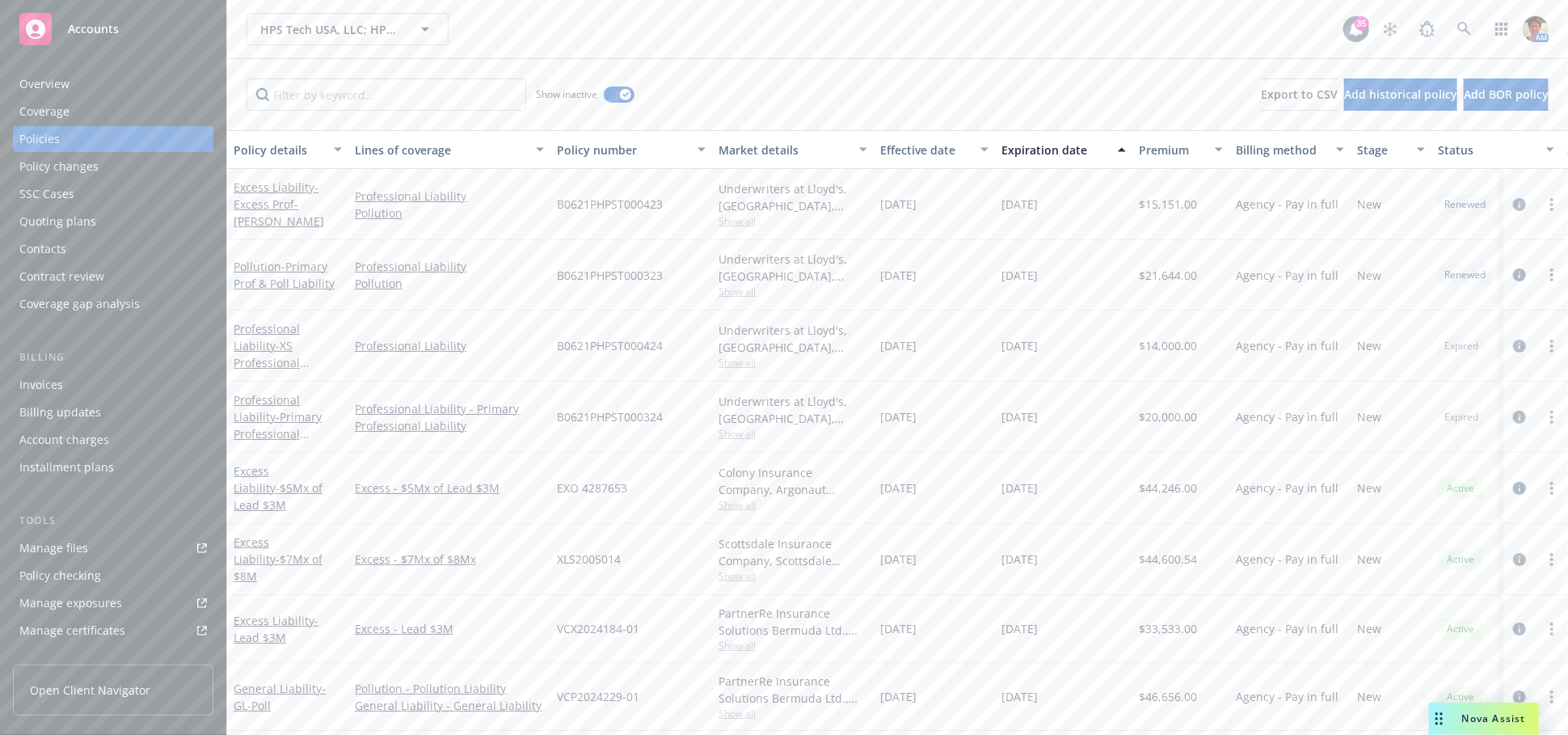
click at [50, 220] on div "Quoting plans" at bounding box center [57, 221] width 77 height 26
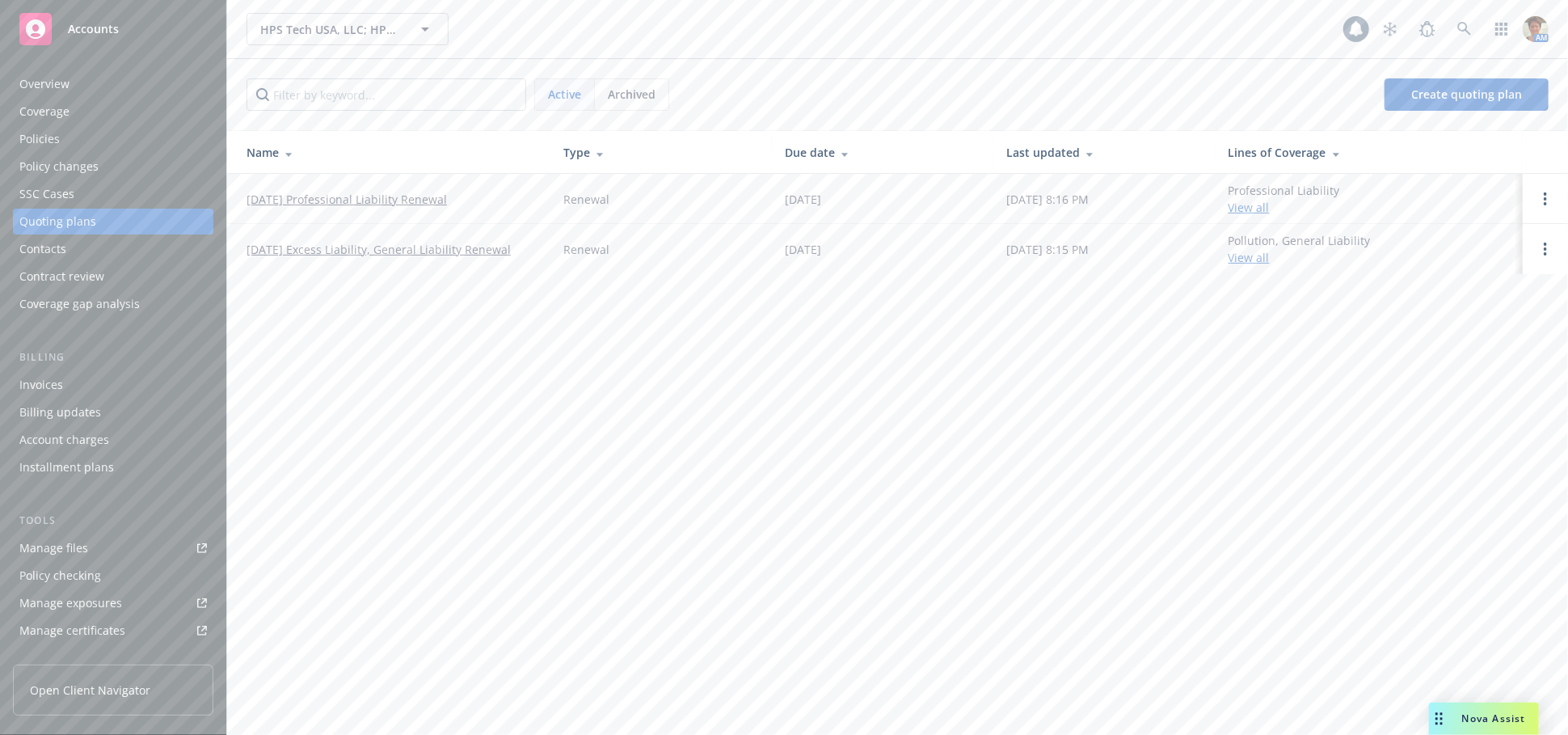
click at [645, 88] on span "Archived" at bounding box center [632, 94] width 48 height 17
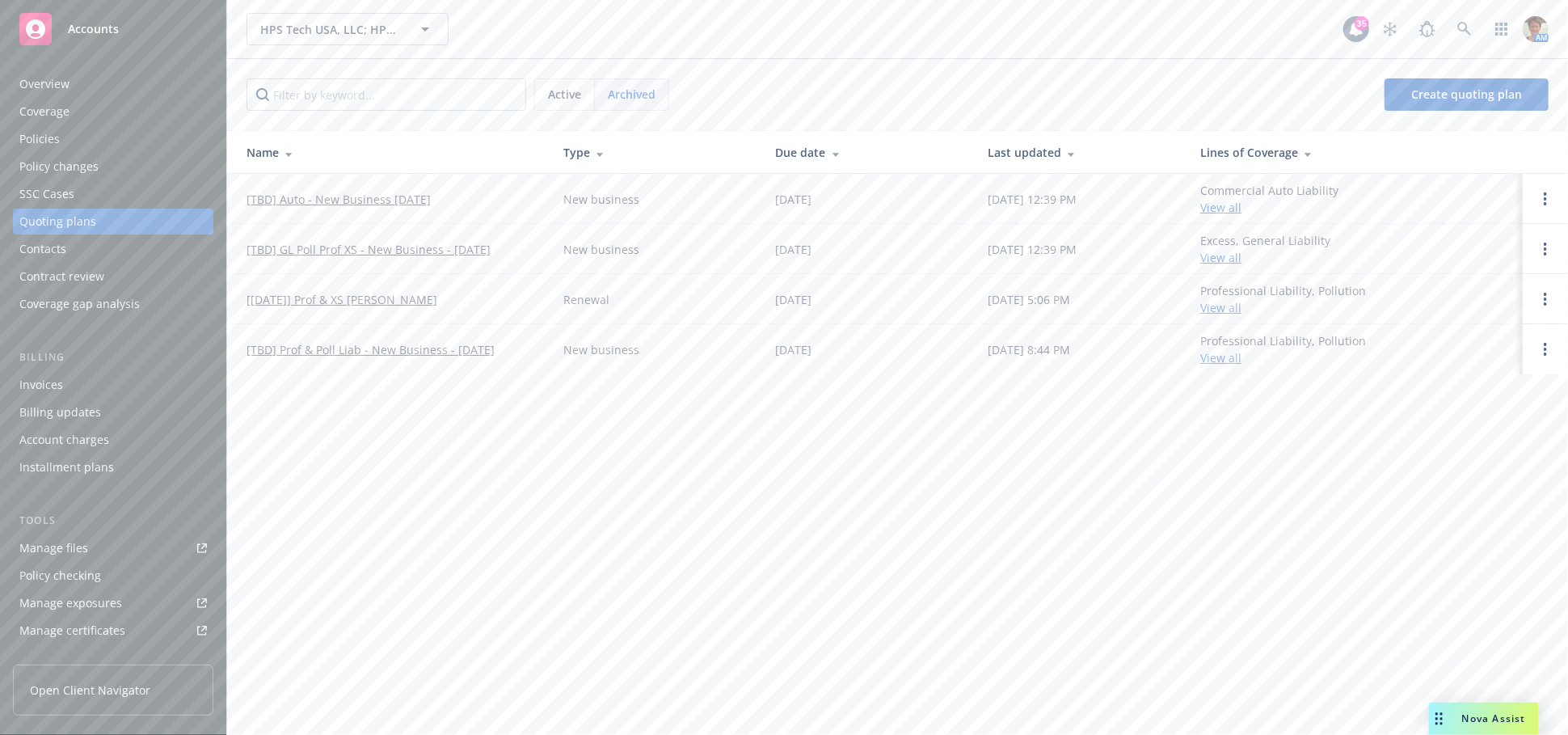
click at [424, 302] on link "[09/24/2024] Prof & XS Prof Liab - Renewal" at bounding box center [342, 299] width 190 height 17
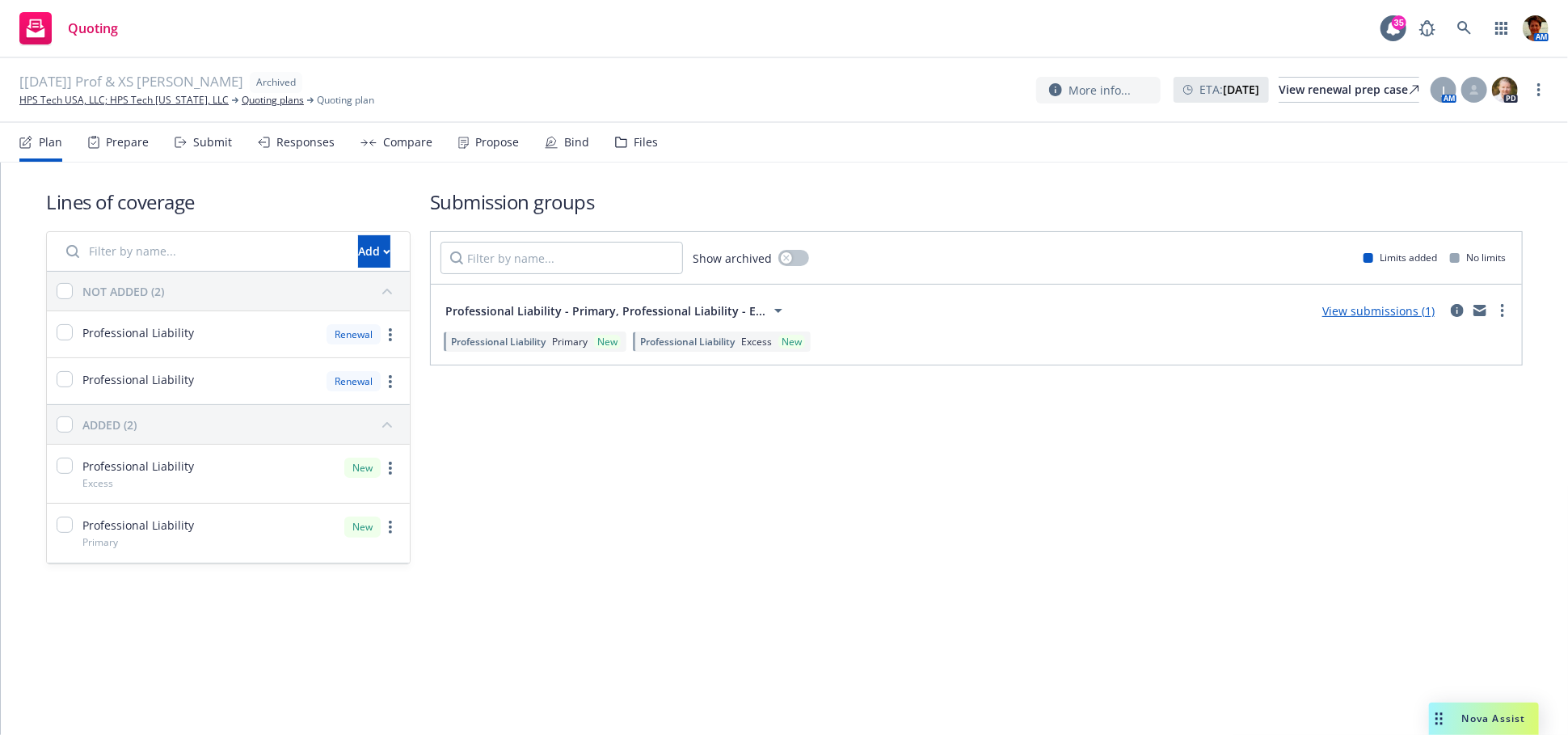
click at [301, 148] on div "Responses" at bounding box center [305, 142] width 58 height 13
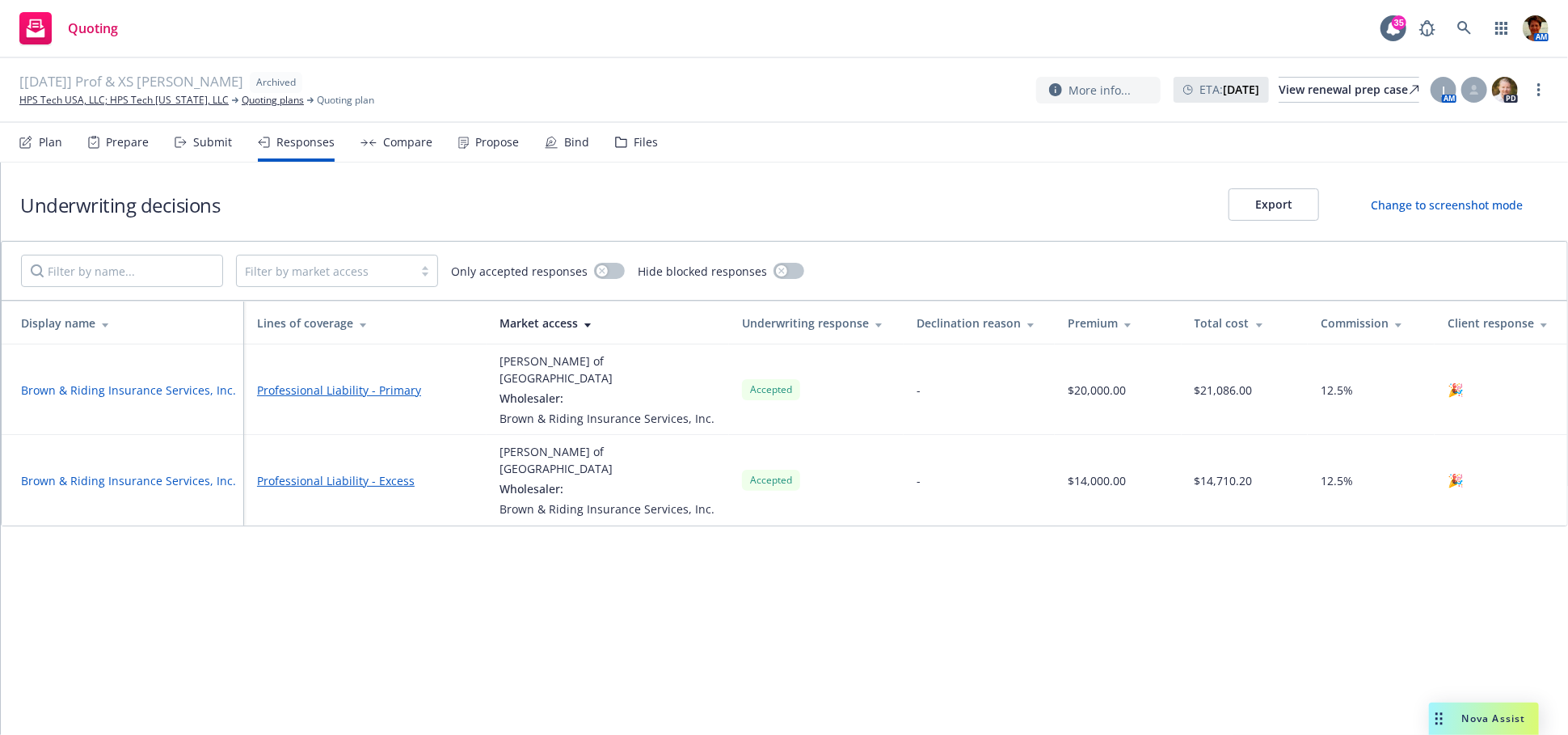
click at [405, 140] on div "Compare" at bounding box center [408, 142] width 49 height 13
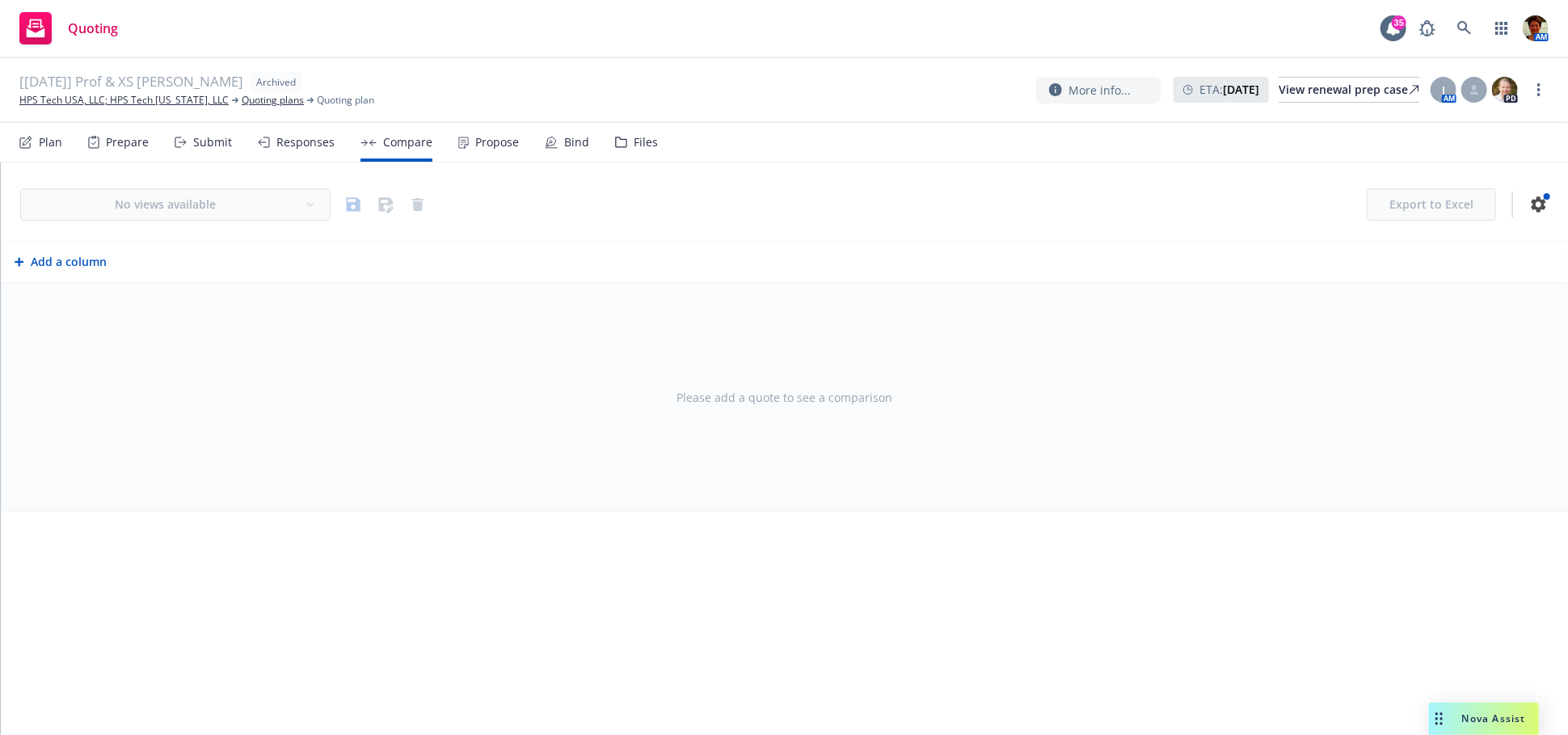
click at [475, 140] on div "Propose" at bounding box center [497, 142] width 44 height 13
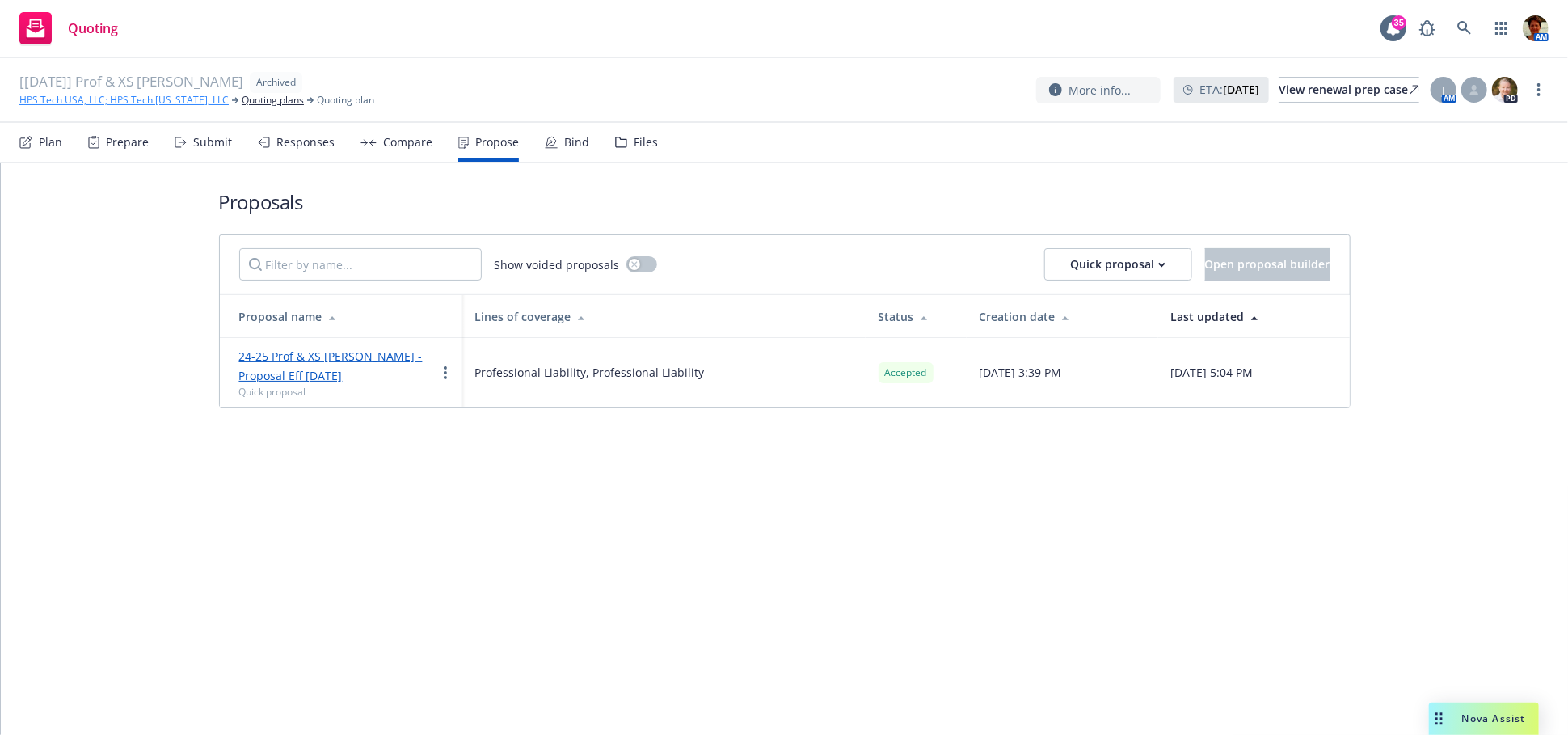
click at [160, 102] on link "HPS Tech USA, LLC; HPS Tech [US_STATE], LLC" at bounding box center [123, 101] width 209 height 15
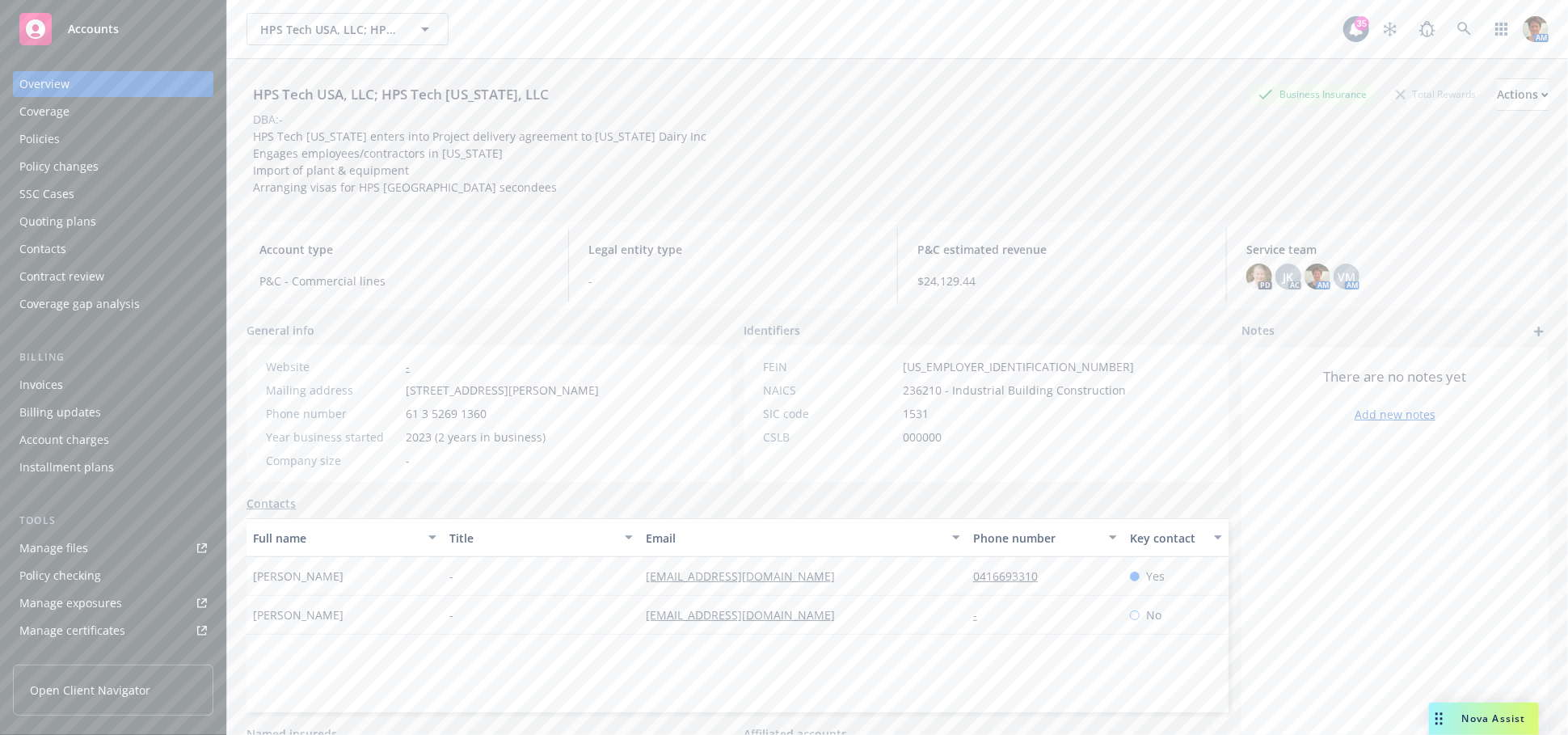
click at [75, 218] on div "Quoting plans" at bounding box center [57, 221] width 77 height 26
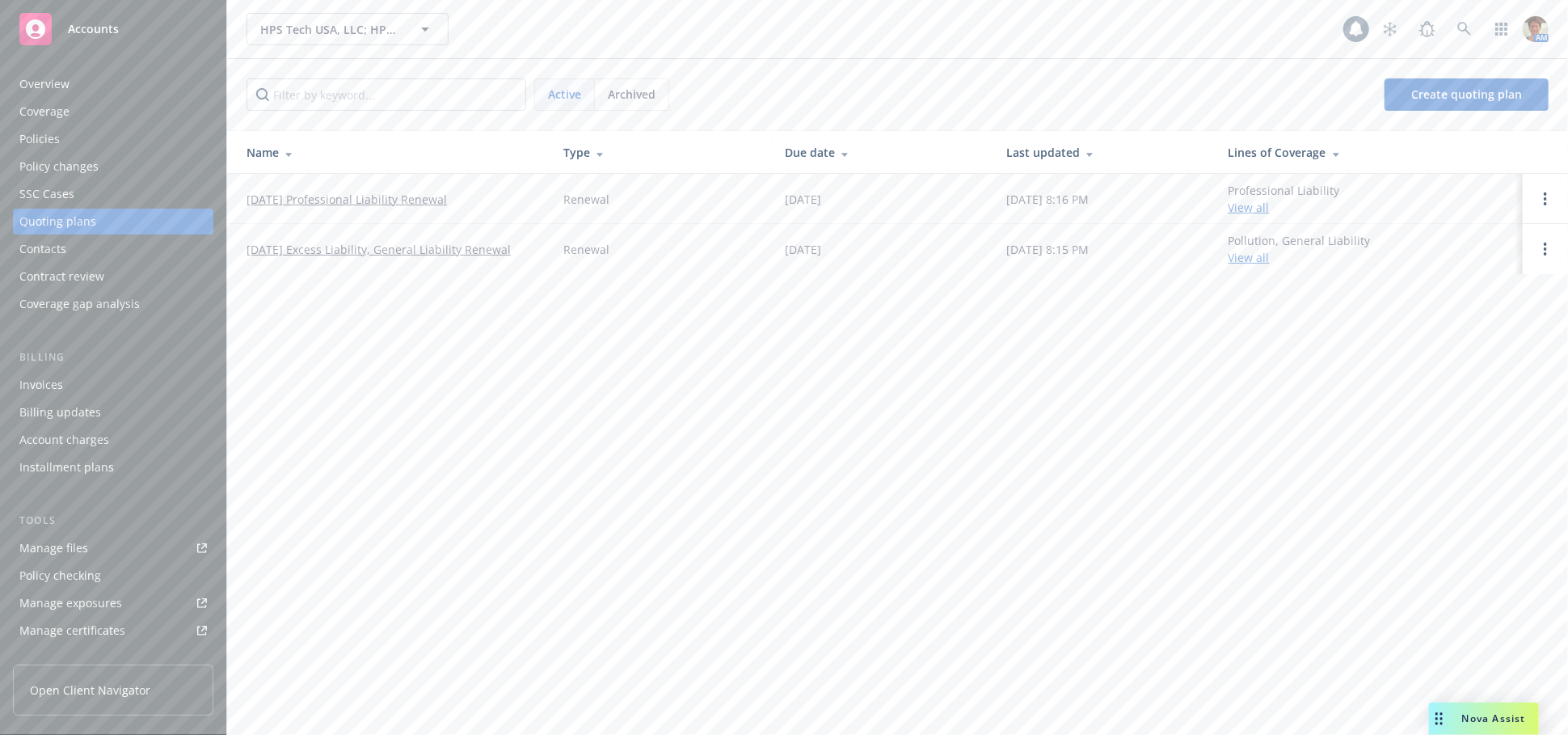
click at [632, 94] on span "Archived" at bounding box center [632, 94] width 48 height 17
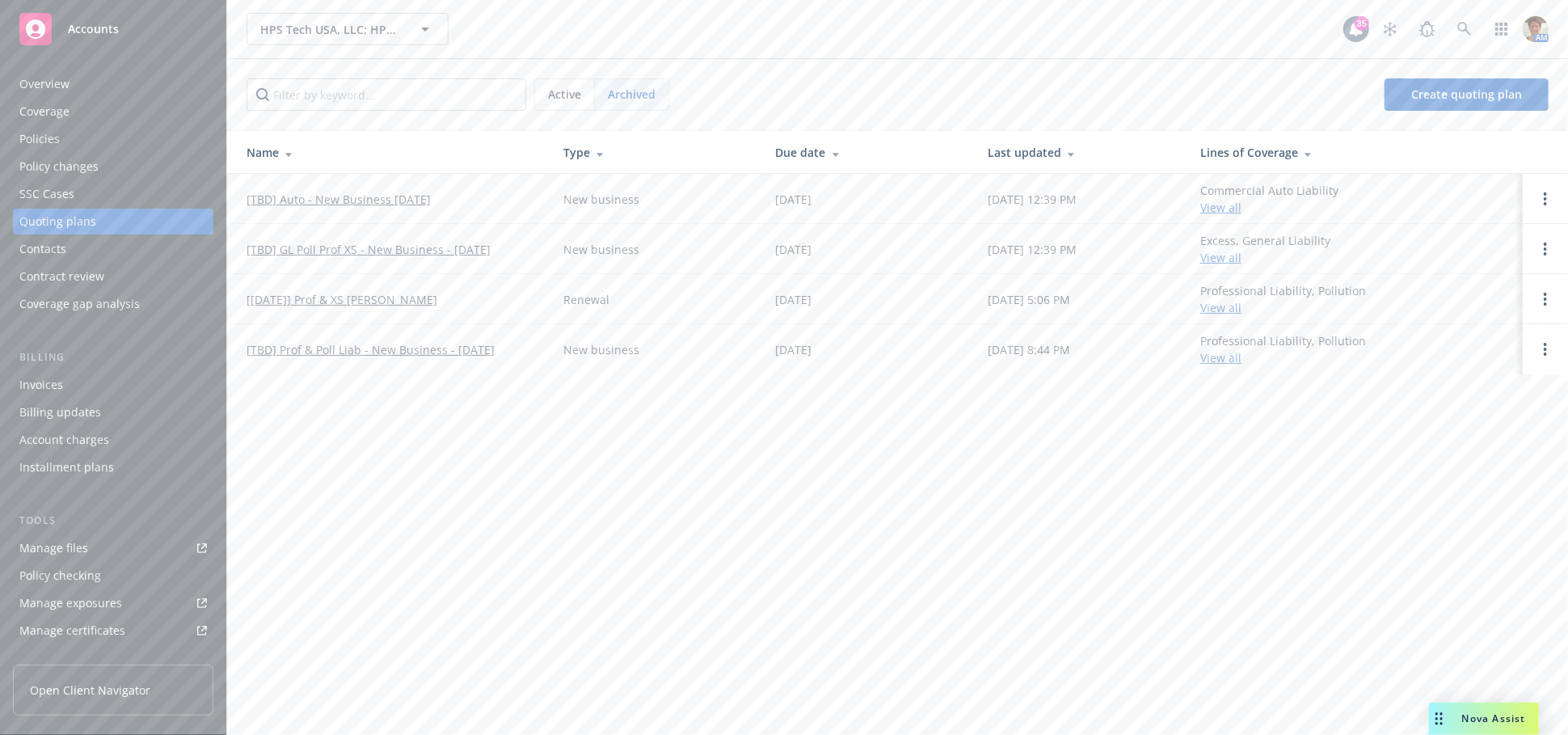
click at [378, 297] on link "[[DATE]] Prof & XS [PERSON_NAME]" at bounding box center [342, 299] width 190 height 17
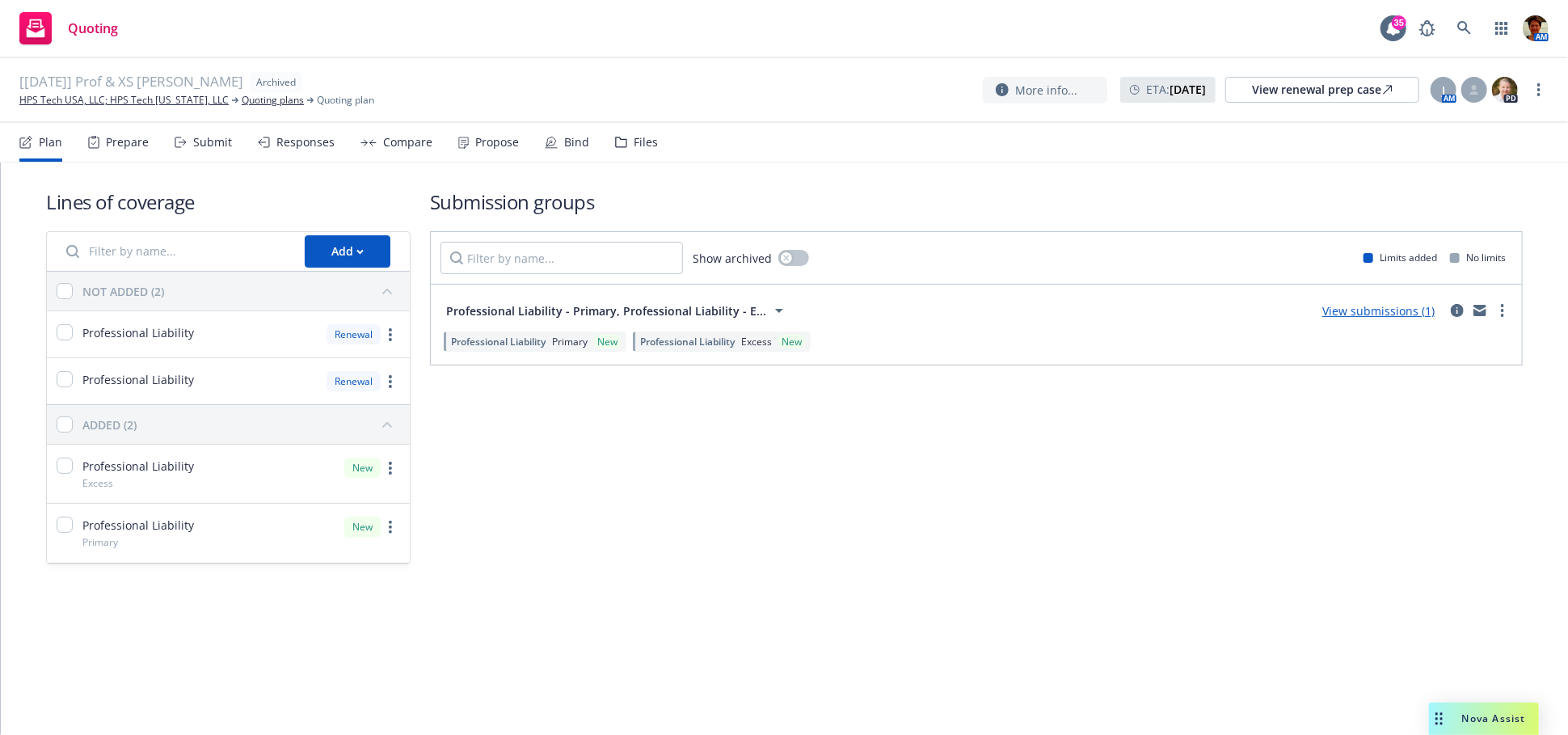
click at [641, 145] on div "Files" at bounding box center [645, 142] width 24 height 13
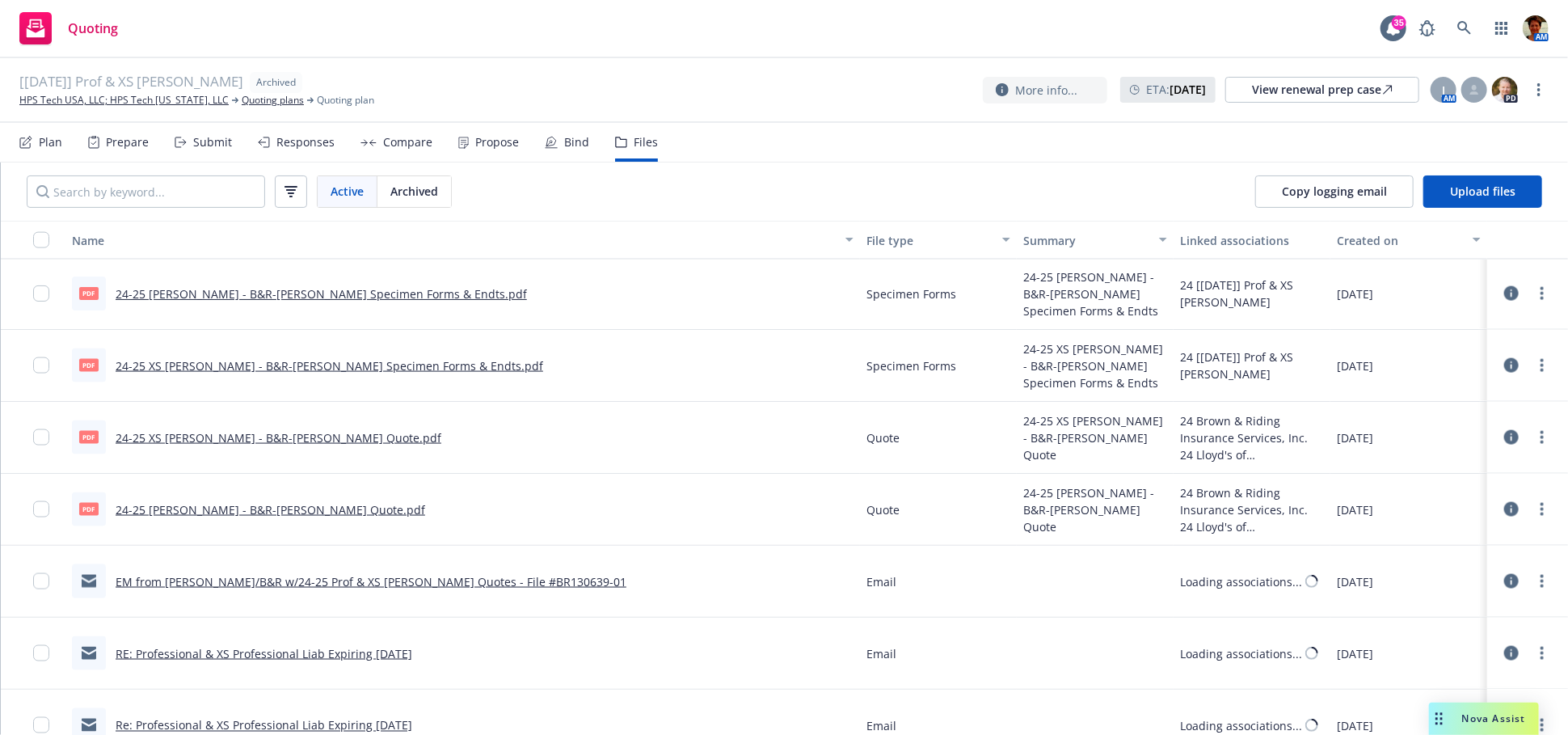
scroll to position [1617, 0]
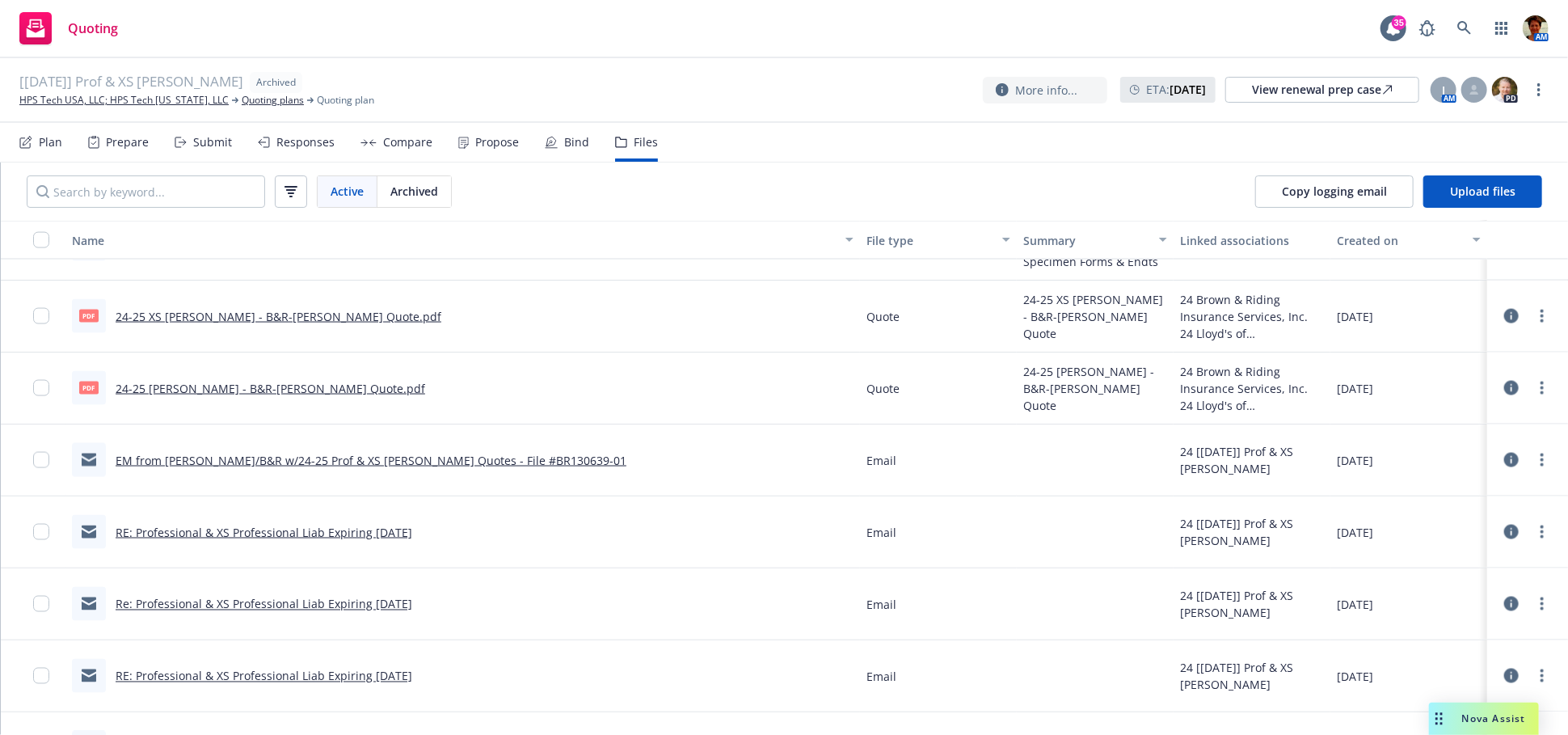
click at [302, 533] on link "RE: Professional & XS Professional Liab Expiring 08/24/2024" at bounding box center [264, 532] width 296 height 15
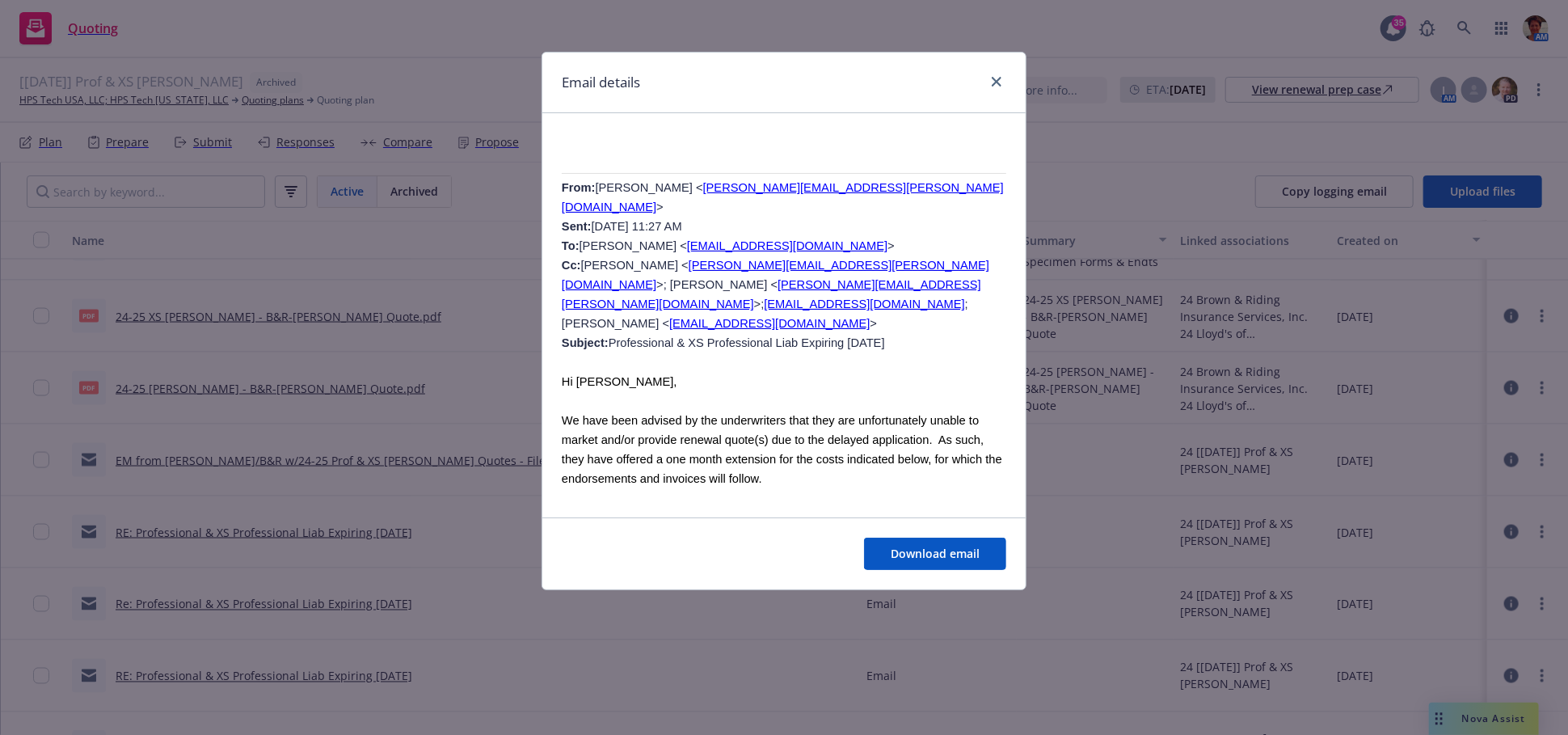
scroll to position [5837, 0]
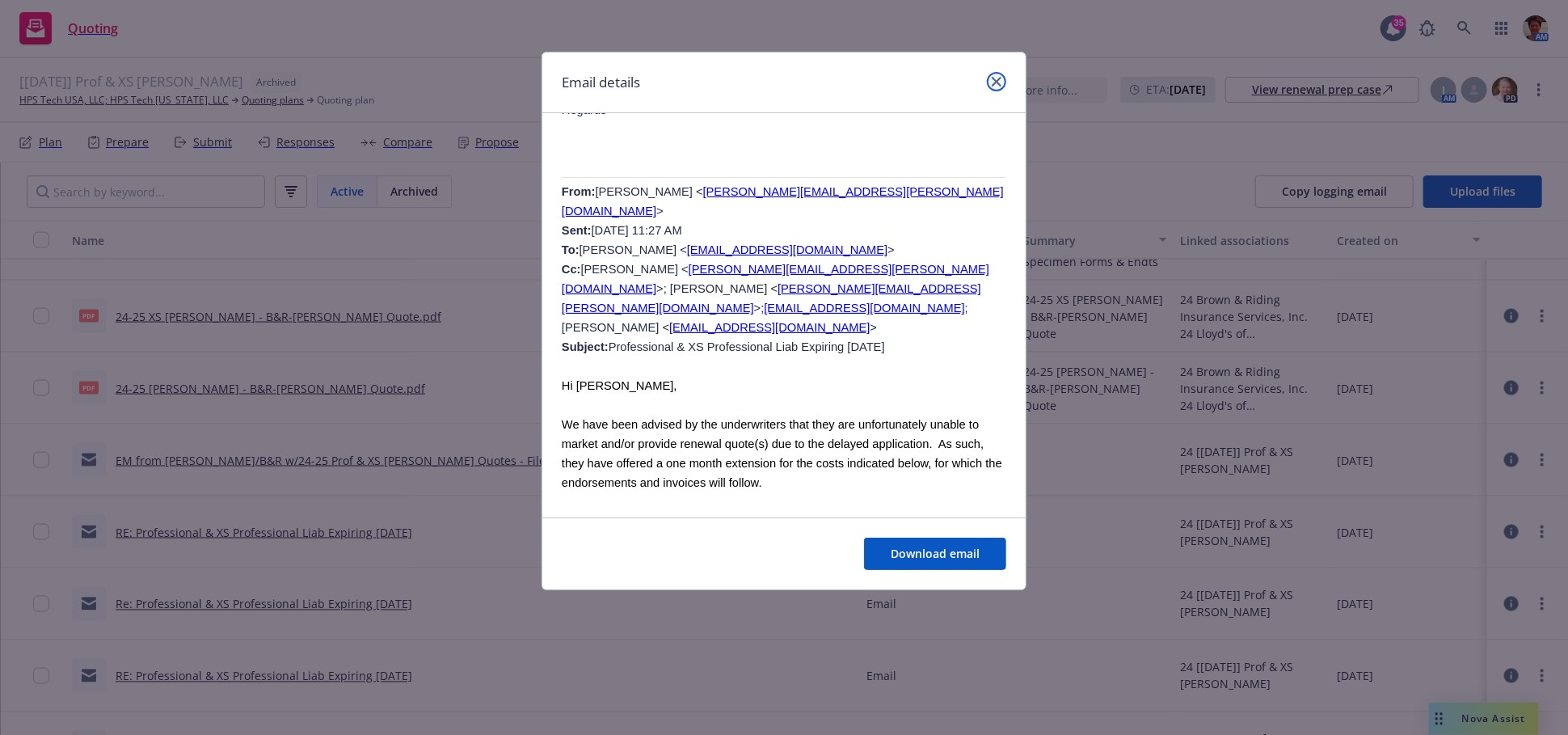
click at [1002, 77] on link "close" at bounding box center [996, 81] width 19 height 19
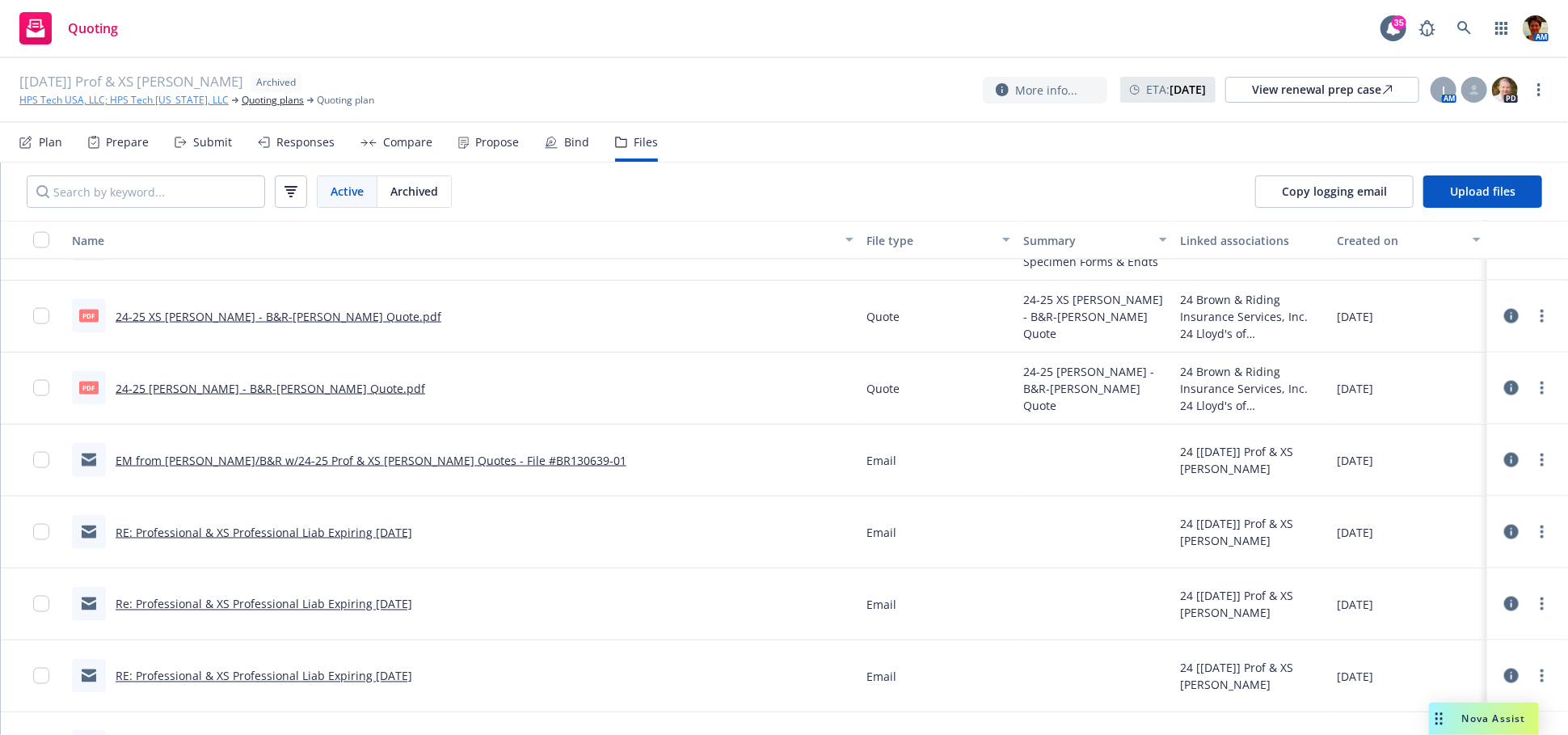
click at [159, 101] on link "HPS Tech USA, LLC; HPS Tech [US_STATE], LLC" at bounding box center [123, 101] width 209 height 15
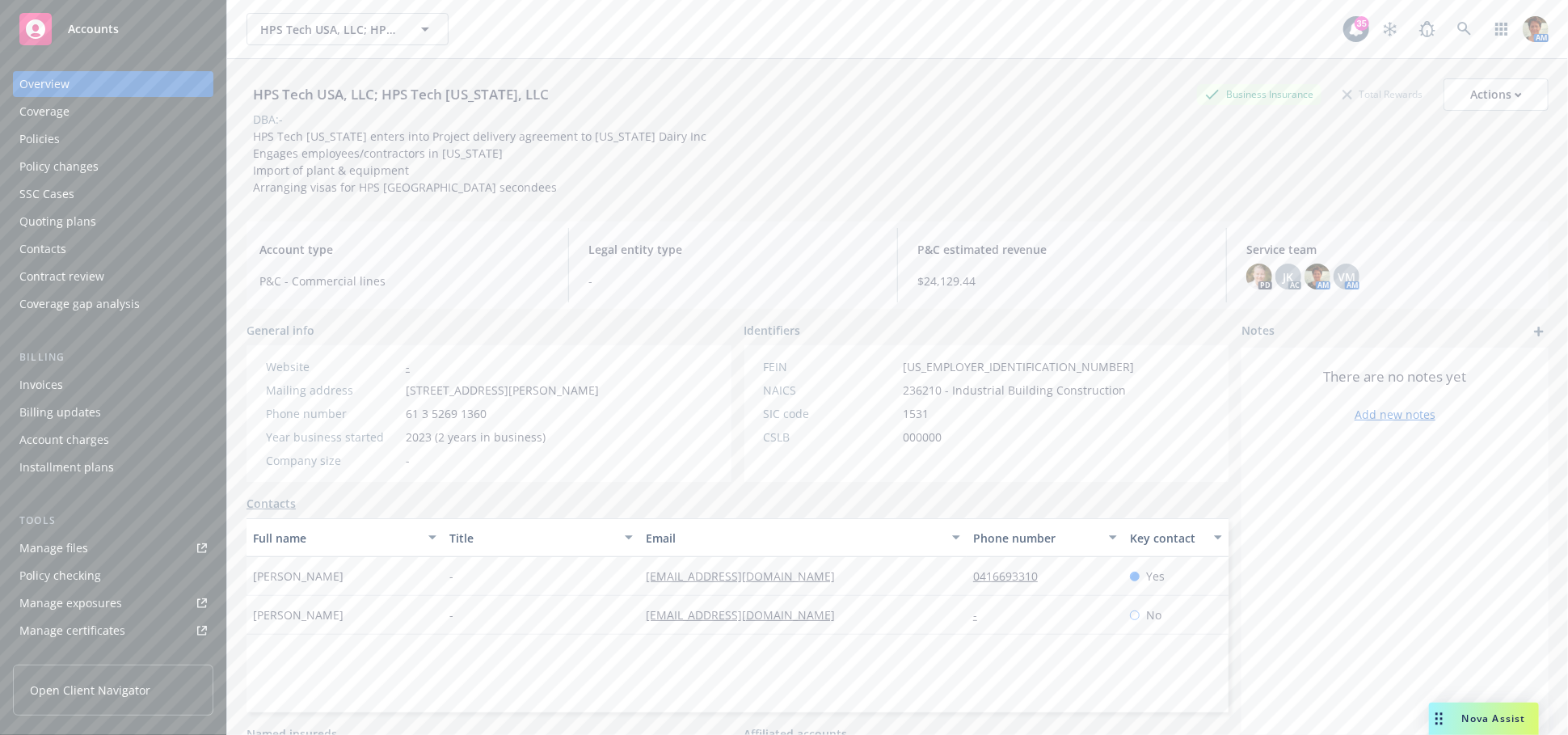
click at [92, 215] on div "Quoting plans" at bounding box center [57, 221] width 77 height 26
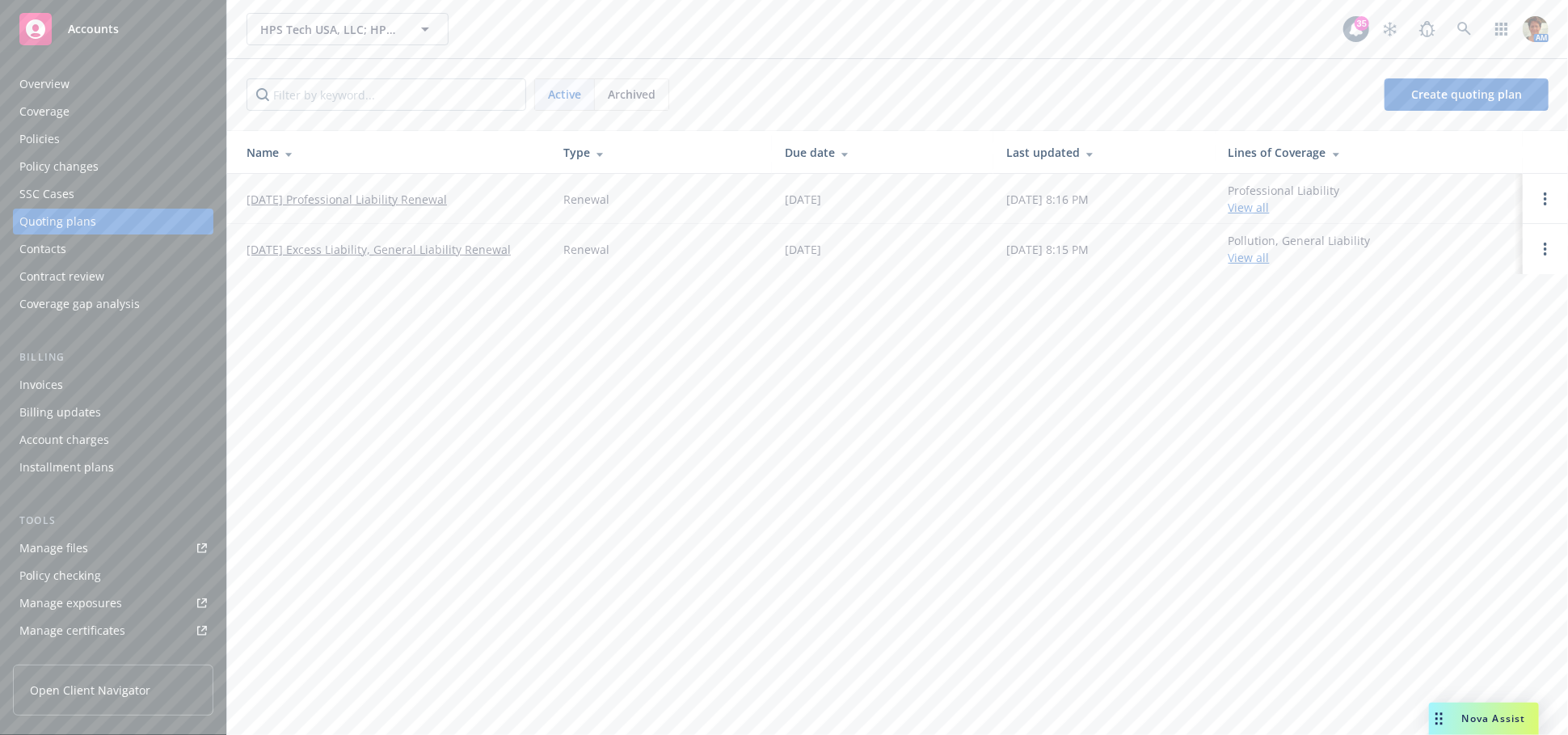
click at [336, 195] on link "[DATE] Professional Liability Renewal" at bounding box center [346, 198] width 200 height 17
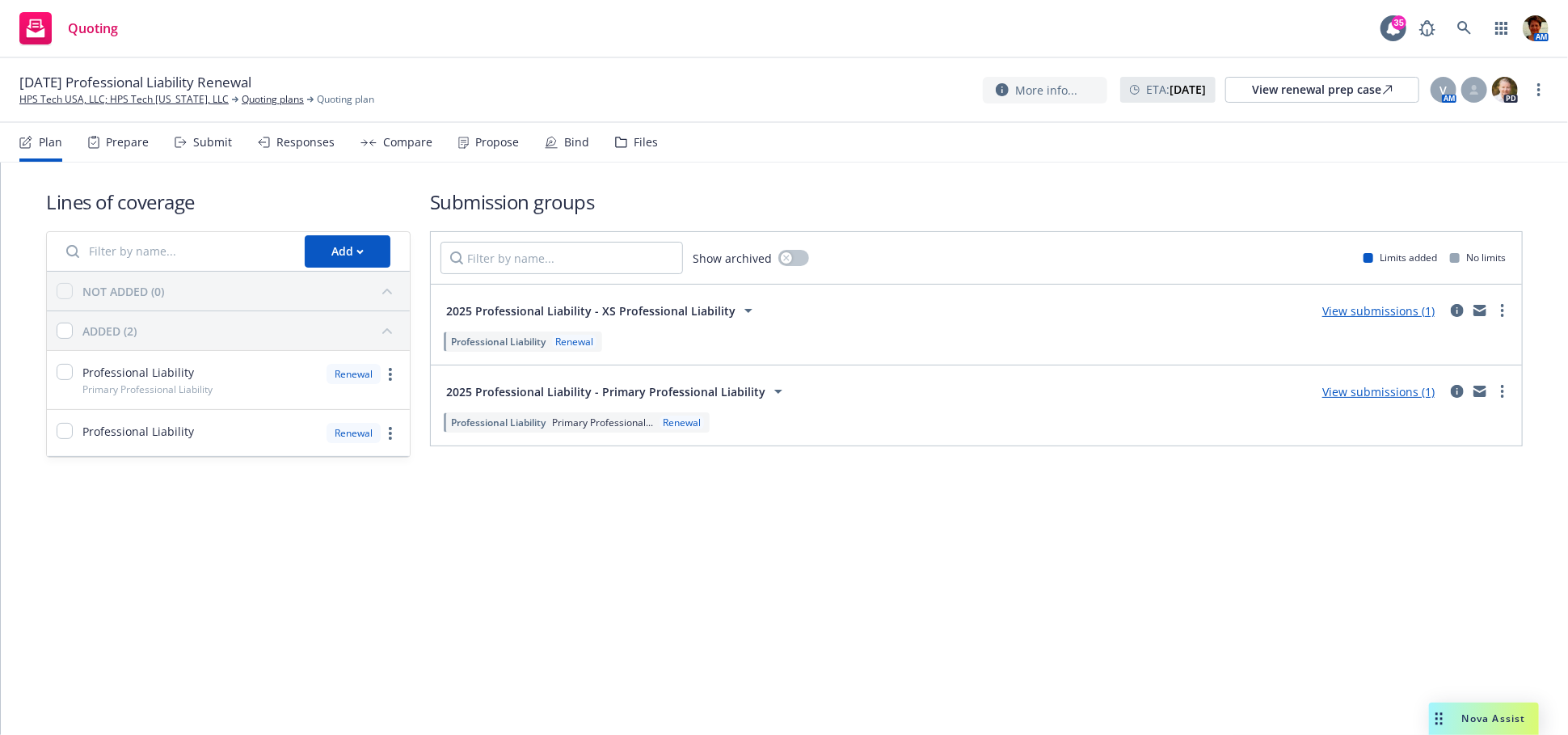
click at [635, 147] on div "Files" at bounding box center [645, 142] width 24 height 13
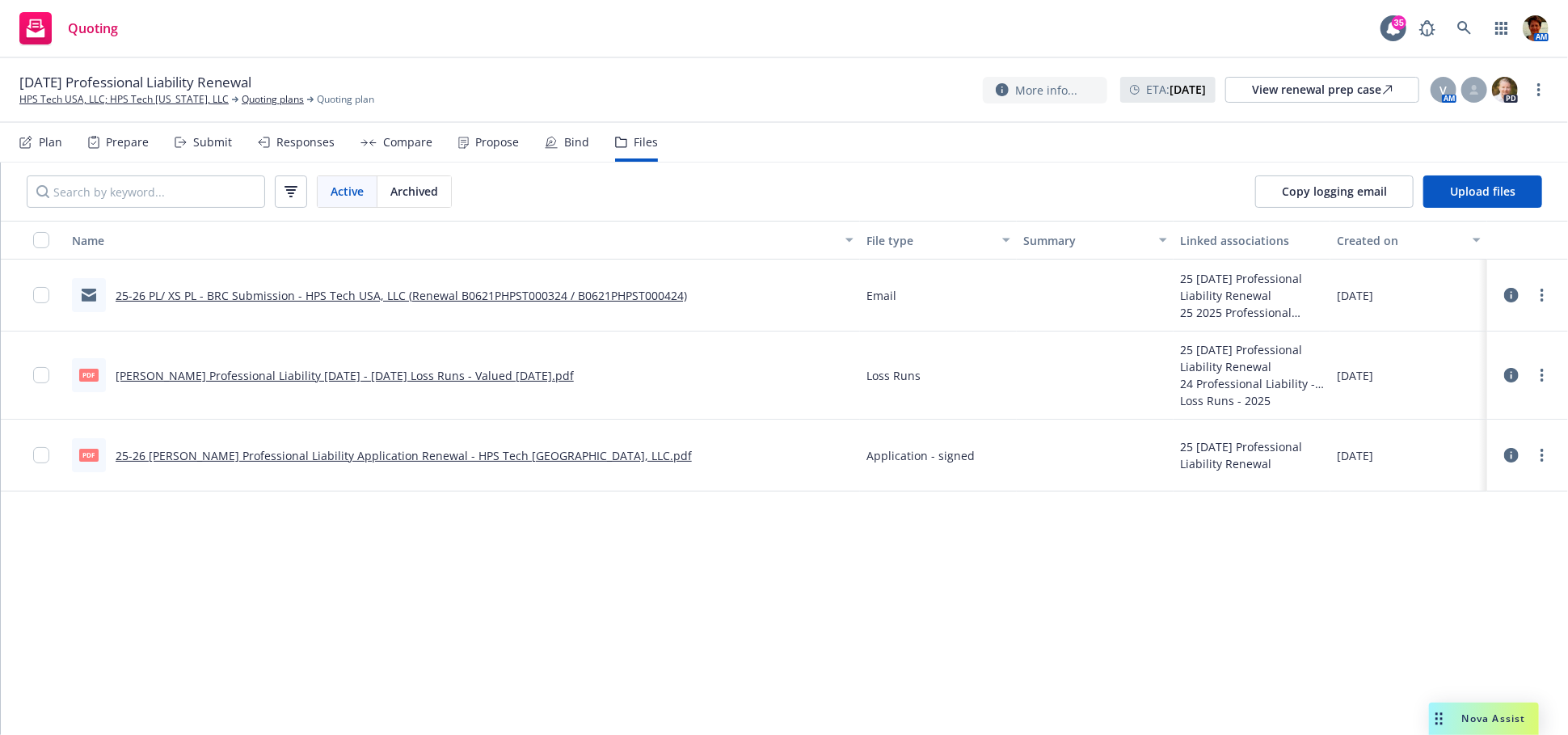
click at [236, 294] on link "25-26 PL/ XS PL - BRC Submission - HPS Tech USA, LLC (Renewal B0621PHPST000324 …" at bounding box center [402, 295] width 572 height 15
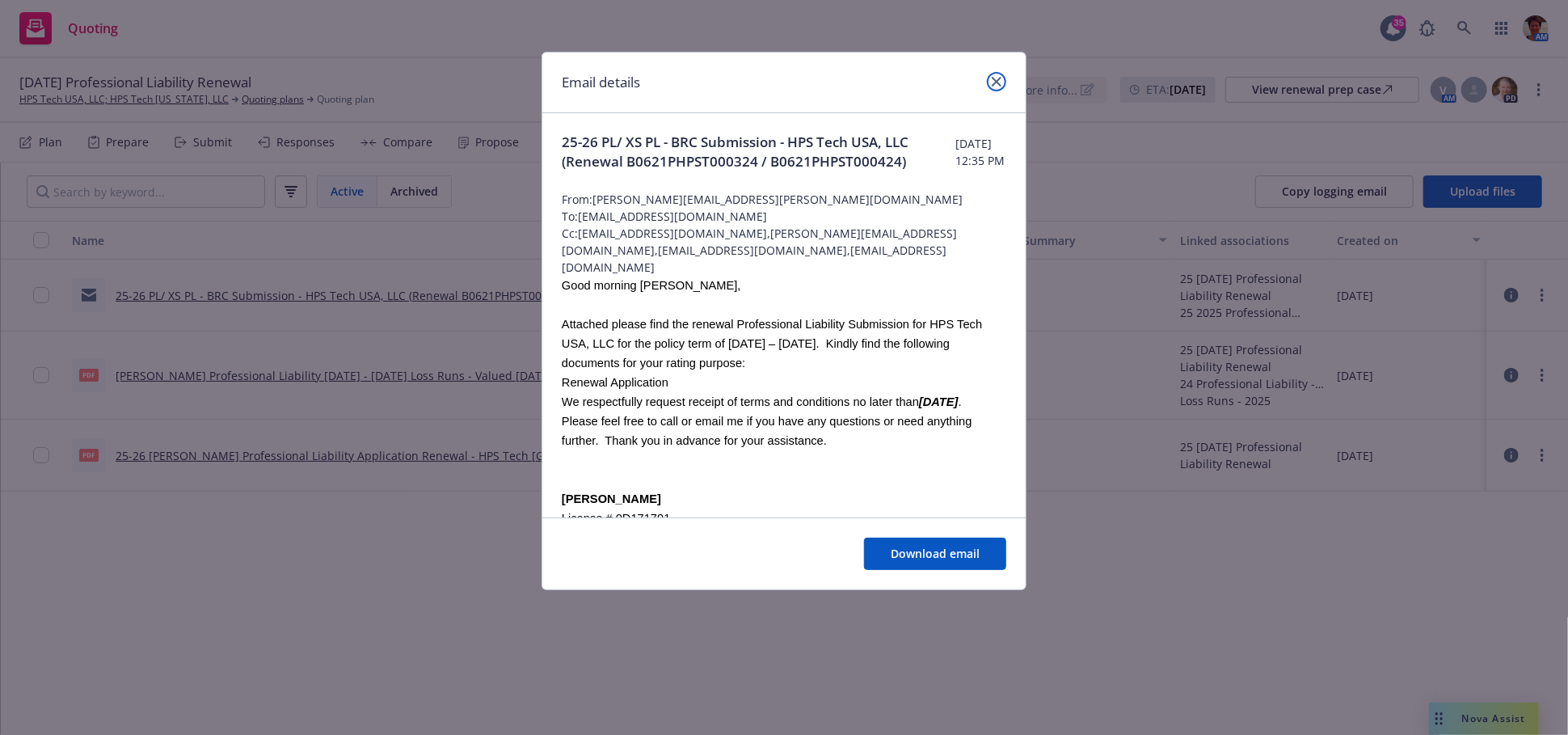
drag, startPoint x: 1002, startPoint y: 82, endPoint x: 982, endPoint y: 84, distance: 20.1
click at [1000, 82] on link "close" at bounding box center [996, 81] width 19 height 19
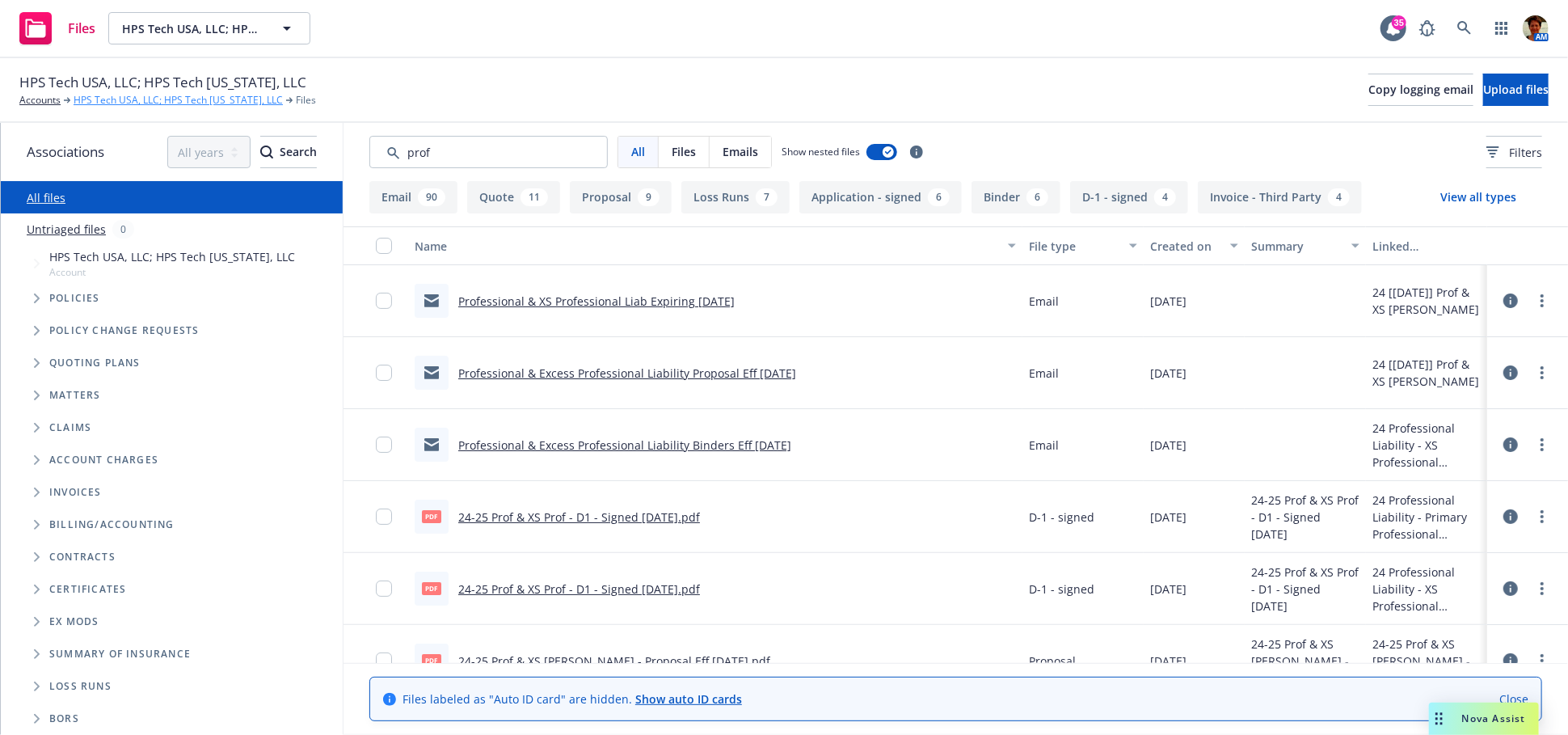
click at [227, 97] on link "HPS Tech USA, LLC; HPS Tech [US_STATE], LLC" at bounding box center [178, 101] width 209 height 15
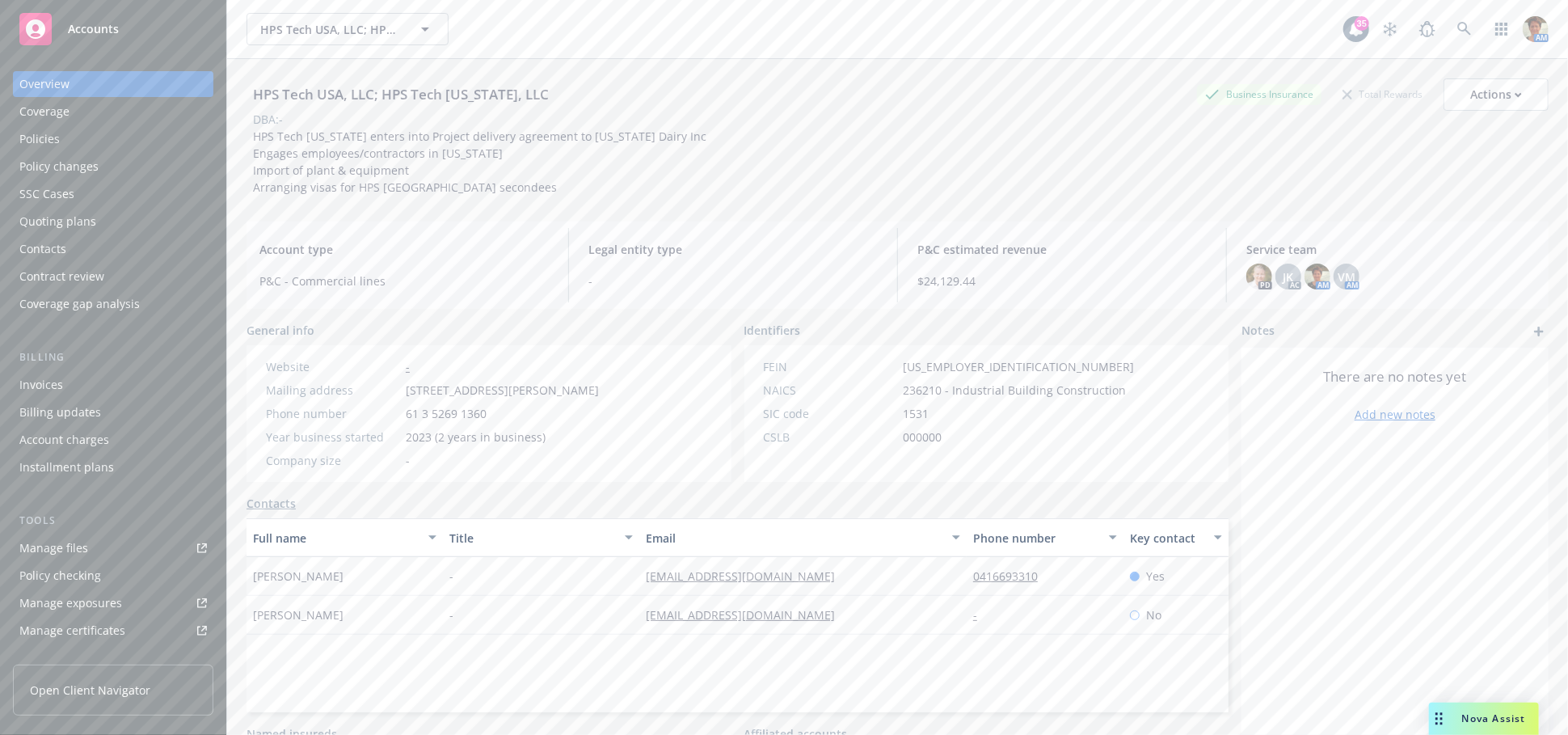
click at [53, 143] on div "Policies" at bounding box center [39, 139] width 41 height 26
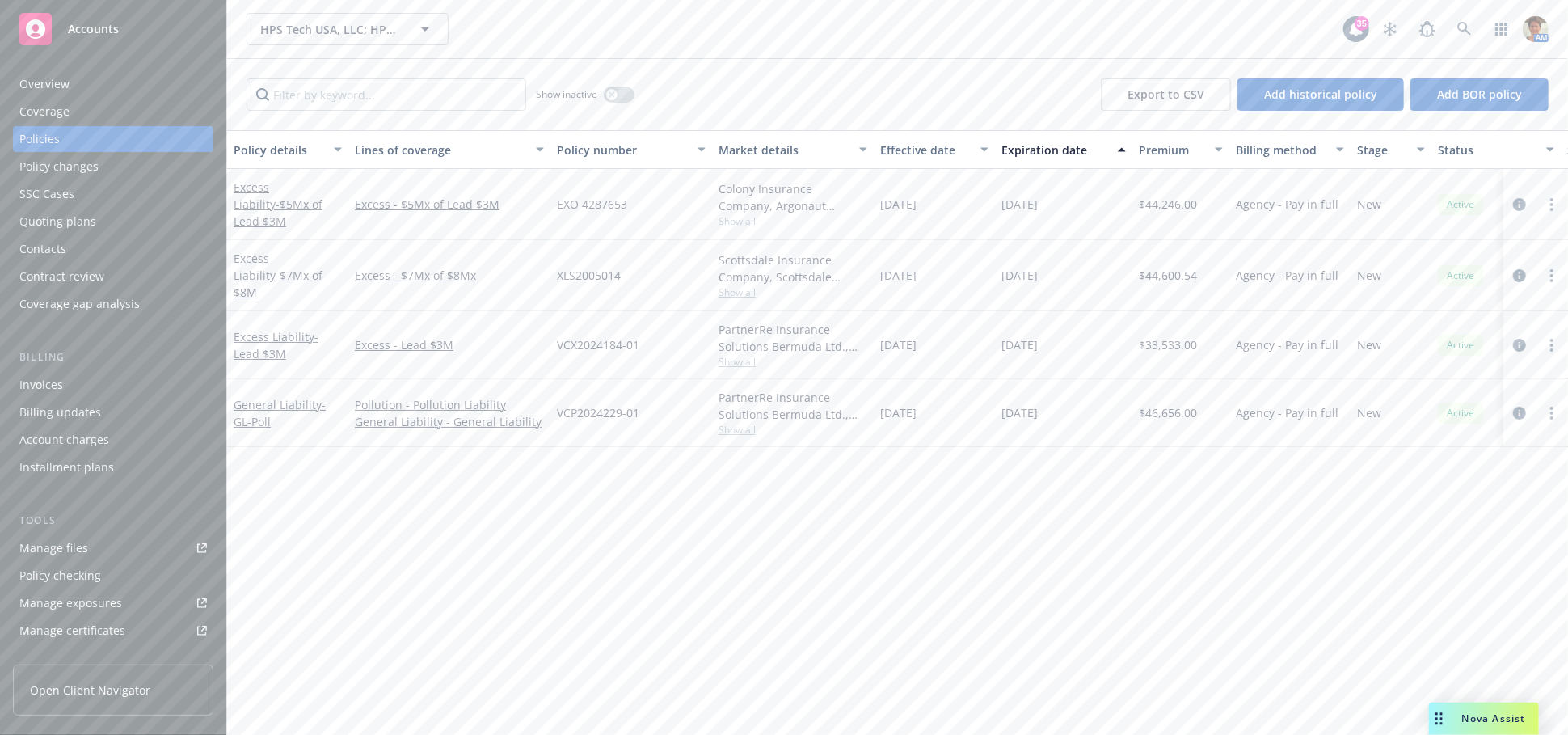
click at [79, 550] on div "Manage files" at bounding box center [53, 547] width 69 height 26
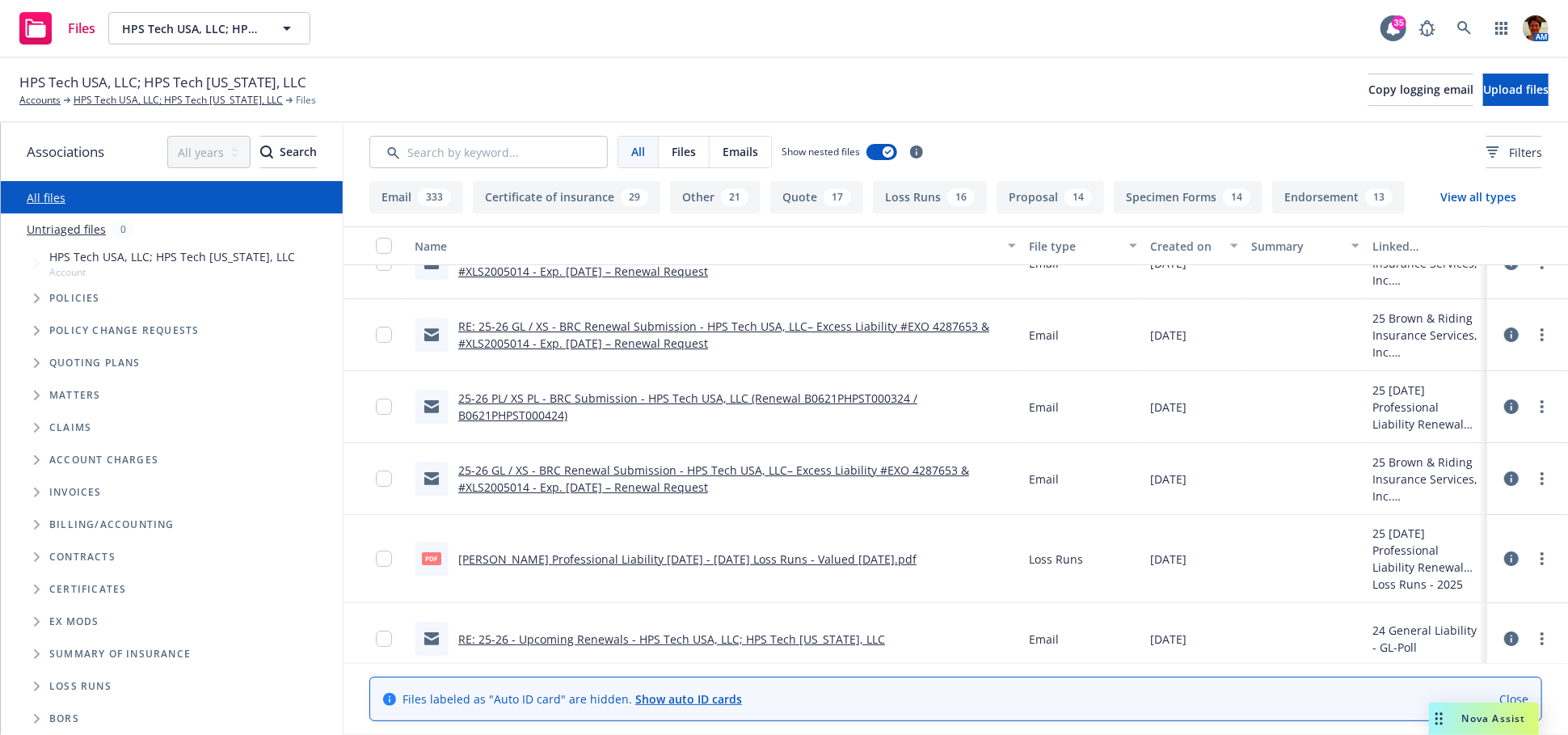
scroll to position [3681, 0]
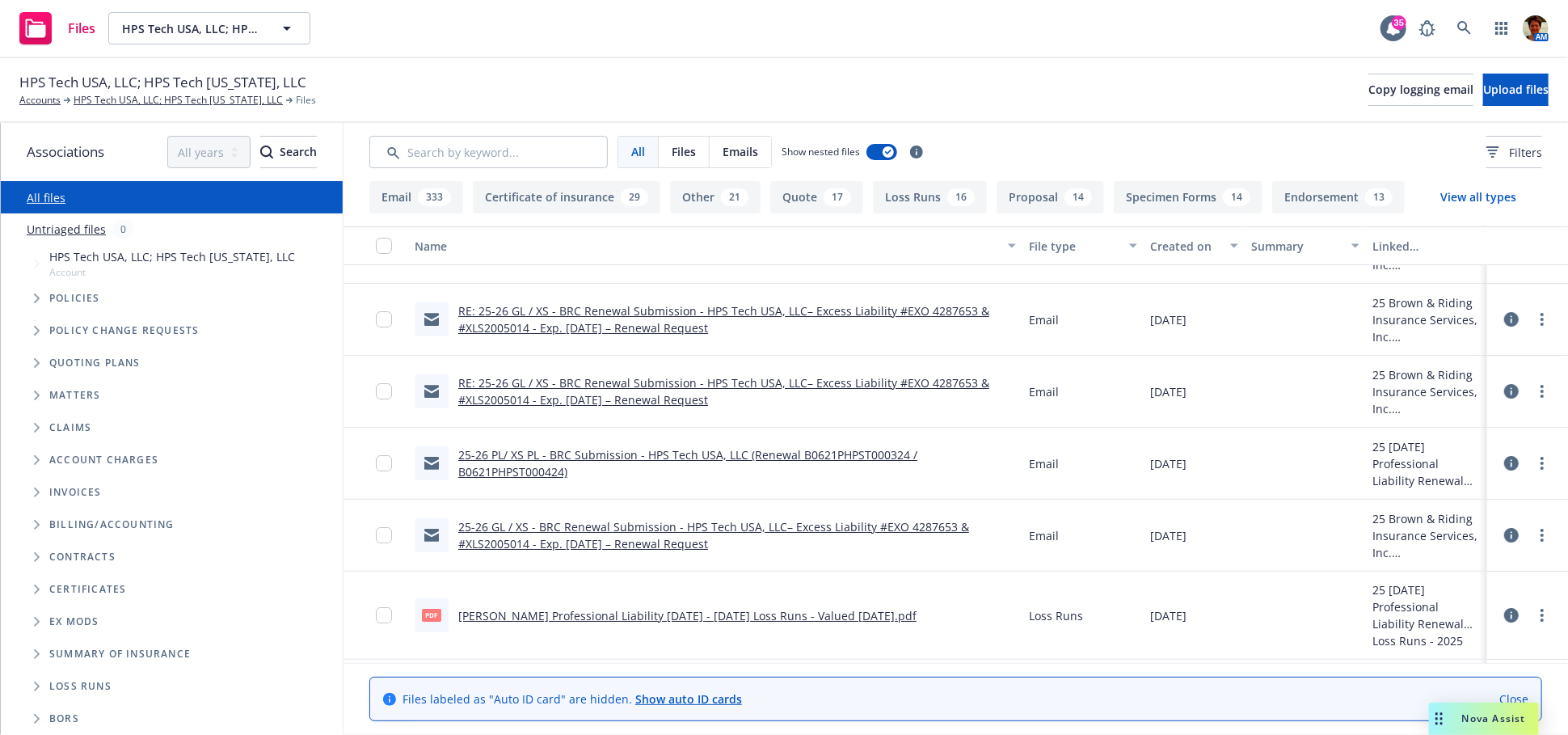
click at [615, 392] on link "RE: 25-26 GL / XS - BRC Renewal Submission - HPS Tech USA, LLC– Excess Liabilit…" at bounding box center [724, 392] width 531 height 33
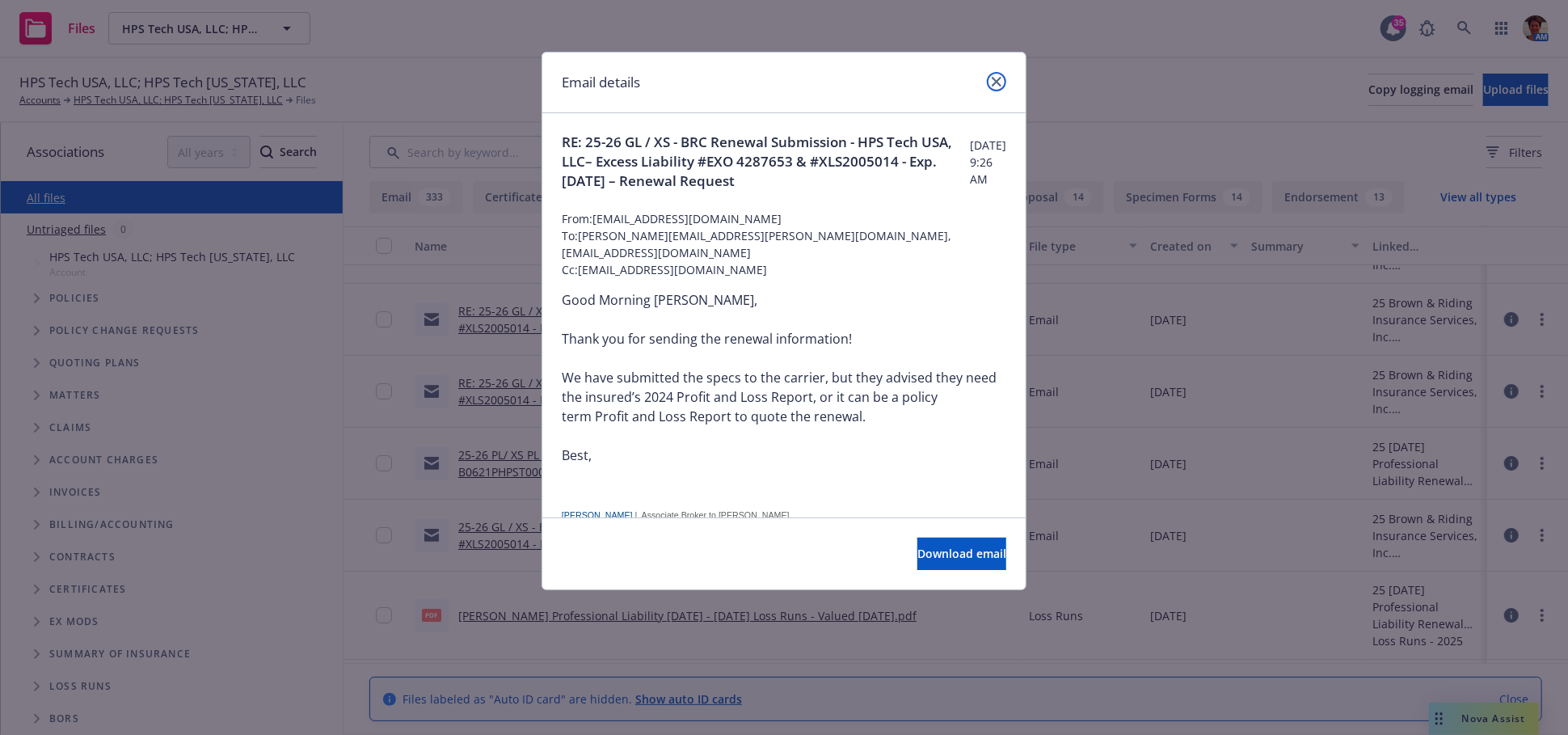
click at [997, 78] on icon "close" at bounding box center [996, 82] width 10 height 10
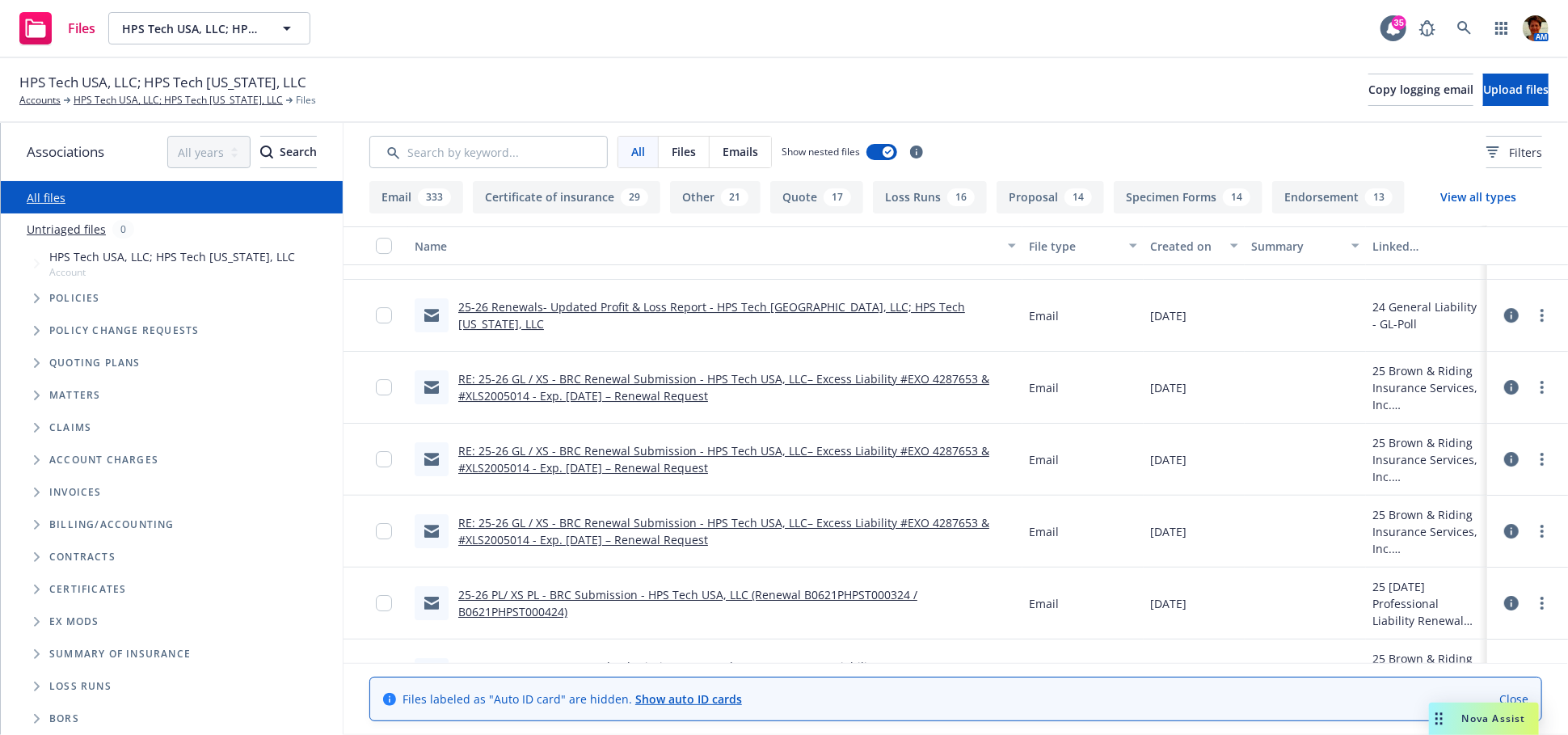
scroll to position [3502, 0]
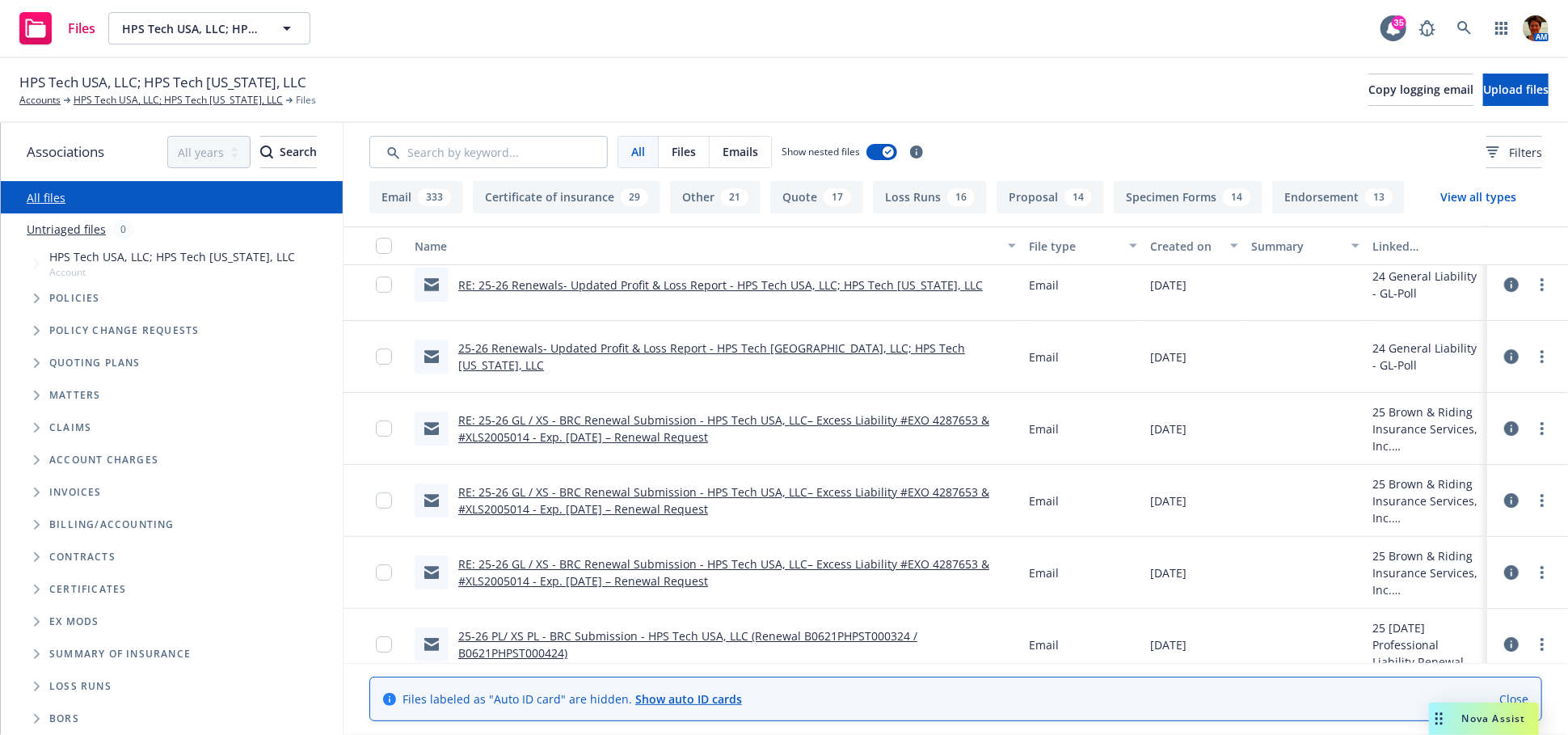
click at [572, 355] on link "25-26 Renewals- Updated Profit & Loss Report - HPS Tech USA, LLC; HPS Tech Cali…" at bounding box center [711, 356] width 507 height 33
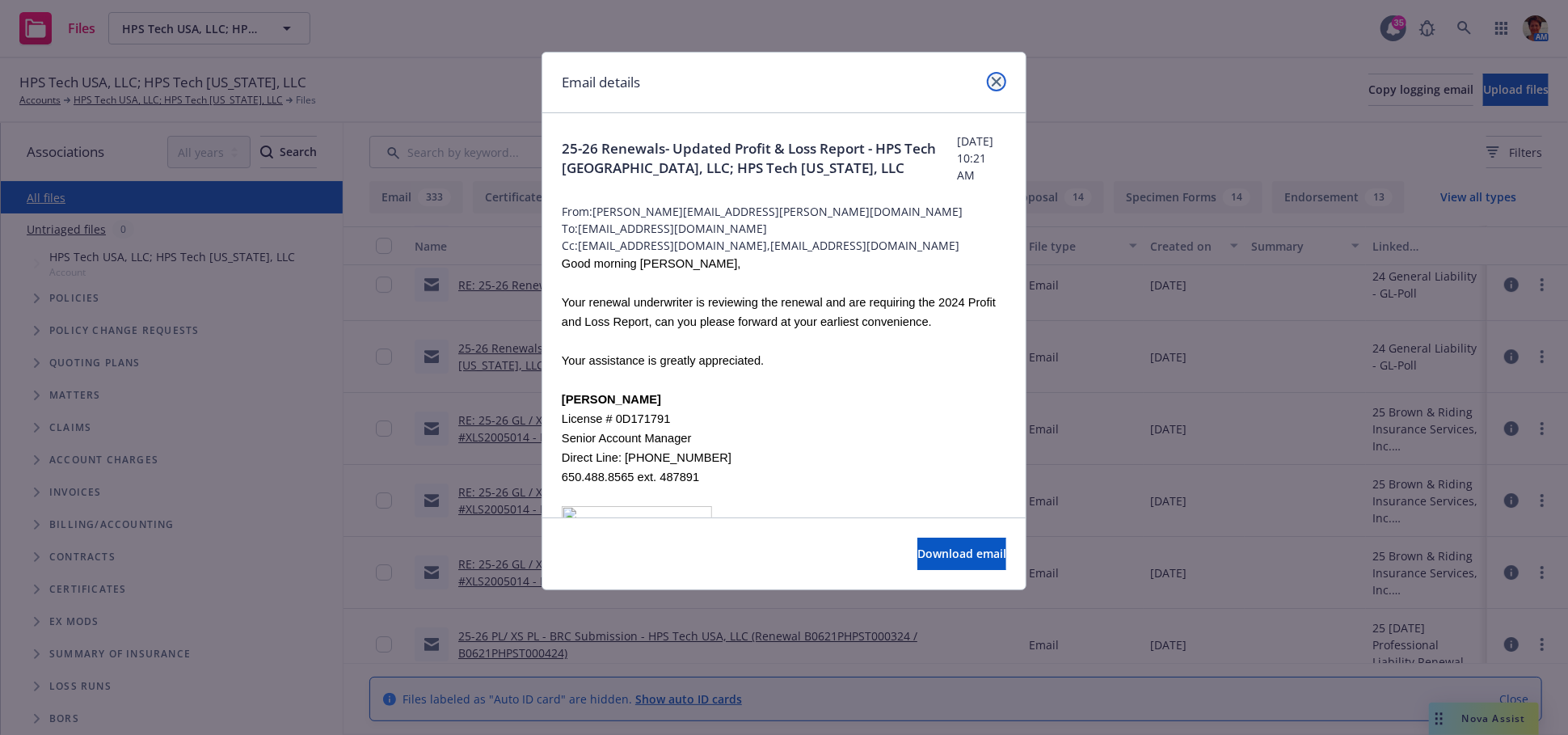
click at [998, 80] on icon "close" at bounding box center [996, 82] width 10 height 10
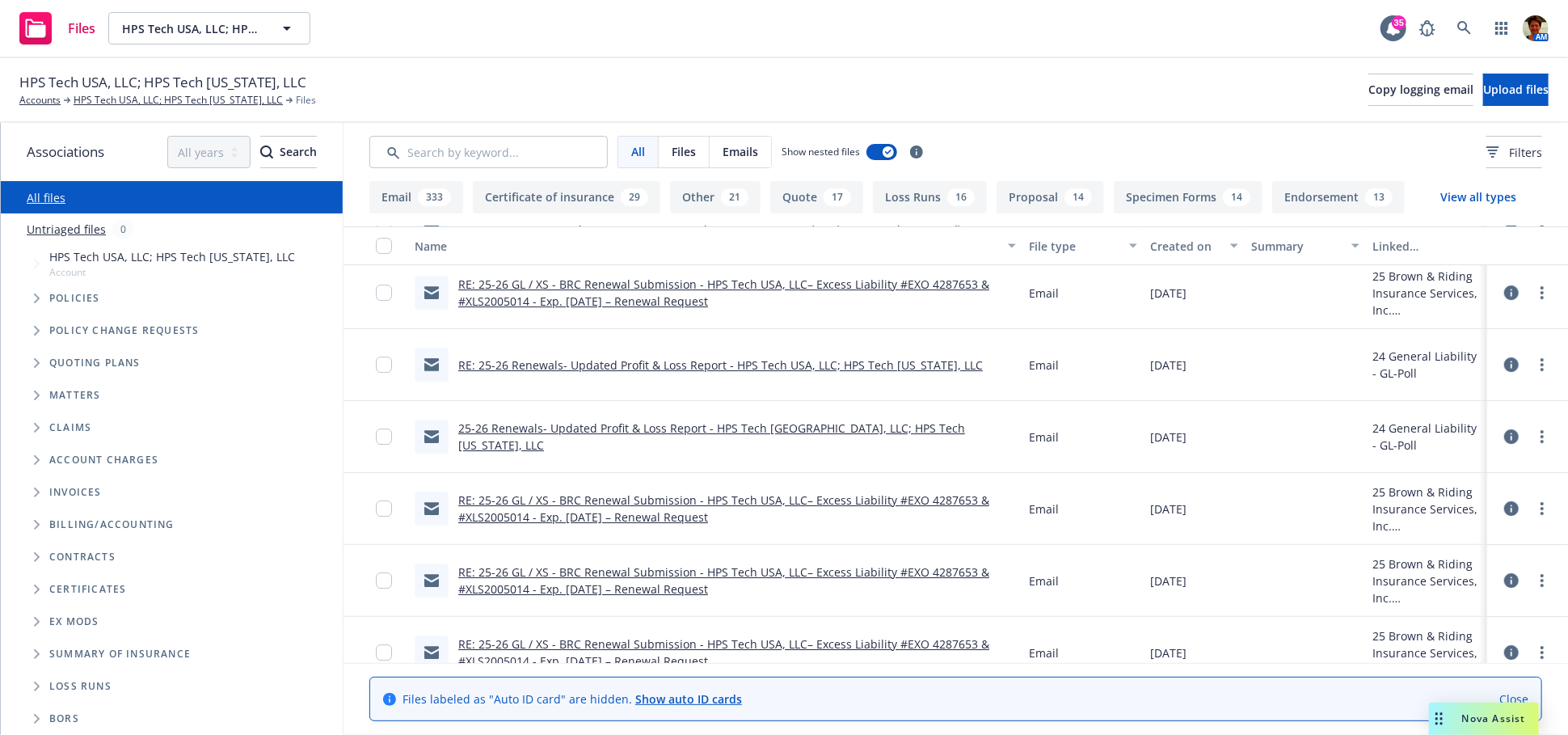
scroll to position [3412, 0]
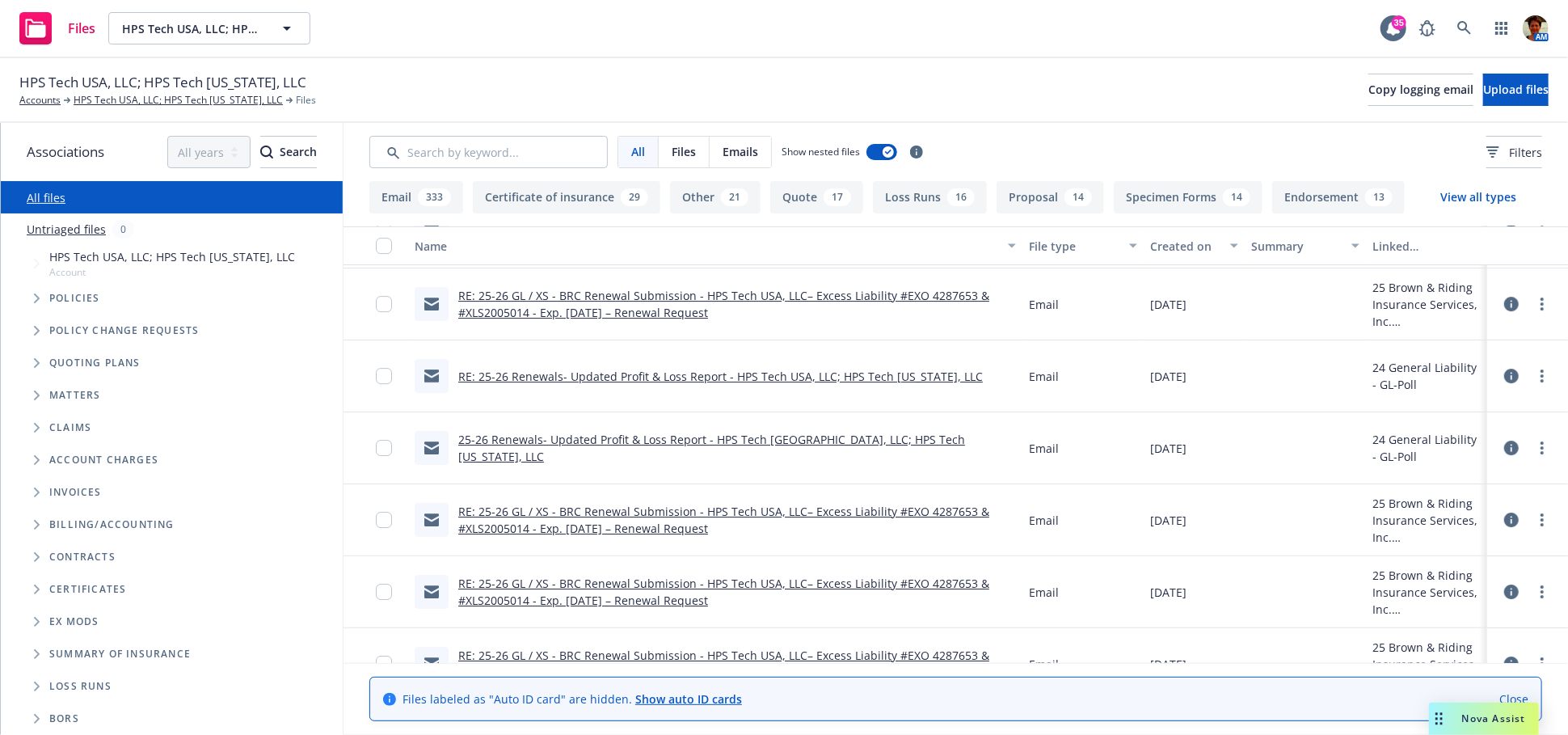
click at [620, 295] on link "RE: 25-26 GL / XS - BRC Renewal Submission - HPS Tech USA, LLC– Excess Liabilit…" at bounding box center [724, 304] width 531 height 33
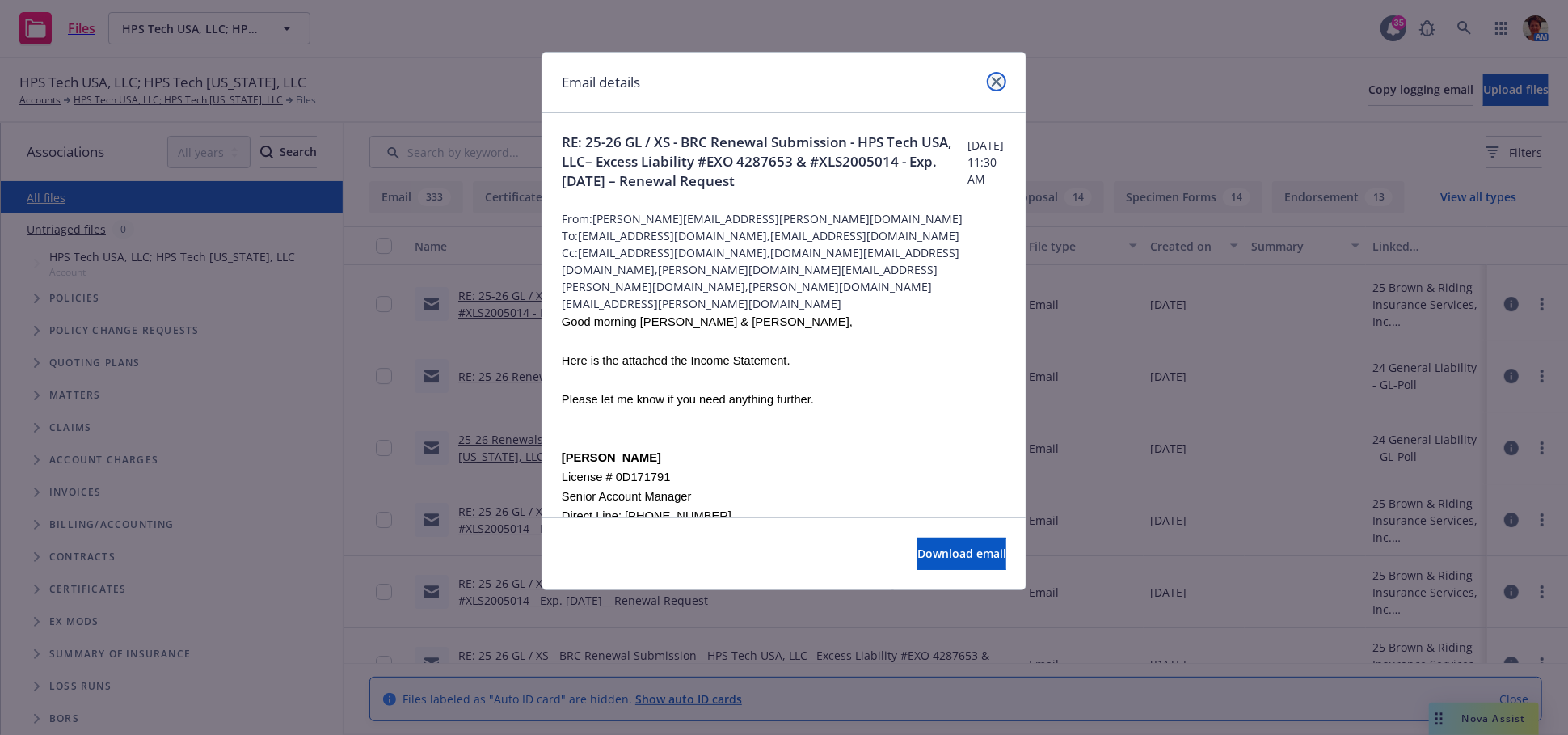
click at [992, 80] on icon "close" at bounding box center [996, 82] width 10 height 10
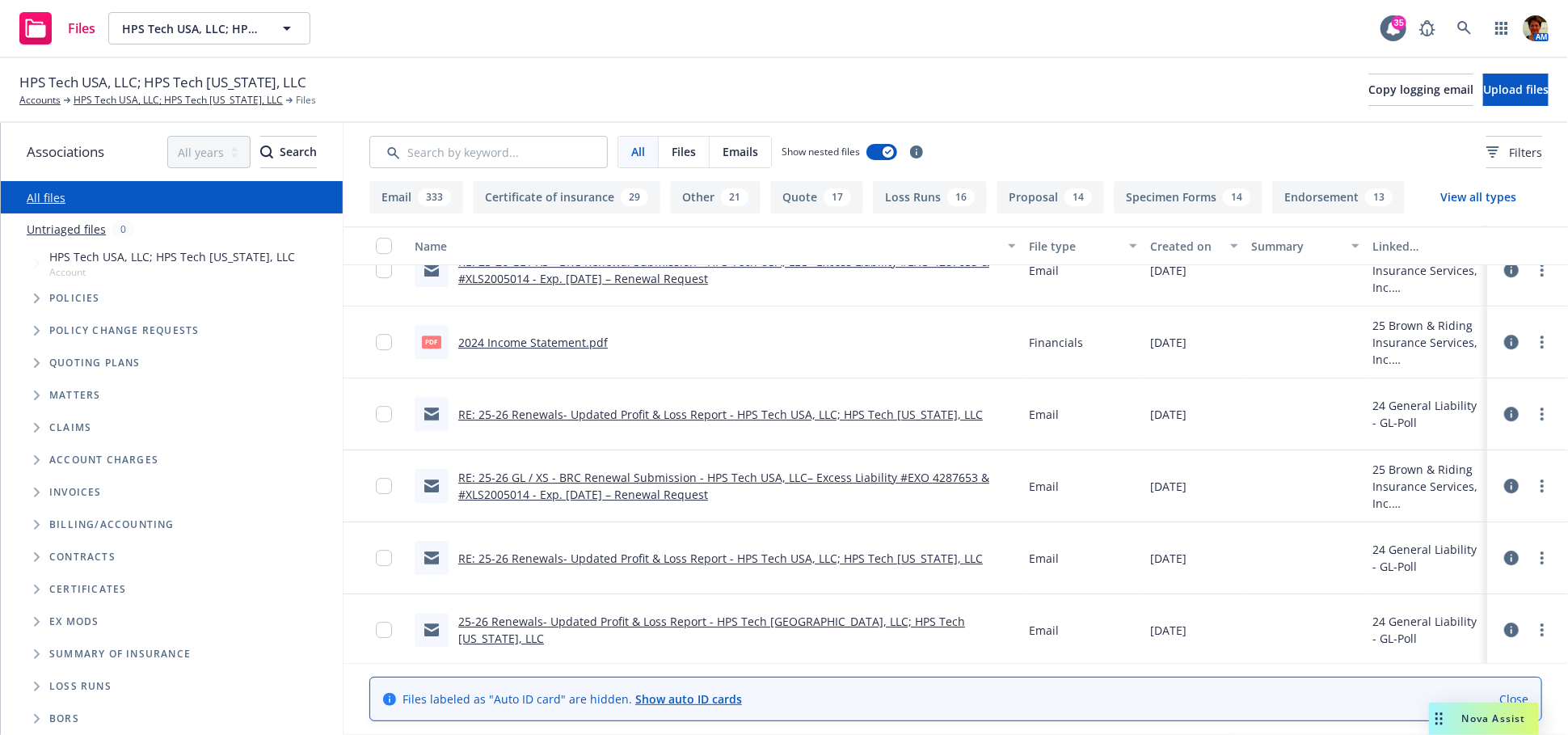
scroll to position [3142, 0]
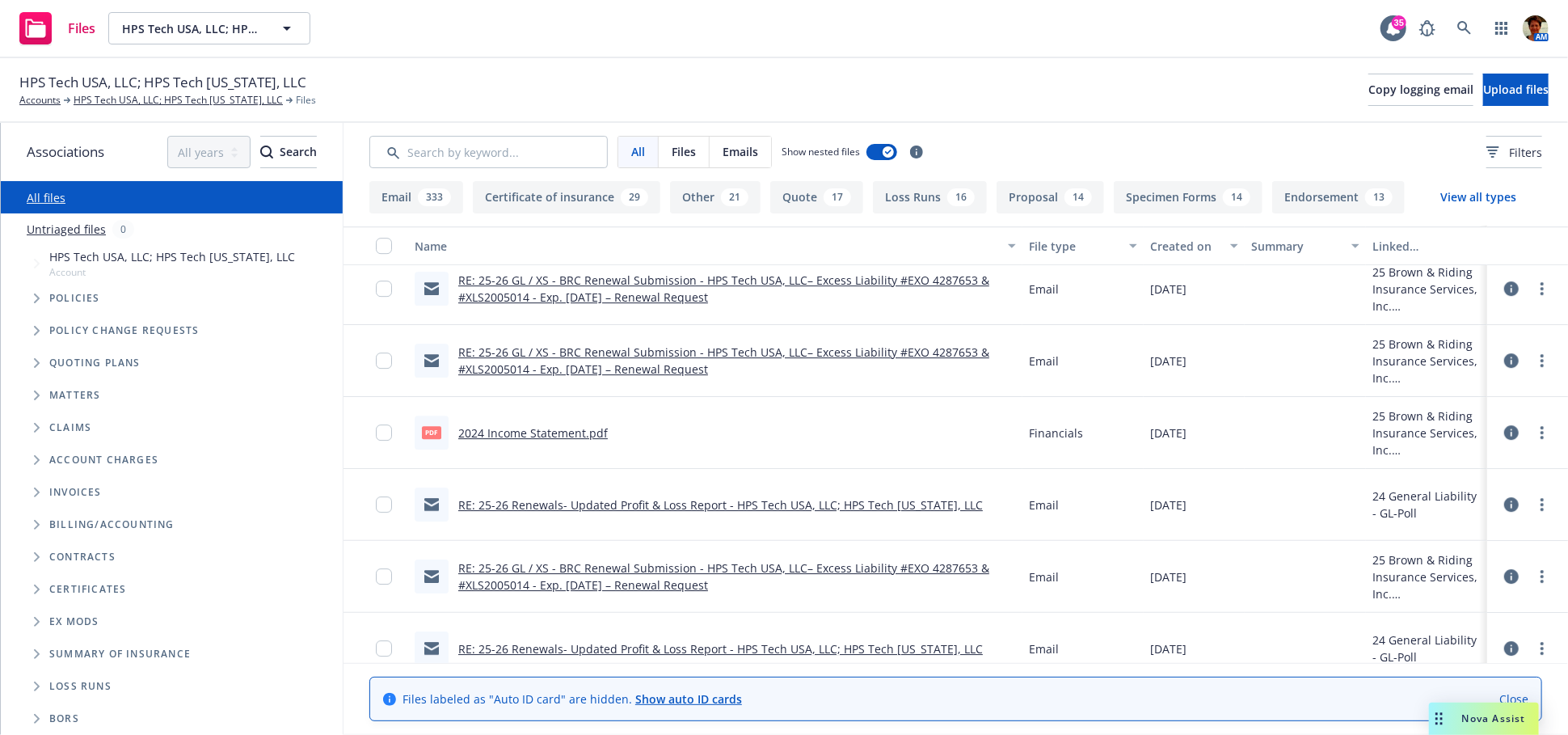
click at [574, 359] on div "RE: 25-26 GL / XS - BRC Renewal Submission - HPS Tech USA, LLC– Excess Liabilit…" at bounding box center [737, 360] width 557 height 34
click at [610, 354] on link "RE: 25-26 GL / XS - BRC Renewal Submission - HPS Tech USA, LLC– Excess Liabilit…" at bounding box center [724, 361] width 531 height 33
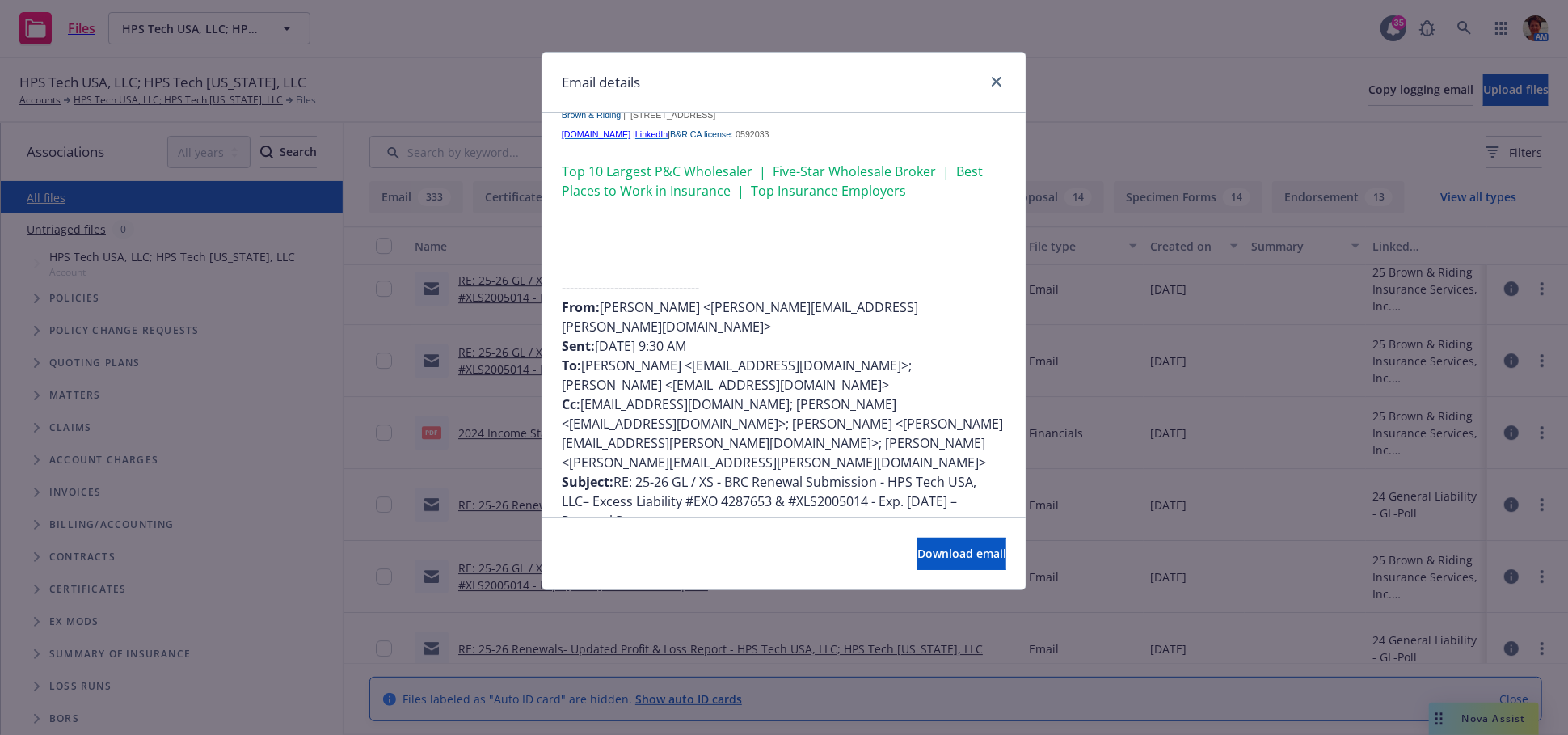
scroll to position [449, 0]
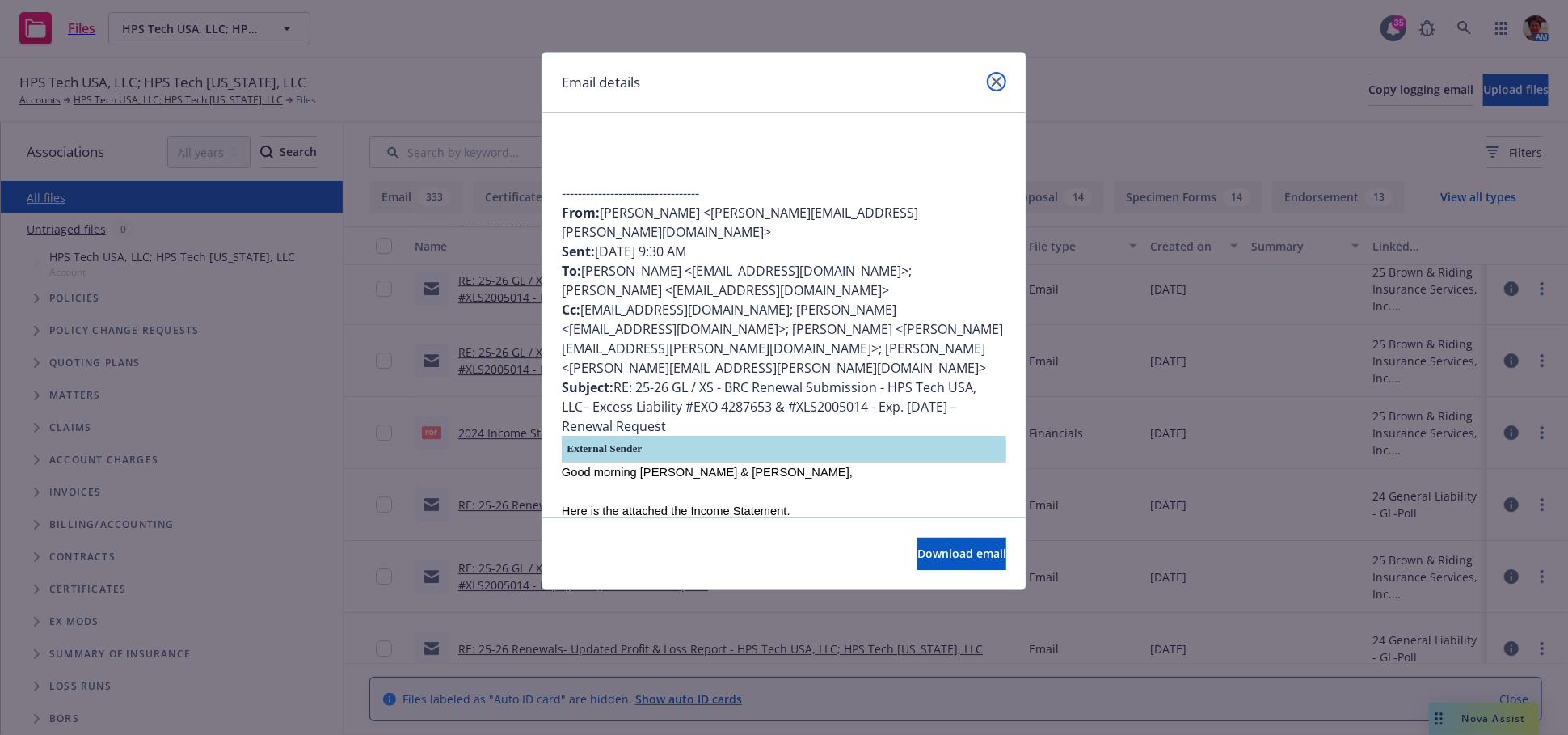
click at [1002, 86] on link "close" at bounding box center [996, 81] width 19 height 19
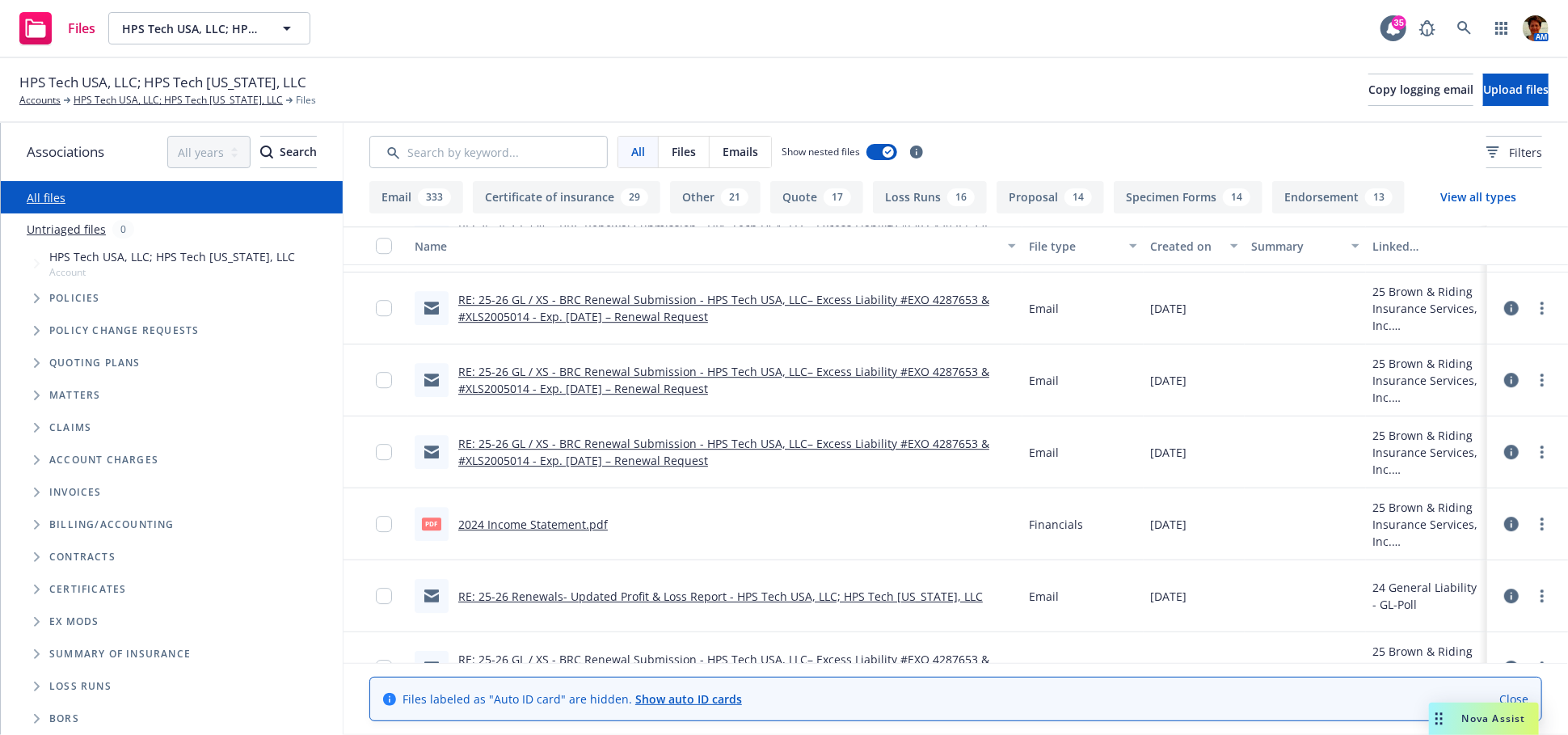
scroll to position [2963, 0]
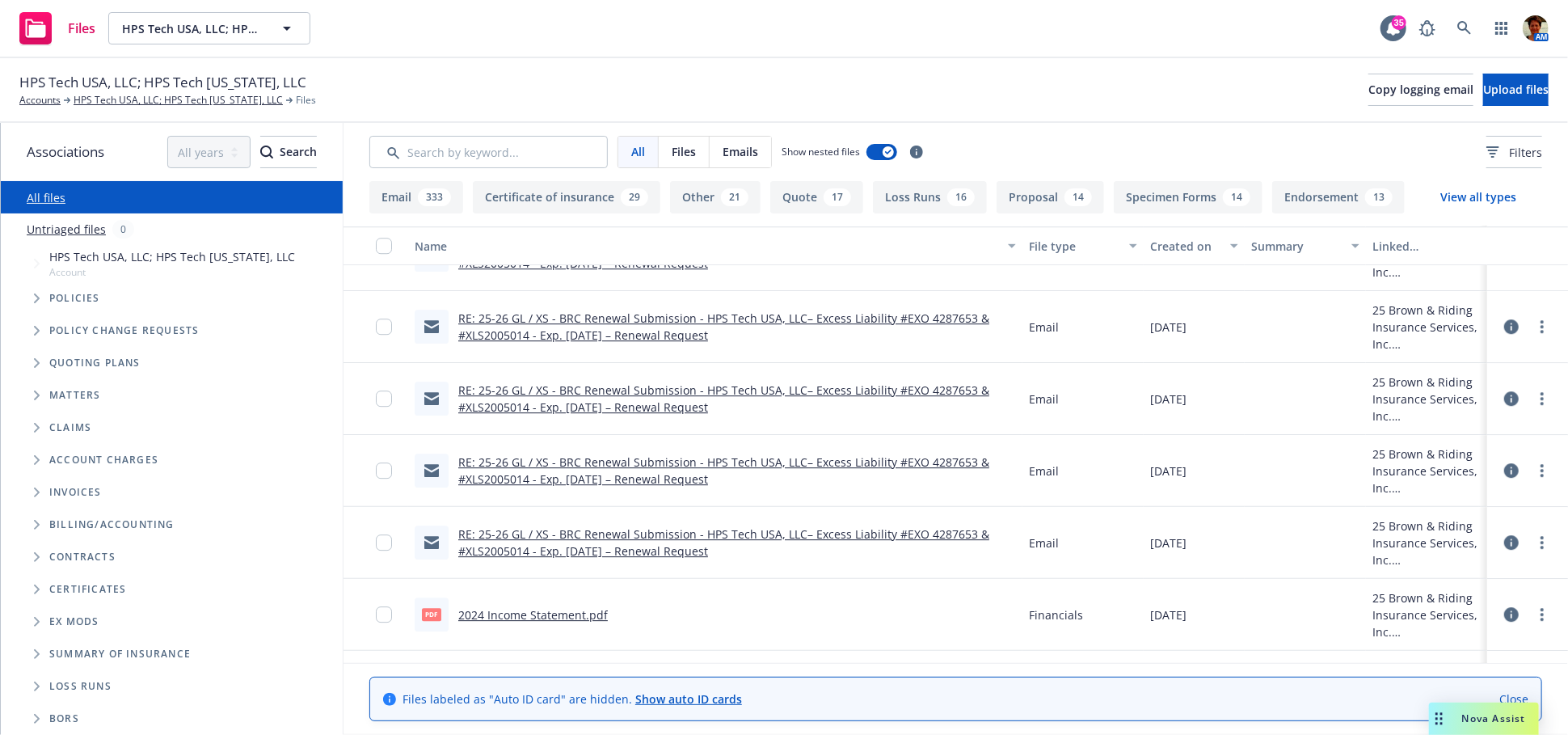
click at [556, 400] on link "RE: 25-26 GL / XS - BRC Renewal Submission - HPS Tech USA, LLC– Excess Liabilit…" at bounding box center [724, 399] width 531 height 33
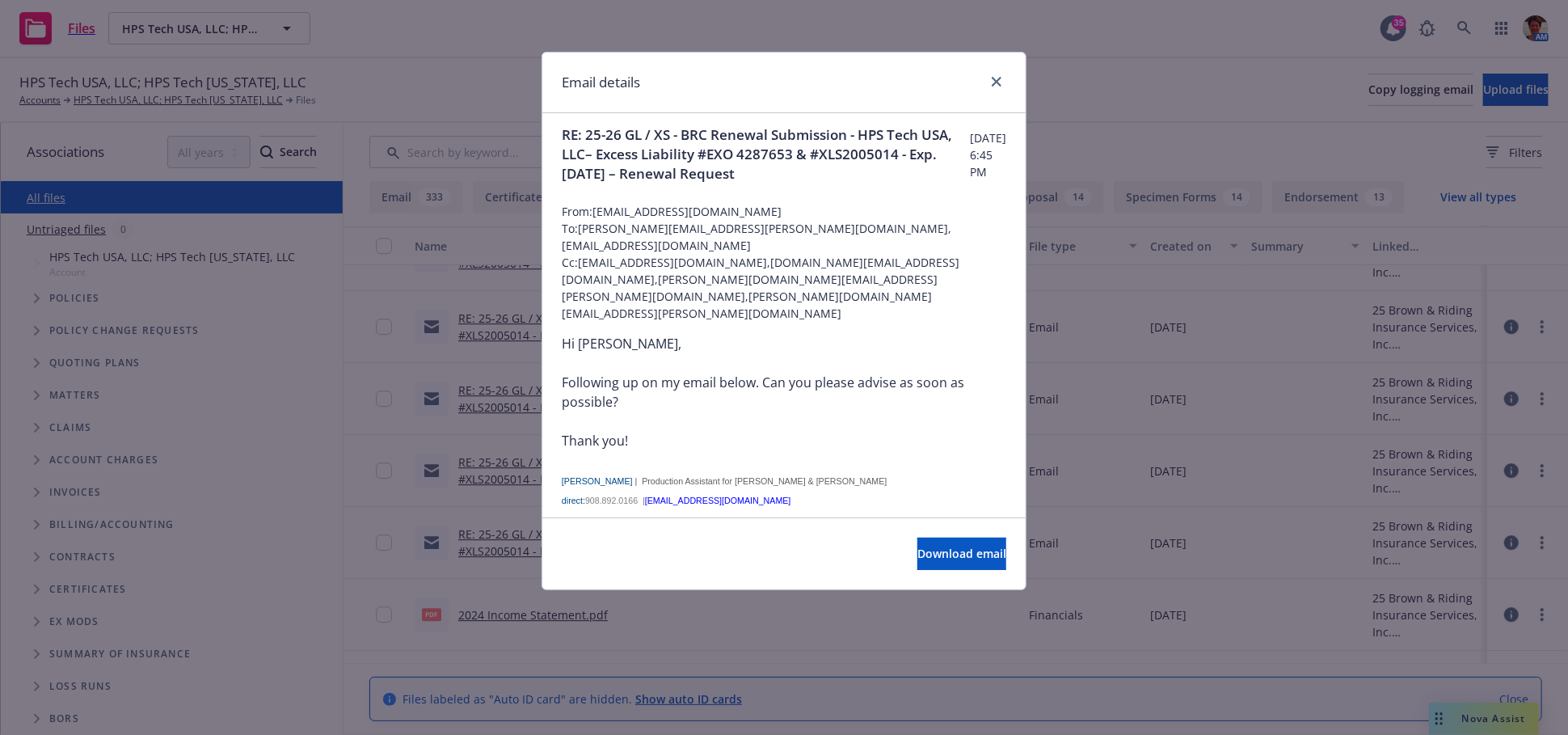
scroll to position [0, 0]
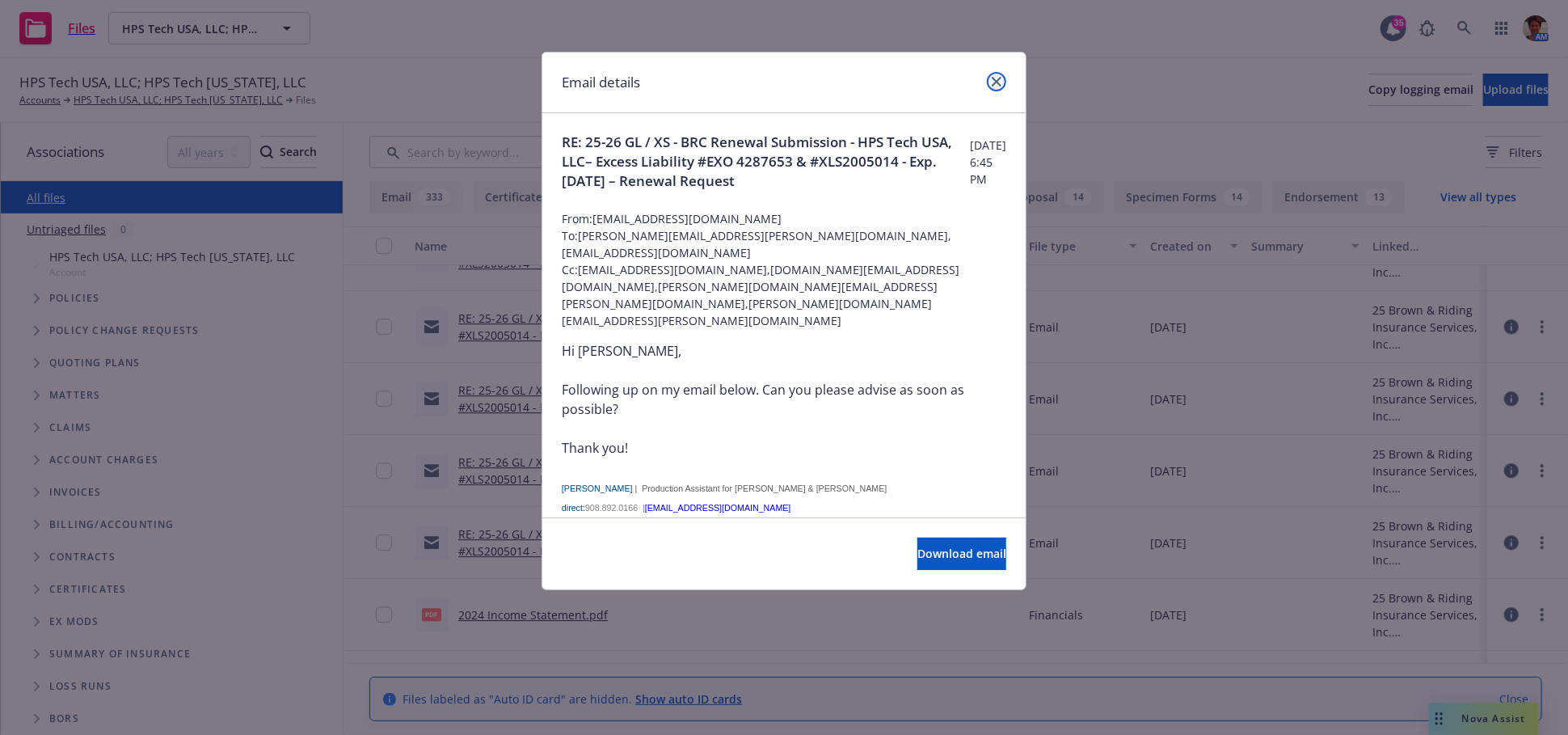
click at [992, 85] on icon "close" at bounding box center [996, 82] width 10 height 10
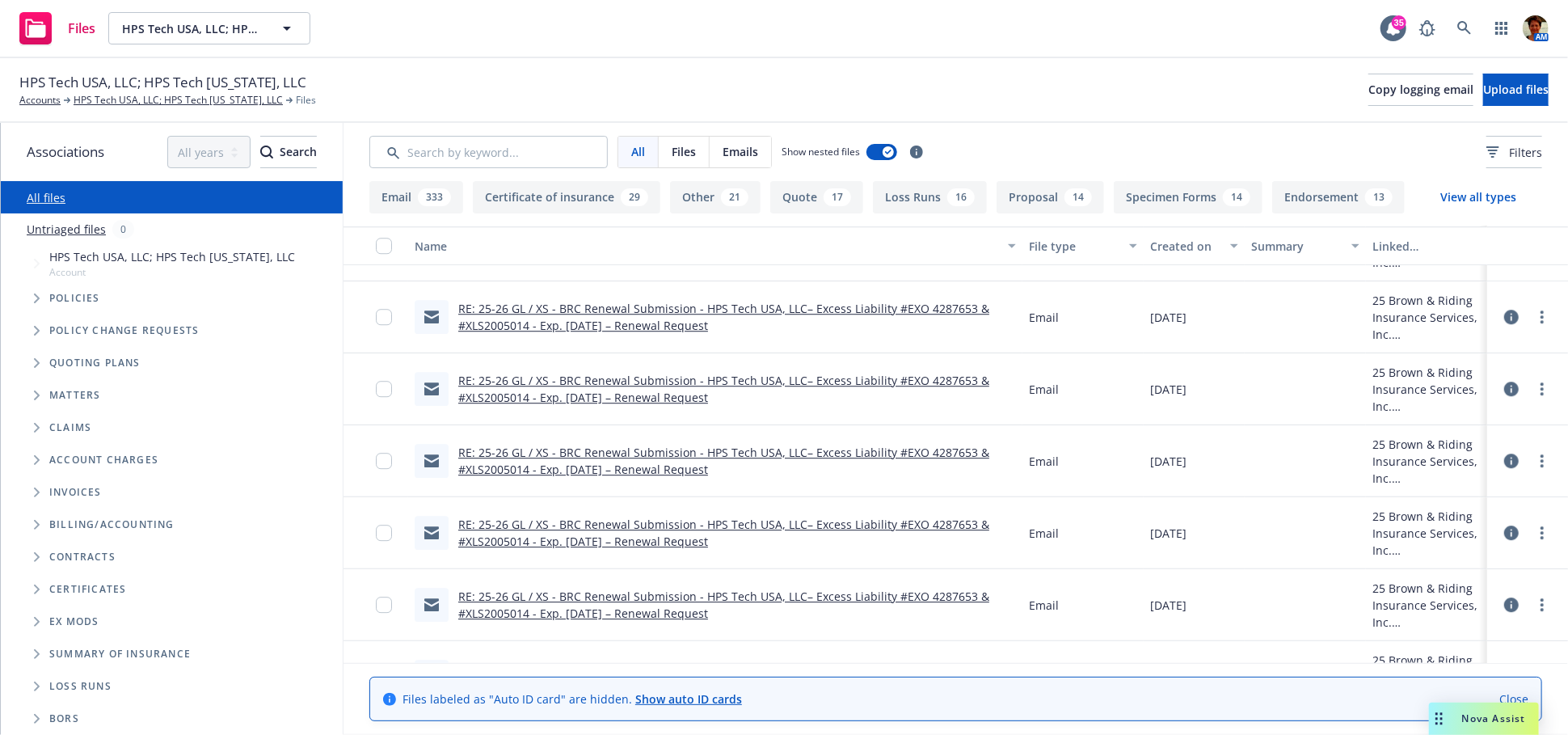
scroll to position [2873, 0]
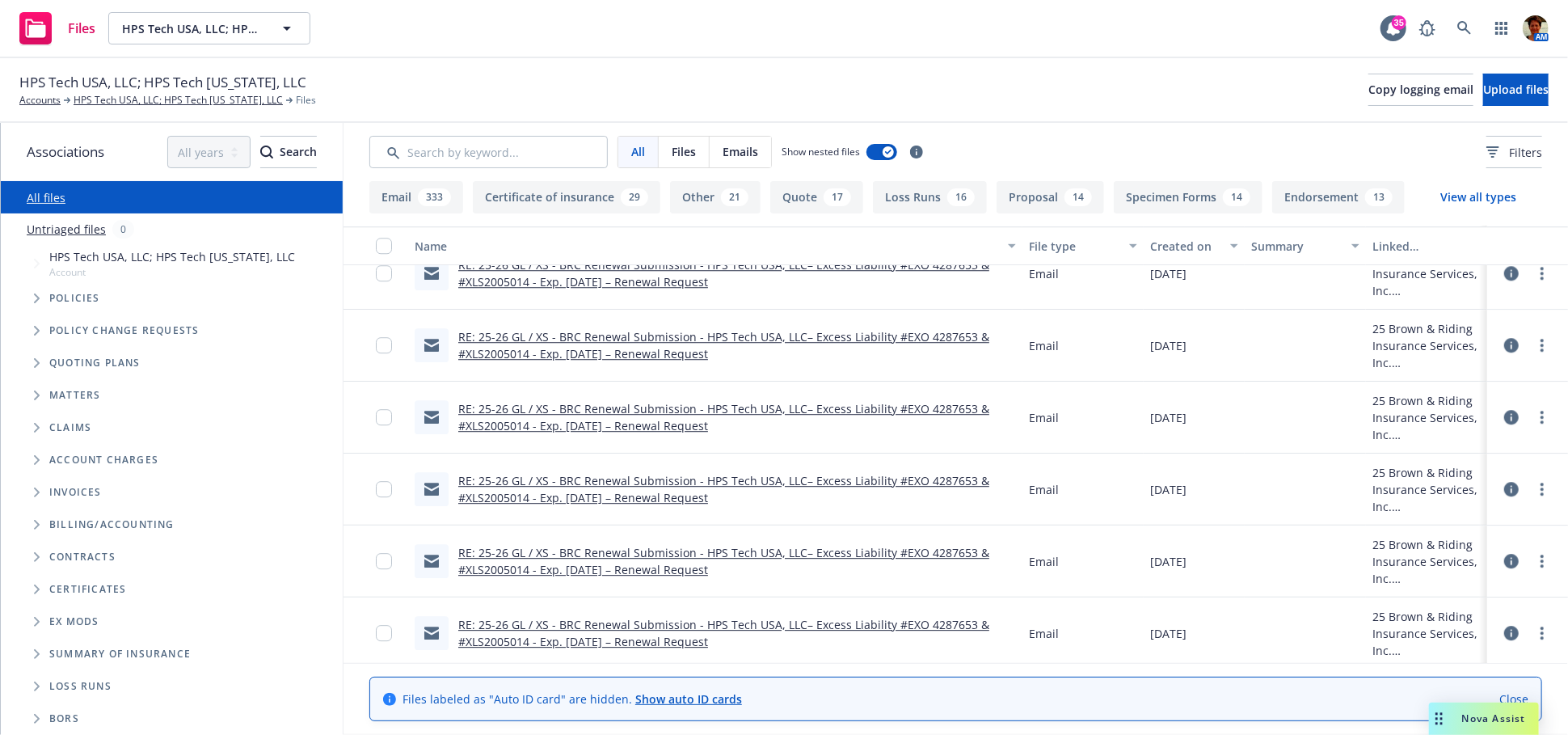
click at [603, 340] on link "RE: 25-26 GL / XS - BRC Renewal Submission - HPS Tech USA, LLC– Excess Liabilit…" at bounding box center [724, 345] width 531 height 33
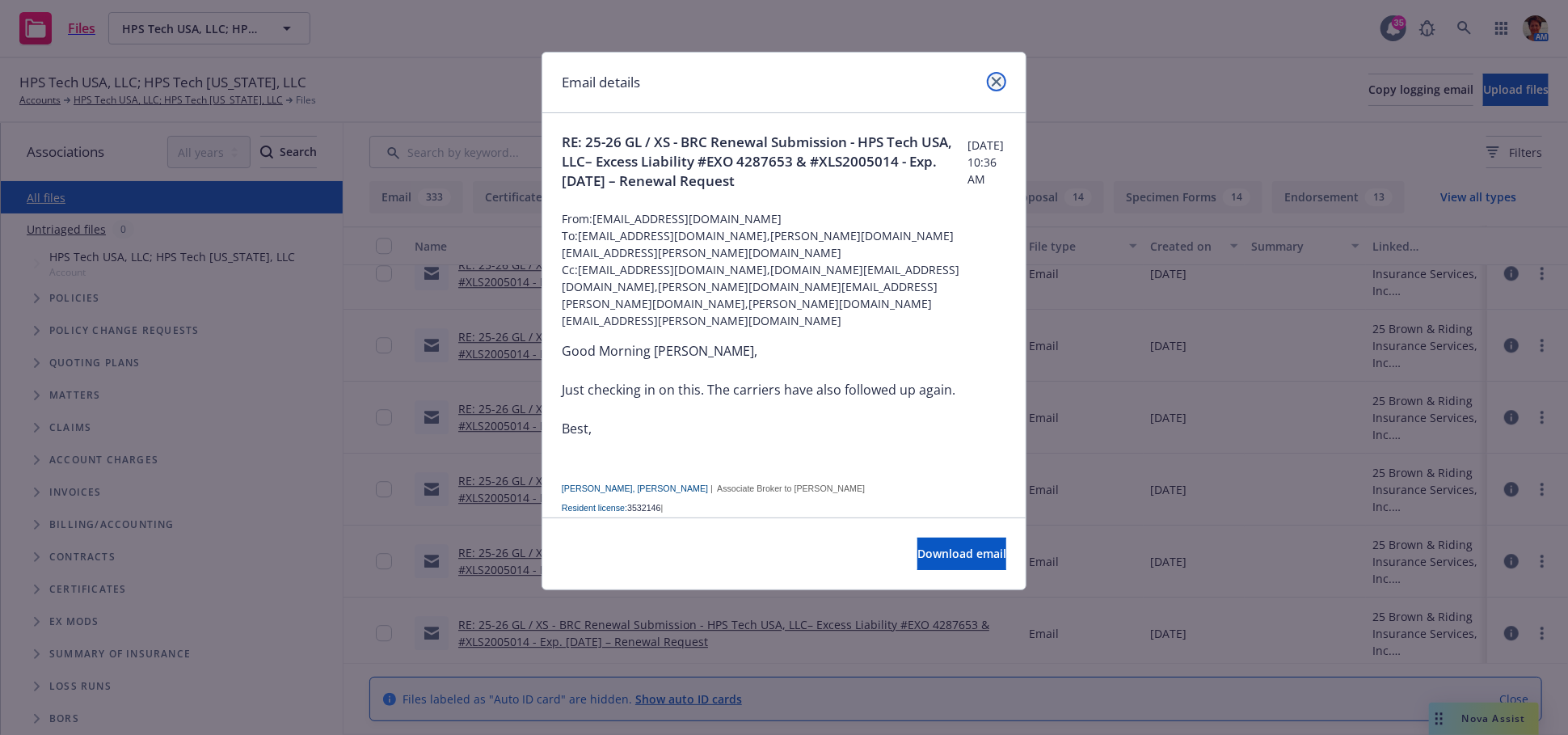
click at [998, 82] on icon "close" at bounding box center [996, 82] width 10 height 10
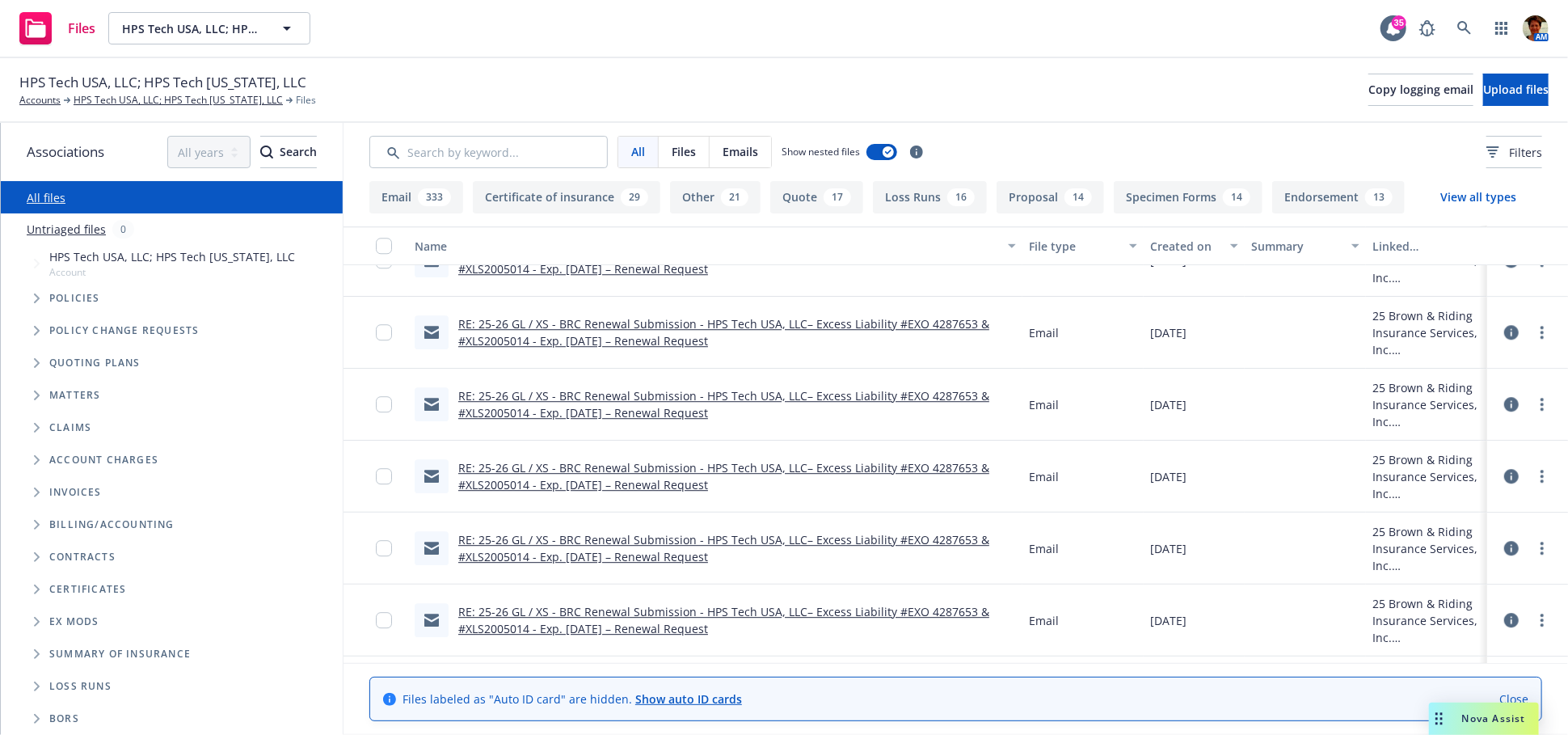
scroll to position [2783, 0]
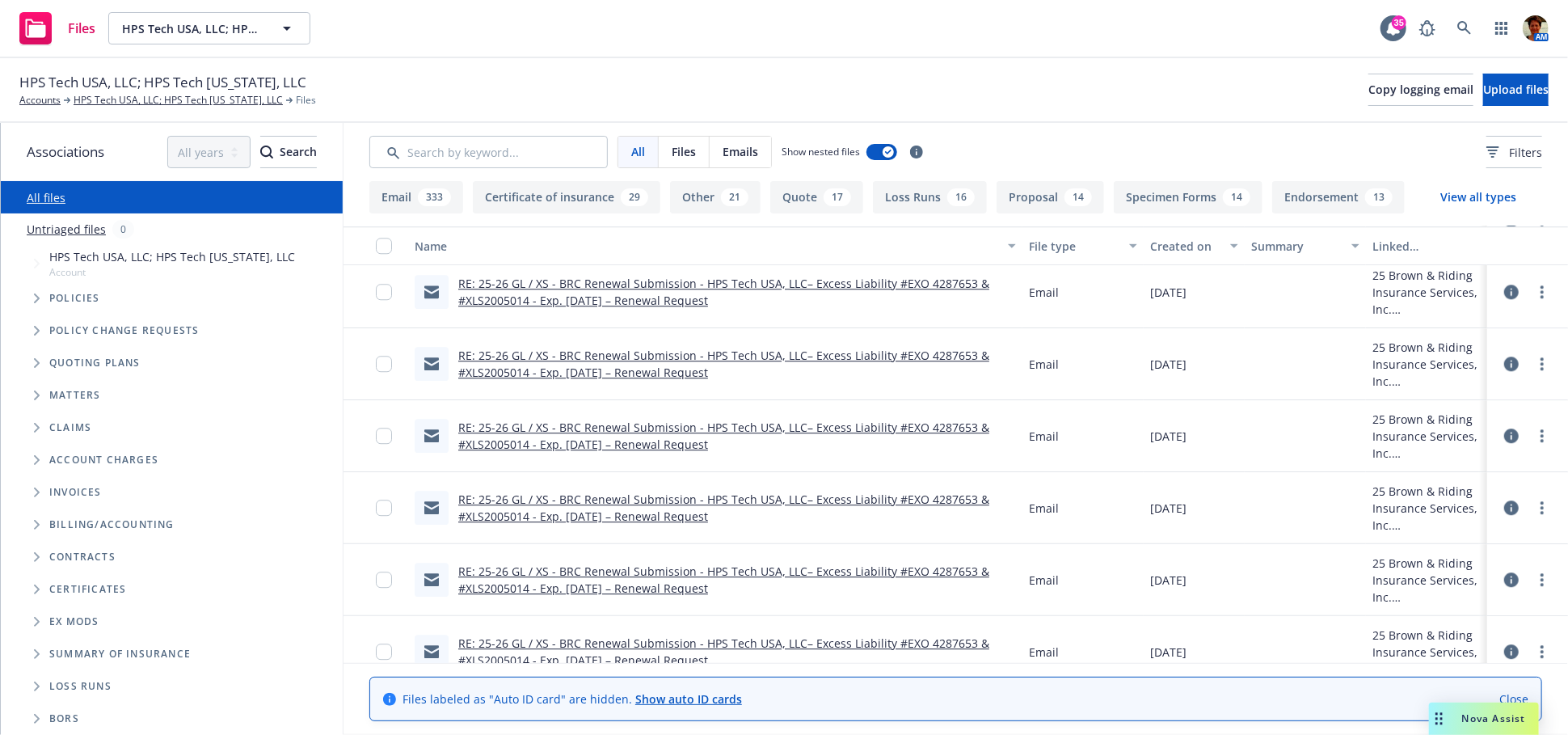
click at [571, 353] on link "RE: 25-26 GL / XS - BRC Renewal Submission - HPS Tech USA, LLC– Excess Liabilit…" at bounding box center [724, 363] width 531 height 33
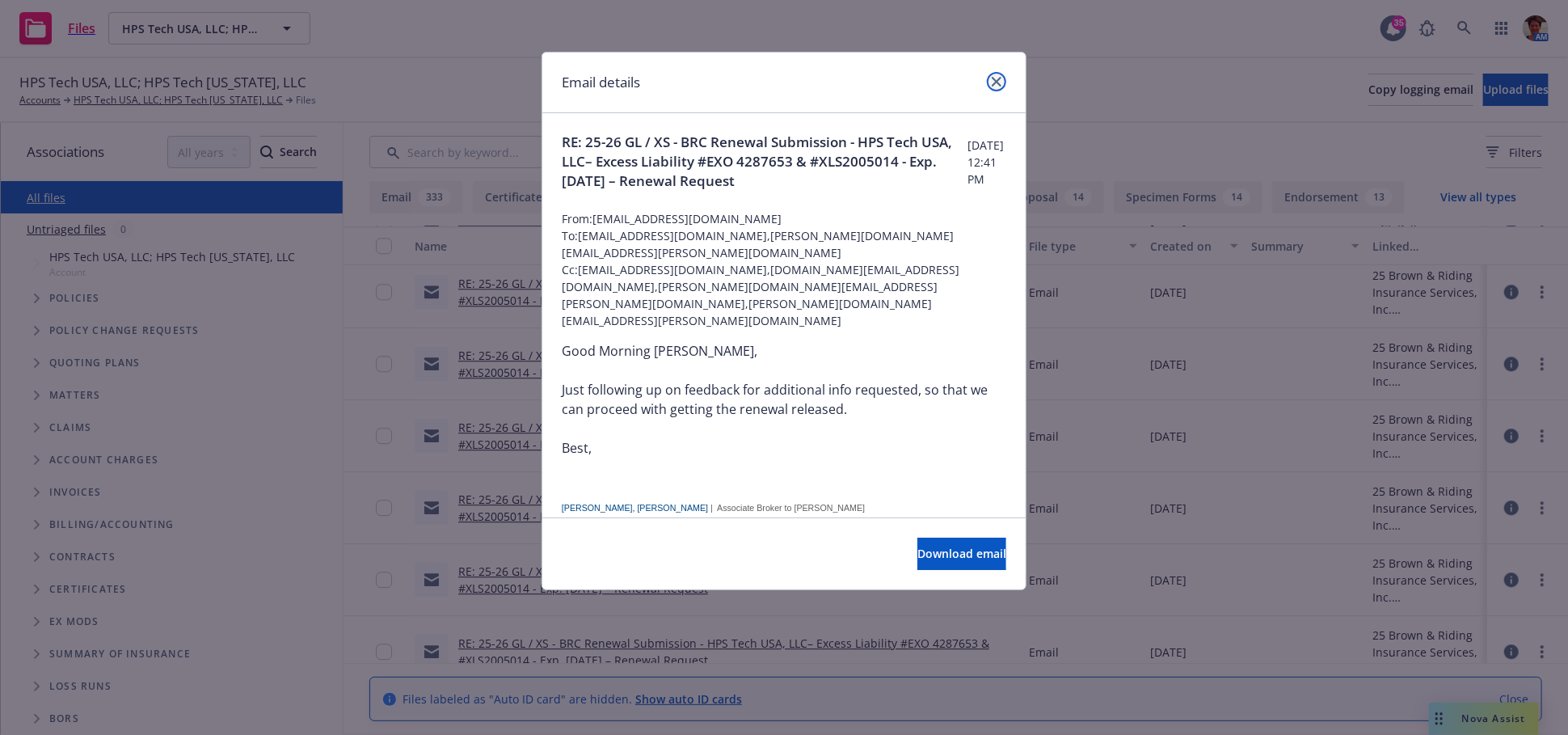
click at [998, 80] on icon "close" at bounding box center [996, 82] width 10 height 10
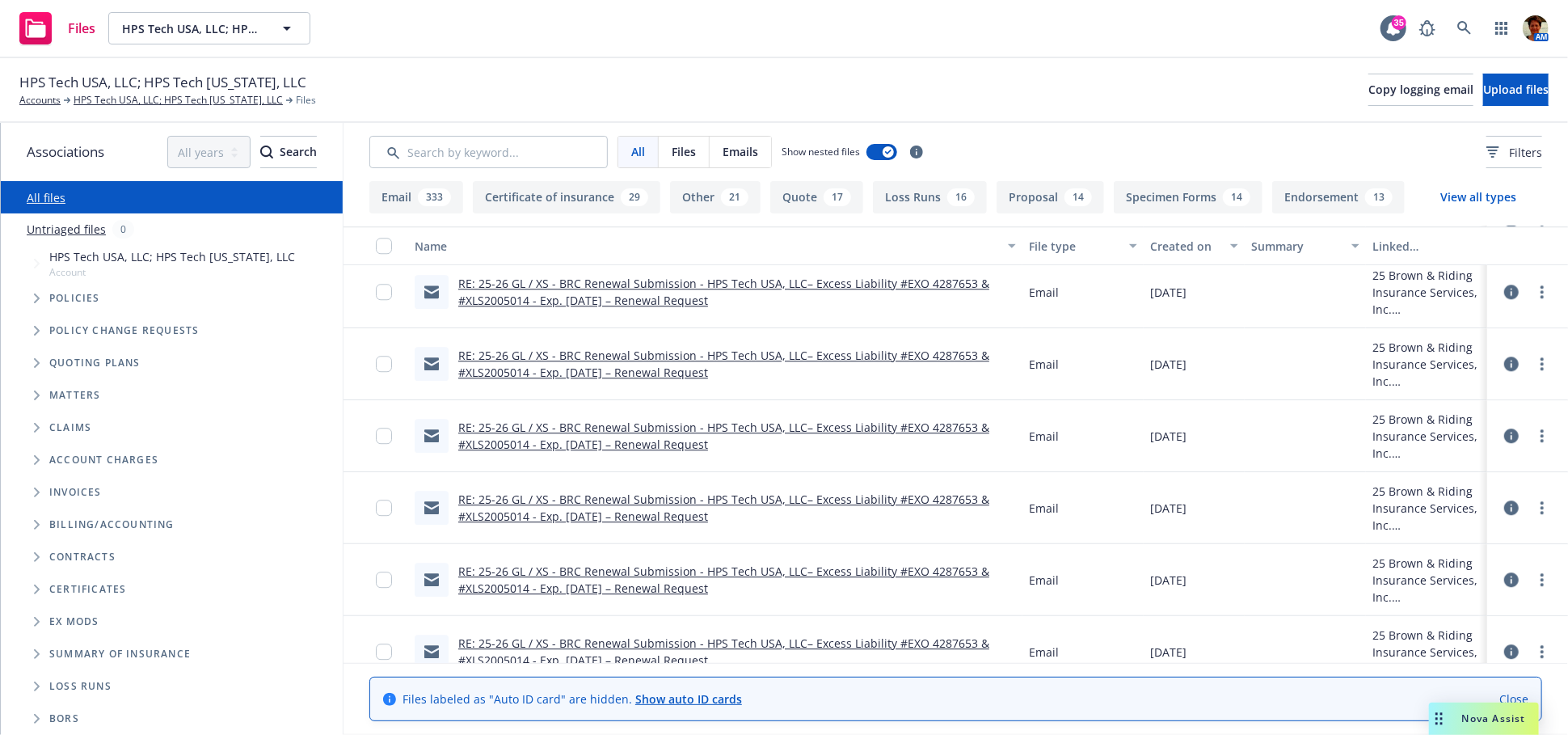
click at [620, 296] on link "RE: 25-26 GL / XS - BRC Renewal Submission - HPS Tech USA, LLC– Excess Liabilit…" at bounding box center [724, 292] width 531 height 33
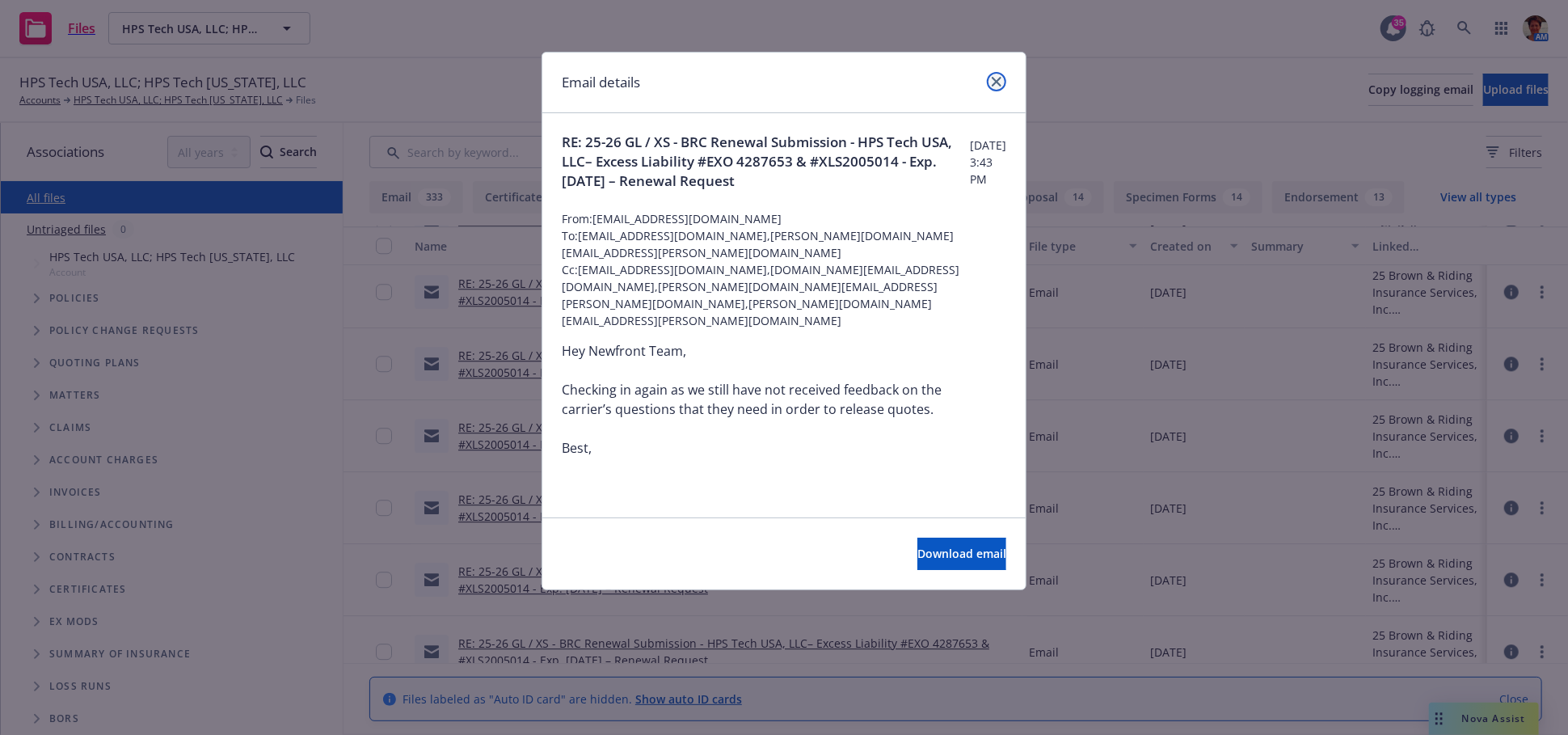
click at [998, 82] on icon "close" at bounding box center [996, 82] width 10 height 10
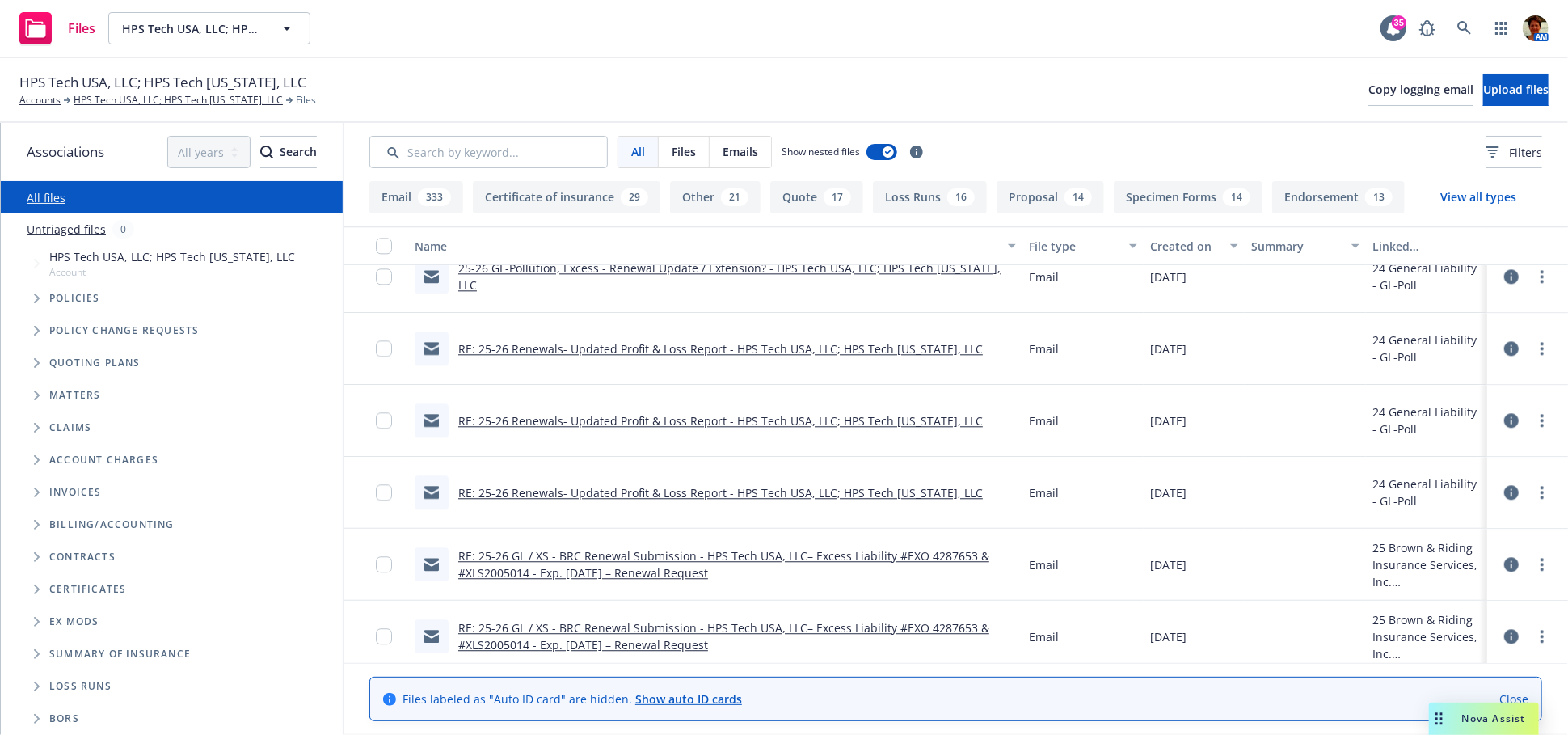
scroll to position [2425, 0]
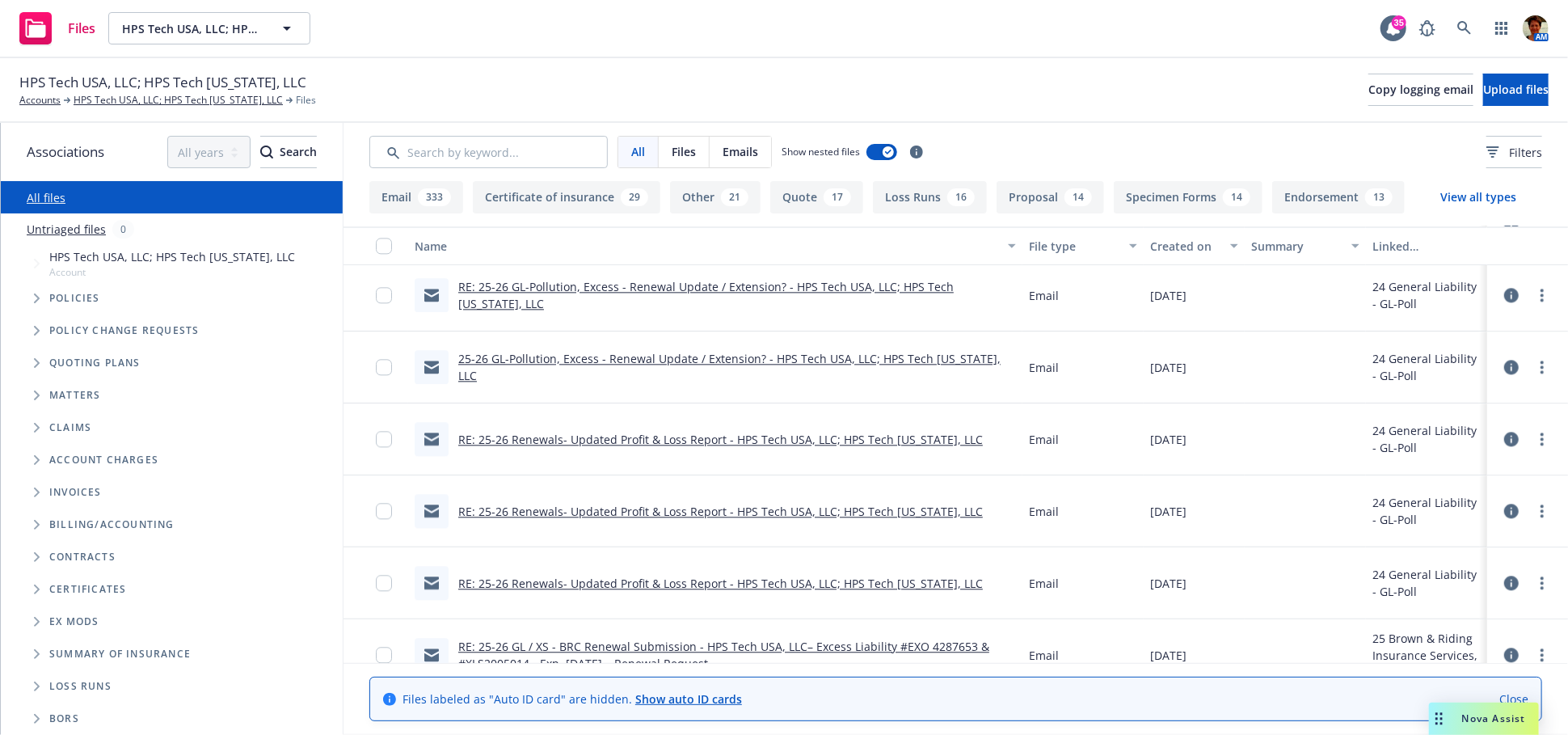
click at [615, 363] on link "25-26 GL-Pollution, Excess - Renewal Update / Extension? - HPS Tech USA, LLC; H…" at bounding box center [730, 367] width 542 height 33
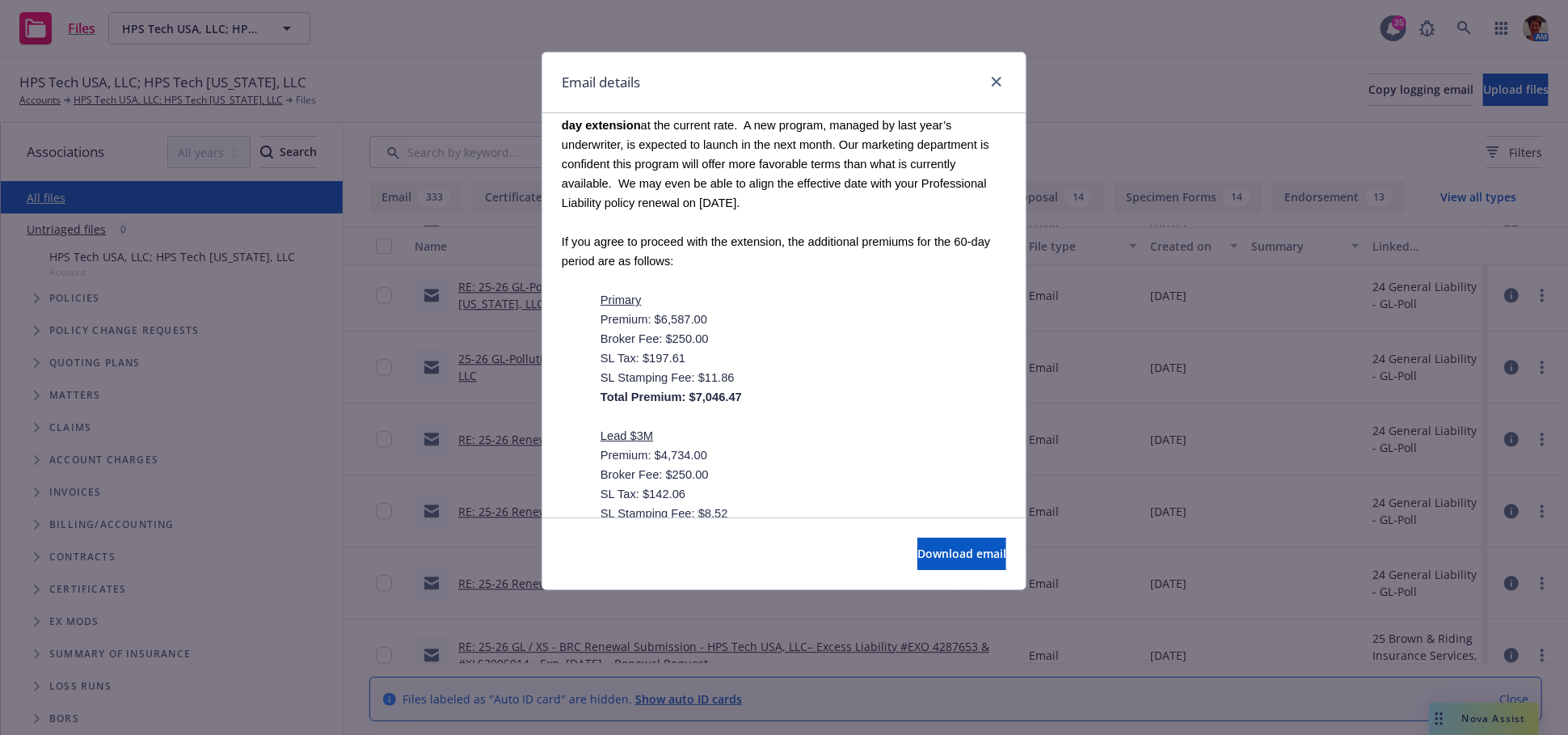
scroll to position [0, 0]
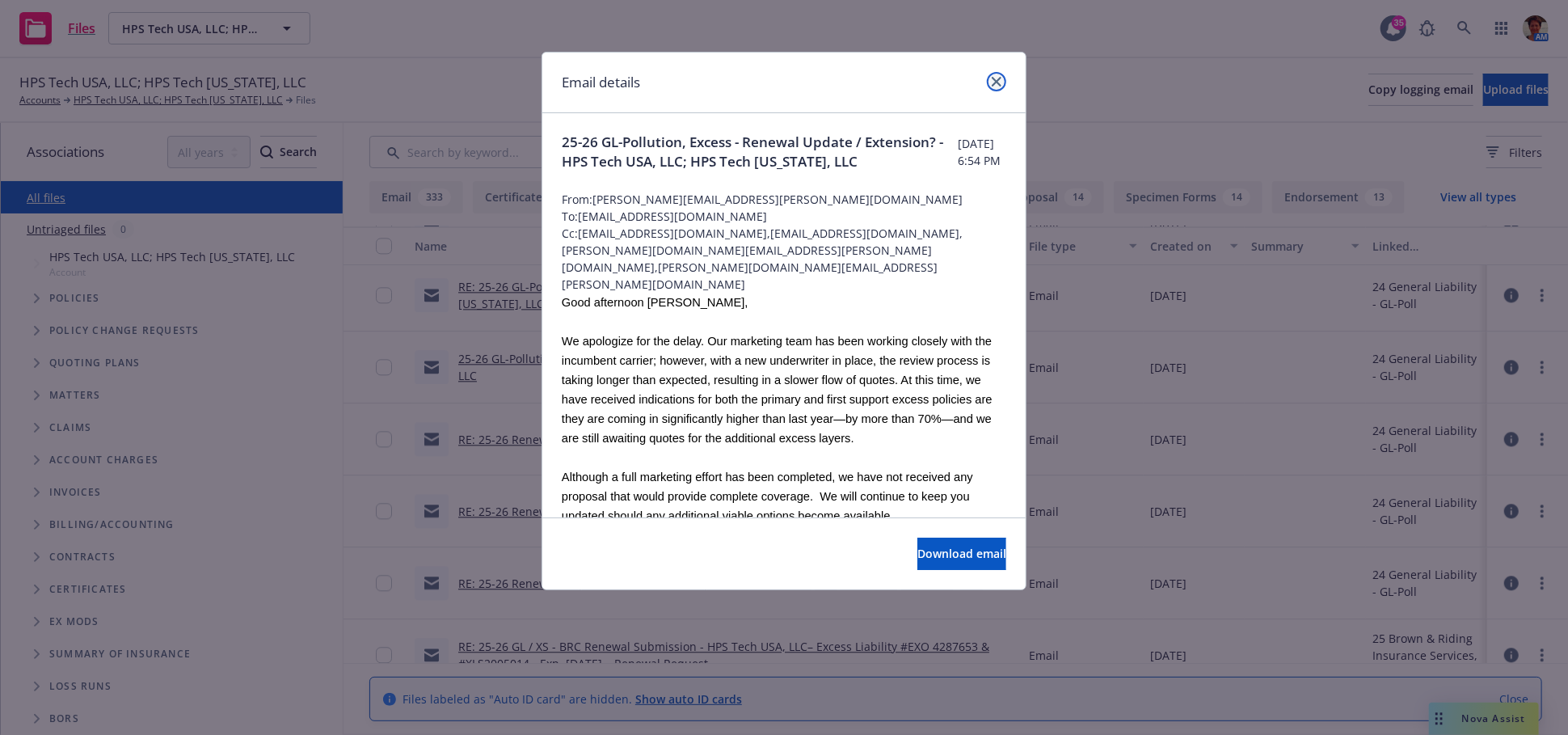
click at [993, 82] on icon "close" at bounding box center [996, 82] width 10 height 10
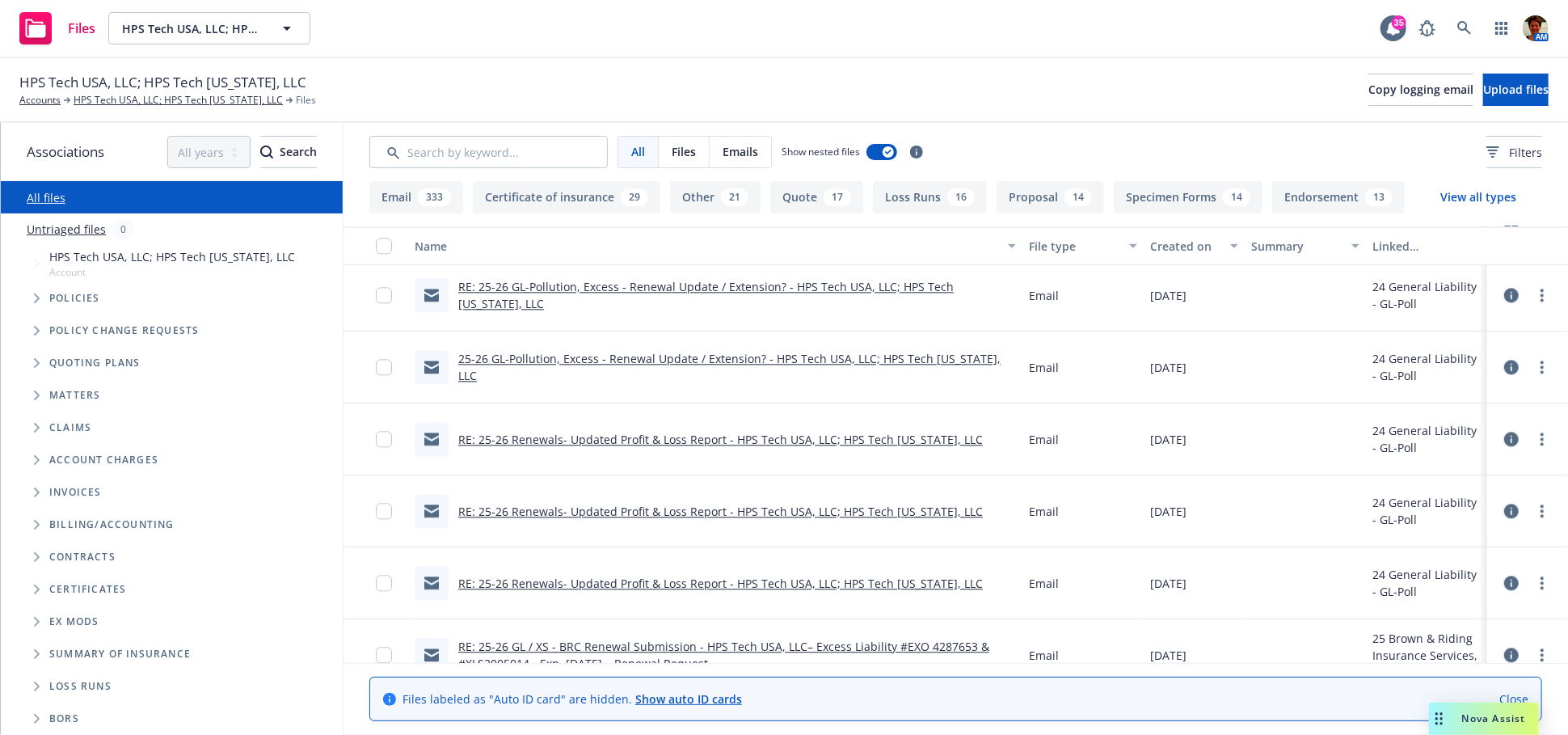
click at [595, 370] on link "25-26 GL-Pollution, Excess - Renewal Update / Extension? - HPS Tech USA, LLC; H…" at bounding box center [730, 367] width 542 height 33
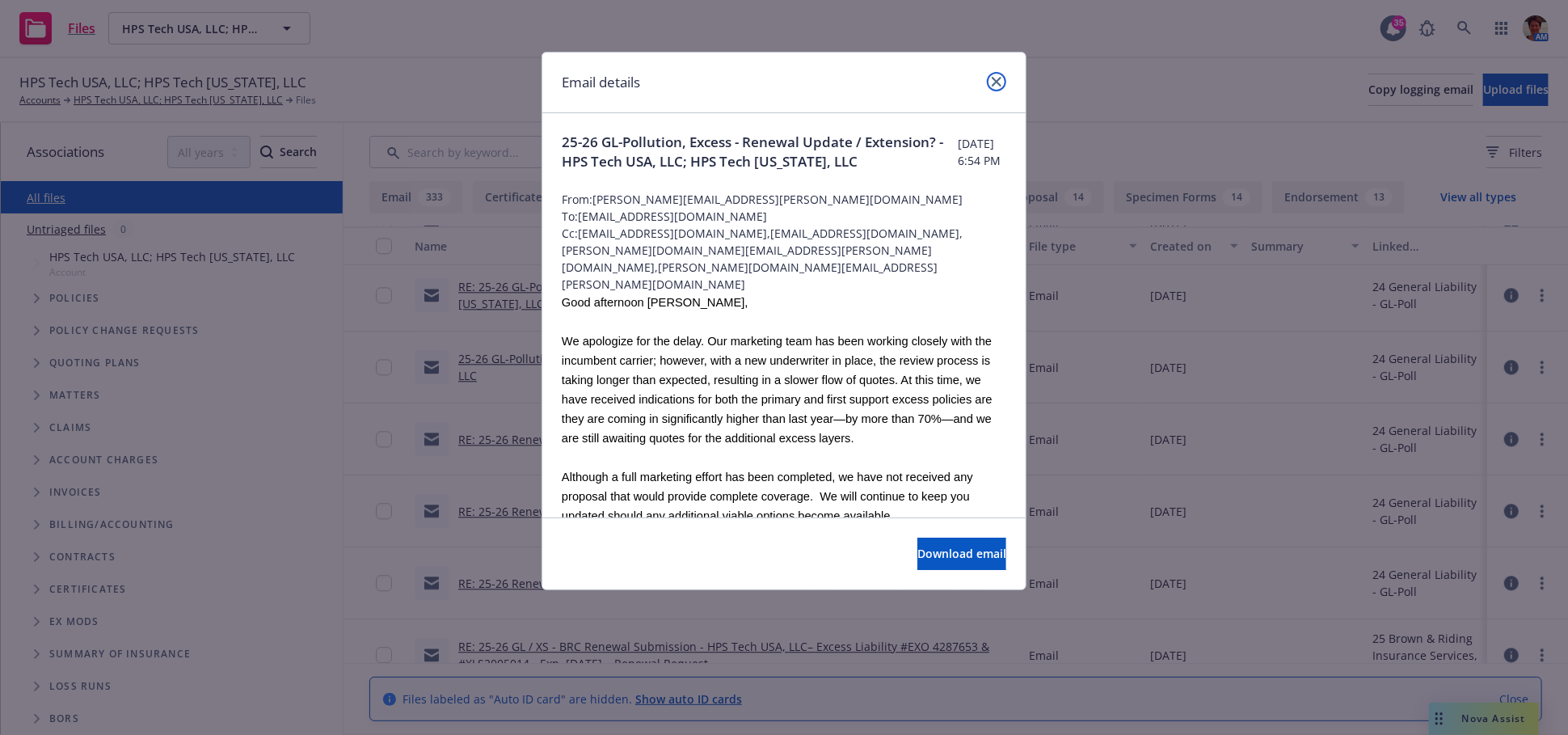
click at [1001, 82] on icon "close" at bounding box center [996, 82] width 10 height 10
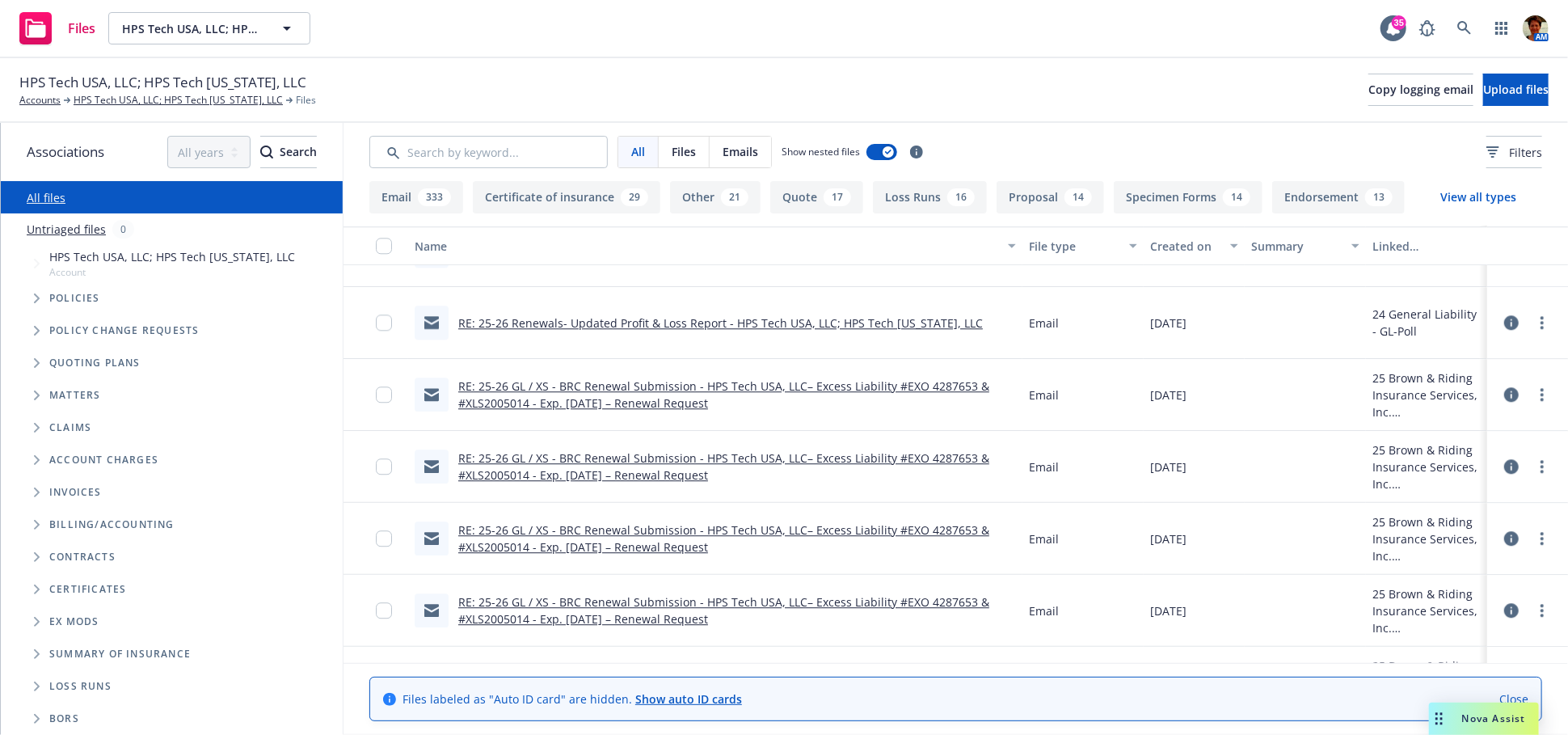
scroll to position [2693, 0]
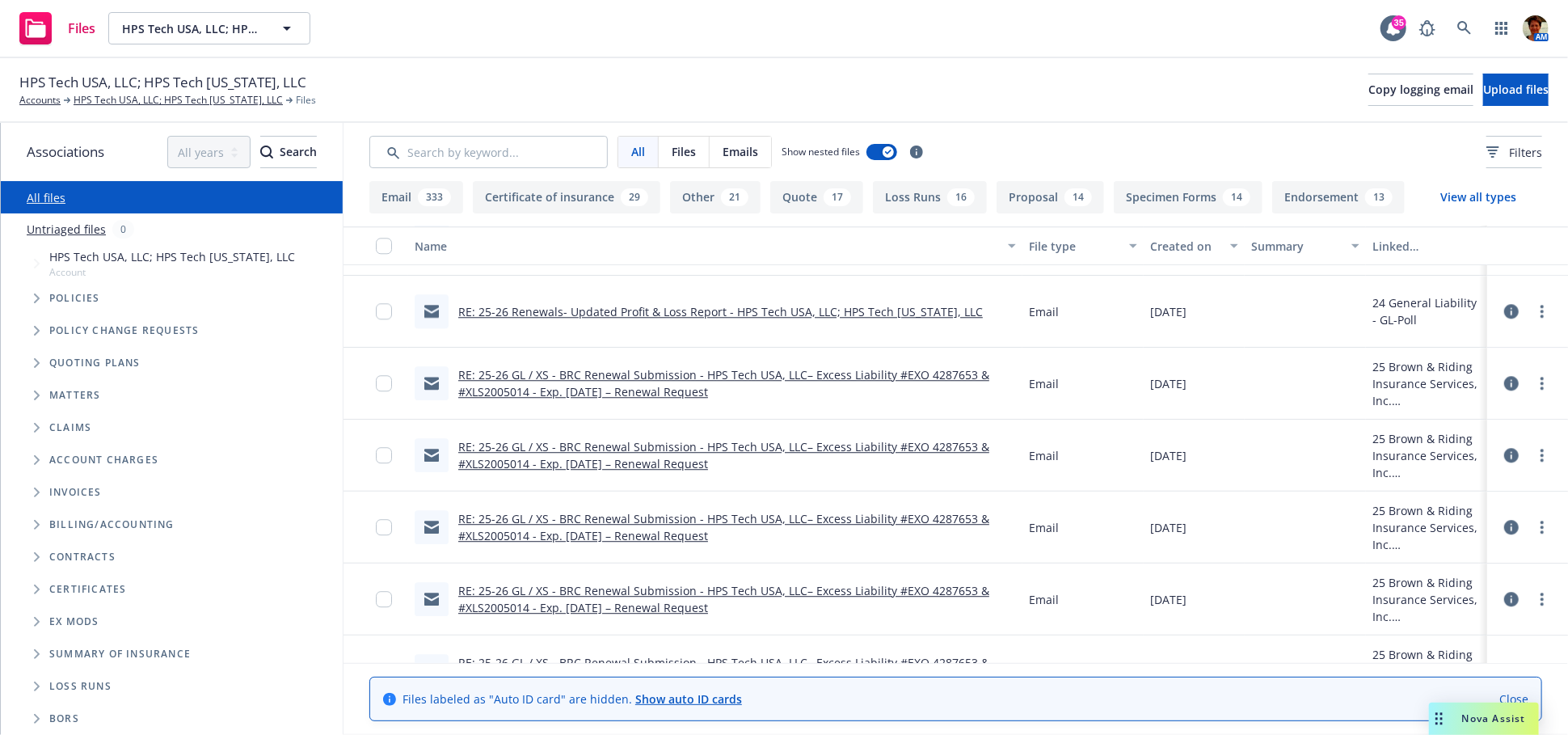
click at [565, 377] on link "RE: 25-26 GL / XS - BRC Renewal Submission - HPS Tech USA, LLC– Excess Liabilit…" at bounding box center [724, 383] width 531 height 33
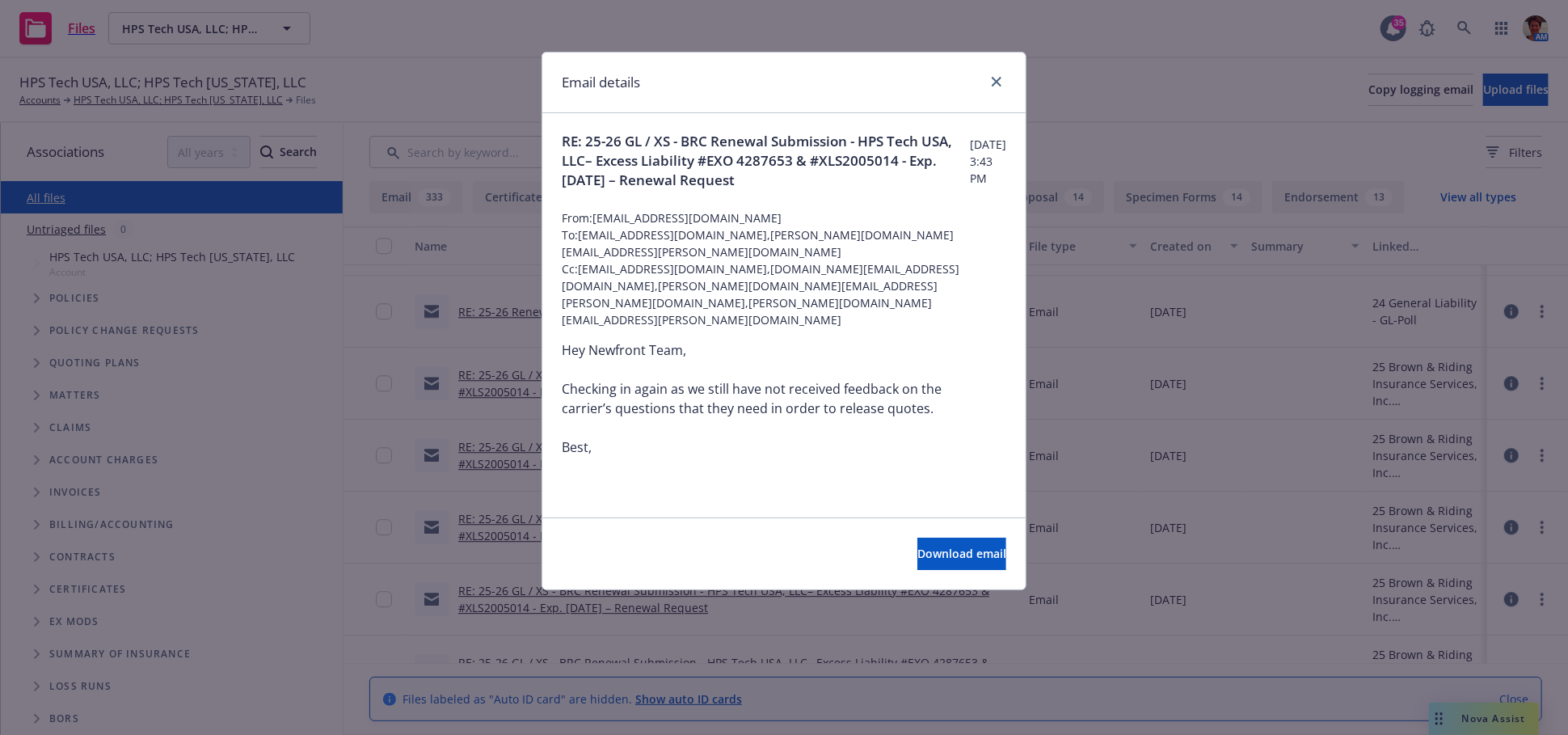
scroll to position [0, 0]
click at [990, 82] on link "close" at bounding box center [996, 81] width 19 height 19
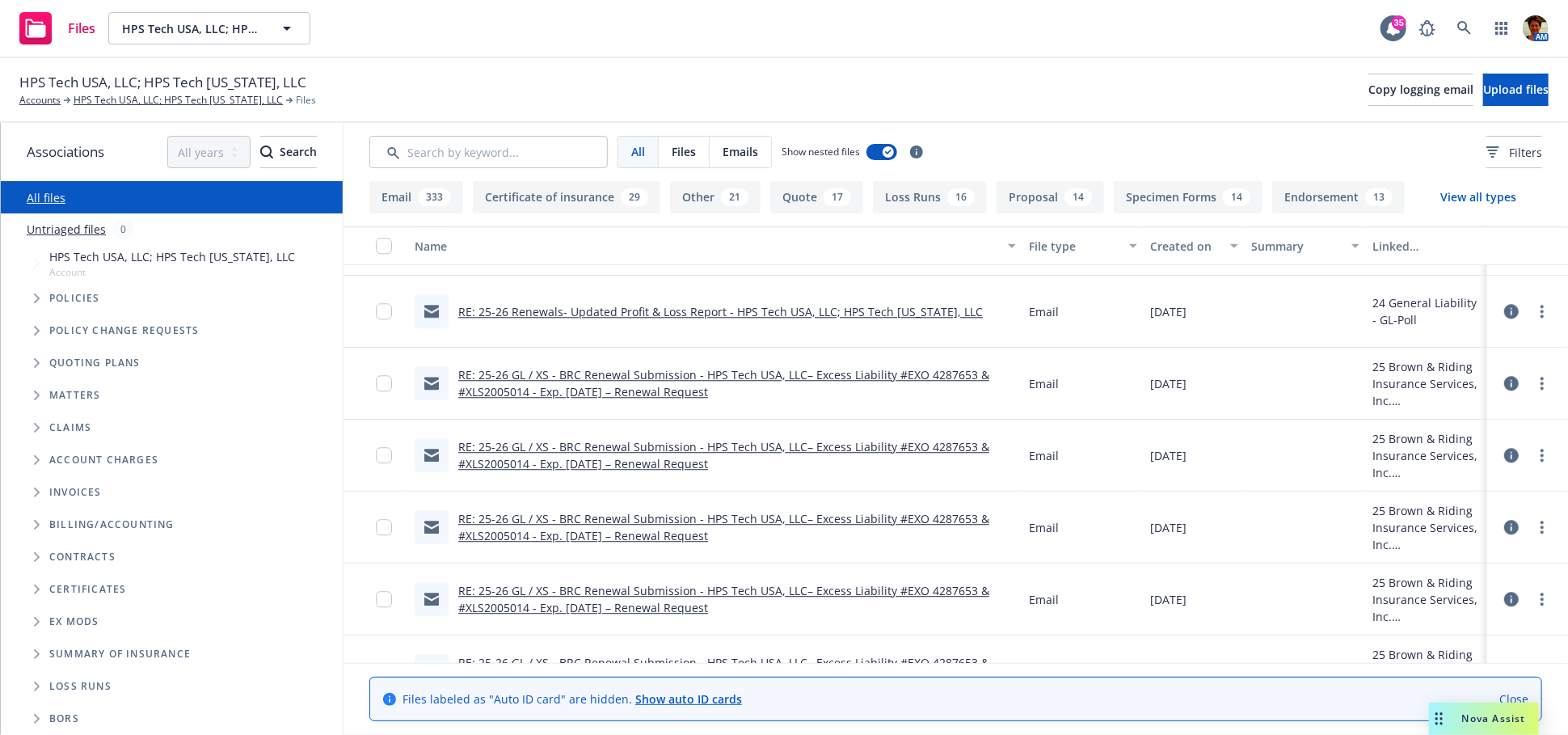
click at [518, 450] on link "RE: 25-26 GL / XS - BRC Renewal Submission - HPS Tech USA, LLC– Excess Liabilit…" at bounding box center [724, 455] width 531 height 33
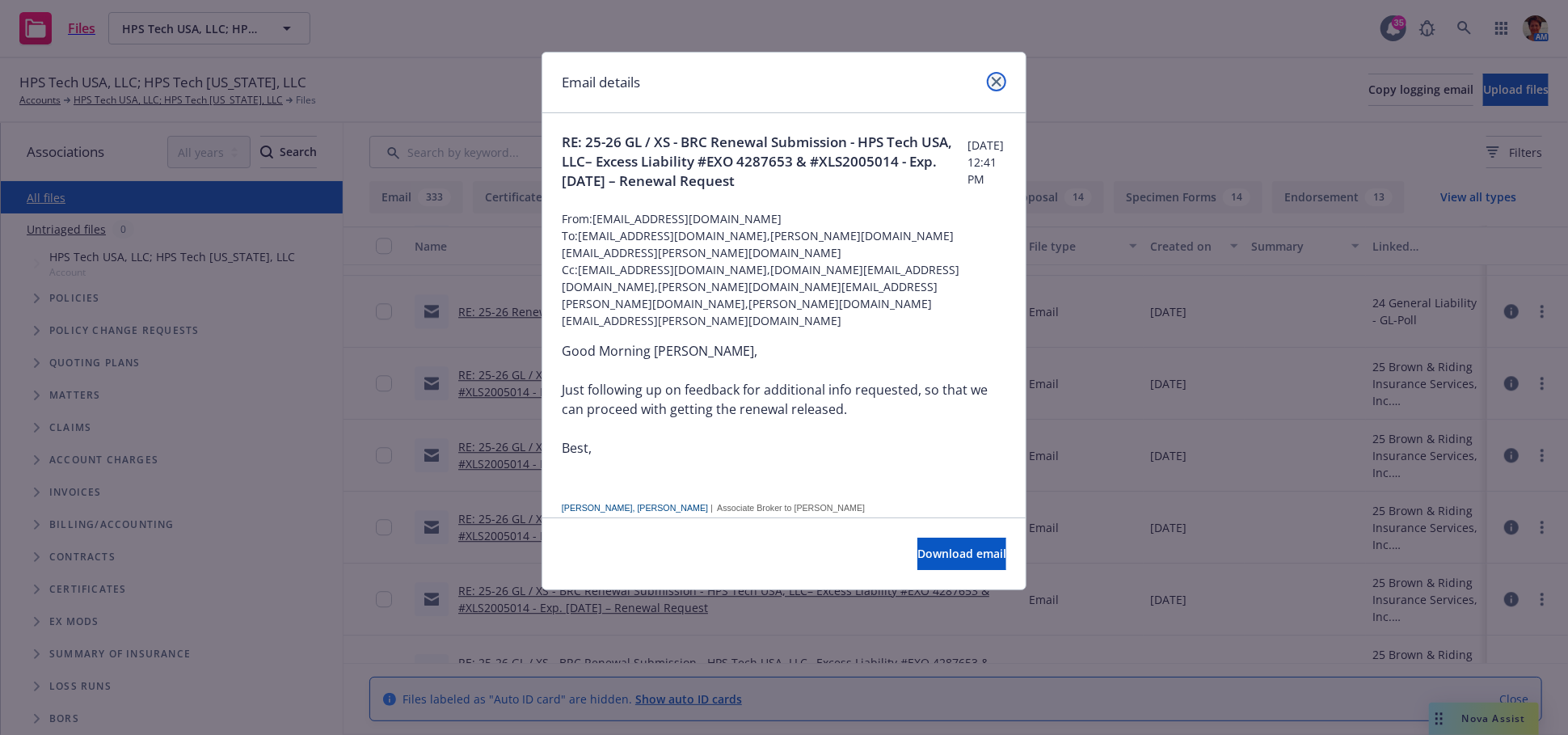
click at [992, 73] on link "close" at bounding box center [996, 81] width 19 height 19
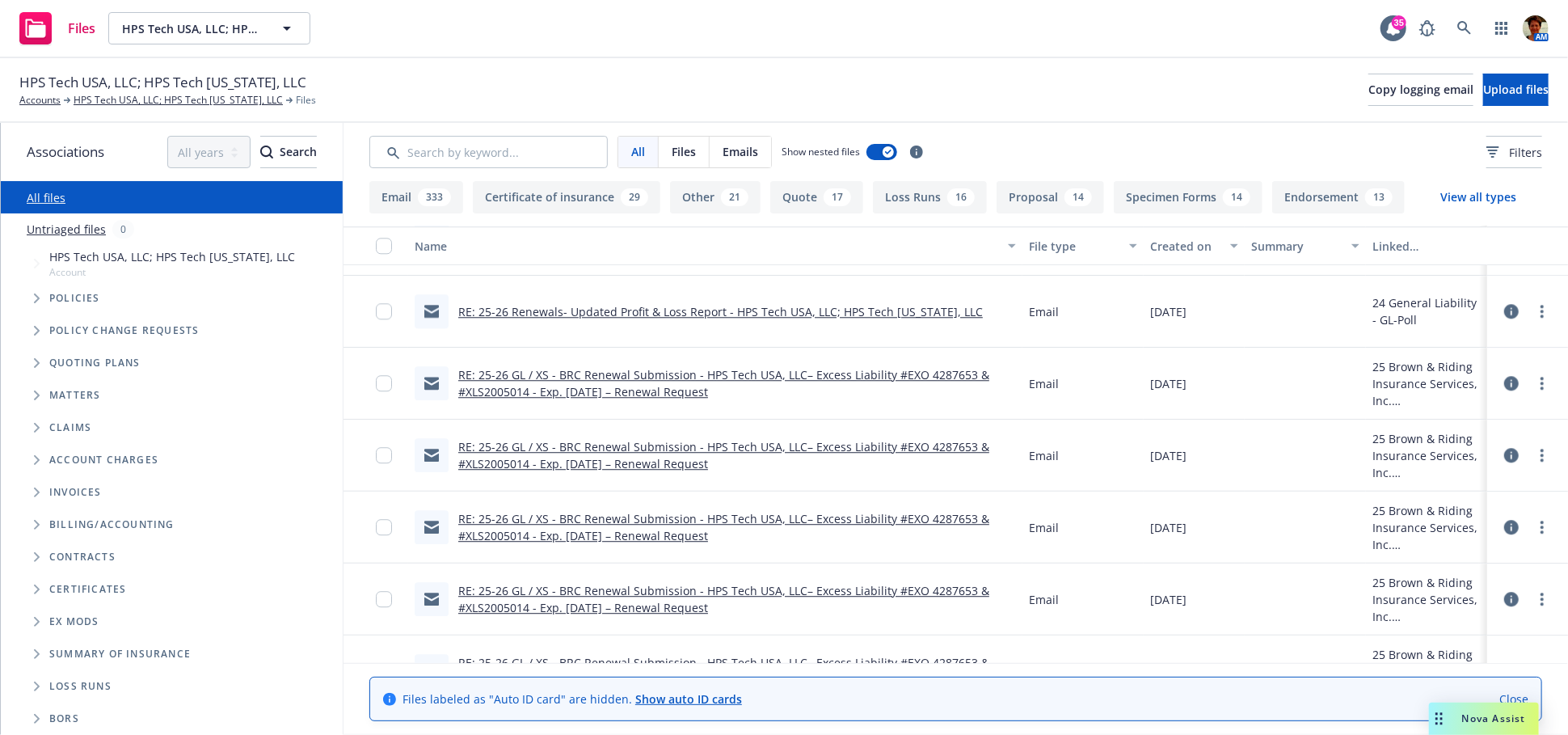
click at [528, 527] on link "RE: 25-26 GL / XS - BRC Renewal Submission - HPS Tech USA, LLC– Excess Liabilit…" at bounding box center [724, 527] width 531 height 33
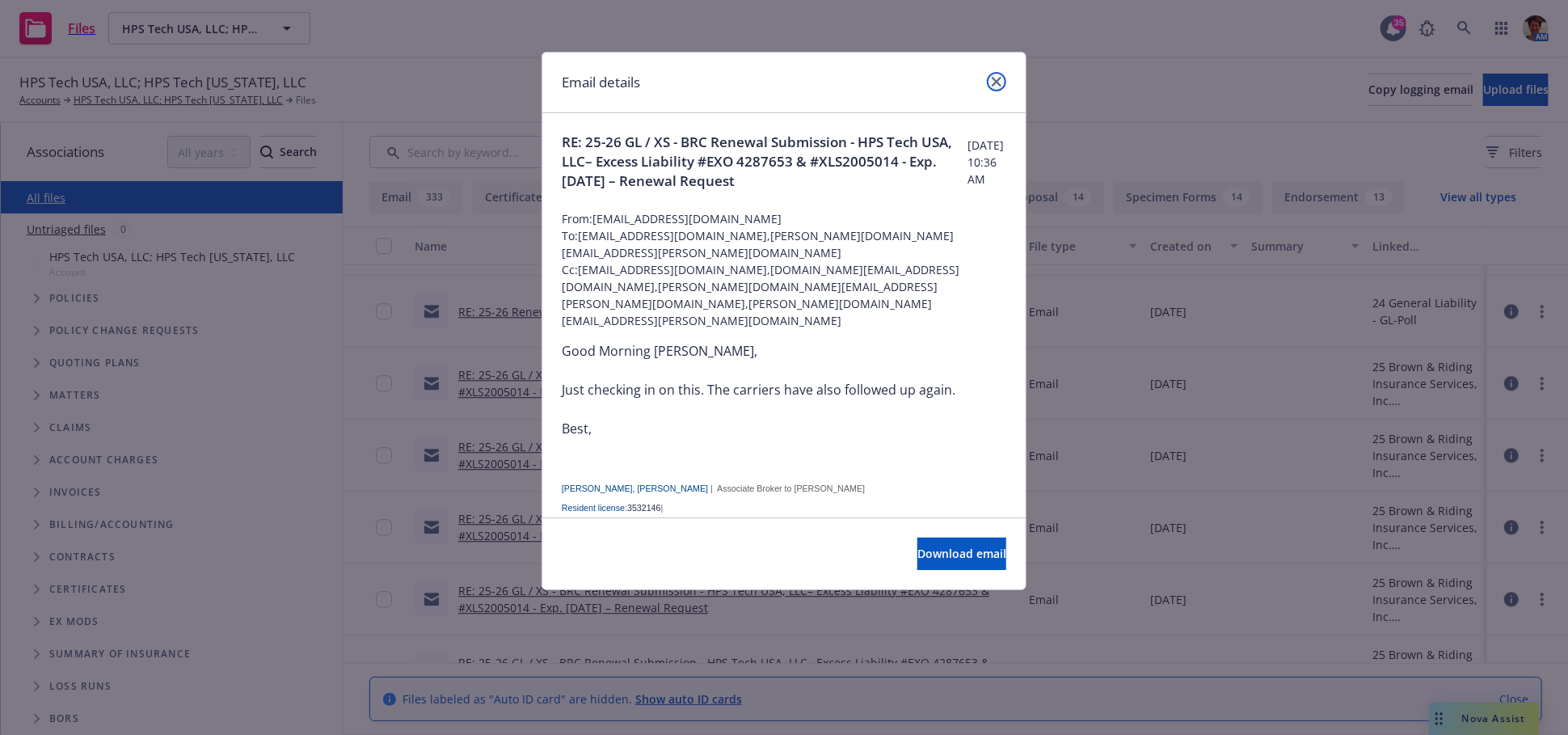
click at [993, 86] on icon "close" at bounding box center [996, 82] width 10 height 10
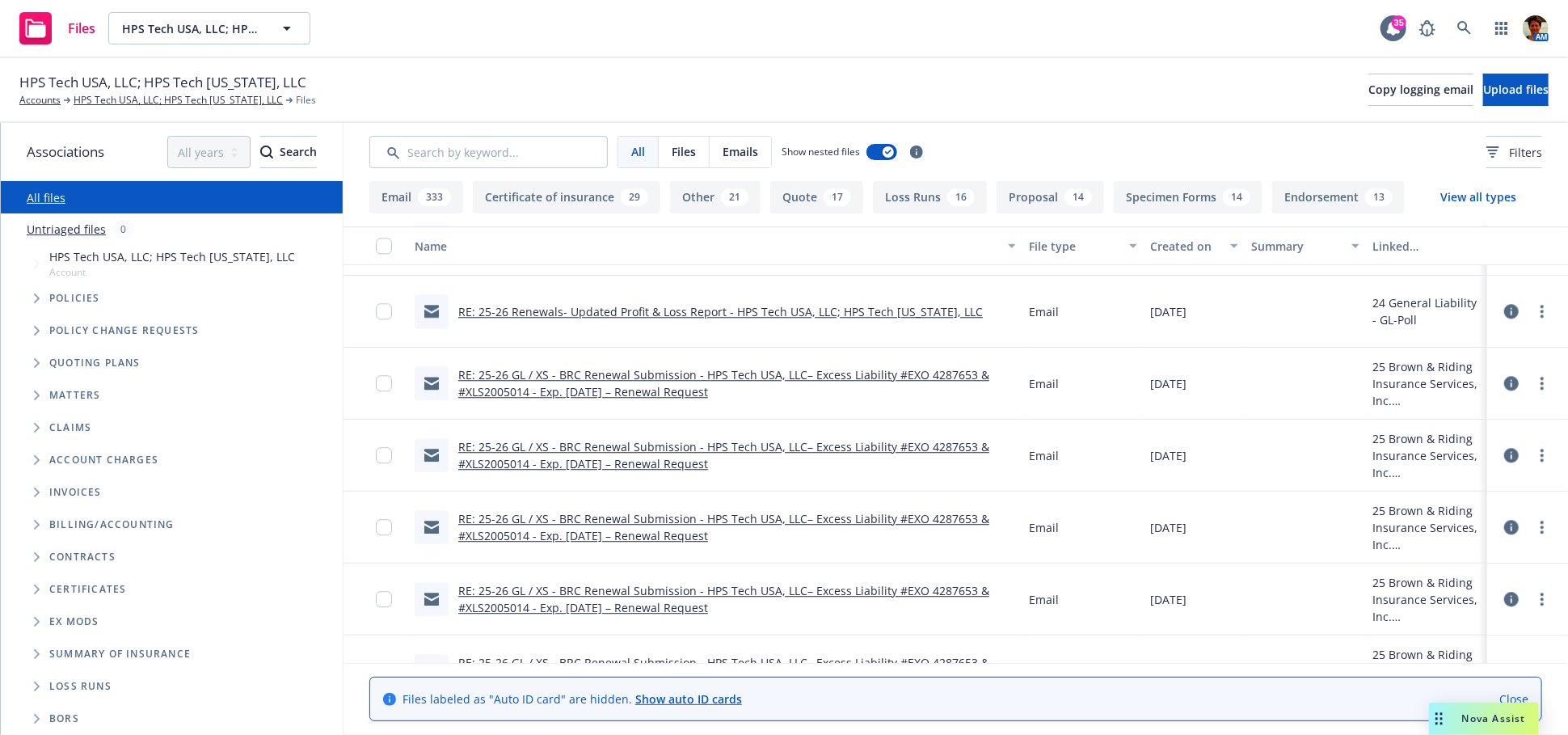
click at [560, 595] on link "RE: 25-26 GL / XS - BRC Renewal Submission - HPS Tech USA, LLC– Excess Liabilit…" at bounding box center [724, 599] width 531 height 33
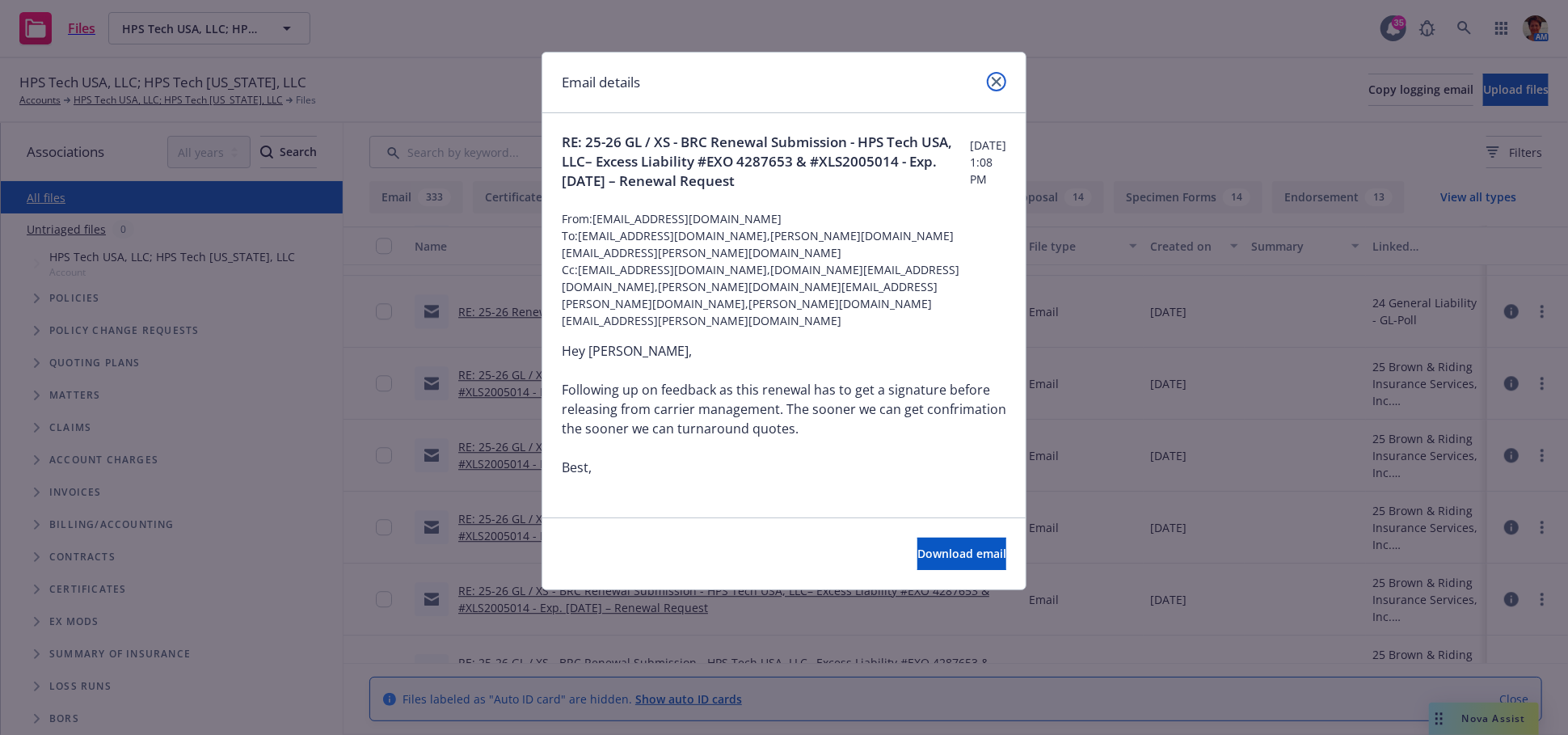
drag, startPoint x: 1001, startPoint y: 77, endPoint x: 994, endPoint y: 88, distance: 13.0
click at [1000, 79] on icon "close" at bounding box center [996, 82] width 10 height 10
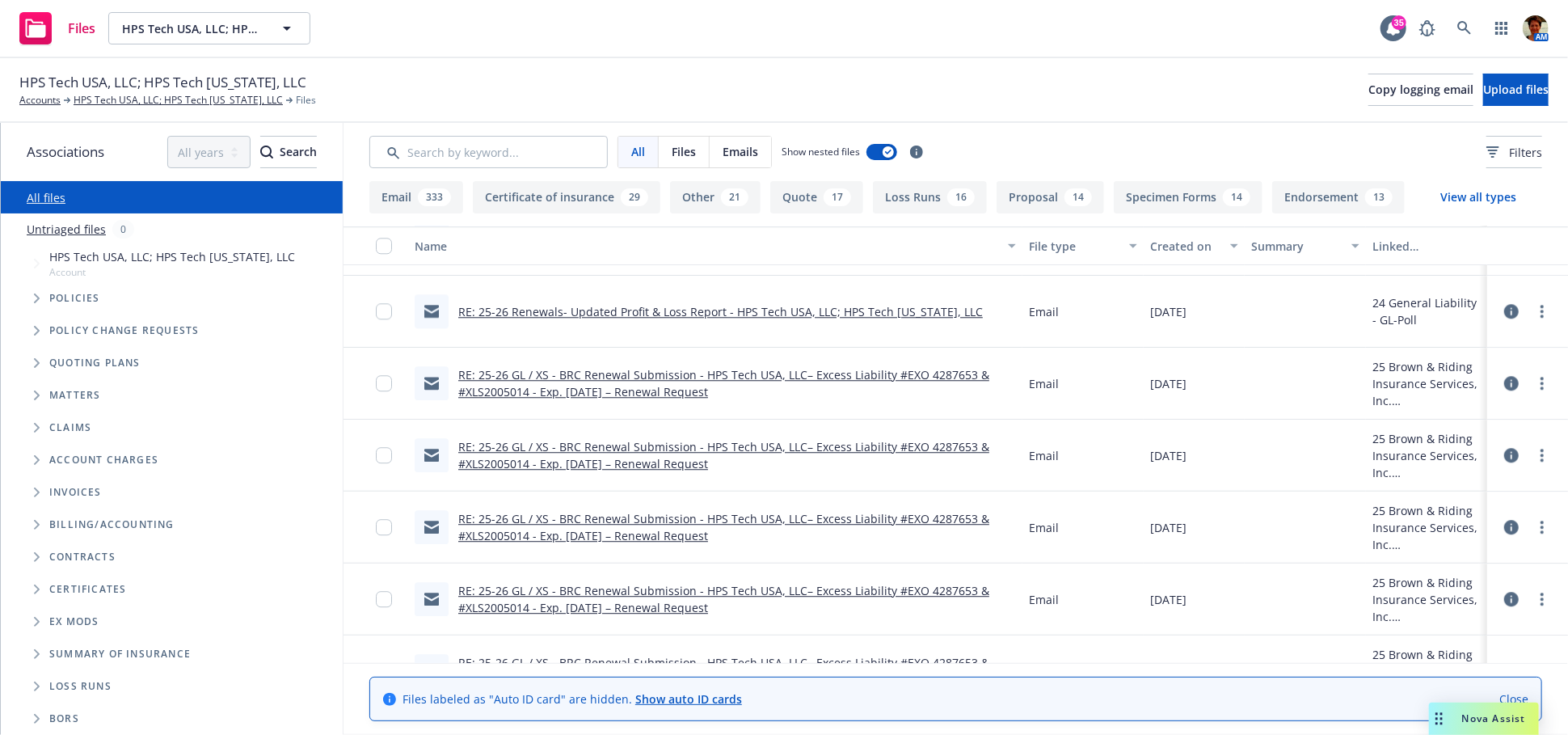
scroll to position [2783, 0]
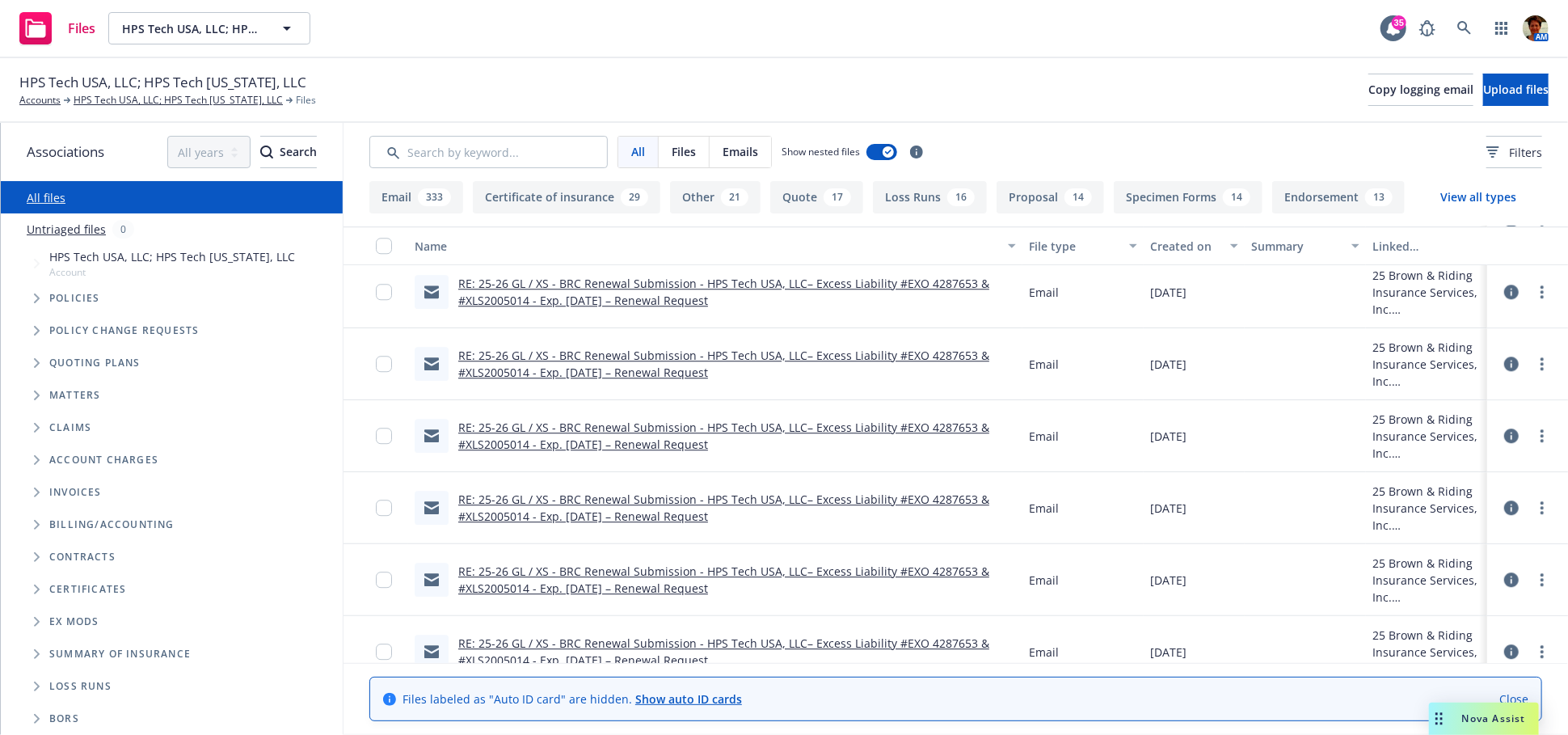
click at [609, 584] on link "RE: 25-26 GL / XS - BRC Renewal Submission - HPS Tech USA, LLC– Excess Liabilit…" at bounding box center [724, 580] width 531 height 33
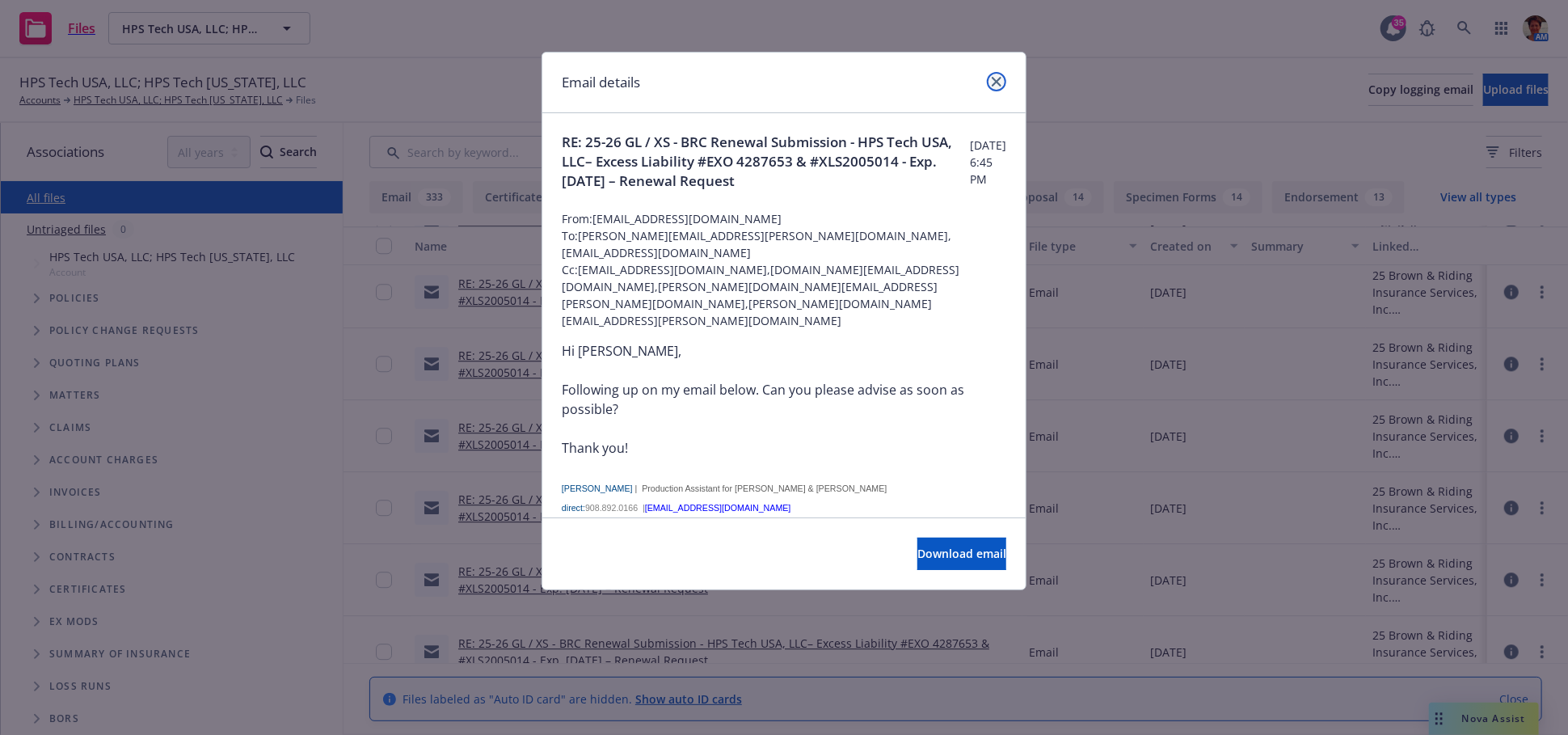
click at [998, 81] on icon "close" at bounding box center [996, 82] width 10 height 10
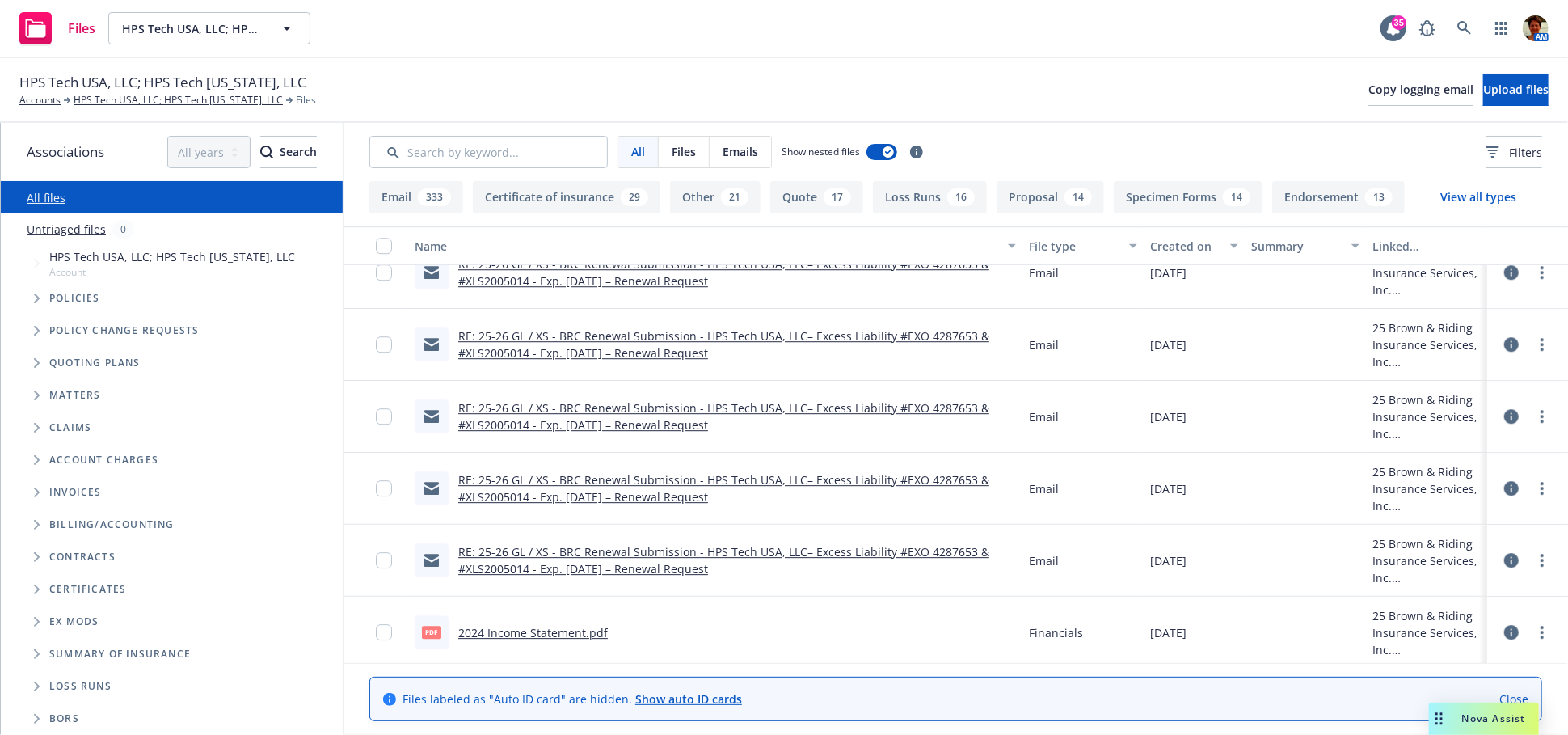
scroll to position [2963, 0]
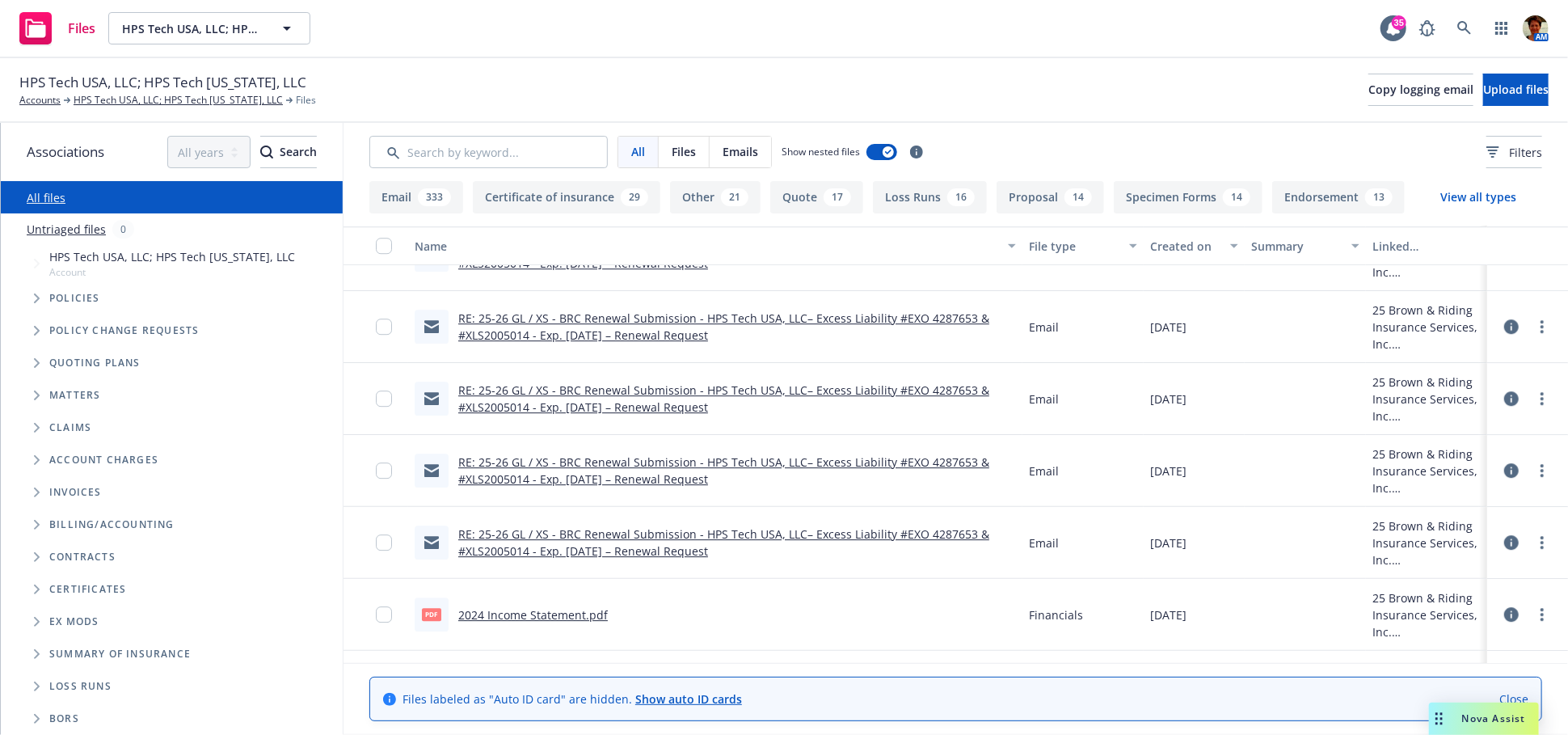
click at [492, 541] on link "RE: 25-26 GL / XS - BRC Renewal Submission - HPS Tech USA, LLC– Excess Liabilit…" at bounding box center [724, 543] width 531 height 33
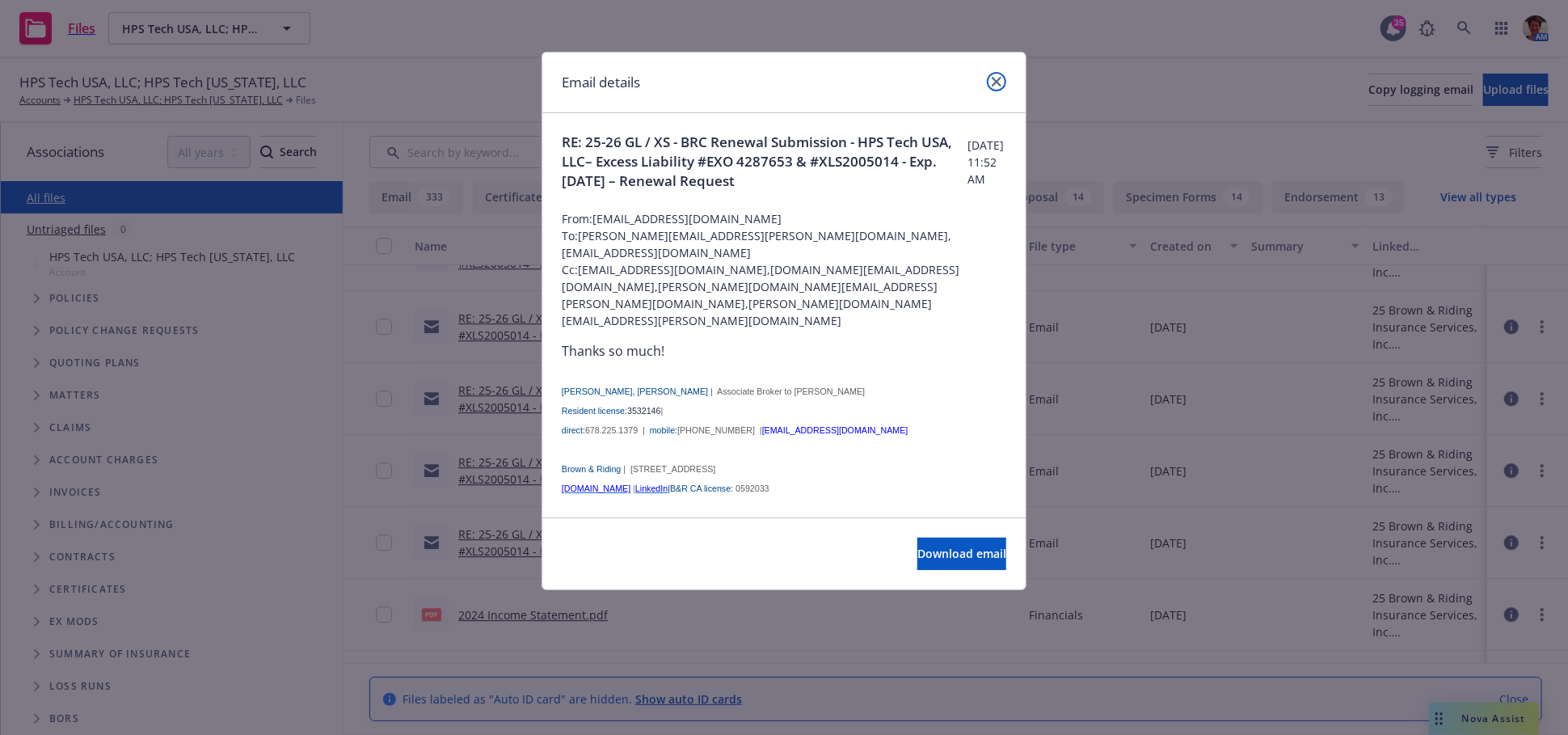
drag, startPoint x: 994, startPoint y: 88, endPoint x: 906, endPoint y: 193, distance: 137.0
click at [994, 88] on link "close" at bounding box center [996, 81] width 19 height 19
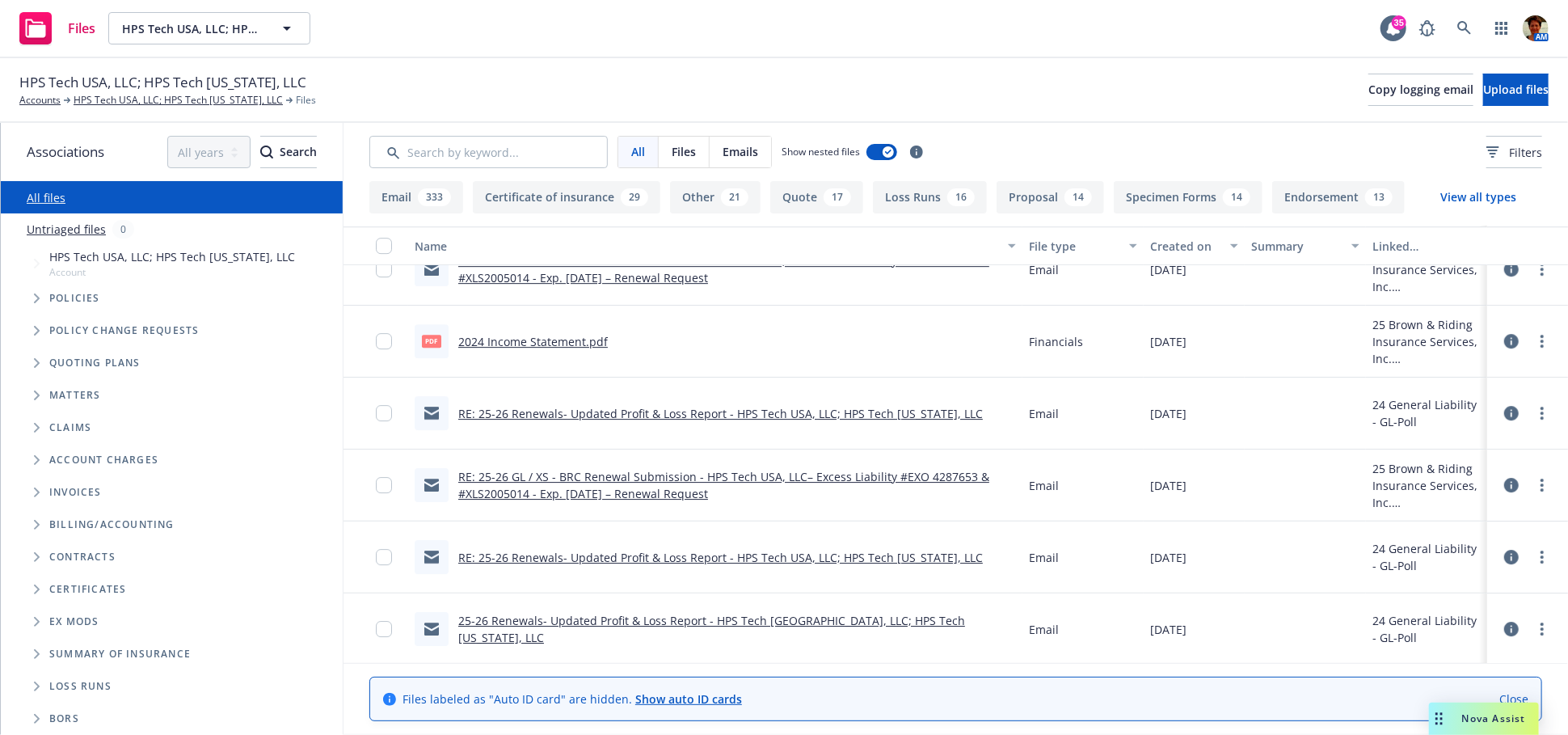
scroll to position [3322, 0]
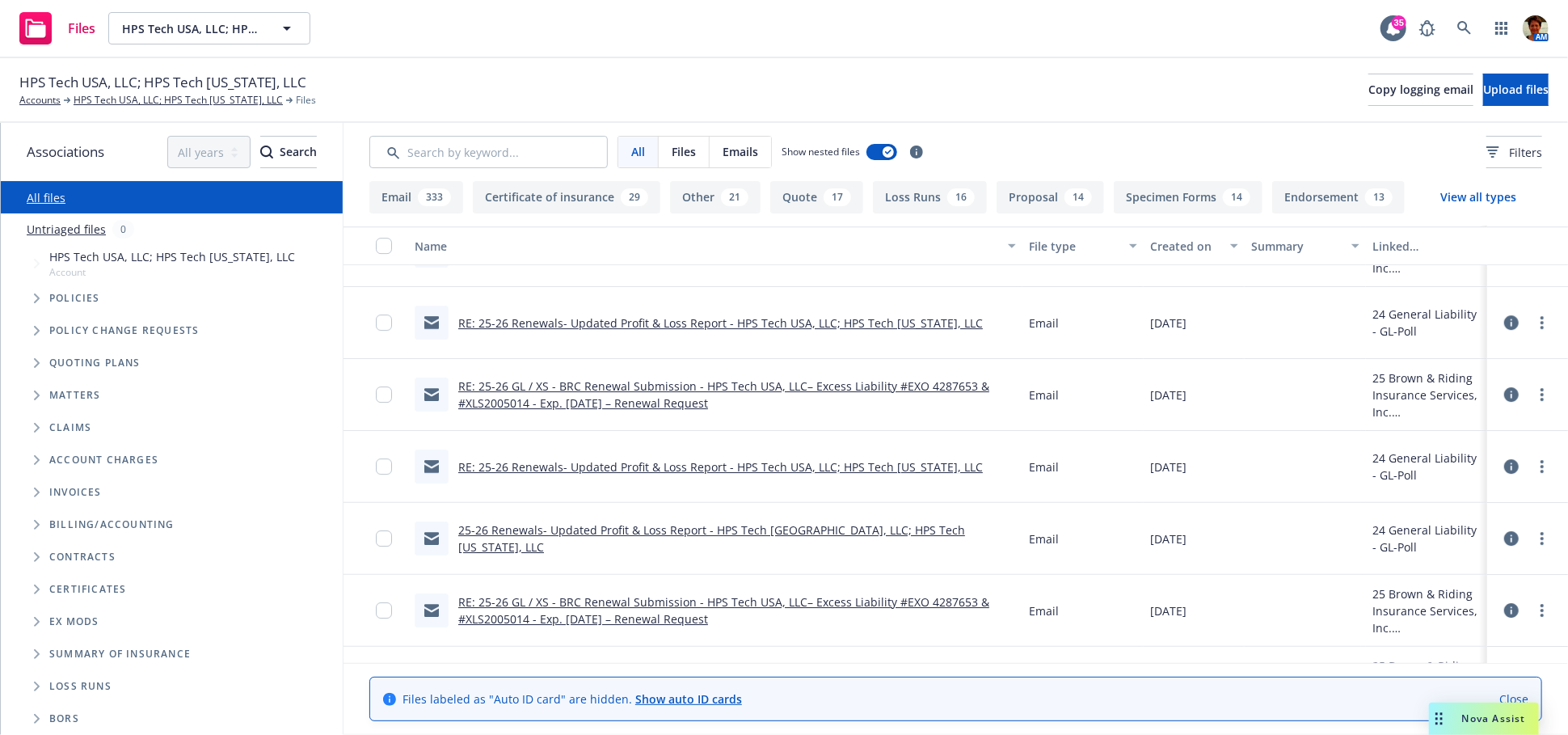
click at [576, 610] on link "RE: 25-26 GL / XS - BRC Renewal Submission - HPS Tech USA, LLC– Excess Liabilit…" at bounding box center [724, 610] width 531 height 33
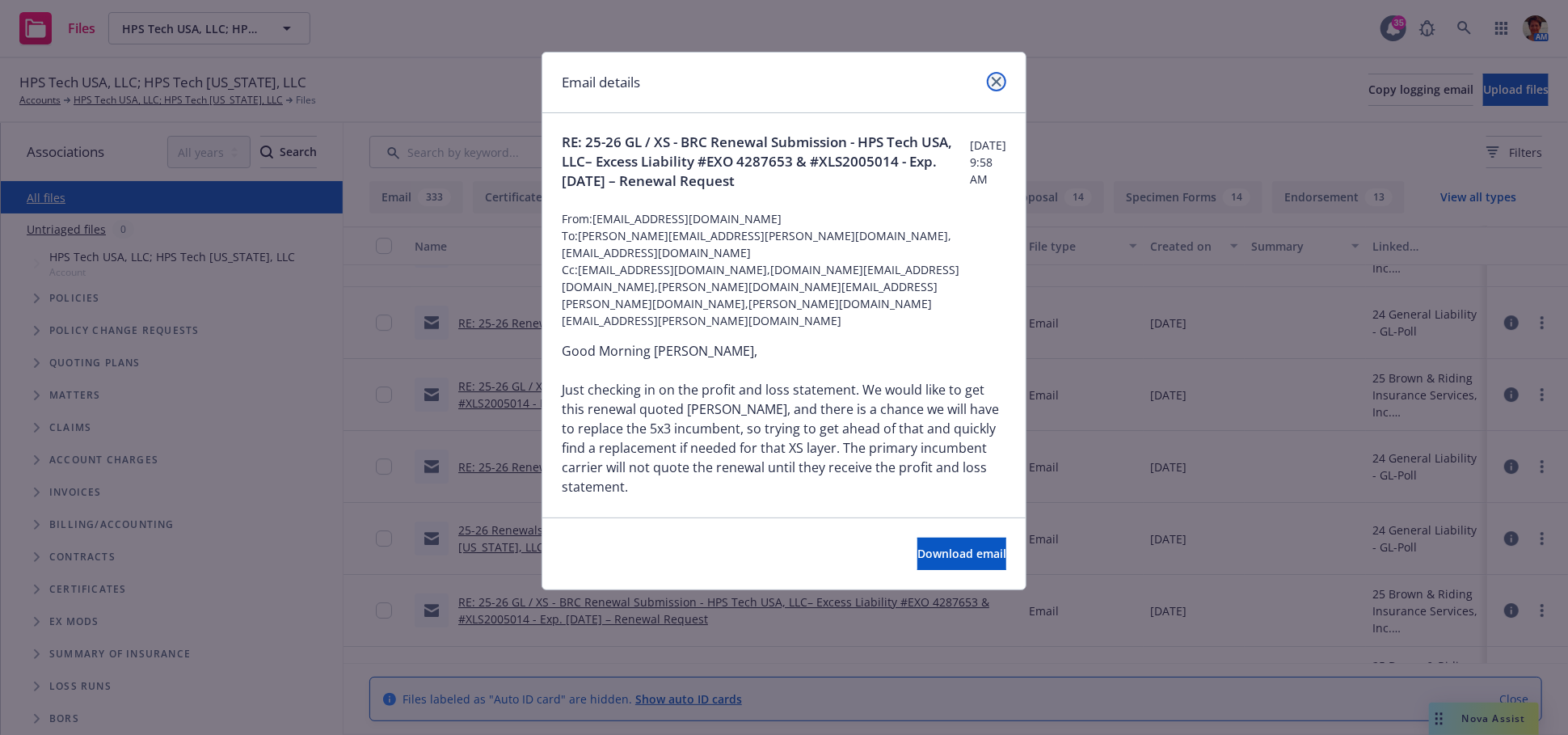
drag, startPoint x: 991, startPoint y: 78, endPoint x: 812, endPoint y: 267, distance: 260.3
click at [992, 81] on icon "close" at bounding box center [996, 82] width 10 height 10
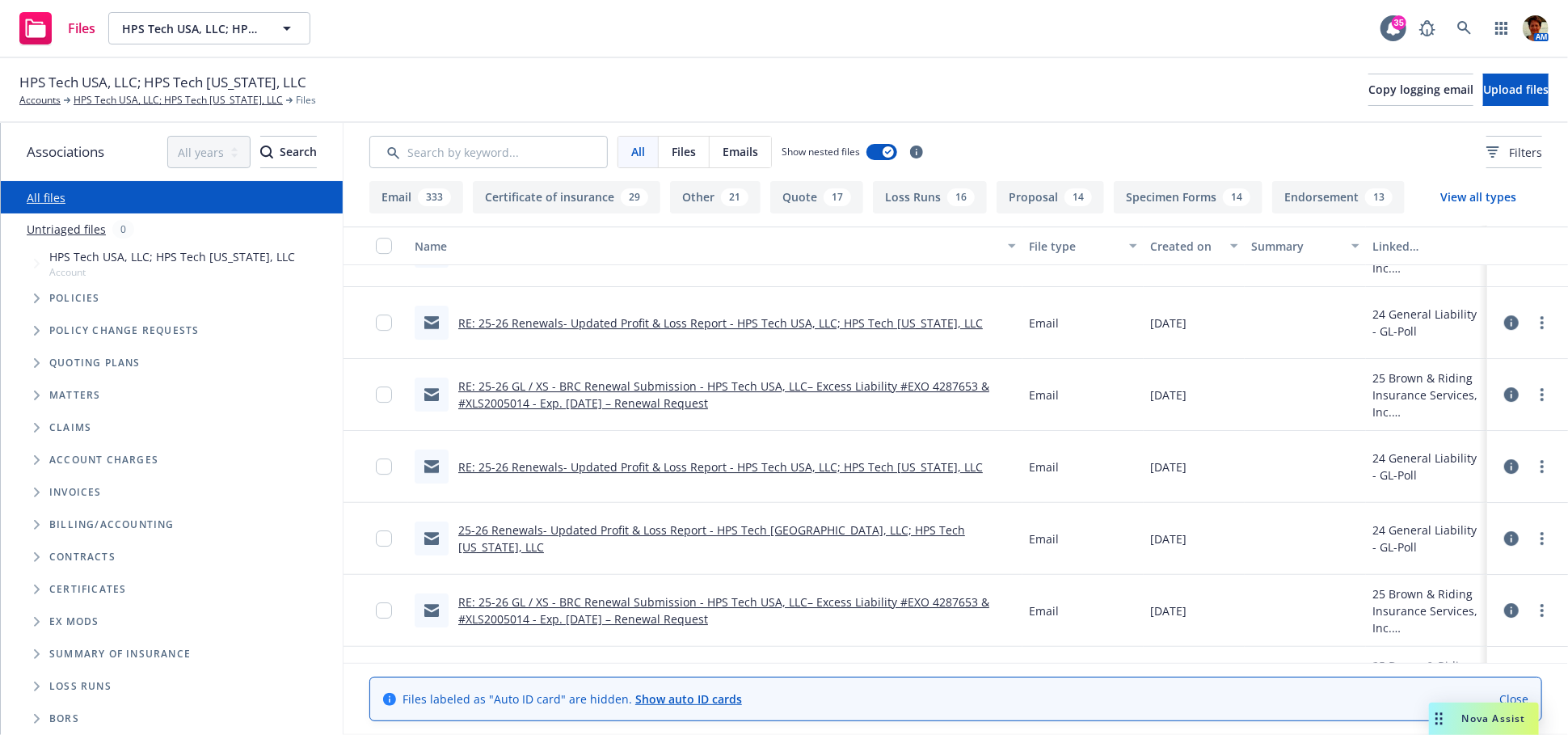
scroll to position [3412, 0]
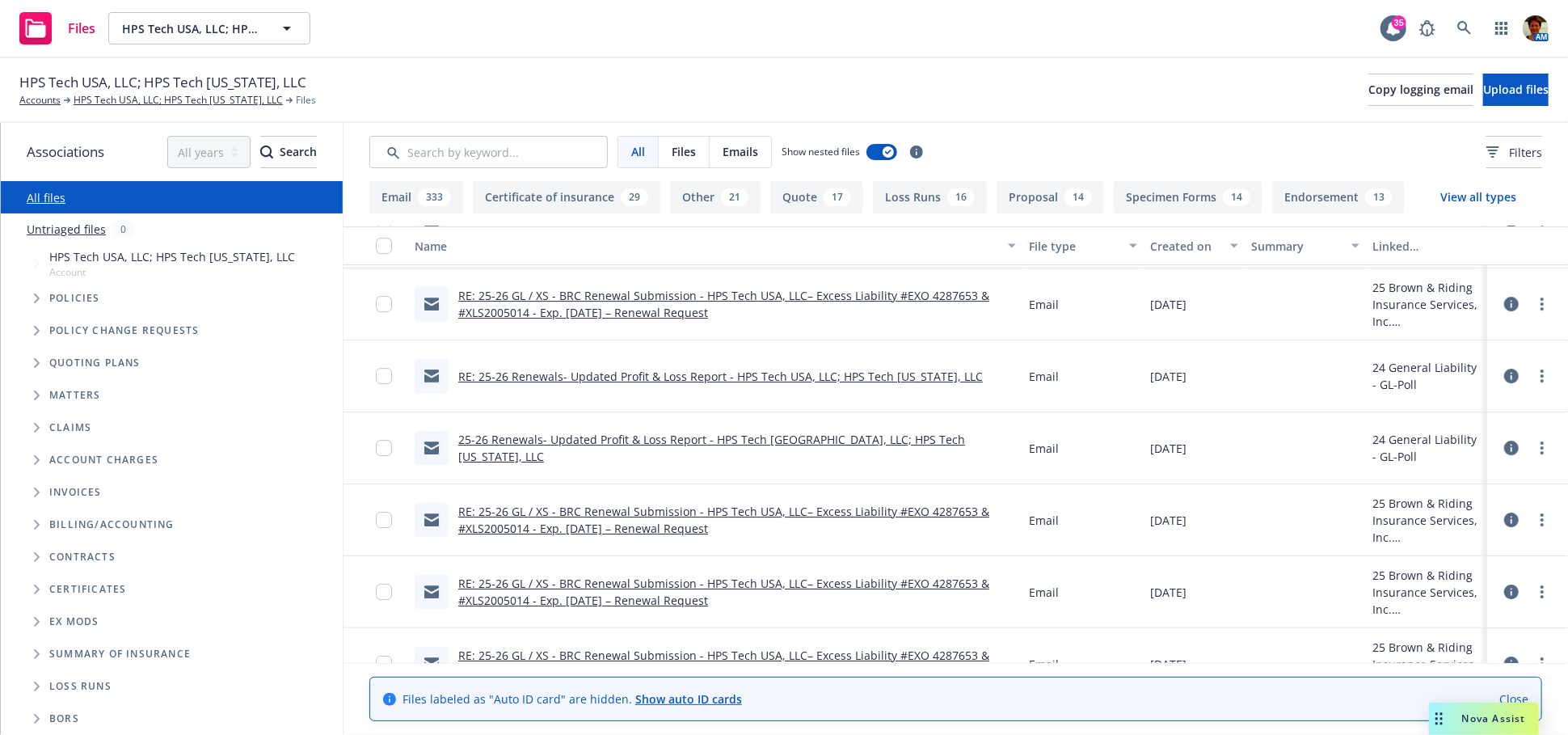
click at [605, 591] on link "RE: 25-26 GL / XS - BRC Renewal Submission - HPS Tech USA, LLC– Excess Liabilit…" at bounding box center [724, 592] width 531 height 33
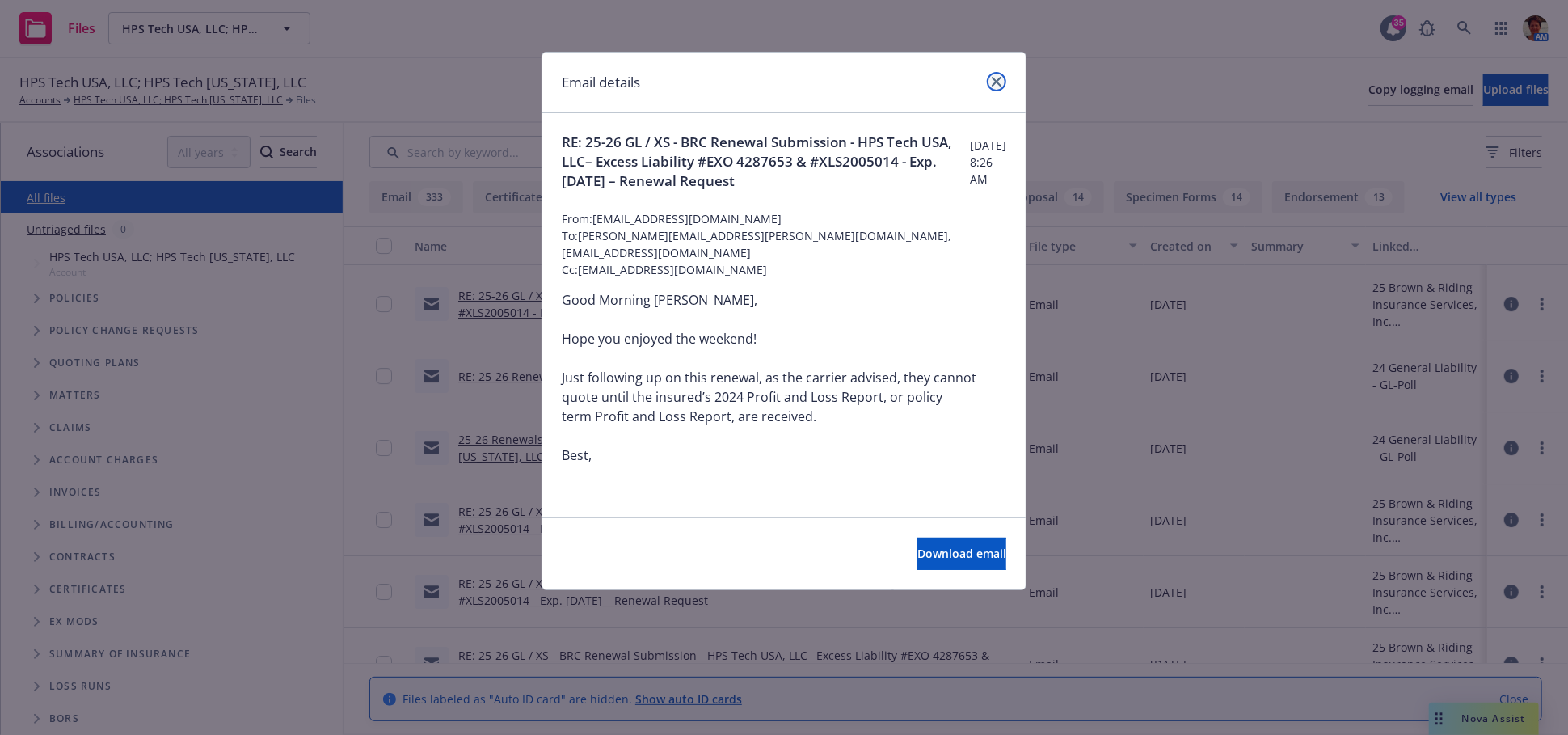
click at [996, 79] on icon "close" at bounding box center [996, 82] width 10 height 10
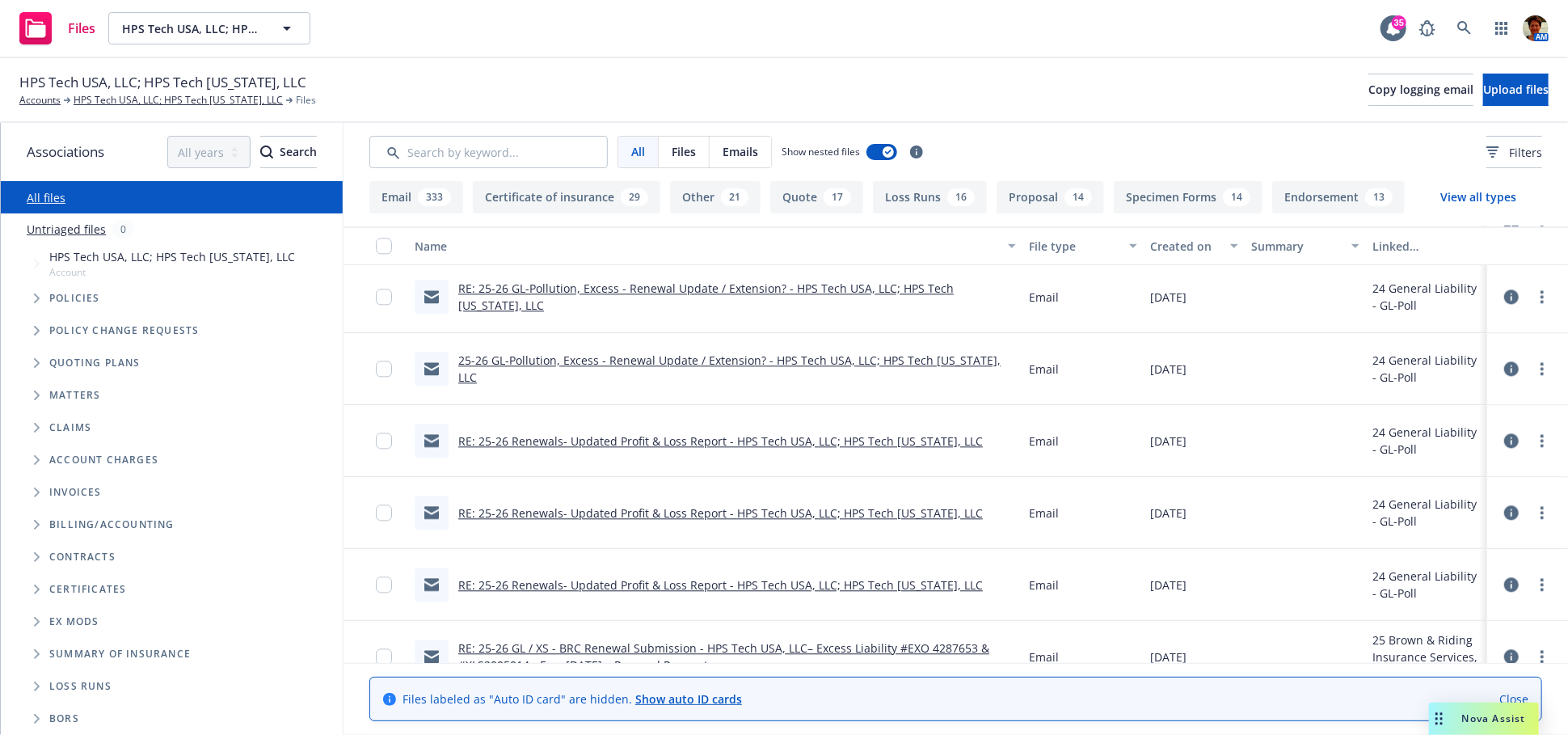
scroll to position [2335, 0]
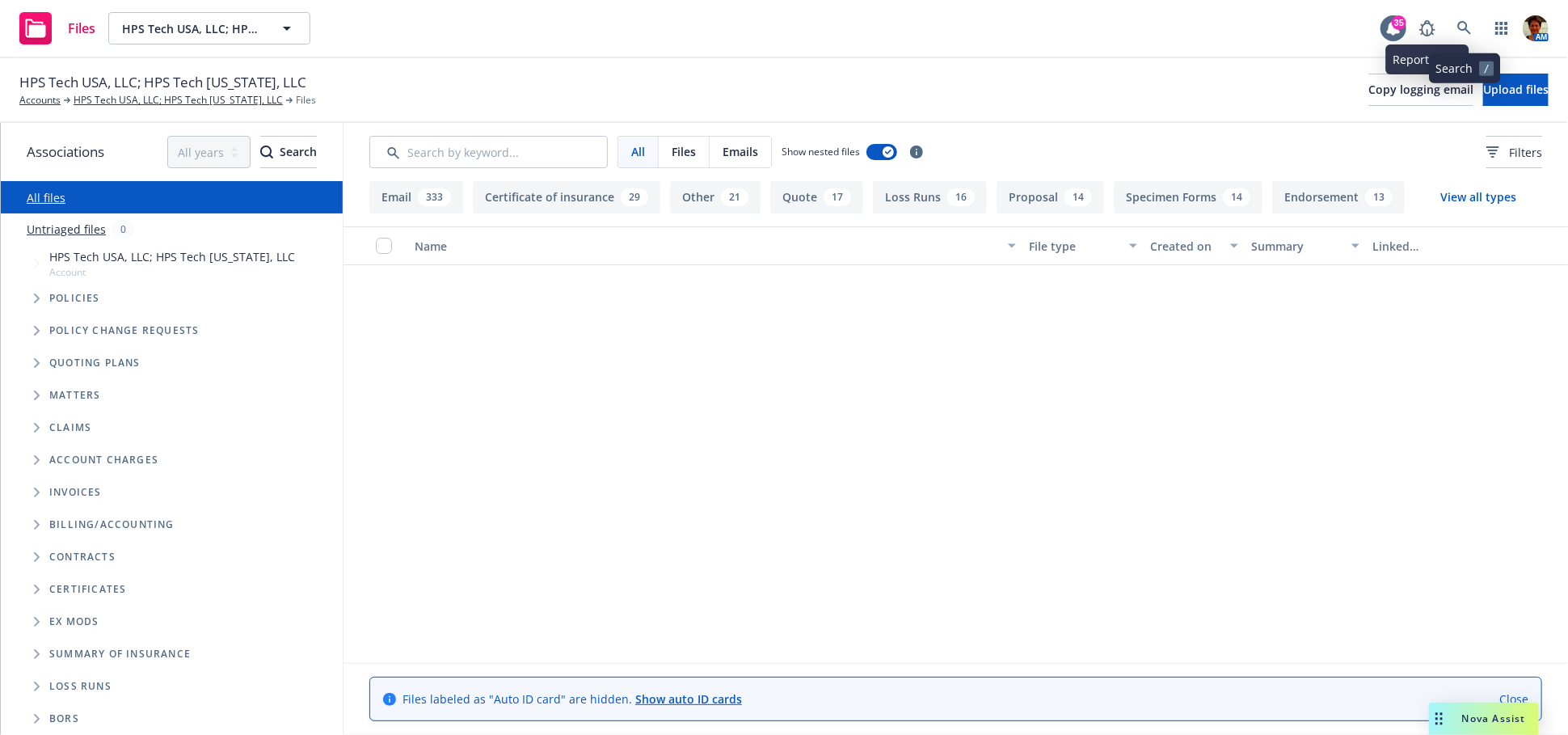
scroll to position [2335, 0]
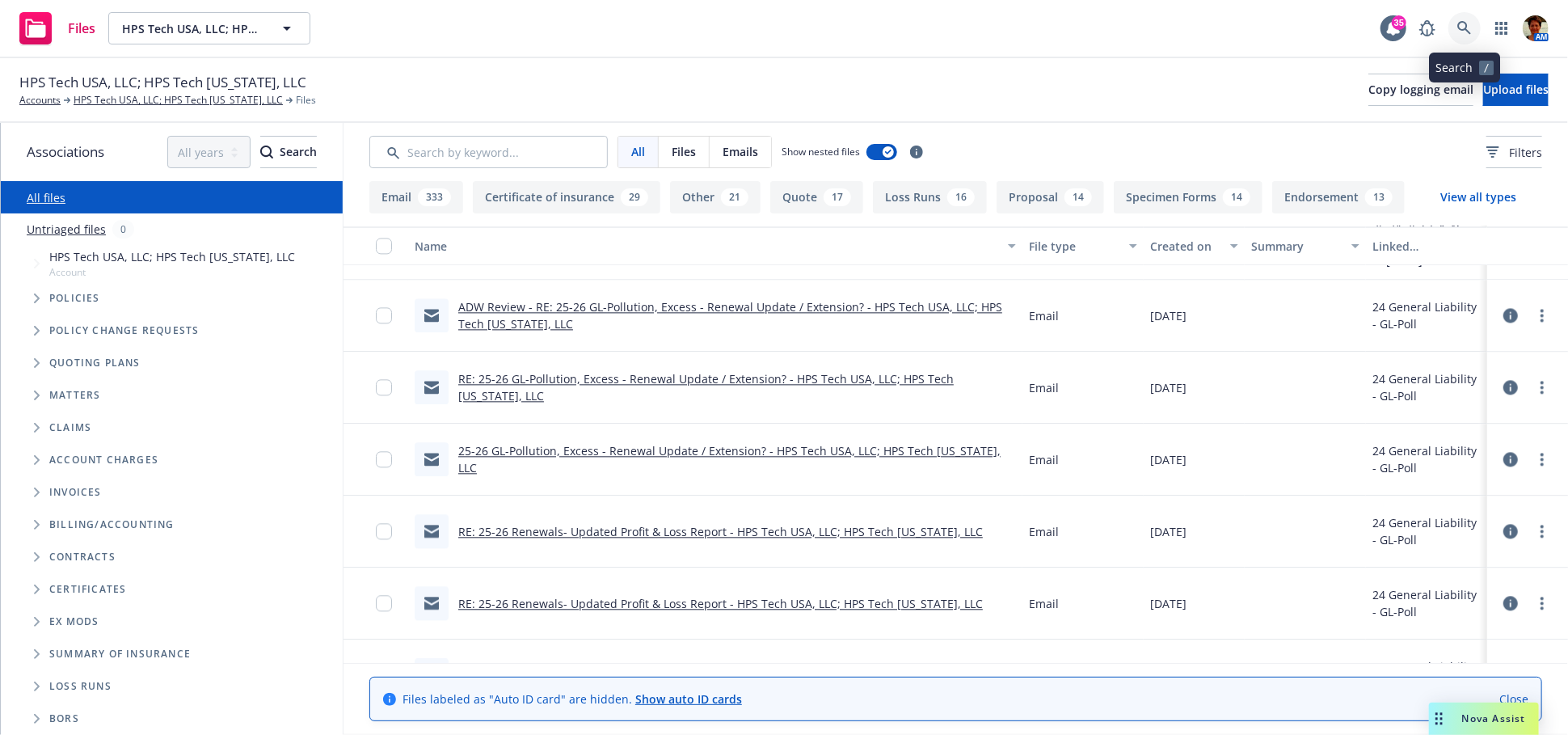
click at [1460, 31] on icon at bounding box center [1465, 28] width 15 height 15
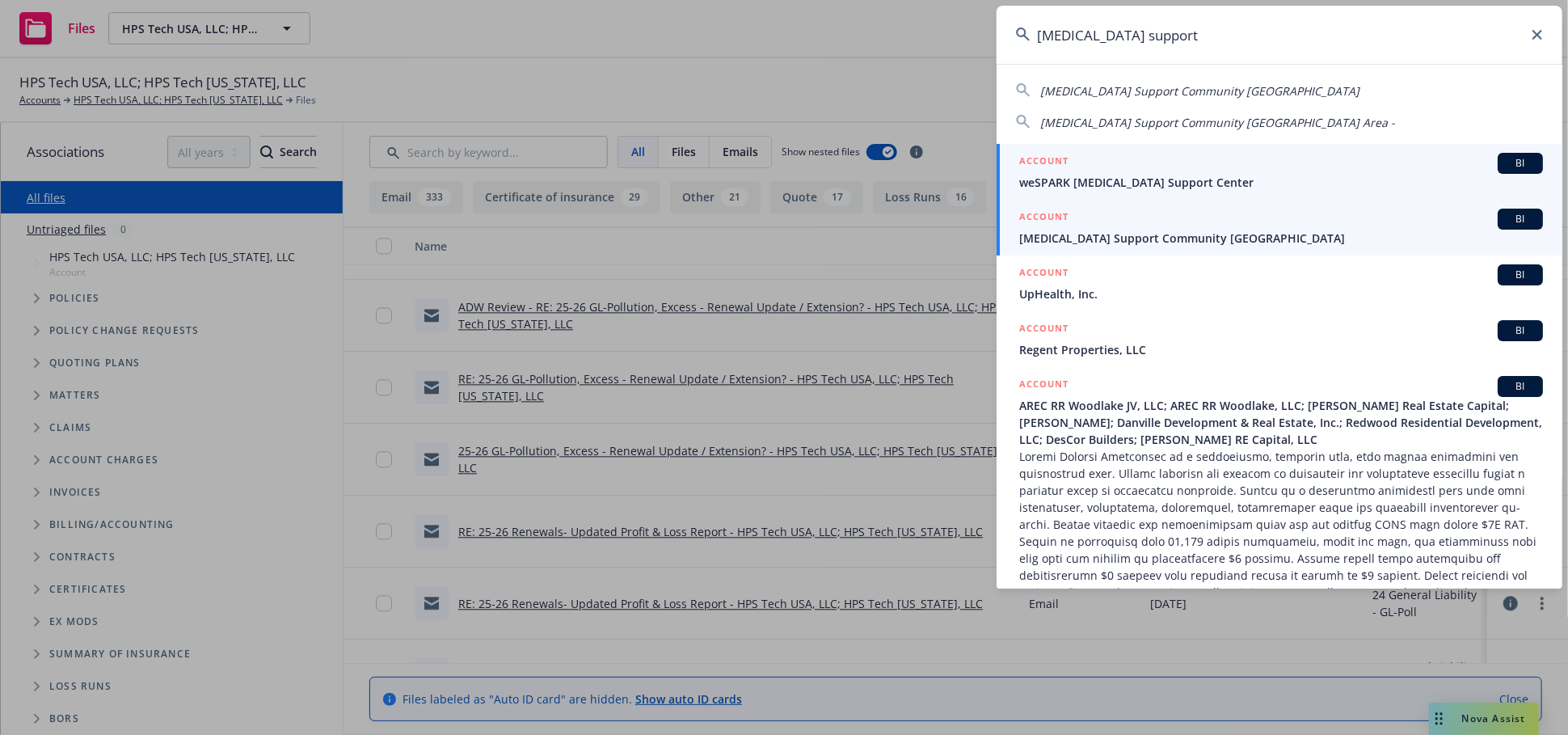
type input "[MEDICAL_DATA] support"
click at [1096, 242] on span "[MEDICAL_DATA] Support Community [GEOGRAPHIC_DATA]" at bounding box center [1282, 237] width 524 height 17
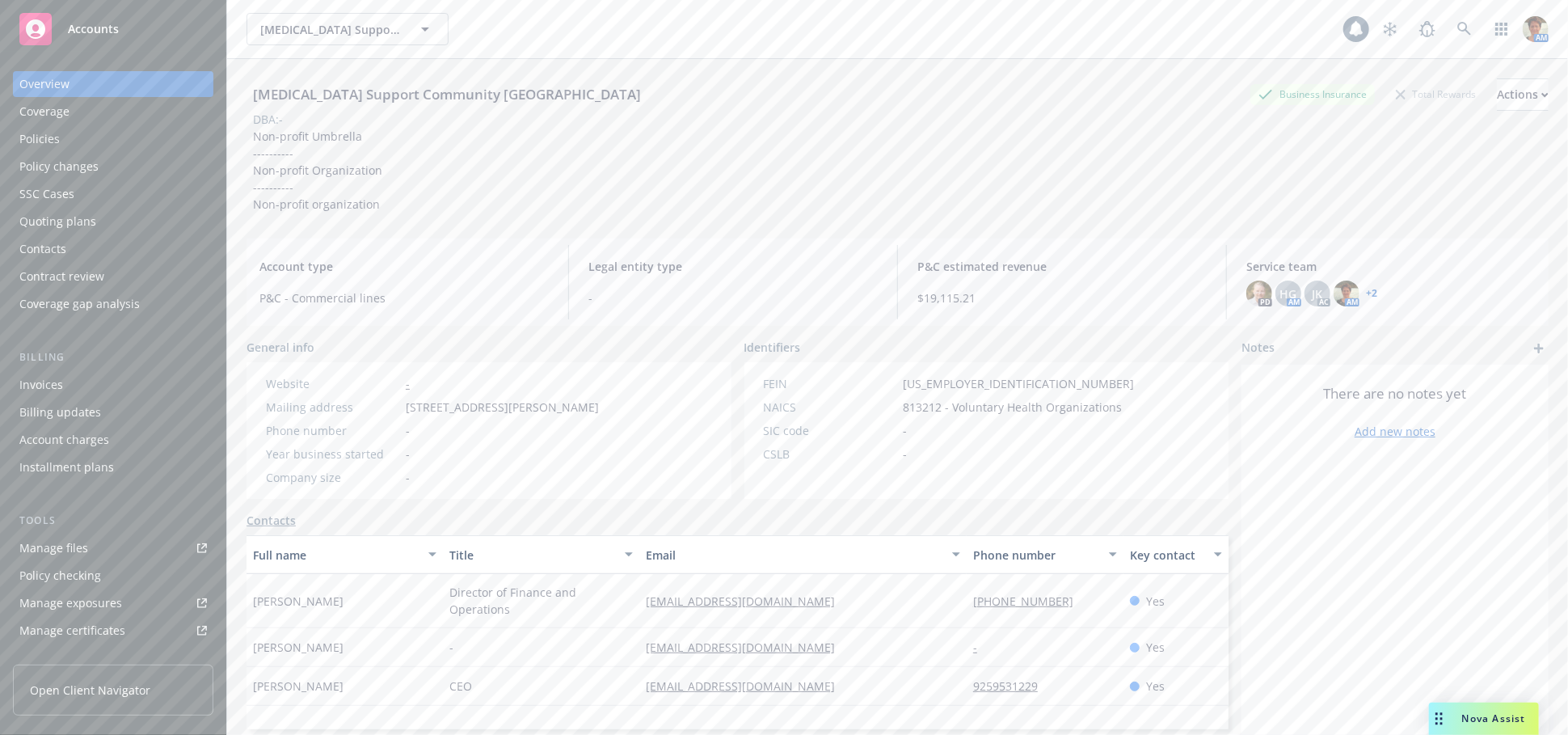
click at [71, 137] on div "Policies" at bounding box center [112, 139] width 188 height 26
